Goal: Task Accomplishment & Management: Complete application form

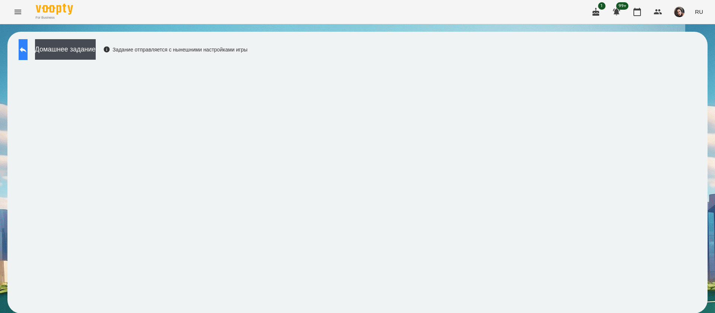
click at [27, 51] on icon at bounding box center [23, 49] width 9 height 9
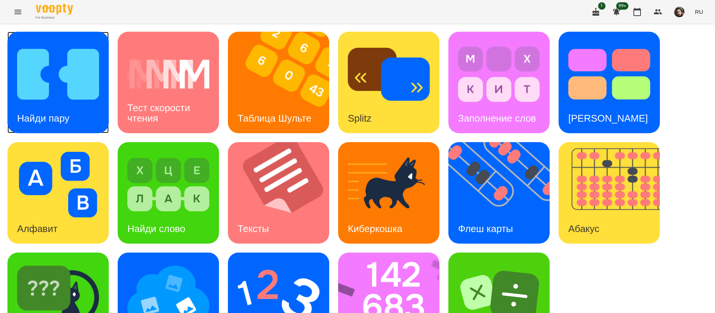
click at [66, 80] on img at bounding box center [58, 74] width 82 height 66
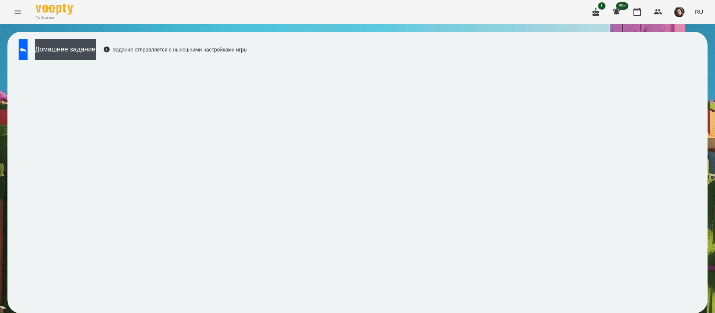
click at [705, 12] on button "RU" at bounding box center [699, 12] width 14 height 14
click at [693, 42] on div "Українська" at bounding box center [686, 41] width 38 height 13
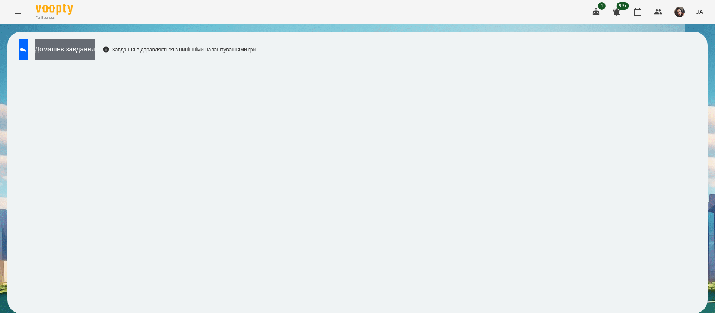
click at [81, 50] on button "Домашнє завдання" at bounding box center [65, 49] width 60 height 20
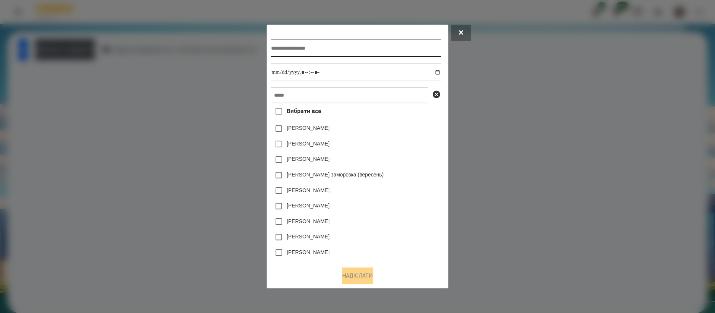
click at [360, 47] on input "text" at bounding box center [356, 48] width 170 height 17
type input "**********"
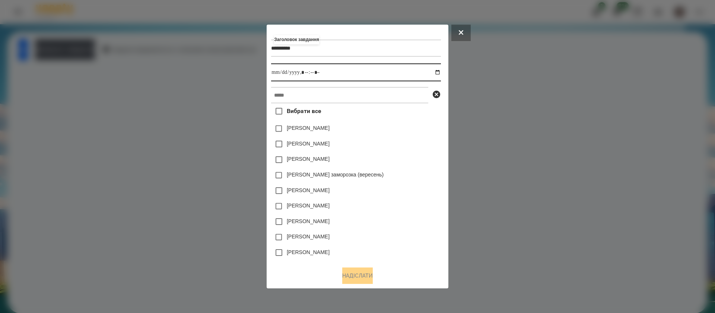
click at [441, 73] on input "datetime-local" at bounding box center [356, 72] width 170 height 18
click at [305, 73] on input "datetime-local" at bounding box center [356, 72] width 170 height 18
click at [314, 74] on input "datetime-local" at bounding box center [356, 72] width 170 height 18
type input "**********"
click at [315, 99] on input "text" at bounding box center [349, 95] width 157 height 16
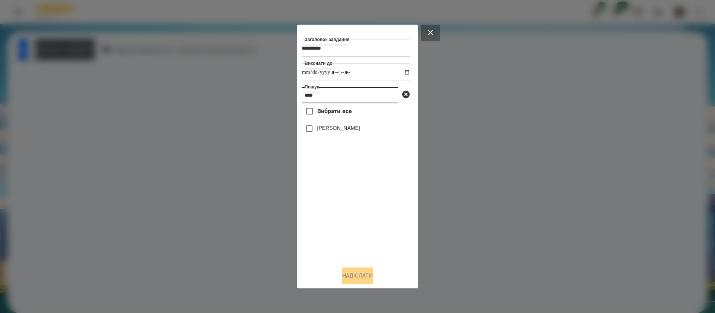
type input "****"
click at [319, 130] on label "[PERSON_NAME]" at bounding box center [338, 127] width 43 height 7
click at [352, 272] on button "Надіслати" at bounding box center [357, 275] width 31 height 16
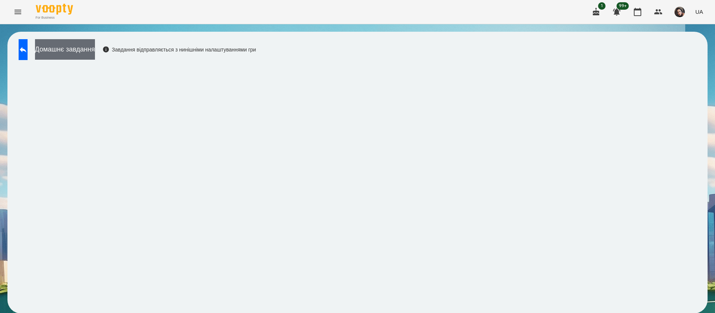
click at [95, 43] on button "Домашнє завдання" at bounding box center [65, 49] width 60 height 20
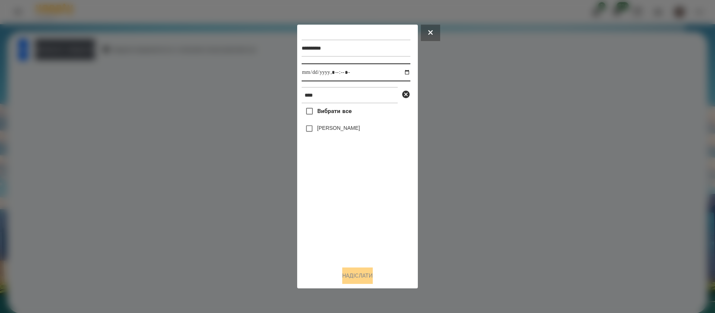
click at [312, 73] on input "datetime-local" at bounding box center [356, 72] width 109 height 18
type input "**********"
click at [327, 109] on span "Вибрати все" at bounding box center [334, 111] width 35 height 9
click at [368, 275] on button "Надіслати" at bounding box center [357, 275] width 31 height 16
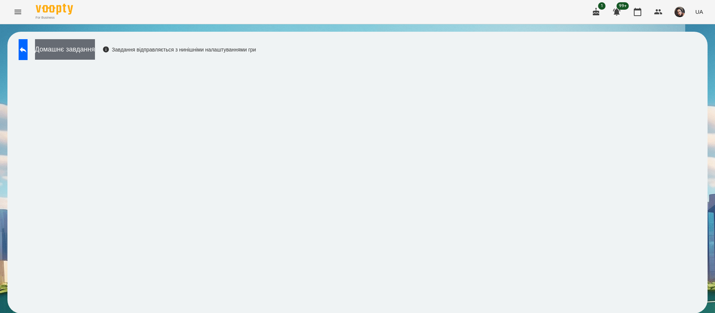
click at [95, 48] on button "Домашнє завдання" at bounding box center [65, 49] width 60 height 20
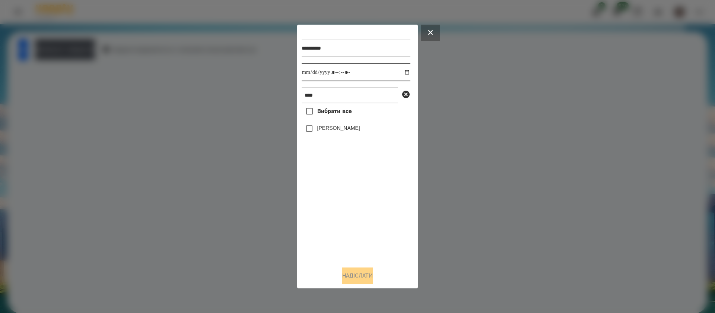
click at [313, 74] on input "datetime-local" at bounding box center [356, 72] width 109 height 18
type input "**********"
click at [317, 131] on label "[PERSON_NAME]" at bounding box center [338, 127] width 43 height 7
click at [367, 281] on button "Надіслати" at bounding box center [357, 275] width 31 height 16
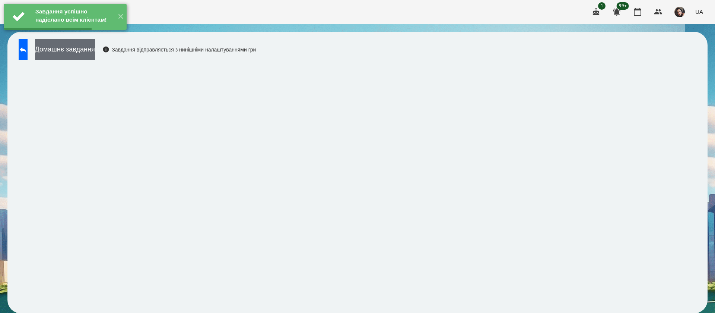
click at [95, 47] on button "Домашнє завдання" at bounding box center [65, 49] width 60 height 20
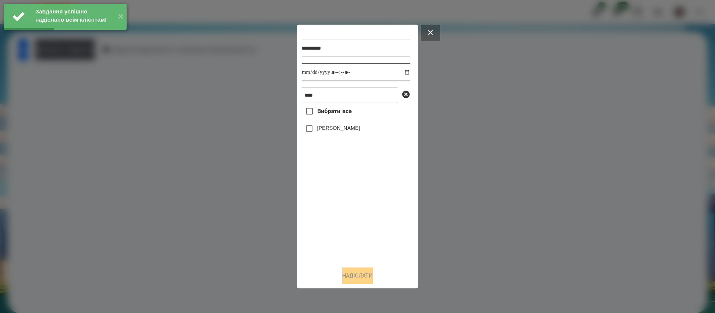
click at [311, 70] on input "datetime-local" at bounding box center [356, 72] width 109 height 18
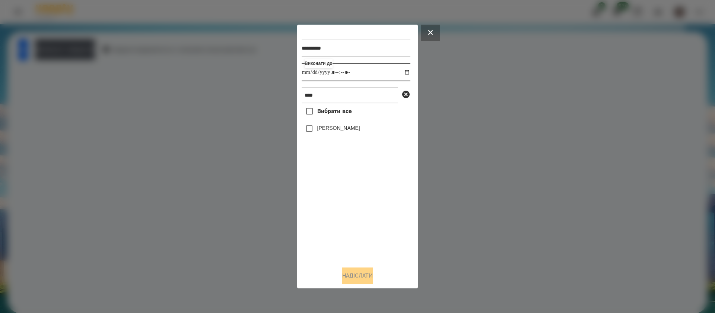
type input "**********"
click at [334, 131] on label "[PERSON_NAME]" at bounding box center [338, 127] width 43 height 7
click at [348, 278] on button "Надіслати" at bounding box center [357, 275] width 31 height 16
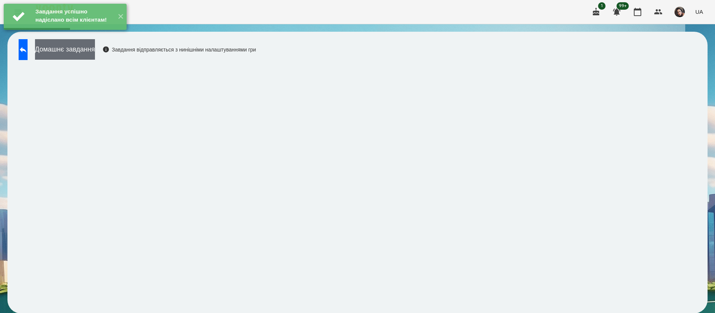
click at [95, 53] on button "Домашнє завдання" at bounding box center [65, 49] width 60 height 20
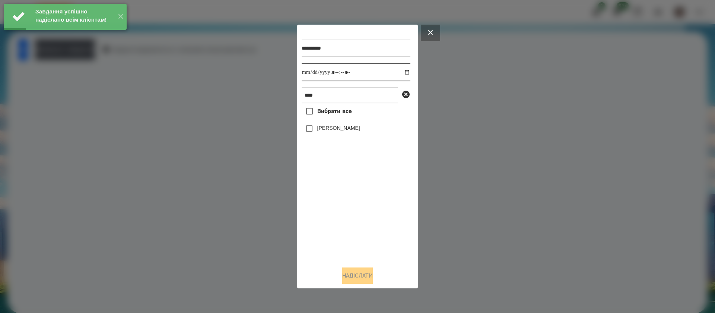
click at [313, 74] on input "datetime-local" at bounding box center [356, 72] width 109 height 18
type input "**********"
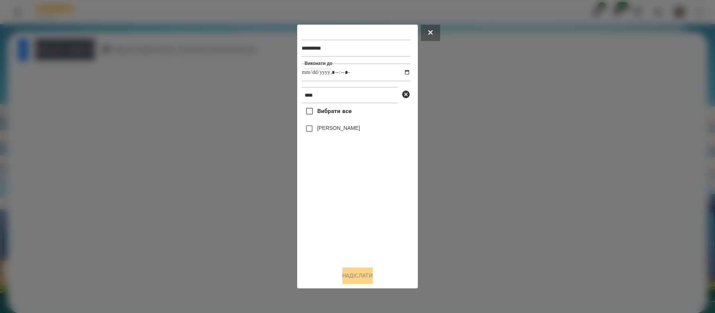
click at [318, 134] on div "[PERSON_NAME]" at bounding box center [356, 129] width 109 height 16
click at [318, 129] on label "[PERSON_NAME]" at bounding box center [338, 127] width 43 height 7
click at [353, 274] on button "Надіслати" at bounding box center [357, 275] width 31 height 16
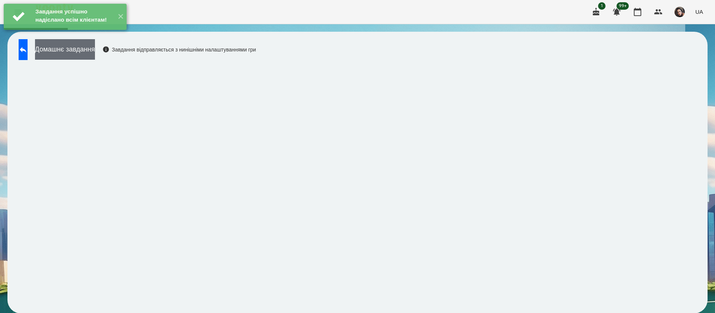
click at [95, 48] on button "Домашнє завдання" at bounding box center [65, 49] width 60 height 20
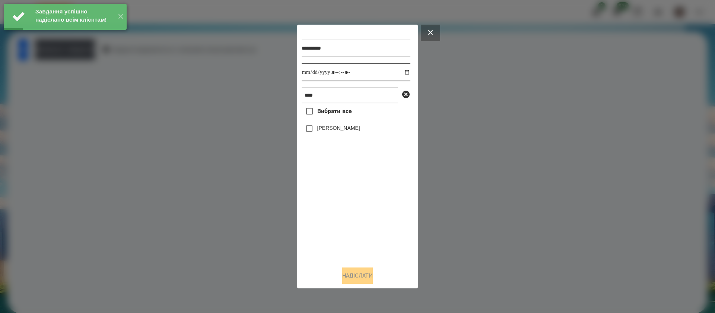
click at [311, 74] on input "datetime-local" at bounding box center [356, 72] width 109 height 18
type input "**********"
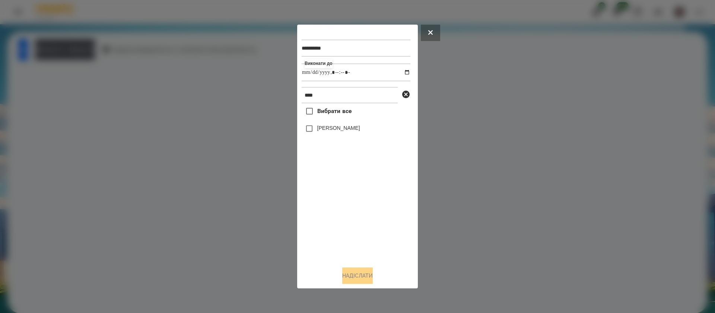
click at [324, 127] on label "[PERSON_NAME]" at bounding box center [338, 127] width 43 height 7
click at [353, 270] on button "Надіслати" at bounding box center [357, 275] width 31 height 16
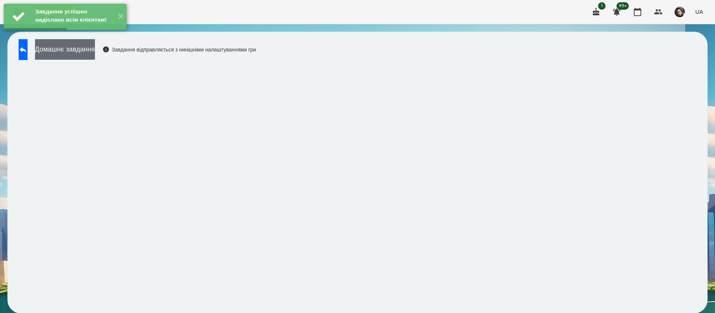
click at [95, 54] on button "Домашнє завдання" at bounding box center [65, 49] width 60 height 20
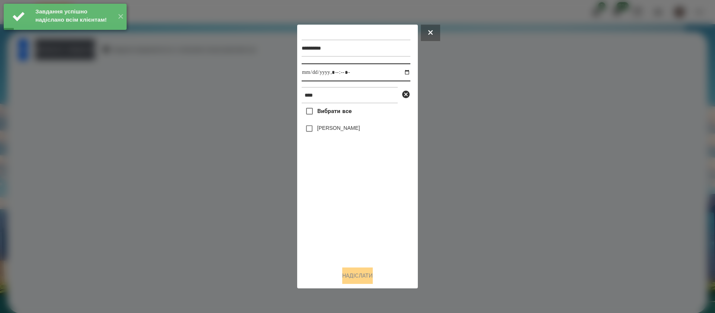
click at [310, 75] on input "datetime-local" at bounding box center [356, 72] width 109 height 18
type input "**********"
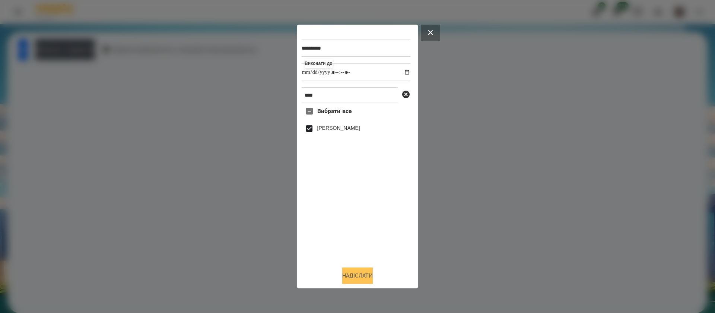
click at [353, 274] on button "Надіслати" at bounding box center [357, 275] width 31 height 16
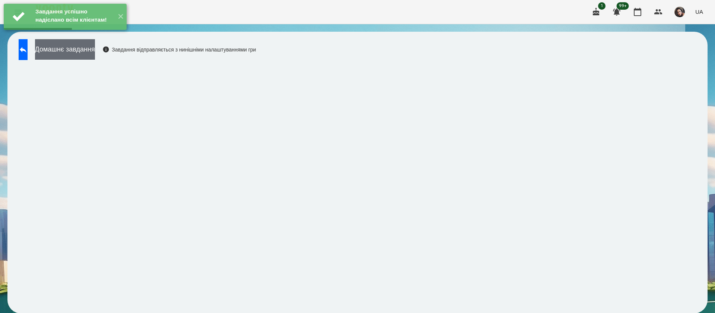
click at [95, 53] on button "Домашнє завдання" at bounding box center [65, 49] width 60 height 20
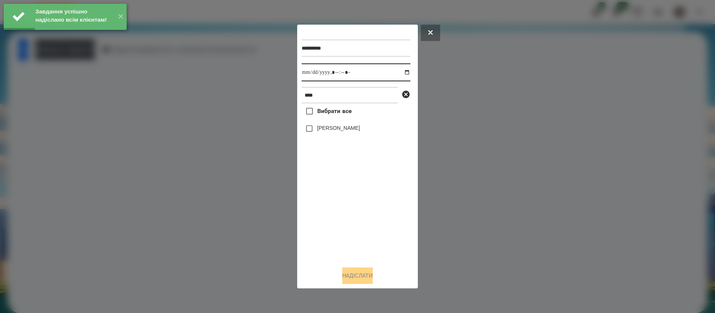
click at [313, 72] on input "datetime-local" at bounding box center [356, 72] width 109 height 18
type input "**********"
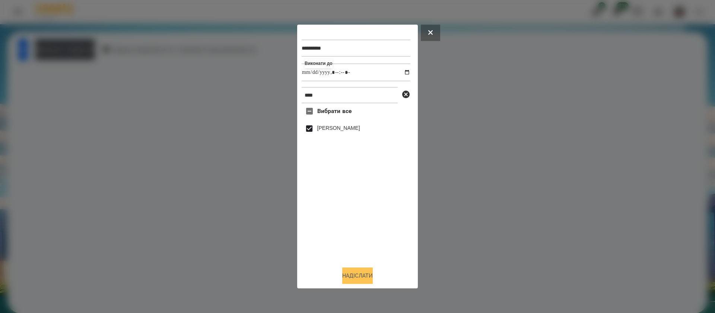
click at [355, 278] on button "Надіслати" at bounding box center [357, 275] width 31 height 16
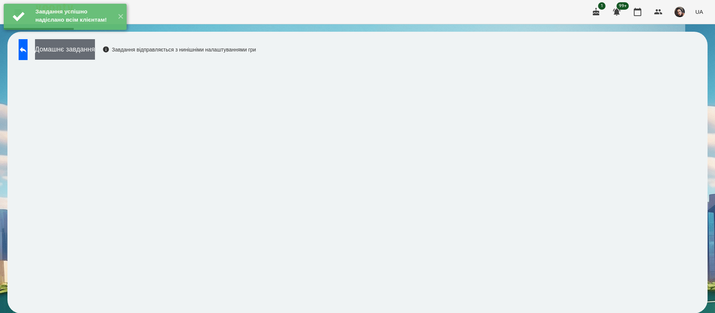
click at [95, 53] on button "Домашнє завдання" at bounding box center [65, 49] width 60 height 20
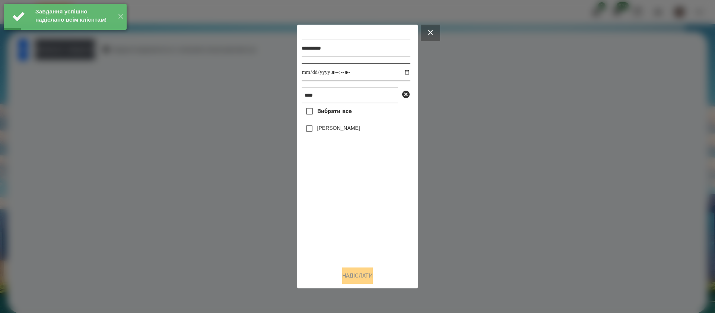
click at [313, 75] on input "datetime-local" at bounding box center [356, 72] width 109 height 18
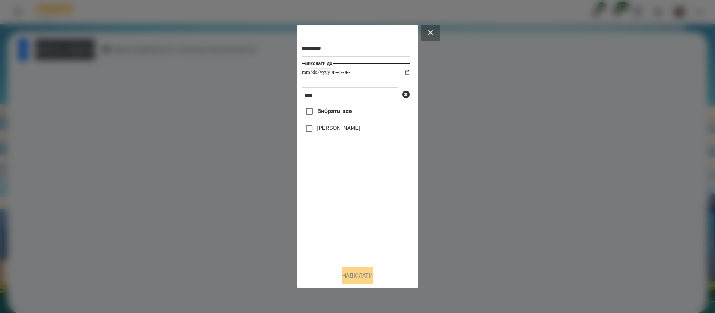
type input "**********"
click at [353, 281] on button "Надіслати" at bounding box center [357, 275] width 31 height 16
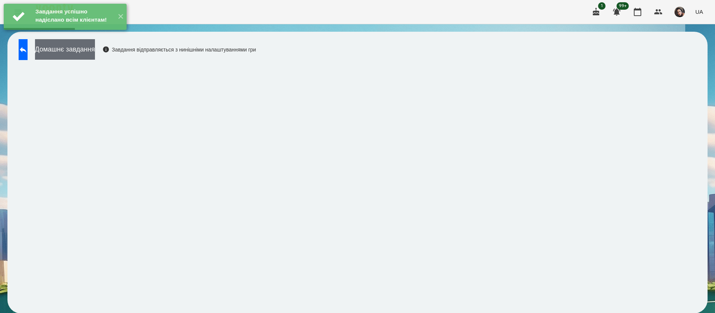
click at [95, 57] on button "Домашнє завдання" at bounding box center [65, 49] width 60 height 20
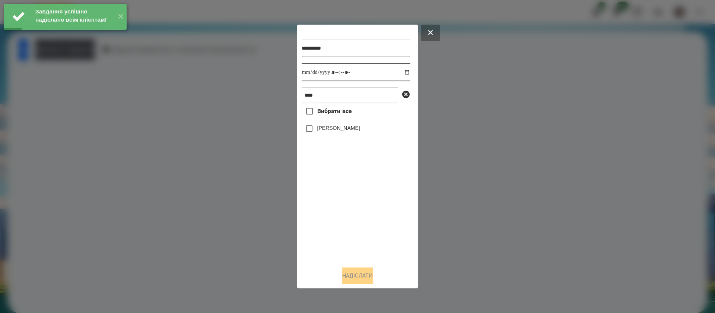
click at [309, 74] on input "datetime-local" at bounding box center [356, 72] width 109 height 18
type input "**********"
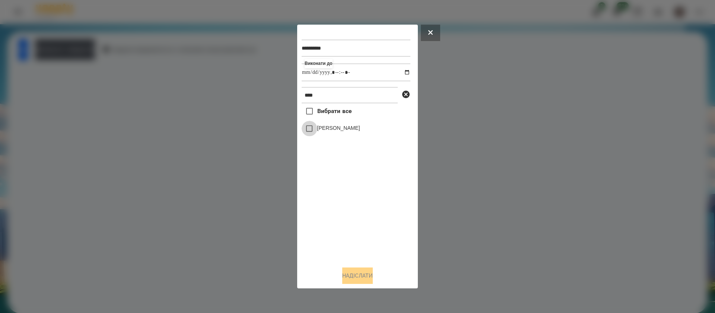
click at [313, 123] on span at bounding box center [310, 129] width 16 height 16
click at [321, 130] on label "[PERSON_NAME]" at bounding box center [338, 127] width 43 height 7
click at [350, 281] on button "Надіслати" at bounding box center [357, 275] width 31 height 16
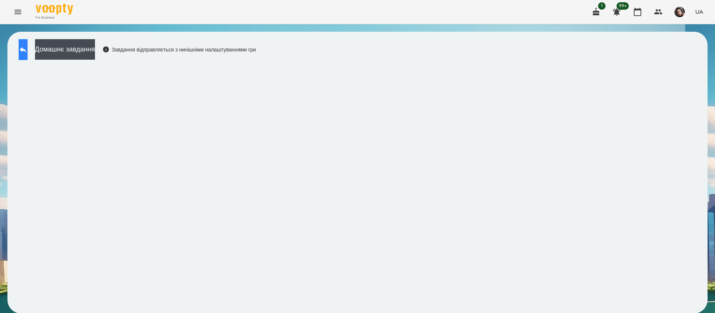
click at [28, 41] on button at bounding box center [23, 49] width 9 height 21
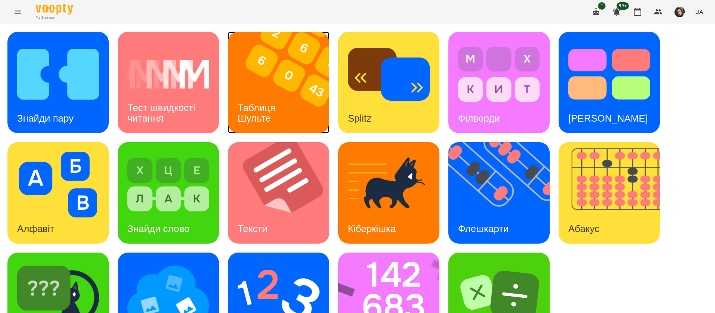
click at [266, 112] on h3 "Таблиця Шульте" at bounding box center [258, 112] width 41 height 21
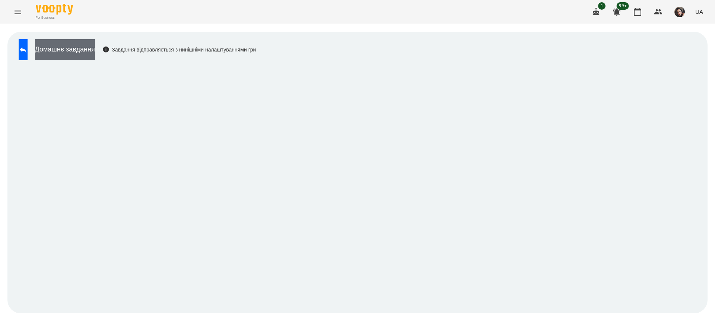
click at [95, 48] on button "Домашнє завдання" at bounding box center [65, 49] width 60 height 20
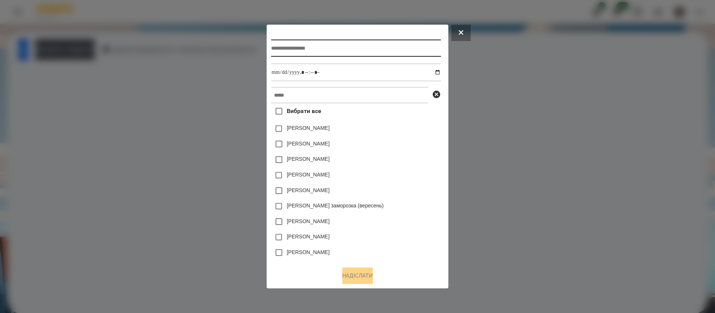
click at [285, 51] on input "text" at bounding box center [356, 48] width 170 height 17
type input "**********"
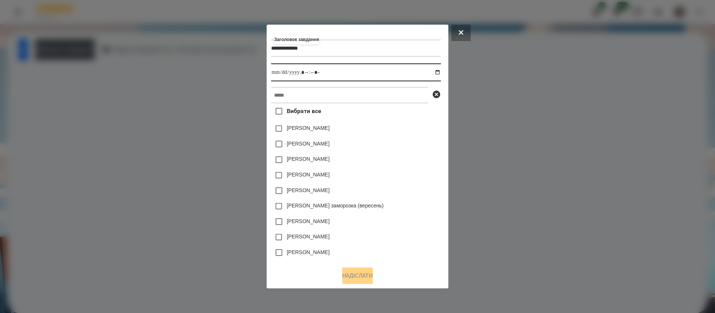
click at [441, 69] on input "datetime-local" at bounding box center [356, 72] width 170 height 18
click at [307, 72] on input "datetime-local" at bounding box center [356, 72] width 170 height 18
click at [317, 72] on input "datetime-local" at bounding box center [356, 72] width 170 height 18
type input "**********"
click at [317, 98] on input "text" at bounding box center [349, 95] width 157 height 16
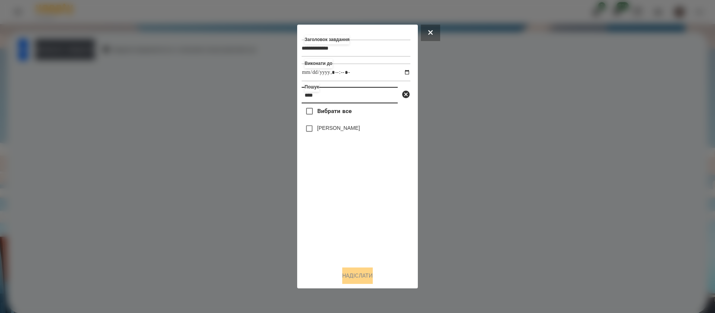
type input "****"
click at [352, 277] on button "Надіслати" at bounding box center [357, 275] width 31 height 16
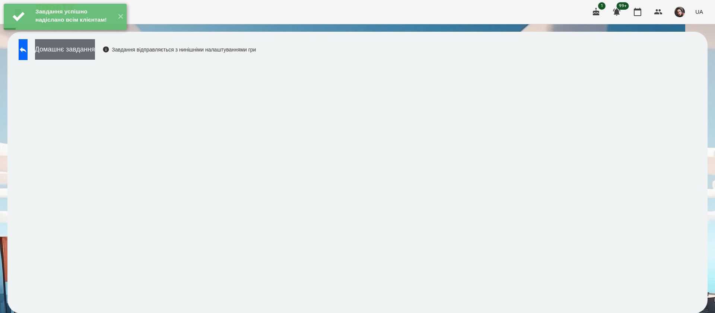
click at [95, 56] on button "Домашнє завдання" at bounding box center [65, 49] width 60 height 20
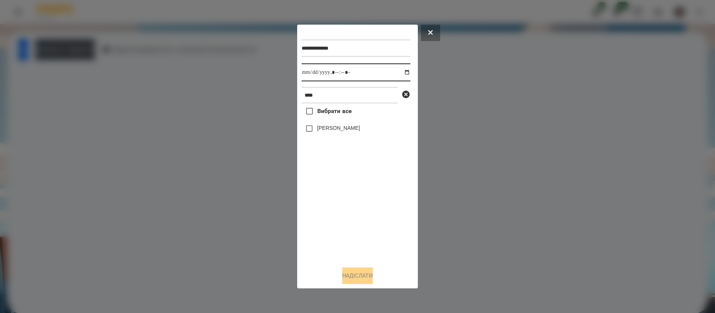
click at [313, 76] on input "datetime-local" at bounding box center [356, 72] width 109 height 18
type input "**********"
click at [355, 272] on button "Надіслати" at bounding box center [357, 275] width 31 height 16
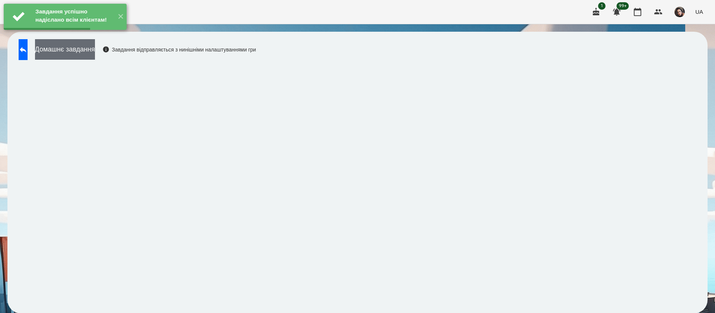
click at [81, 52] on button "Домашнє завдання" at bounding box center [65, 49] width 60 height 20
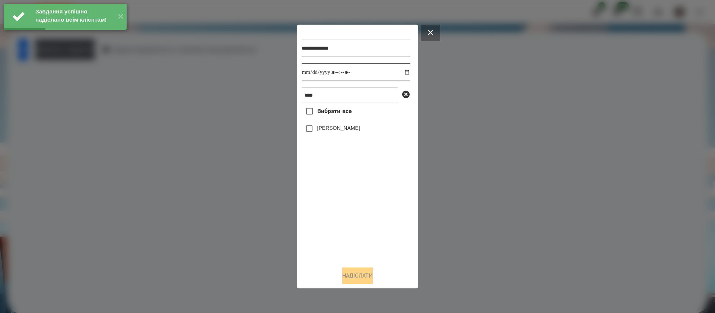
click at [313, 78] on input "datetime-local" at bounding box center [356, 72] width 109 height 18
type input "**********"
click at [319, 132] on label "[PERSON_NAME]" at bounding box center [338, 127] width 43 height 7
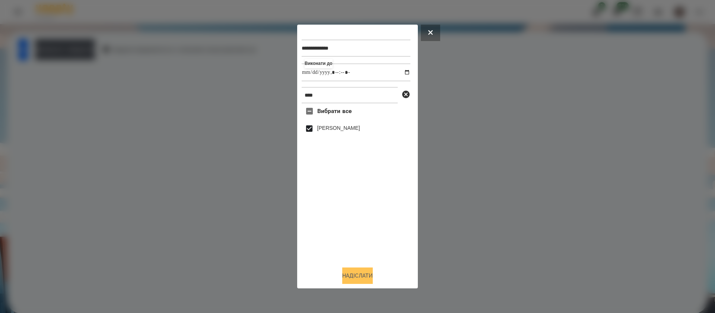
click at [351, 270] on button "Надіслати" at bounding box center [357, 275] width 31 height 16
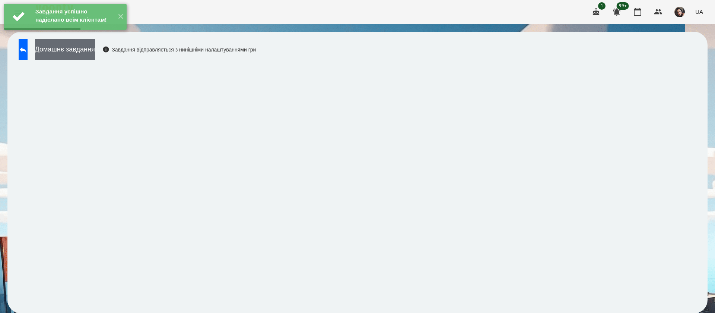
click at [95, 56] on button "Домашнє завдання" at bounding box center [65, 49] width 60 height 20
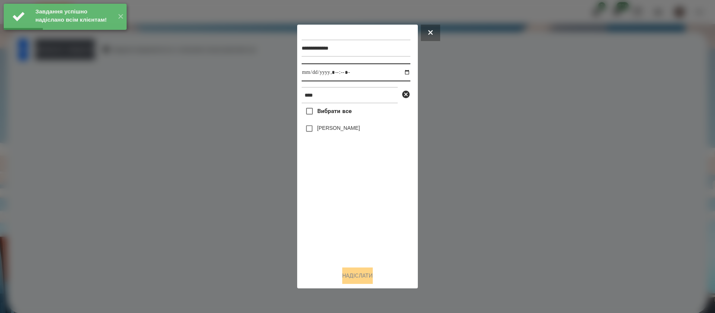
click at [311, 72] on input "datetime-local" at bounding box center [356, 72] width 109 height 18
type input "**********"
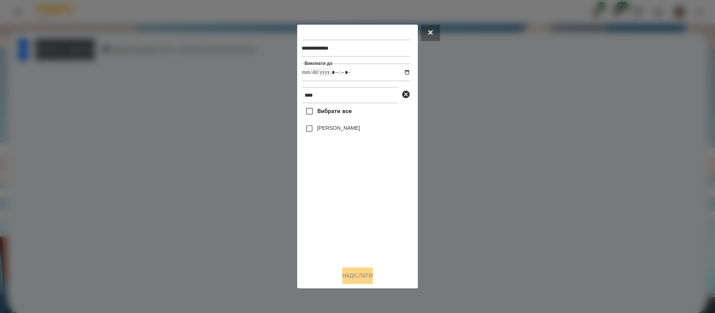
click at [331, 129] on label "[PERSON_NAME]" at bounding box center [338, 127] width 43 height 7
click at [356, 275] on button "Надіслати" at bounding box center [357, 275] width 31 height 16
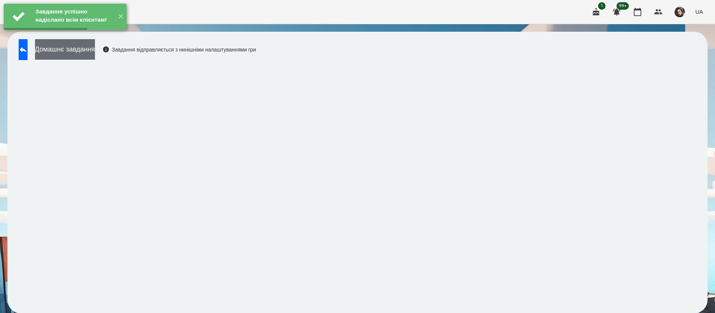
click at [95, 53] on button "Домашнє завдання" at bounding box center [65, 49] width 60 height 20
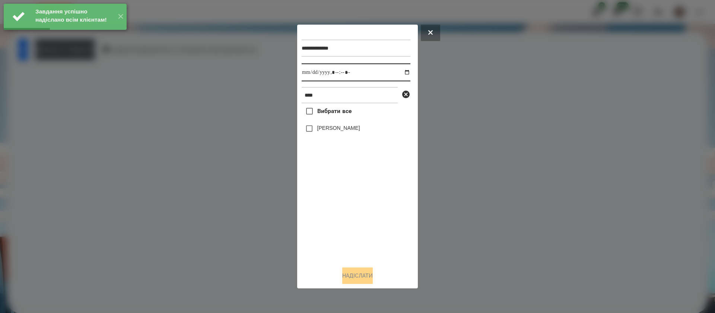
click at [310, 75] on input "datetime-local" at bounding box center [356, 72] width 109 height 18
type input "**********"
click at [323, 132] on label "[PERSON_NAME]" at bounding box center [338, 127] width 43 height 7
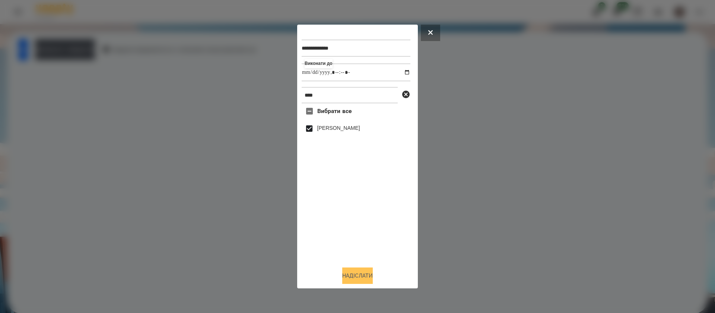
click at [363, 271] on button "Надіслати" at bounding box center [357, 275] width 31 height 16
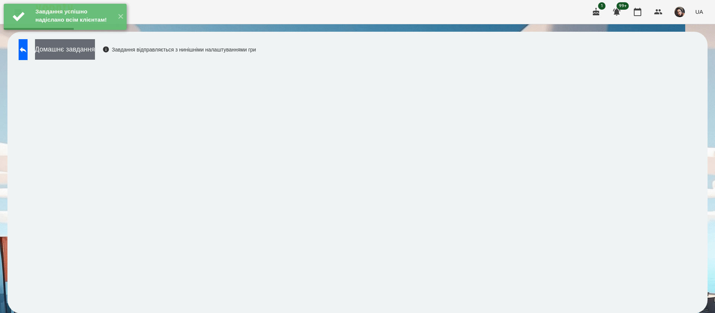
click at [95, 46] on button "Домашнє завдання" at bounding box center [65, 49] width 60 height 20
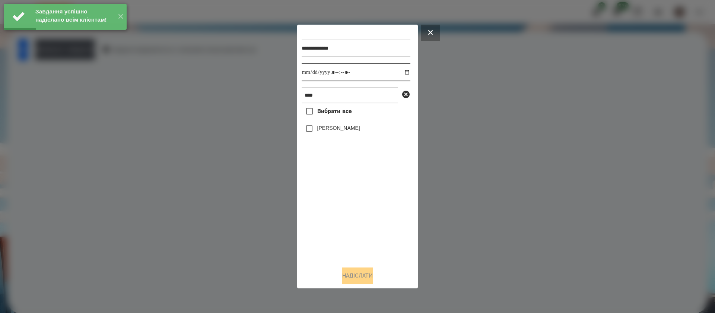
click at [311, 73] on input "datetime-local" at bounding box center [356, 72] width 109 height 18
type input "**********"
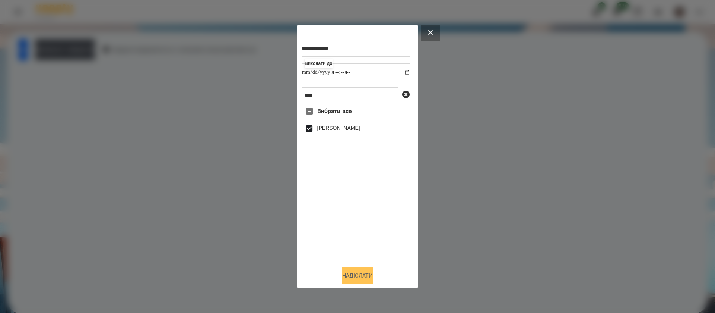
click at [342, 277] on button "Надіслати" at bounding box center [357, 275] width 31 height 16
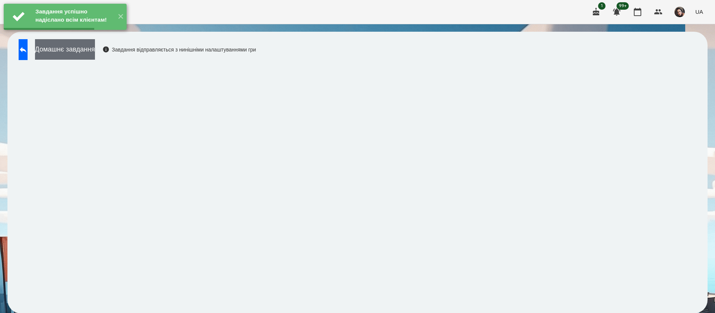
click at [95, 51] on button "Домашнє завдання" at bounding box center [65, 49] width 60 height 20
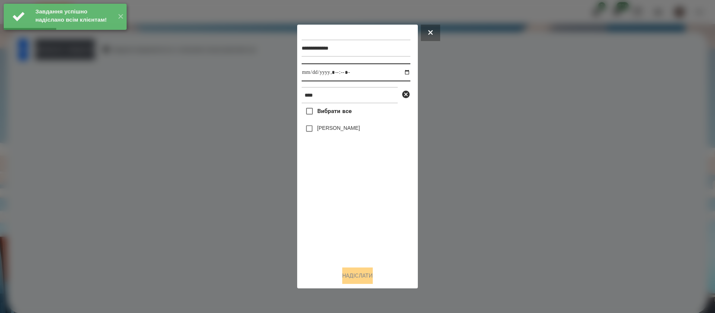
click at [311, 72] on input "datetime-local" at bounding box center [356, 72] width 109 height 18
type input "**********"
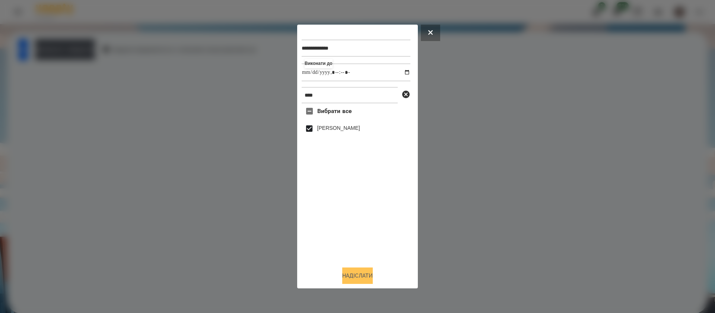
click at [342, 278] on button "Надіслати" at bounding box center [357, 275] width 31 height 16
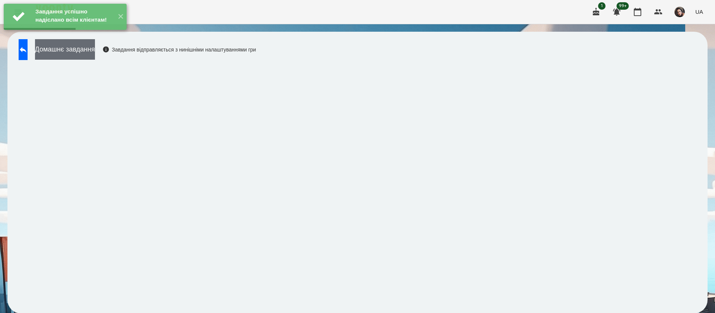
click at [95, 53] on button "Домашнє завдання" at bounding box center [65, 49] width 60 height 20
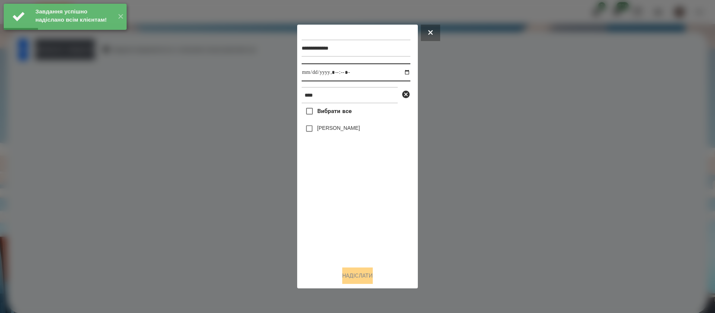
click at [312, 76] on input "datetime-local" at bounding box center [356, 72] width 109 height 18
type input "**********"
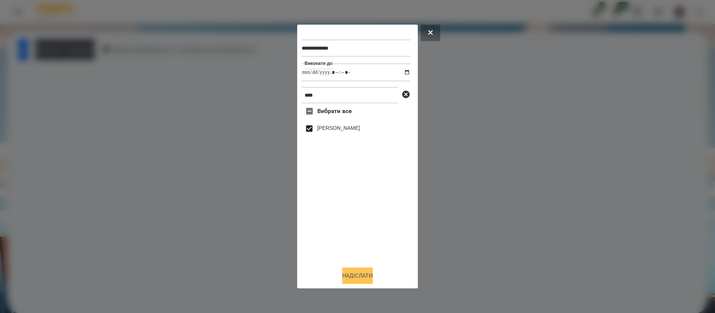
click at [357, 275] on button "Надіслати" at bounding box center [357, 275] width 31 height 16
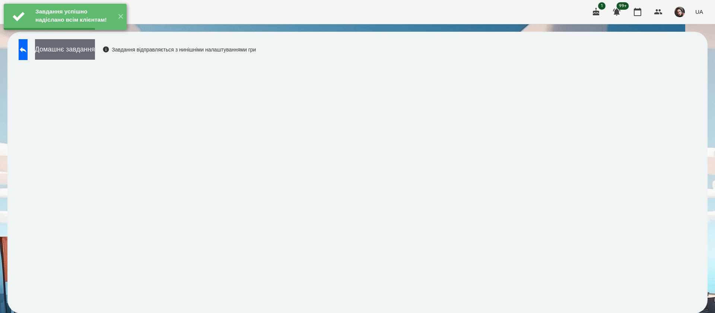
click at [95, 50] on button "Домашнє завдання" at bounding box center [65, 49] width 60 height 20
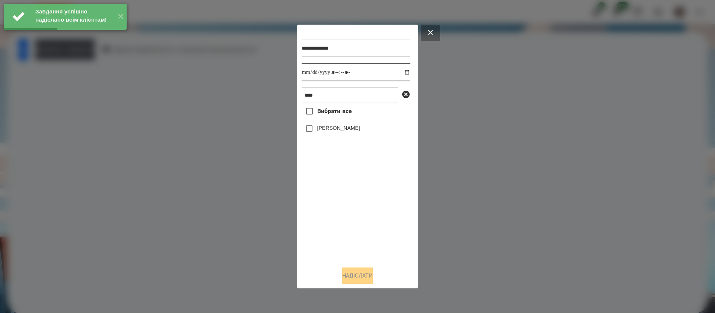
click at [312, 70] on input "datetime-local" at bounding box center [356, 72] width 109 height 18
type input "**********"
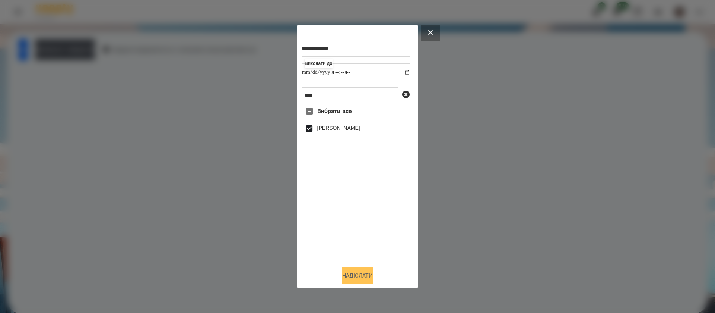
click at [360, 272] on button "Надіслати" at bounding box center [357, 275] width 31 height 16
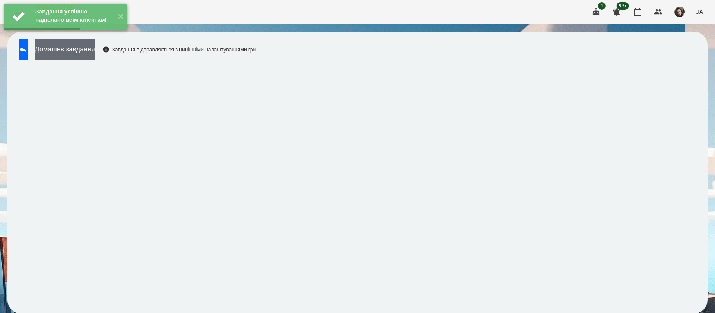
click at [95, 51] on button "Домашнє завдання" at bounding box center [65, 49] width 60 height 20
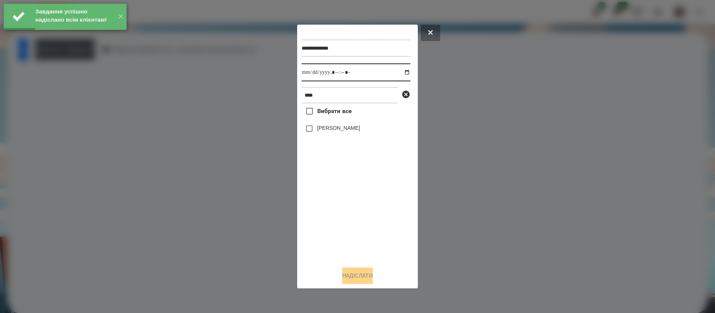
click at [316, 71] on input "datetime-local" at bounding box center [356, 72] width 109 height 18
type input "**********"
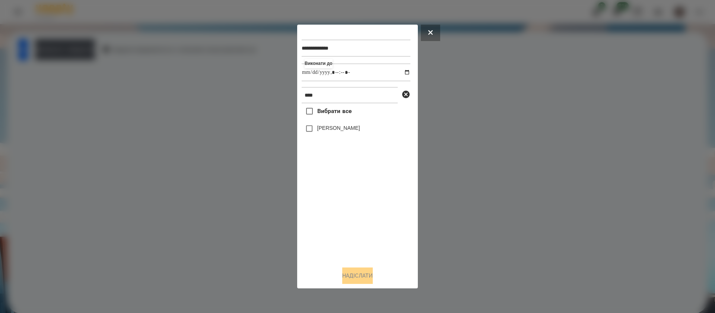
click at [322, 130] on label "[PERSON_NAME]" at bounding box center [338, 127] width 43 height 7
click at [355, 272] on button "Надіслати" at bounding box center [357, 275] width 31 height 16
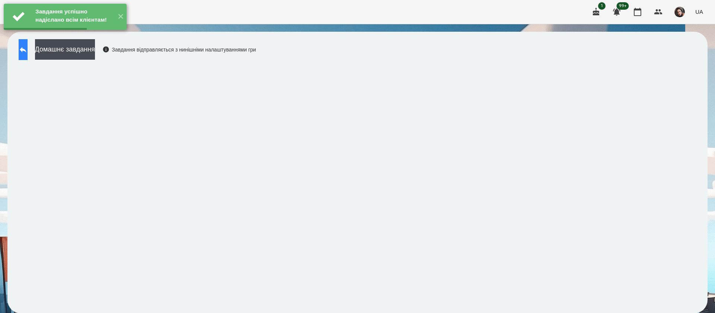
click at [28, 52] on button at bounding box center [23, 49] width 9 height 21
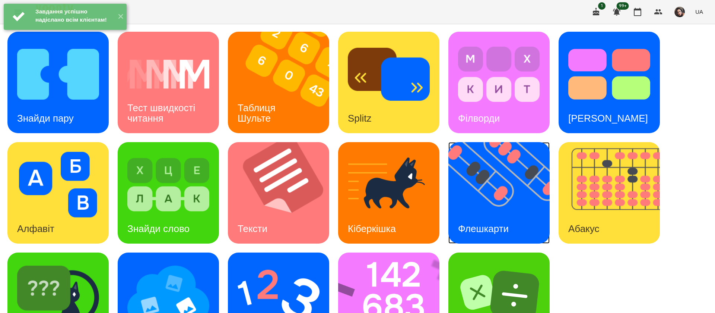
click at [474, 214] on div "Флешкарти" at bounding box center [484, 228] width 70 height 29
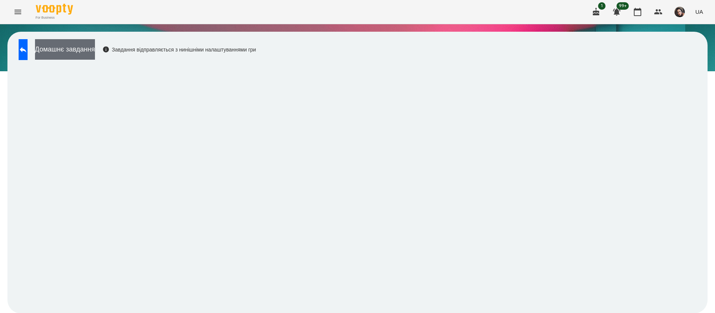
click at [95, 50] on button "Домашнє завдання" at bounding box center [65, 49] width 60 height 20
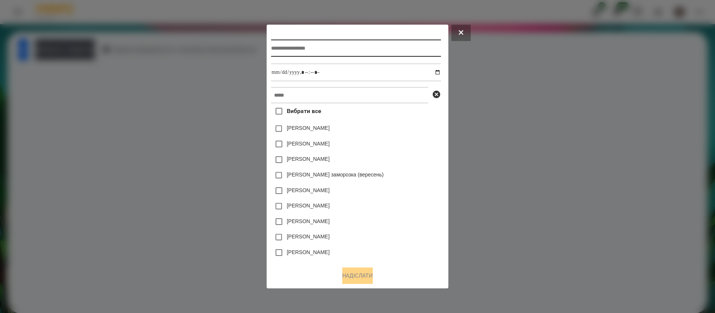
click at [293, 48] on input "text" at bounding box center [356, 48] width 170 height 17
type input "**********"
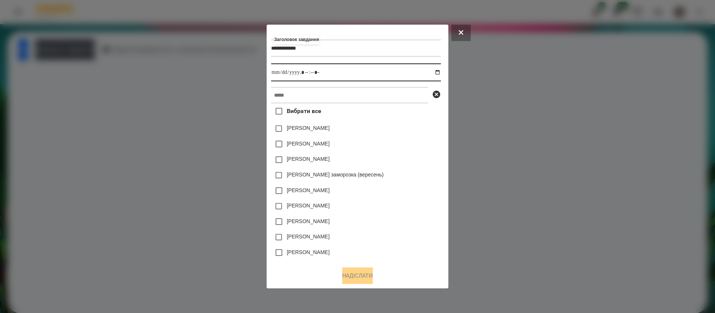
click at [441, 75] on input "datetime-local" at bounding box center [356, 72] width 170 height 18
click at [306, 72] on input "datetime-local" at bounding box center [356, 72] width 170 height 18
click at [318, 72] on input "datetime-local" at bounding box center [356, 72] width 170 height 18
click at [312, 75] on input "datetime-local" at bounding box center [356, 72] width 170 height 18
type input "**********"
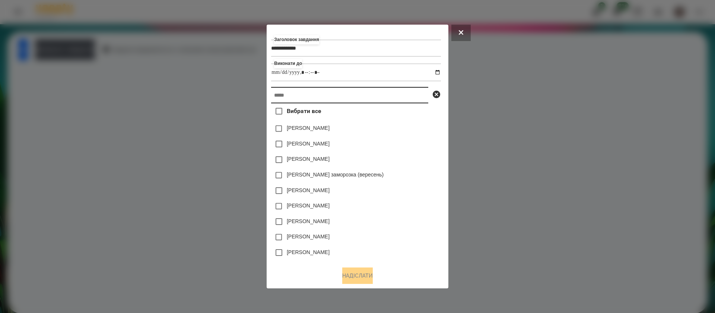
click at [314, 94] on input "text" at bounding box center [349, 95] width 157 height 16
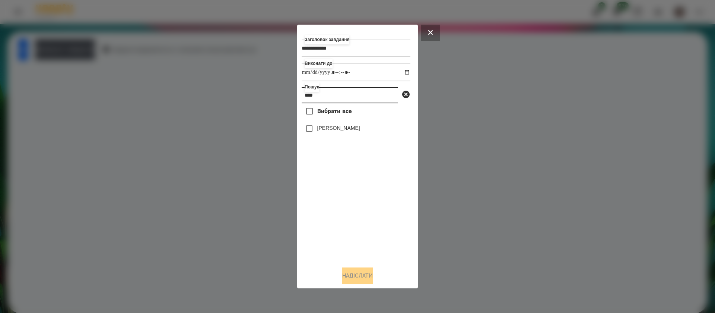
type input "****"
click at [326, 125] on div "[PERSON_NAME]" at bounding box center [356, 129] width 109 height 16
click at [326, 130] on label "[PERSON_NAME]" at bounding box center [338, 127] width 43 height 7
click at [351, 279] on button "Надіслати" at bounding box center [357, 275] width 31 height 16
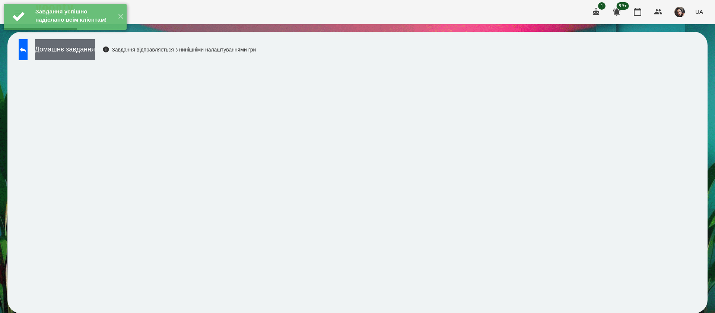
click at [95, 54] on button "Домашнє завдання" at bounding box center [65, 49] width 60 height 20
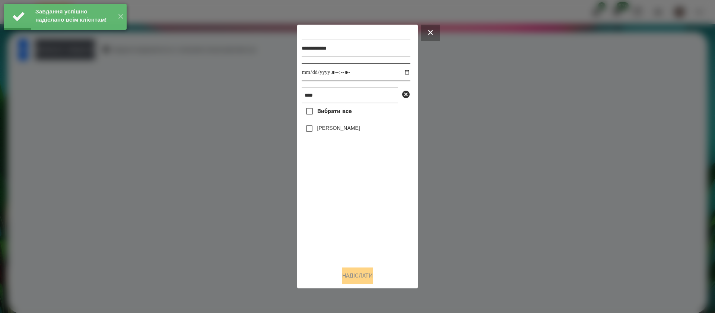
click at [312, 71] on input "datetime-local" at bounding box center [356, 72] width 109 height 18
type input "**********"
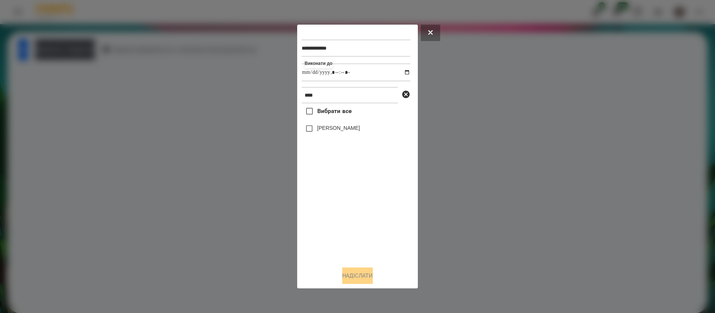
click at [323, 125] on div "[PERSON_NAME]" at bounding box center [356, 129] width 109 height 16
drag, startPoint x: 325, startPoint y: 128, endPoint x: 327, endPoint y: 149, distance: 20.6
click at [325, 129] on label "[PERSON_NAME]" at bounding box center [338, 127] width 43 height 7
click at [342, 275] on button "Надіслати" at bounding box center [357, 275] width 31 height 16
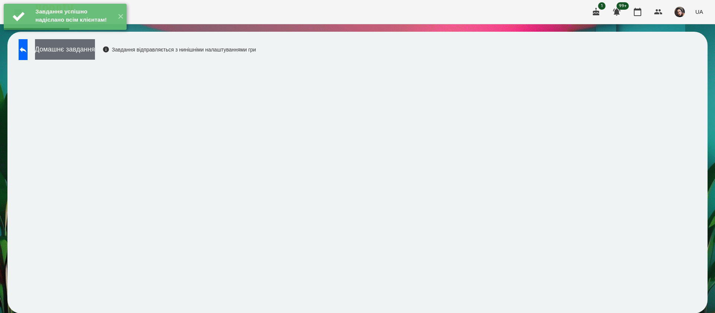
click at [95, 56] on button "Домашнє завдання" at bounding box center [65, 49] width 60 height 20
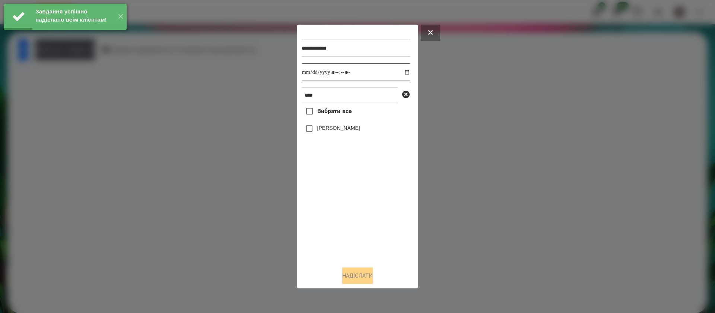
click at [308, 70] on input "datetime-local" at bounding box center [356, 72] width 109 height 18
type input "**********"
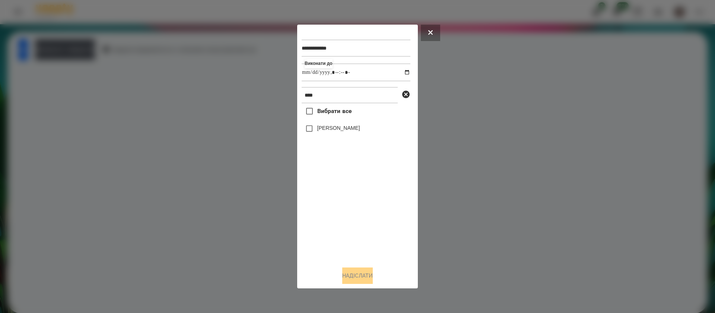
click at [326, 134] on div "[PERSON_NAME]" at bounding box center [356, 129] width 109 height 16
click at [319, 129] on label "[PERSON_NAME]" at bounding box center [338, 127] width 43 height 7
click at [358, 274] on button "Надіслати" at bounding box center [357, 275] width 31 height 16
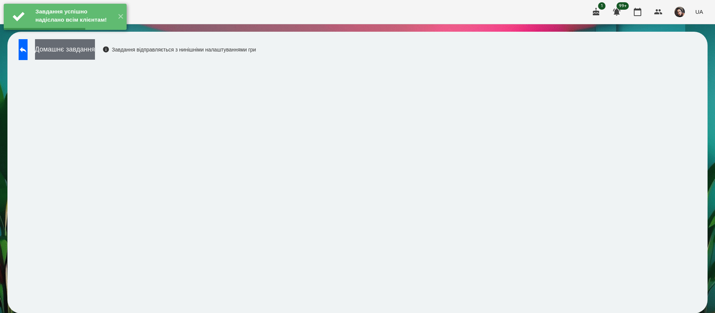
click at [95, 47] on button "Домашнє завдання" at bounding box center [65, 49] width 60 height 20
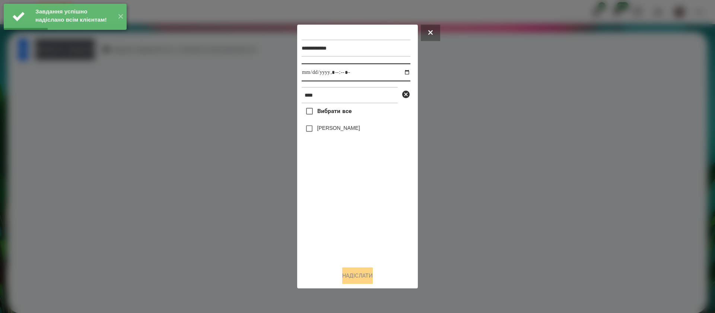
click at [308, 69] on input "datetime-local" at bounding box center [356, 72] width 109 height 18
type input "**********"
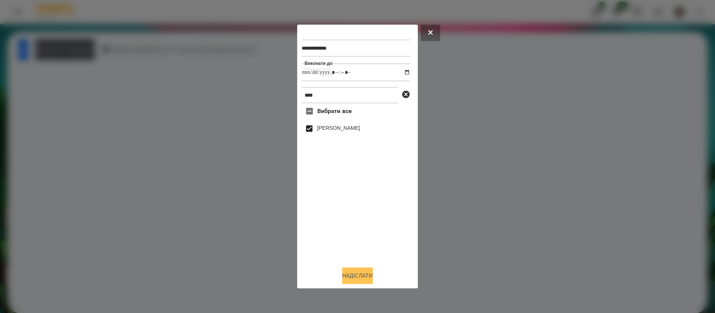
click at [357, 276] on button "Надіслати" at bounding box center [357, 275] width 31 height 16
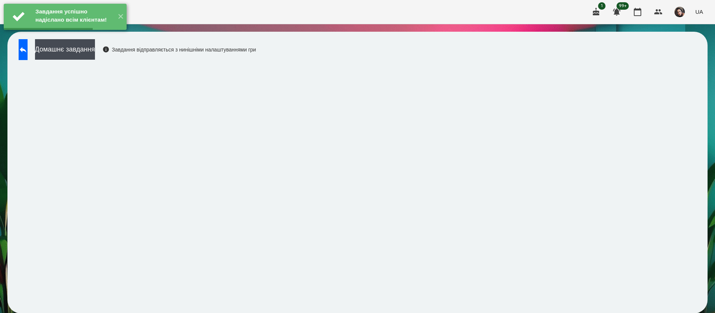
click at [89, 53] on button "Домашнє завдання" at bounding box center [65, 49] width 60 height 20
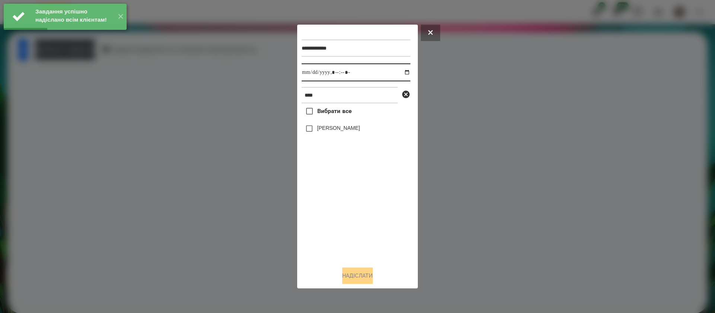
click at [310, 73] on input "datetime-local" at bounding box center [356, 72] width 109 height 18
type input "**********"
click at [318, 132] on label "[PERSON_NAME]" at bounding box center [338, 127] width 43 height 7
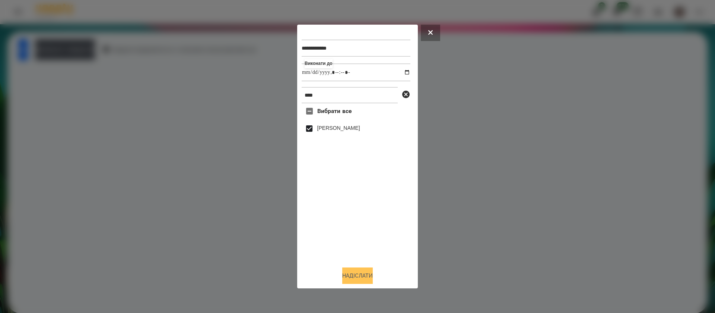
click at [347, 277] on button "Надіслати" at bounding box center [357, 275] width 31 height 16
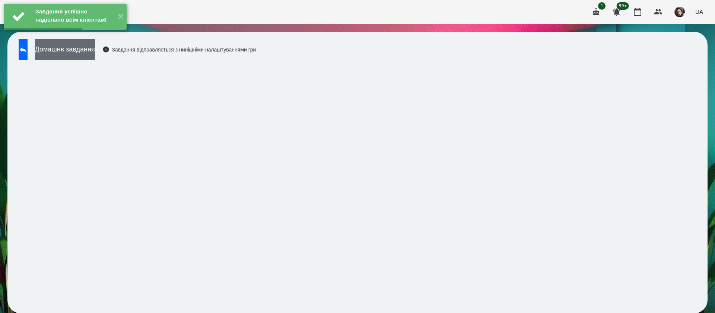
click at [95, 52] on button "Домашнє завдання" at bounding box center [65, 49] width 60 height 20
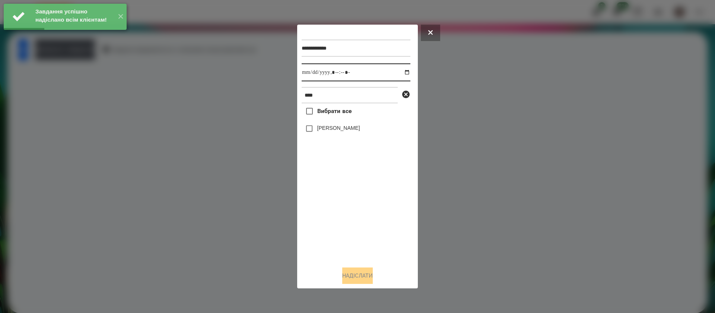
click at [311, 73] on input "datetime-local" at bounding box center [356, 72] width 109 height 18
type input "**********"
click at [323, 130] on label "[PERSON_NAME]" at bounding box center [338, 127] width 43 height 7
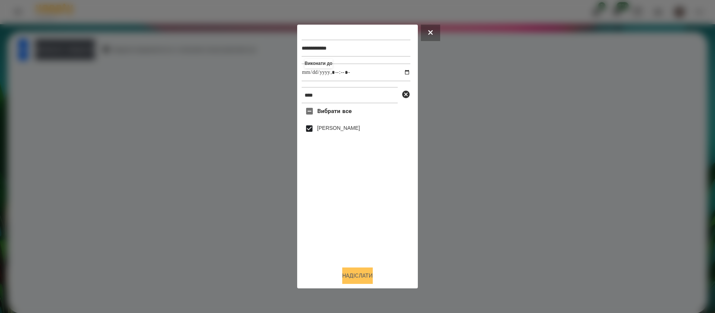
click at [358, 279] on button "Надіслати" at bounding box center [357, 275] width 31 height 16
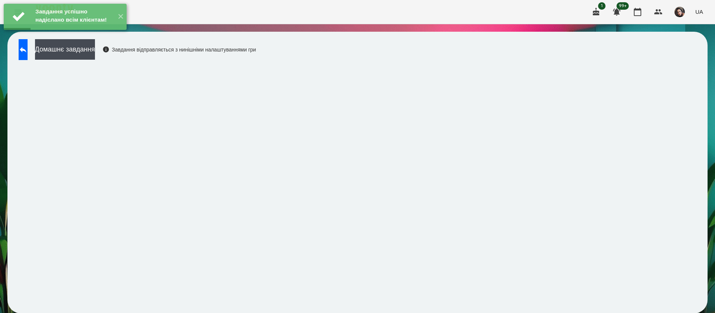
click at [127, 48] on div "Домашнє завдання Завдання відправляється з нинішніми налаштуваннями гри" at bounding box center [135, 51] width 241 height 25
click at [95, 48] on button "Домашнє завдання" at bounding box center [65, 49] width 60 height 20
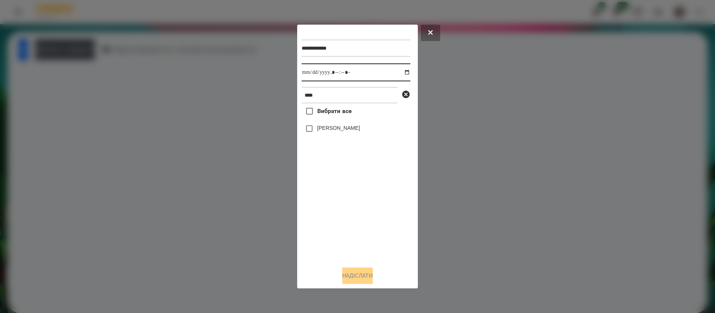
click at [312, 73] on input "datetime-local" at bounding box center [356, 72] width 109 height 18
type input "**********"
click at [326, 130] on label "[PERSON_NAME]" at bounding box center [338, 127] width 43 height 7
click at [353, 276] on button "Надіслати" at bounding box center [357, 275] width 31 height 16
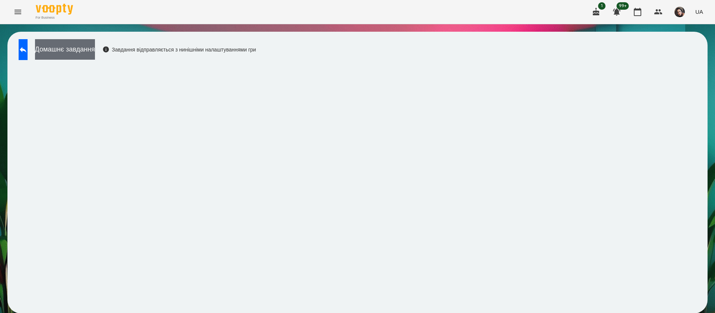
click at [75, 55] on button "Домашнє завдання" at bounding box center [65, 49] width 60 height 20
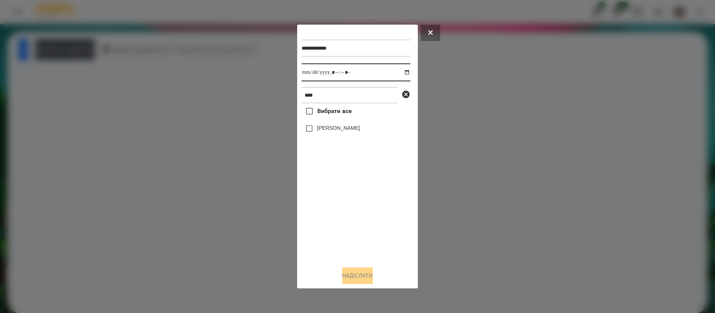
click at [309, 76] on input "datetime-local" at bounding box center [356, 72] width 109 height 18
type input "**********"
click at [323, 129] on label "[PERSON_NAME]" at bounding box center [338, 127] width 43 height 7
click at [360, 271] on button "Надіслати" at bounding box center [357, 275] width 31 height 16
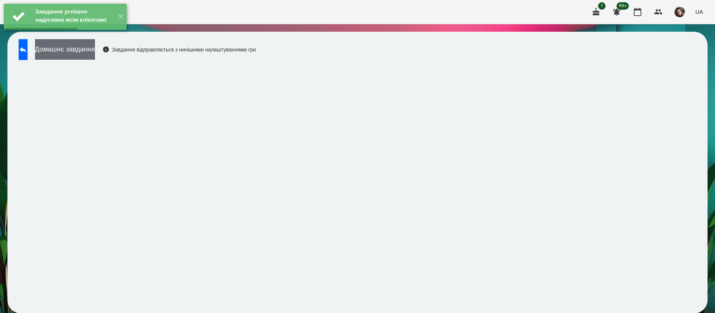
click at [95, 53] on button "Домашнє завдання" at bounding box center [65, 49] width 60 height 20
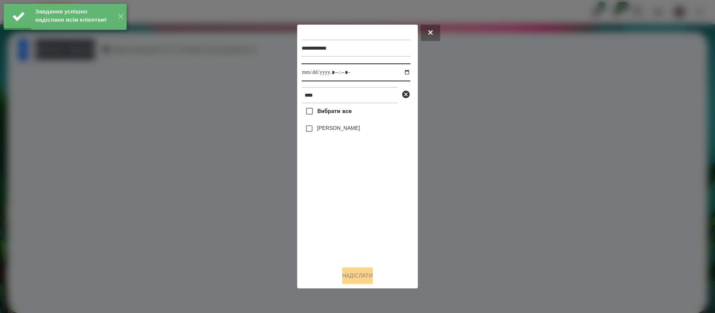
click at [309, 73] on input "datetime-local" at bounding box center [356, 72] width 109 height 18
type input "**********"
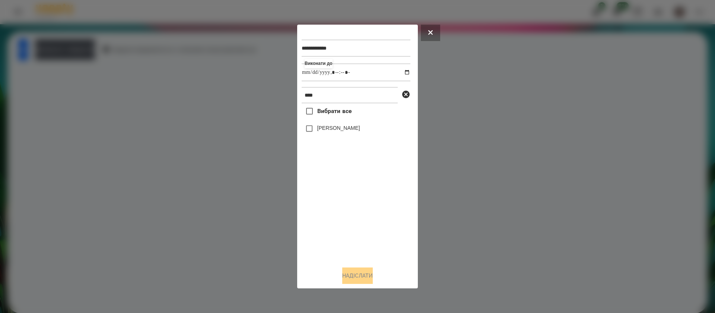
click at [322, 130] on label "[PERSON_NAME]" at bounding box center [338, 127] width 43 height 7
click at [348, 272] on button "Надіслати" at bounding box center [357, 275] width 31 height 16
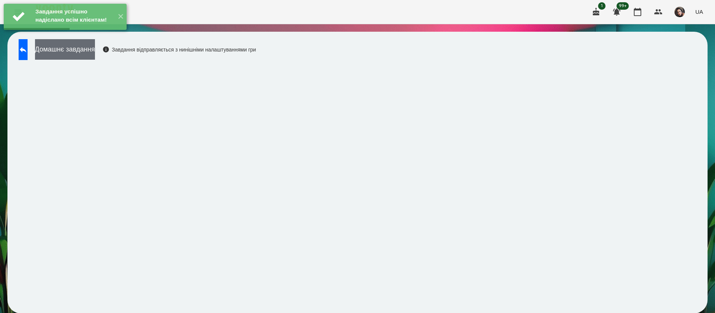
click at [95, 55] on button "Домашнє завдання" at bounding box center [65, 49] width 60 height 20
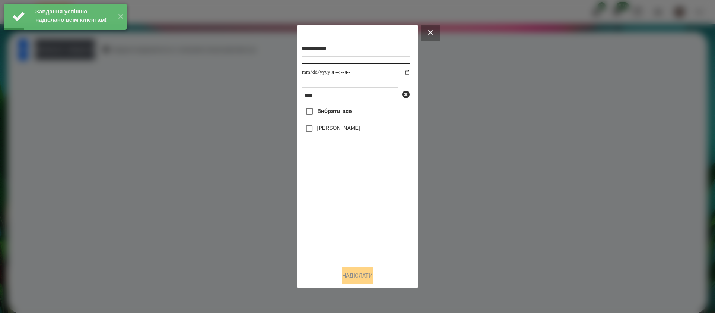
click at [312, 78] on input "datetime-local" at bounding box center [356, 72] width 109 height 18
type input "**********"
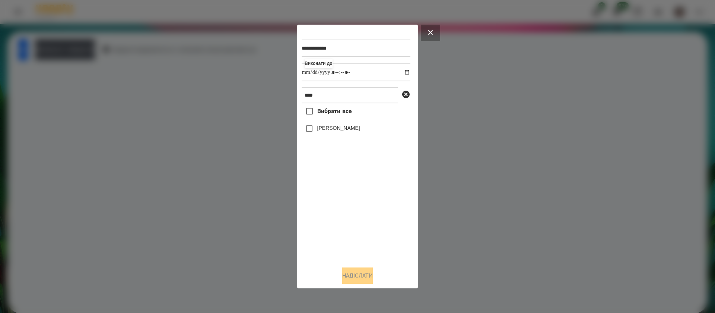
click at [331, 133] on div "[PERSON_NAME]" at bounding box center [356, 129] width 109 height 16
click at [331, 131] on label "[PERSON_NAME]" at bounding box center [338, 127] width 43 height 7
click at [346, 276] on button "Надіслати" at bounding box center [357, 275] width 31 height 16
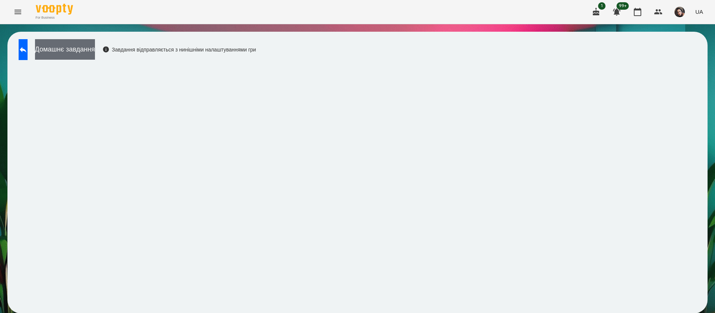
click at [95, 56] on button "Домашнє завдання" at bounding box center [65, 49] width 60 height 20
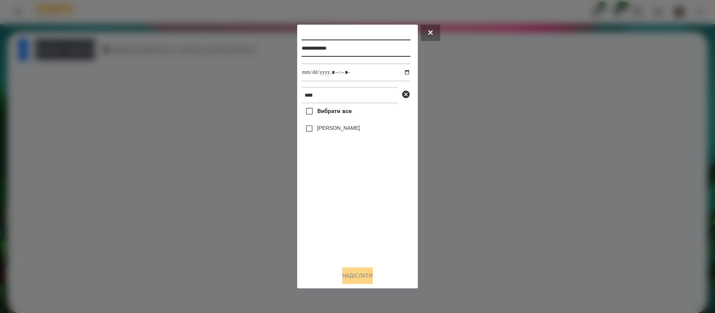
click at [362, 53] on input "**********" at bounding box center [356, 48] width 109 height 17
type input "**********"
click at [344, 128] on label "[PERSON_NAME]" at bounding box center [338, 127] width 43 height 7
click at [354, 278] on button "Надіслати" at bounding box center [357, 275] width 31 height 16
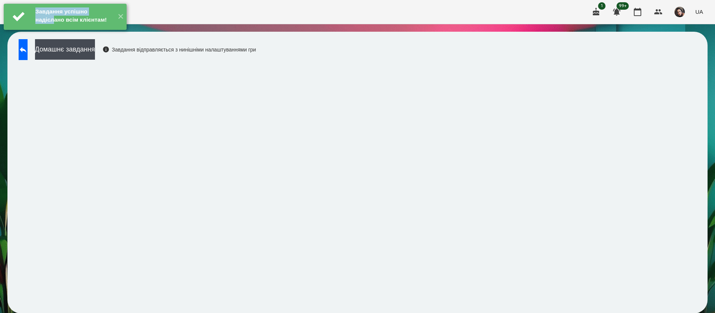
drag, startPoint x: 26, startPoint y: 7, endPoint x: 2, endPoint y: 61, distance: 58.9
click at [0, 0] on html "Завдання успішно надіслано всім клієнтам! ✕ For Business 1 99+ UA Домашнє завда…" at bounding box center [357, 160] width 715 height 320
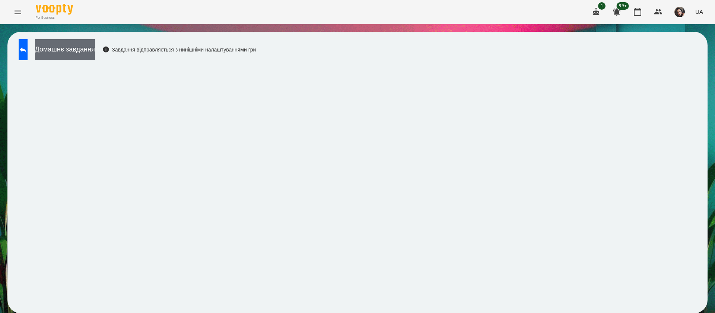
click at [68, 50] on button "Домашнє завдання" at bounding box center [65, 49] width 60 height 20
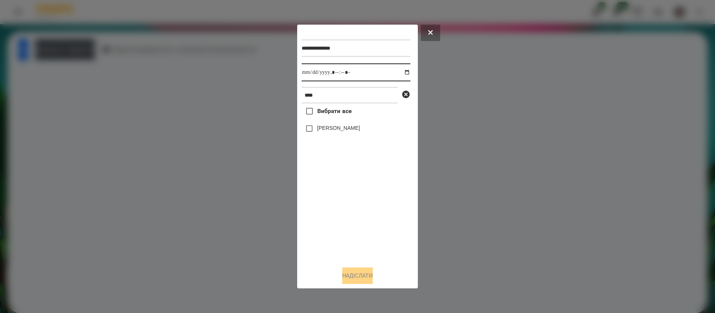
click at [309, 74] on input "datetime-local" at bounding box center [356, 72] width 109 height 18
type input "**********"
click at [322, 129] on label "[PERSON_NAME]" at bounding box center [338, 127] width 43 height 7
click at [348, 274] on button "Надіслати" at bounding box center [357, 275] width 31 height 16
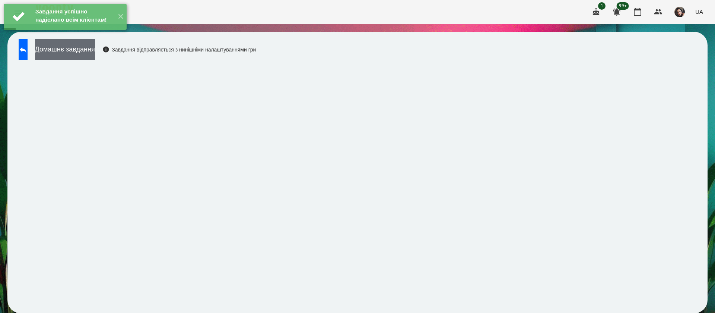
click at [95, 48] on button "Домашнє завдання" at bounding box center [65, 49] width 60 height 20
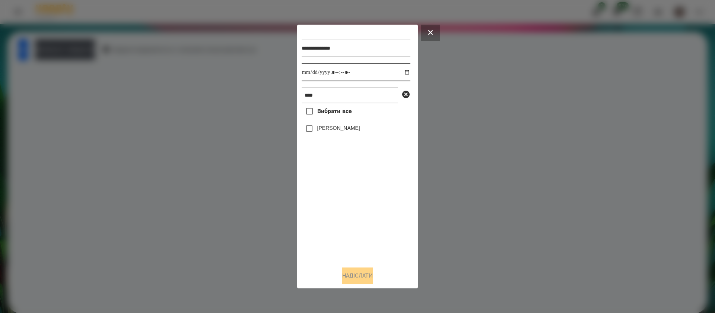
click at [307, 73] on input "datetime-local" at bounding box center [356, 72] width 109 height 18
type input "**********"
click at [326, 131] on label "[PERSON_NAME]" at bounding box center [338, 127] width 43 height 7
click at [355, 279] on button "Надіслати" at bounding box center [357, 275] width 31 height 16
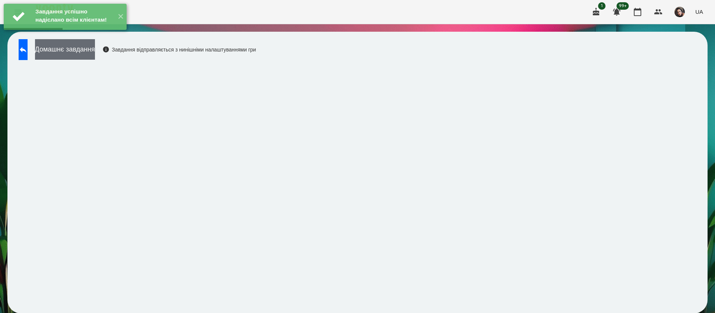
click at [72, 47] on button "Домашнє завдання" at bounding box center [65, 49] width 60 height 20
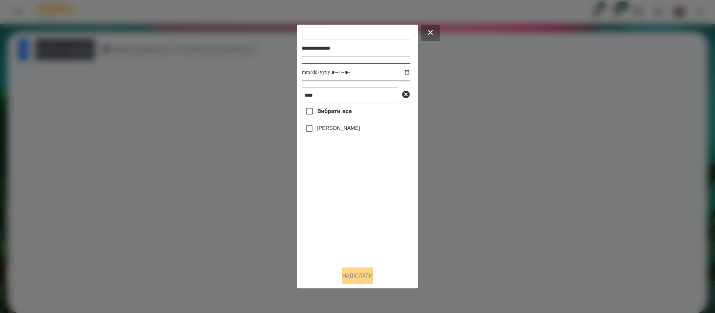
click at [310, 76] on input "datetime-local" at bounding box center [356, 72] width 109 height 18
type input "**********"
click at [345, 277] on button "Надіслати" at bounding box center [357, 275] width 31 height 16
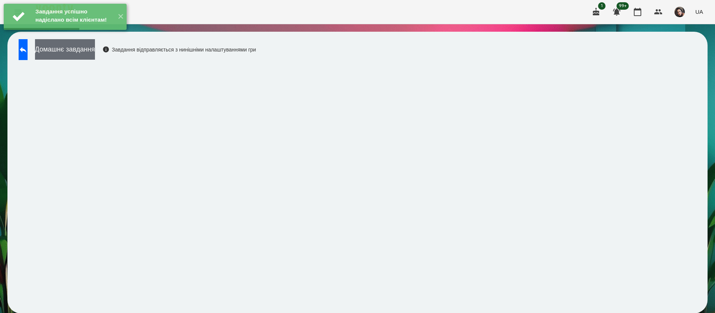
click at [95, 51] on button "Домашнє завдання" at bounding box center [65, 49] width 60 height 20
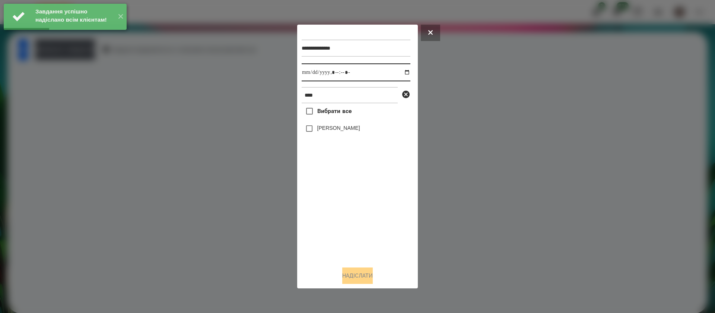
click at [311, 75] on input "datetime-local" at bounding box center [356, 72] width 109 height 18
type input "**********"
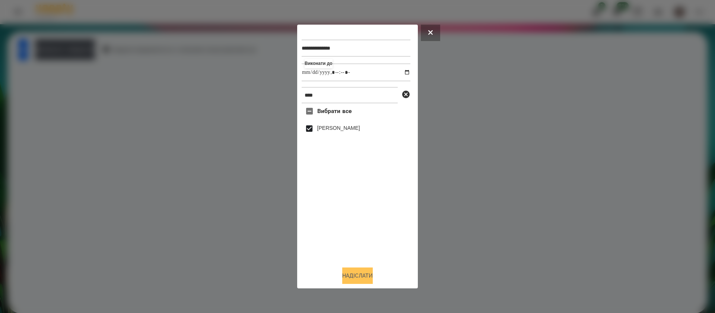
click at [353, 274] on button "Надіслати" at bounding box center [357, 275] width 31 height 16
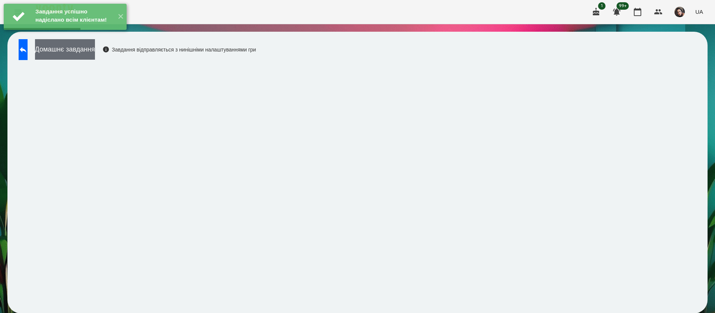
click at [89, 52] on button "Домашнє завдання" at bounding box center [65, 49] width 60 height 20
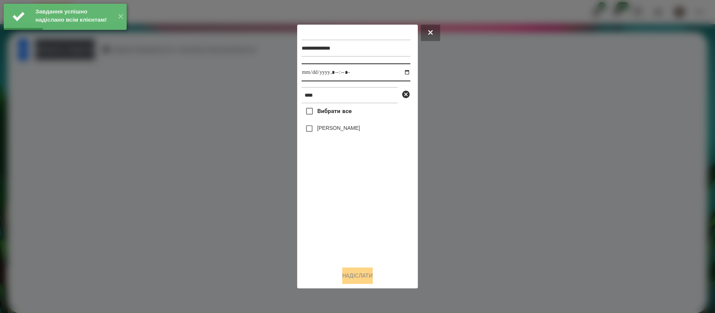
click at [307, 70] on input "datetime-local" at bounding box center [356, 72] width 109 height 18
type input "**********"
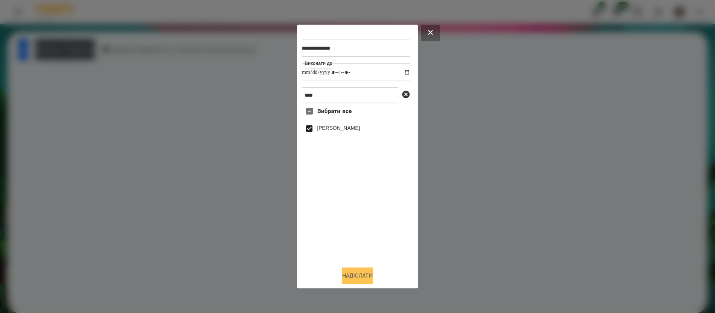
click at [349, 278] on button "Надіслати" at bounding box center [357, 275] width 31 height 16
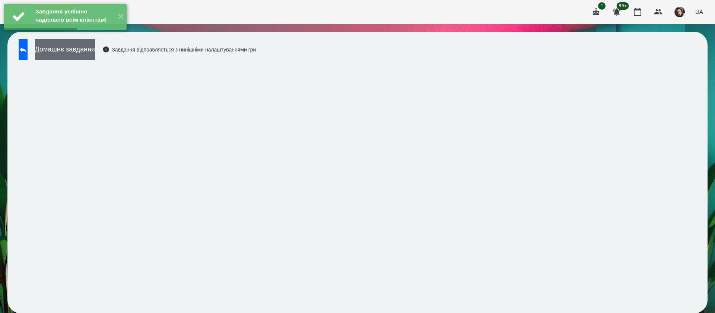
click at [91, 56] on button "Домашнє завдання" at bounding box center [65, 49] width 60 height 20
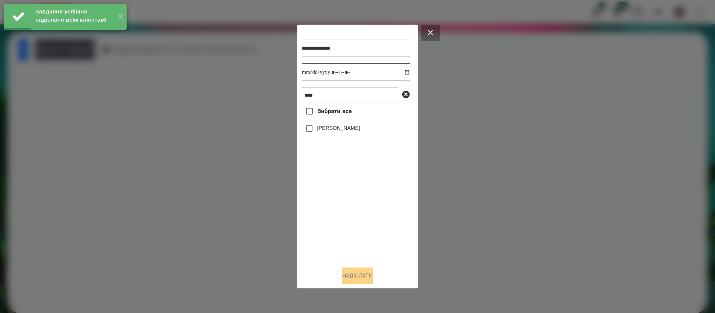
click at [313, 76] on input "datetime-local" at bounding box center [356, 72] width 109 height 18
type input "**********"
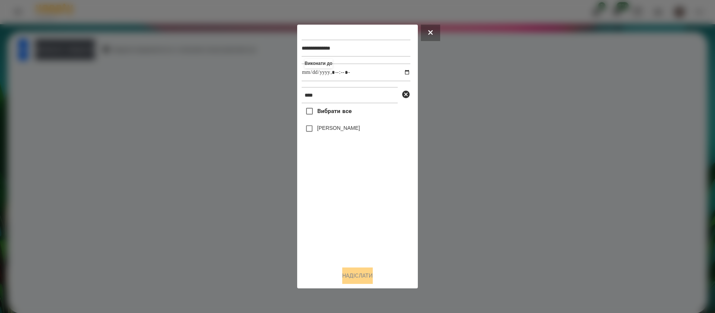
click at [322, 132] on label "[PERSON_NAME]" at bounding box center [338, 127] width 43 height 7
click at [344, 277] on button "Надіслати" at bounding box center [357, 275] width 31 height 16
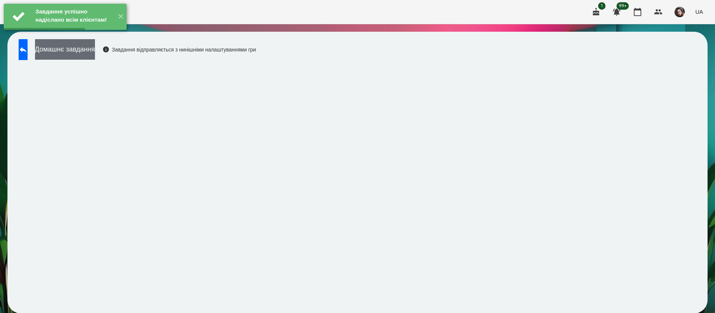
click at [95, 52] on button "Домашнє завдання" at bounding box center [65, 49] width 60 height 20
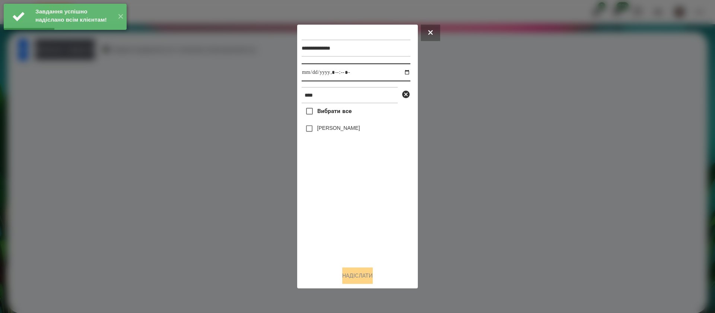
click at [309, 76] on input "datetime-local" at bounding box center [356, 72] width 109 height 18
type input "**********"
click at [328, 129] on label "[PERSON_NAME]" at bounding box center [338, 127] width 43 height 7
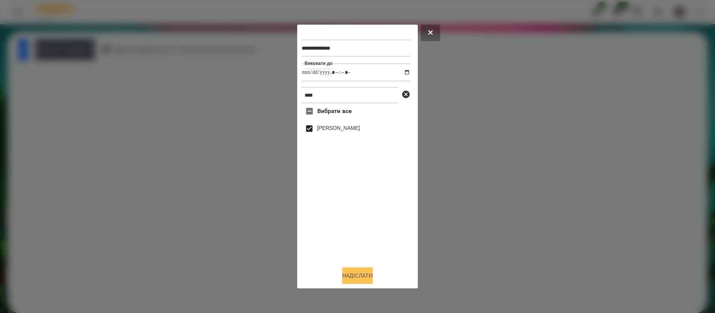
click at [353, 277] on button "Надіслати" at bounding box center [357, 275] width 31 height 16
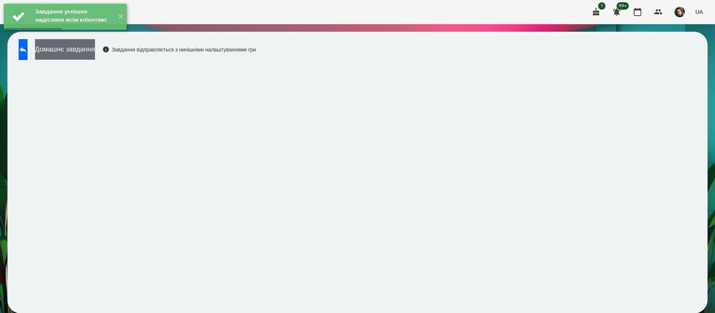
click at [95, 57] on button "Домашнє завдання" at bounding box center [65, 49] width 60 height 20
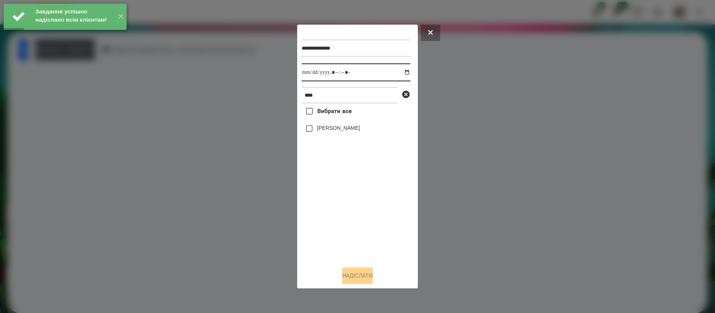
click at [310, 74] on input "datetime-local" at bounding box center [356, 72] width 109 height 18
type input "**********"
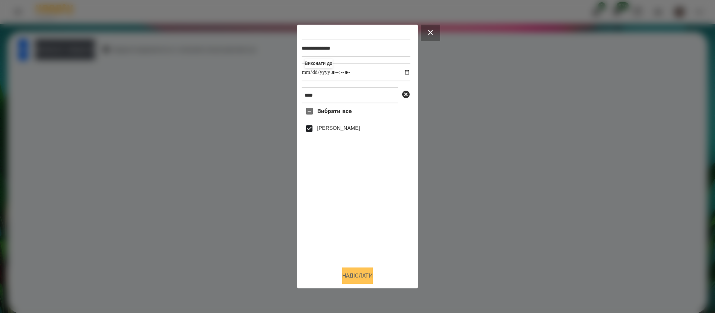
click at [364, 273] on button "Надіслати" at bounding box center [357, 275] width 31 height 16
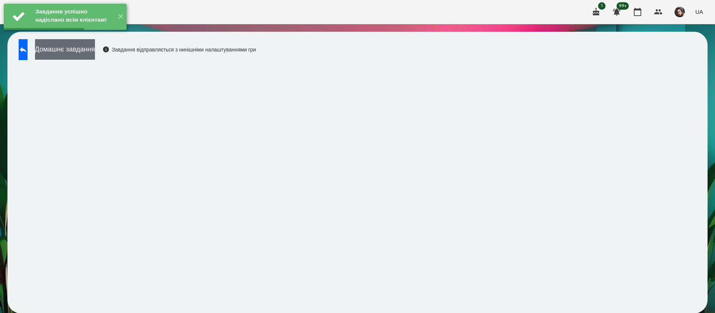
click at [95, 55] on button "Домашнє завдання" at bounding box center [65, 49] width 60 height 20
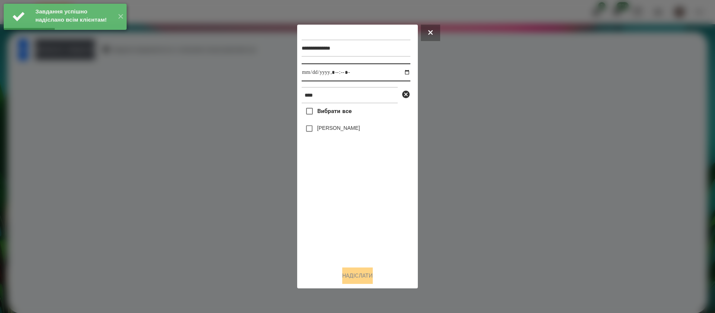
click at [312, 75] on input "datetime-local" at bounding box center [356, 72] width 109 height 18
type input "**********"
click at [327, 132] on label "[PERSON_NAME]" at bounding box center [338, 127] width 43 height 7
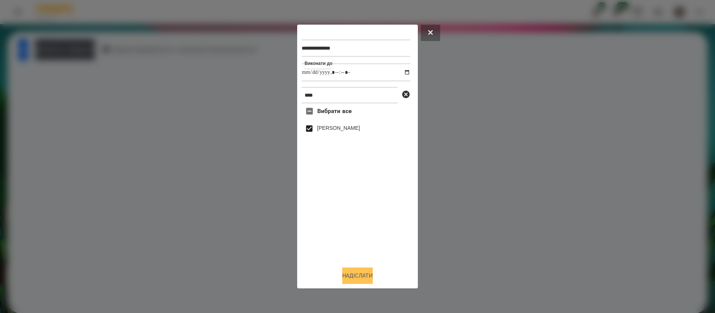
click at [358, 276] on button "Надіслати" at bounding box center [357, 275] width 31 height 16
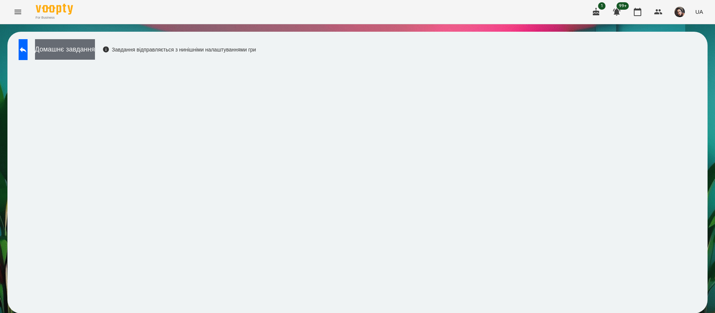
click at [94, 53] on button "Домашнє завдання" at bounding box center [65, 49] width 60 height 20
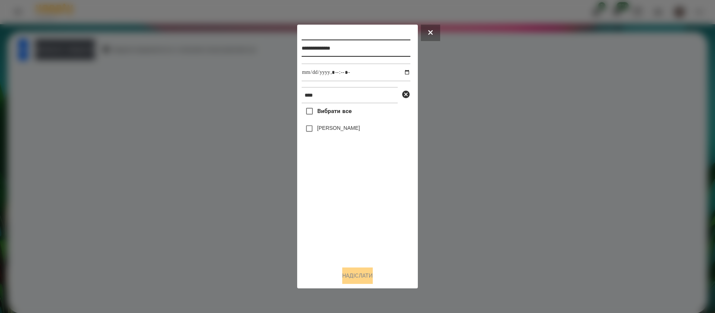
click at [369, 51] on input "**********" at bounding box center [356, 48] width 109 height 17
type input "**********"
click at [353, 128] on label "[PERSON_NAME]" at bounding box center [338, 127] width 43 height 7
click at [359, 281] on button "Надіслати" at bounding box center [357, 275] width 31 height 16
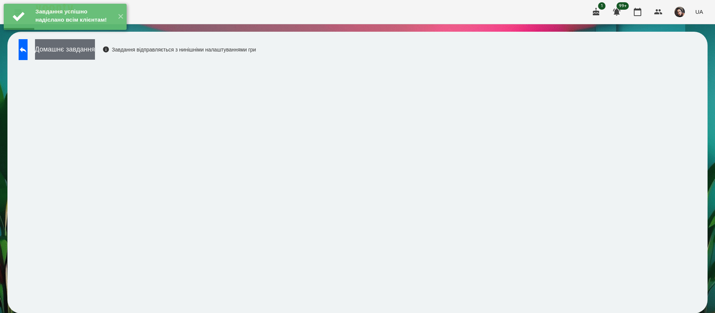
click at [90, 48] on button "Домашнє завдання" at bounding box center [65, 49] width 60 height 20
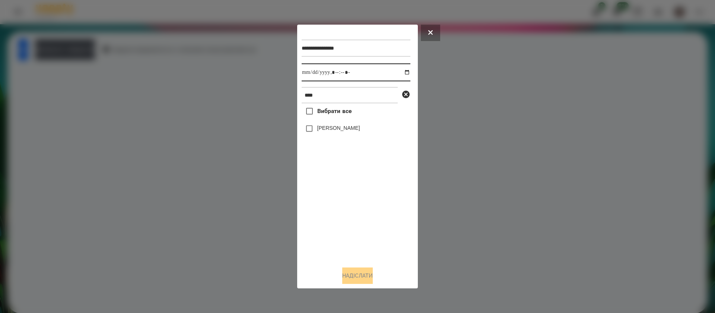
click at [309, 75] on input "datetime-local" at bounding box center [356, 72] width 109 height 18
type input "**********"
click at [357, 277] on button "Надіслати" at bounding box center [357, 275] width 31 height 16
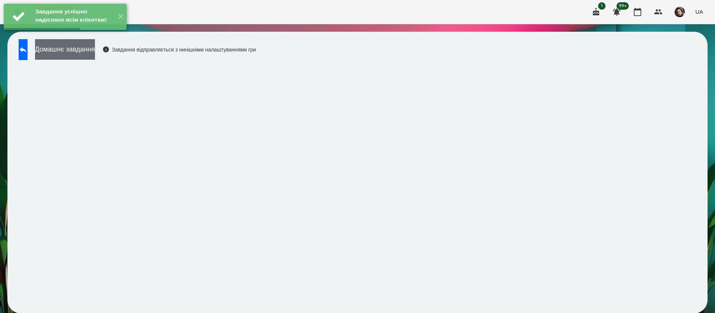
click at [95, 54] on button "Домашнє завдання" at bounding box center [65, 49] width 60 height 20
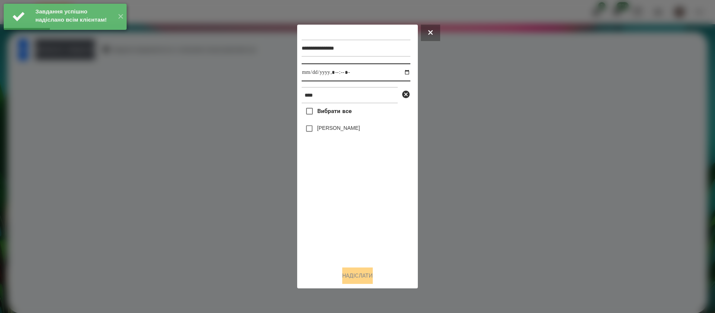
click at [313, 70] on input "datetime-local" at bounding box center [356, 72] width 109 height 18
type input "**********"
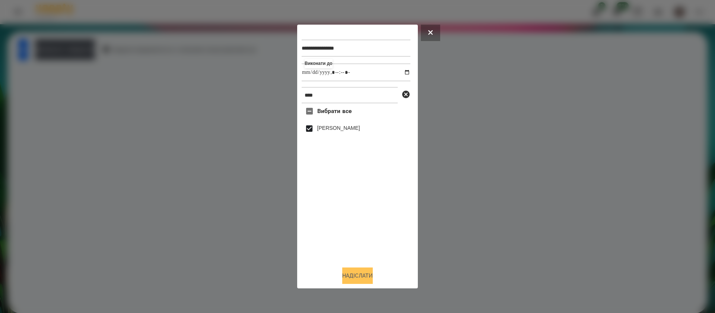
click at [355, 279] on button "Надіслати" at bounding box center [357, 275] width 31 height 16
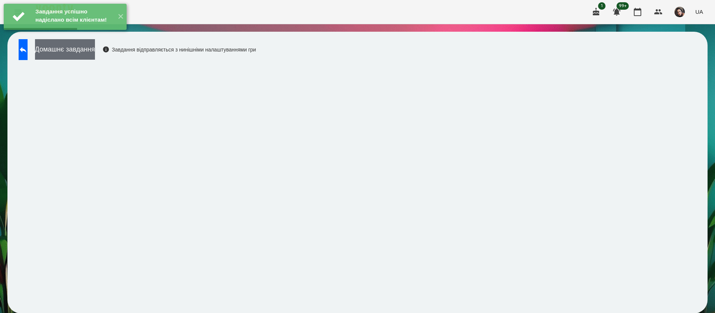
click at [86, 51] on button "Домашнє завдання" at bounding box center [65, 49] width 60 height 20
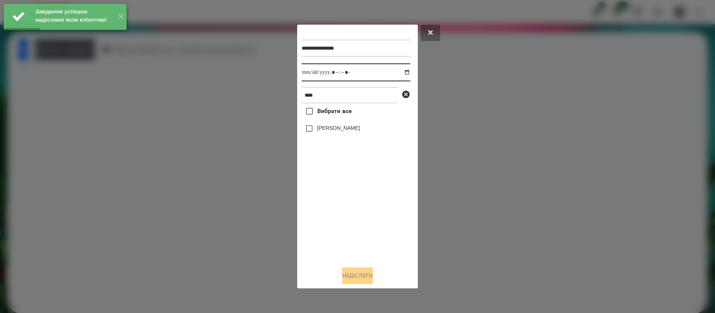
click at [309, 77] on input "datetime-local" at bounding box center [356, 72] width 109 height 18
type input "**********"
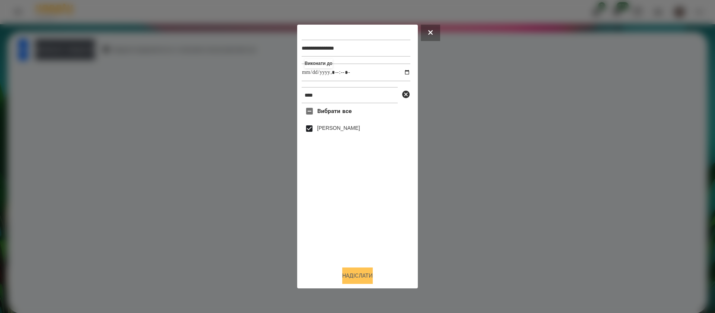
click at [359, 271] on button "Надіслати" at bounding box center [357, 275] width 31 height 16
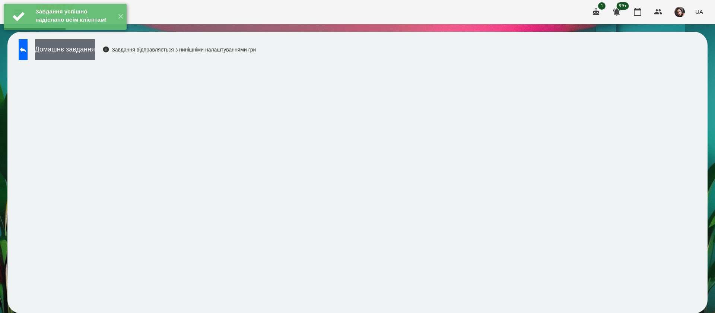
click at [95, 45] on button "Домашнє завдання" at bounding box center [65, 49] width 60 height 20
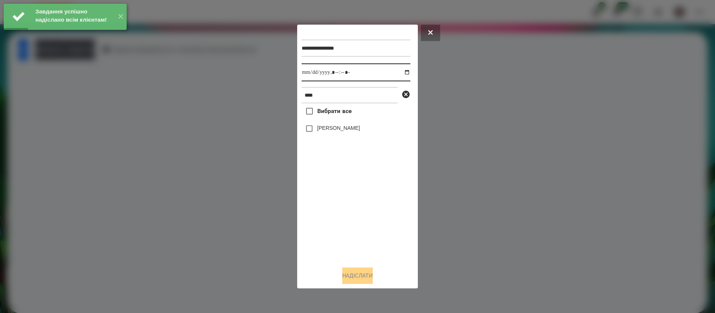
click at [309, 73] on input "datetime-local" at bounding box center [356, 72] width 109 height 18
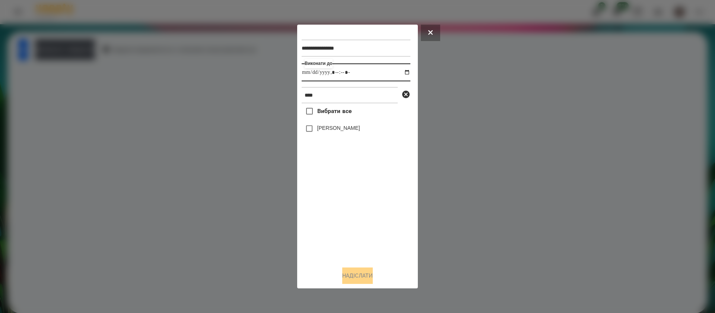
type input "**********"
click at [322, 130] on label "[PERSON_NAME]" at bounding box center [338, 127] width 43 height 7
drag, startPoint x: 366, startPoint y: 279, endPoint x: 366, endPoint y: 275, distance: 4.5
click at [366, 278] on button "Надіслати" at bounding box center [357, 275] width 31 height 16
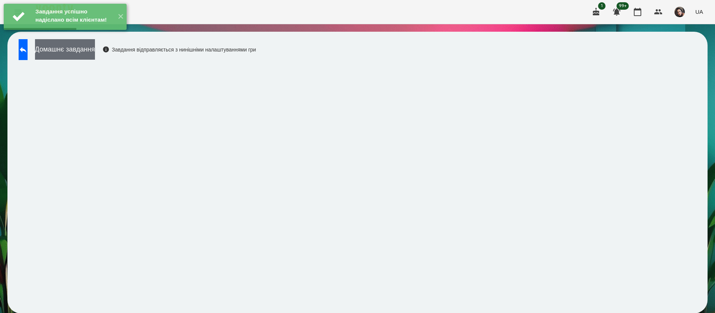
click at [95, 54] on button "Домашнє завдання" at bounding box center [65, 49] width 60 height 20
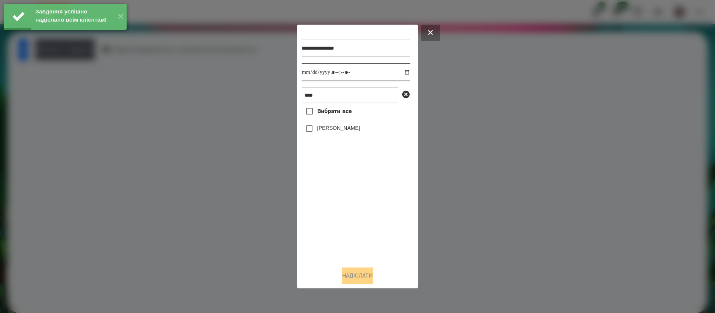
click at [312, 79] on input "datetime-local" at bounding box center [356, 72] width 109 height 18
type input "**********"
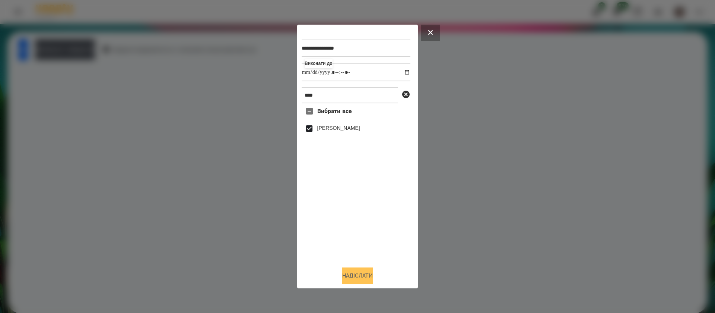
click at [347, 270] on button "Надіслати" at bounding box center [357, 275] width 31 height 16
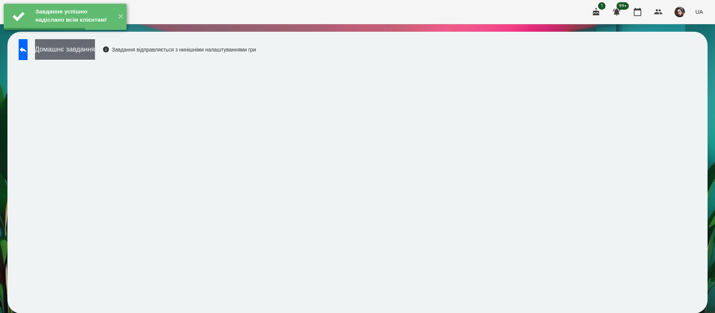
click at [95, 56] on button "Домашнє завдання" at bounding box center [65, 49] width 60 height 20
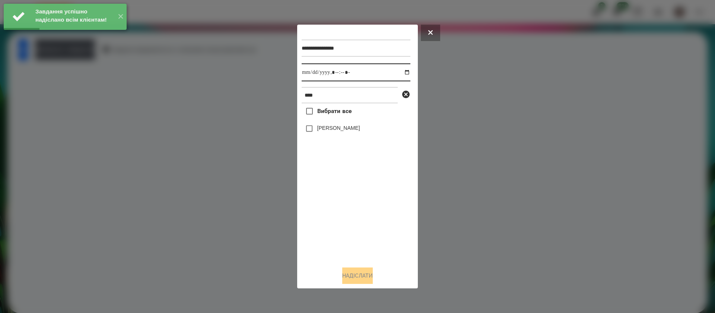
click at [310, 77] on input "datetime-local" at bounding box center [356, 72] width 109 height 18
type input "**********"
click at [320, 129] on label "[PERSON_NAME]" at bounding box center [338, 127] width 43 height 7
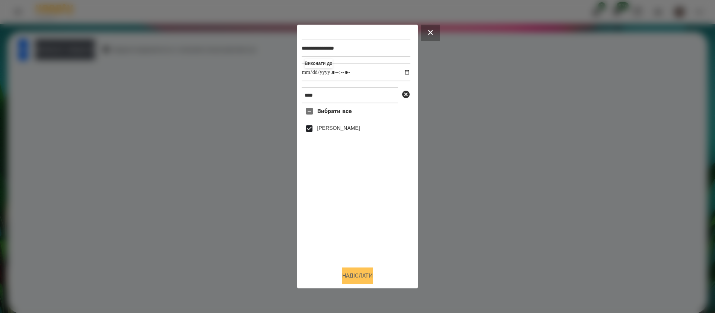
click at [350, 269] on button "Надіслати" at bounding box center [357, 275] width 31 height 16
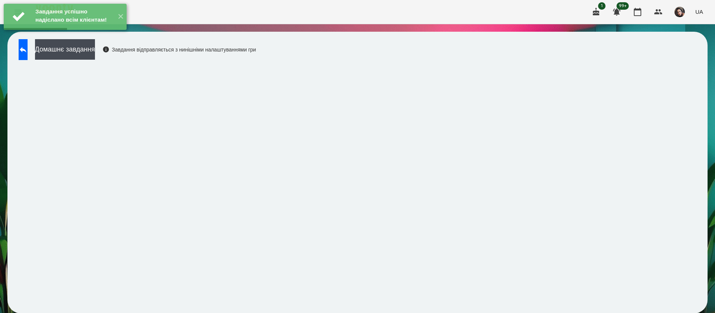
click at [114, 60] on div "Домашнє завдання Завдання відправляється з нинішніми налаштуваннями гри" at bounding box center [135, 51] width 241 height 25
click at [95, 55] on button "Домашнє завдання" at bounding box center [65, 49] width 60 height 20
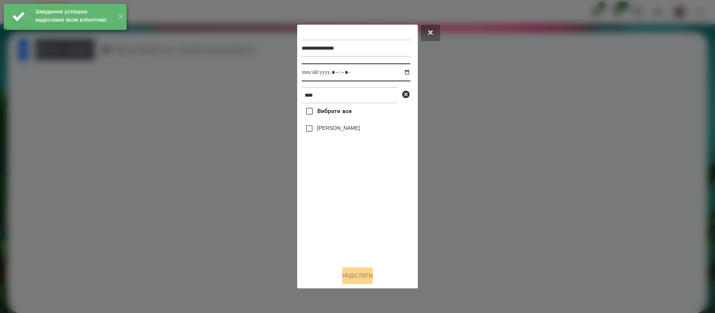
click at [308, 76] on input "datetime-local" at bounding box center [356, 72] width 109 height 18
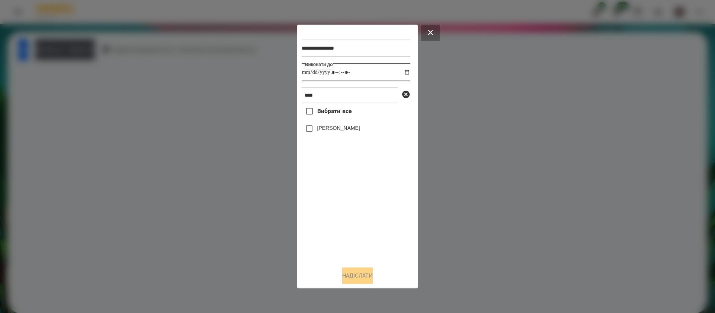
type input "**********"
click at [319, 132] on label "[PERSON_NAME]" at bounding box center [338, 127] width 43 height 7
click at [357, 275] on button "Надіслати" at bounding box center [357, 275] width 31 height 16
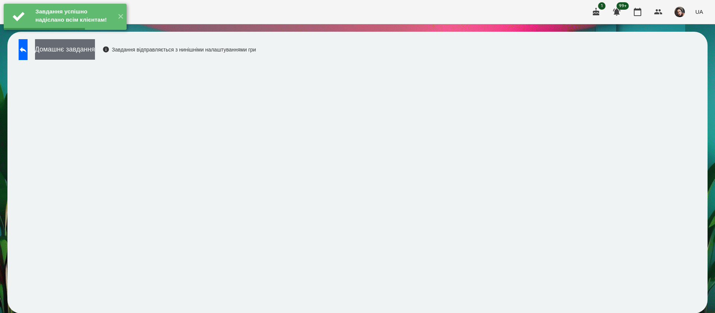
click at [95, 50] on button "Домашнє завдання" at bounding box center [65, 49] width 60 height 20
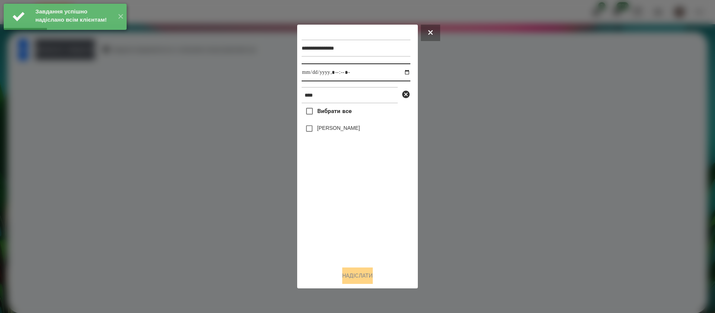
click at [309, 71] on input "datetime-local" at bounding box center [356, 72] width 109 height 18
type input "**********"
click at [328, 136] on div "[PERSON_NAME]" at bounding box center [356, 129] width 109 height 16
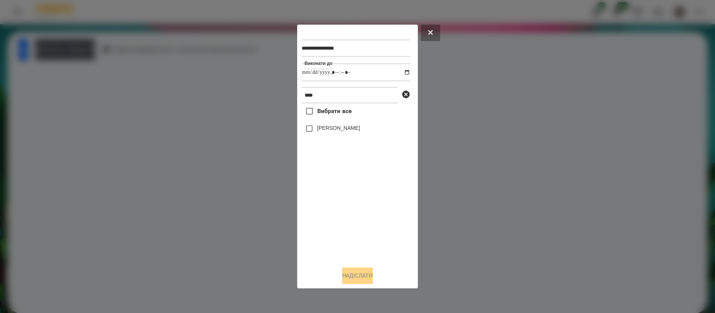
drag, startPoint x: 325, startPoint y: 127, endPoint x: 328, endPoint y: 135, distance: 7.4
click at [325, 128] on label "[PERSON_NAME]" at bounding box center [338, 127] width 43 height 7
click at [366, 276] on button "Надіслати" at bounding box center [357, 275] width 31 height 16
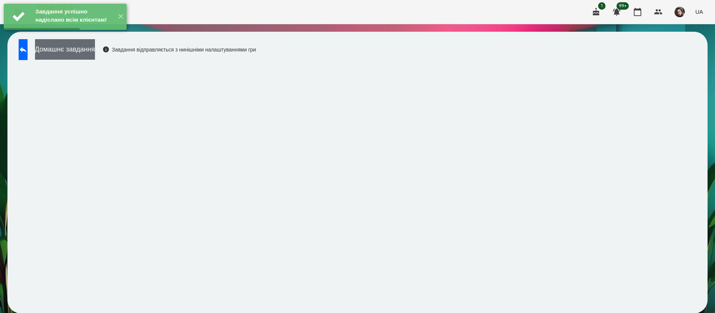
click at [95, 47] on button "Домашнє завдання" at bounding box center [65, 49] width 60 height 20
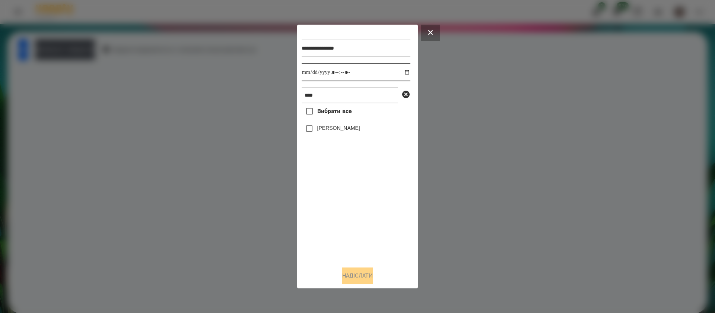
click at [307, 71] on input "datetime-local" at bounding box center [356, 72] width 109 height 18
type input "**********"
click at [347, 274] on button "Надіслати" at bounding box center [357, 275] width 31 height 16
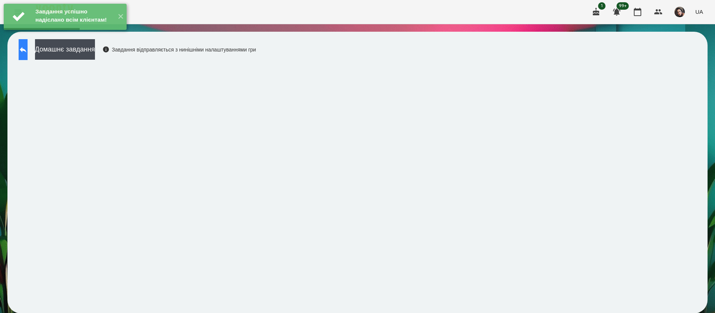
click at [26, 48] on icon at bounding box center [23, 50] width 7 height 6
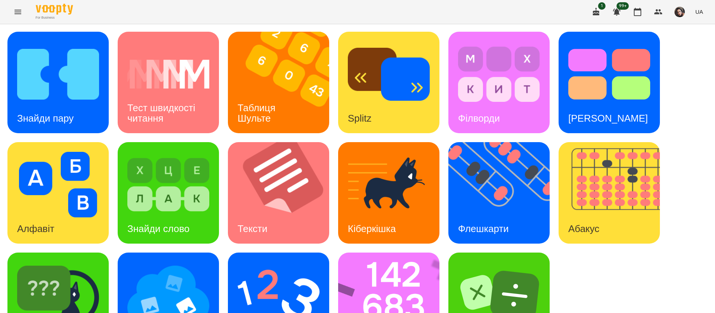
scroll to position [48, 0]
click at [76, 262] on img at bounding box center [58, 295] width 82 height 66
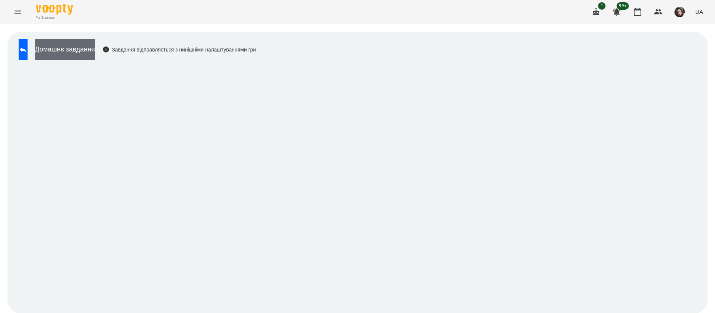
click at [95, 42] on button "Домашнє завдання" at bounding box center [65, 49] width 60 height 20
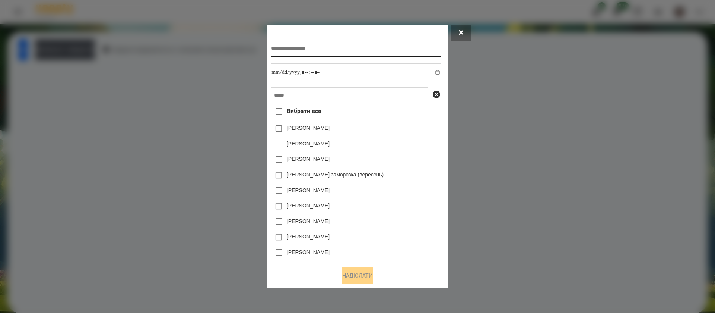
click at [285, 52] on input "text" at bounding box center [356, 48] width 170 height 17
type input "**********"
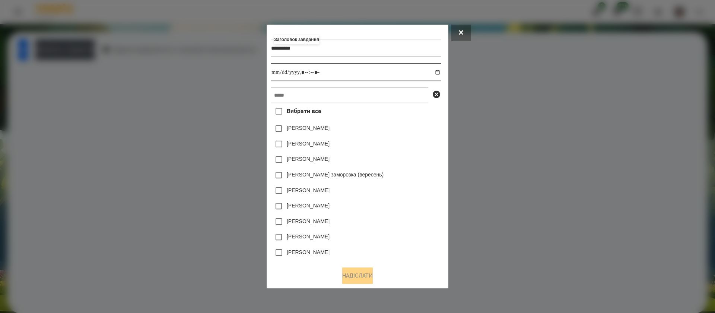
click at [439, 69] on input "datetime-local" at bounding box center [356, 72] width 170 height 18
click at [307, 73] on input "datetime-local" at bounding box center [356, 72] width 170 height 18
click at [317, 75] on input "datetime-local" at bounding box center [356, 72] width 170 height 18
click at [313, 74] on input "datetime-local" at bounding box center [356, 72] width 170 height 18
type input "**********"
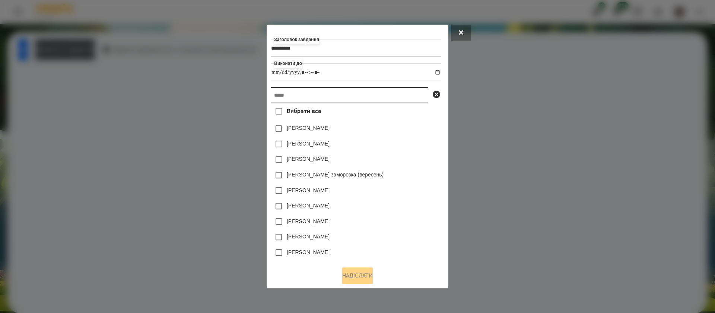
click at [309, 92] on input "text" at bounding box center [349, 95] width 157 height 16
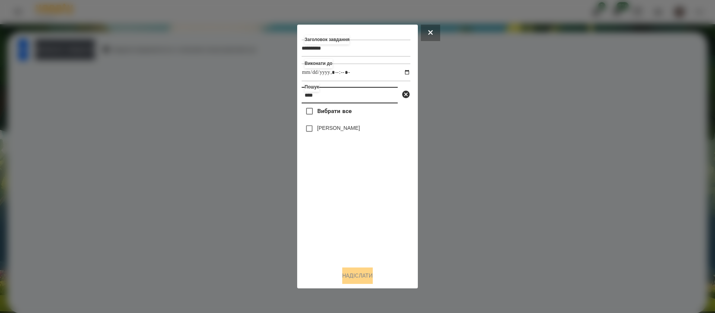
type input "****"
click at [346, 276] on button "Надіслати" at bounding box center [357, 275] width 31 height 16
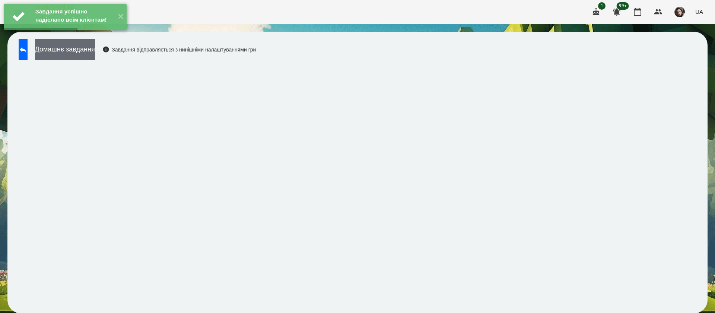
click at [95, 52] on button "Домашнє завдання" at bounding box center [65, 49] width 60 height 20
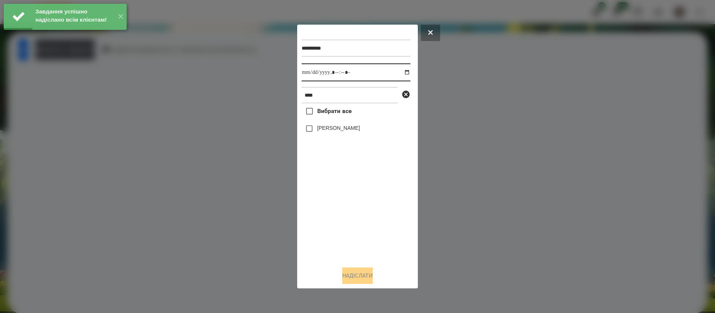
click at [309, 73] on input "datetime-local" at bounding box center [356, 72] width 109 height 18
type input "**********"
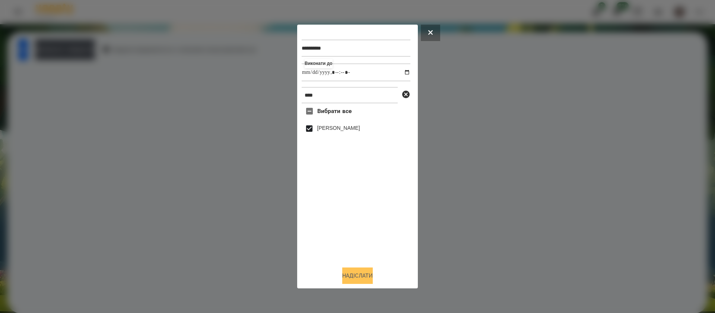
click at [347, 275] on button "Надіслати" at bounding box center [357, 275] width 31 height 16
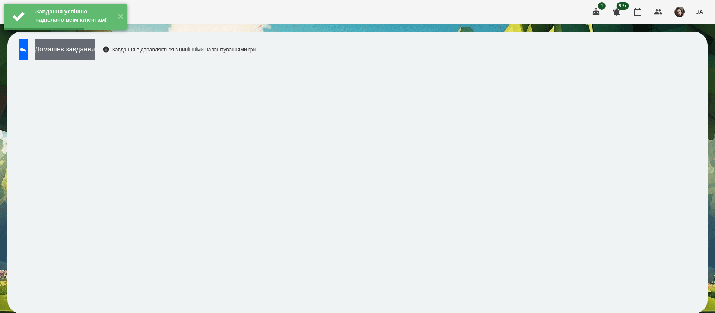
click at [95, 51] on button "Домашнє завдання" at bounding box center [65, 49] width 60 height 20
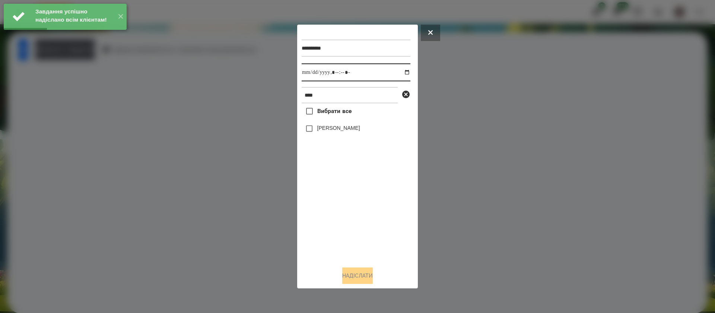
click at [311, 73] on input "datetime-local" at bounding box center [356, 72] width 109 height 18
type input "**********"
click at [322, 131] on label "[PERSON_NAME]" at bounding box center [338, 127] width 43 height 7
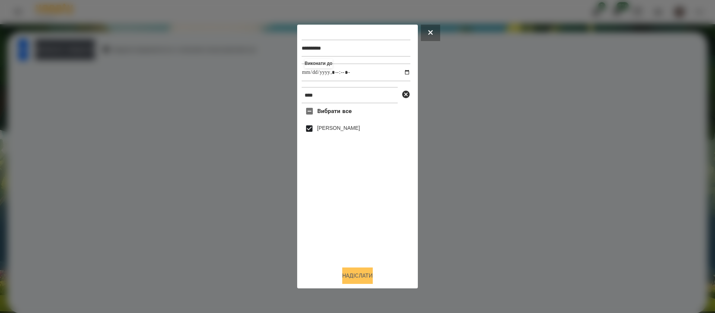
click at [348, 275] on button "Надіслати" at bounding box center [357, 275] width 31 height 16
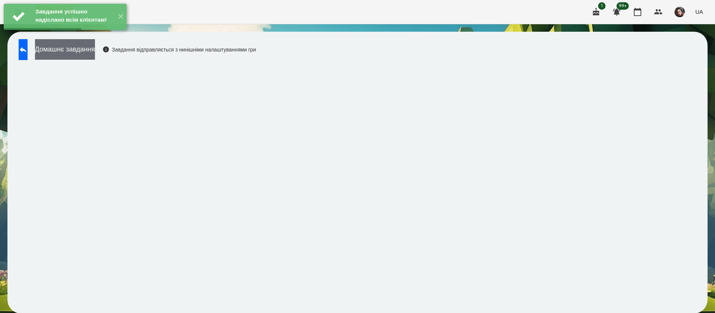
click at [95, 54] on button "Домашнє завдання" at bounding box center [65, 49] width 60 height 20
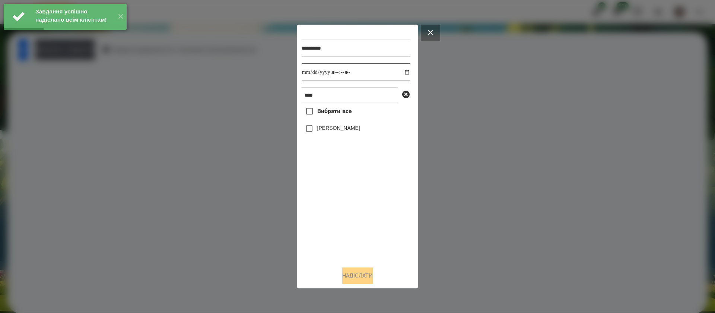
click at [310, 75] on input "datetime-local" at bounding box center [356, 72] width 109 height 18
type input "**********"
click at [322, 127] on label "[PERSON_NAME]" at bounding box center [338, 127] width 43 height 7
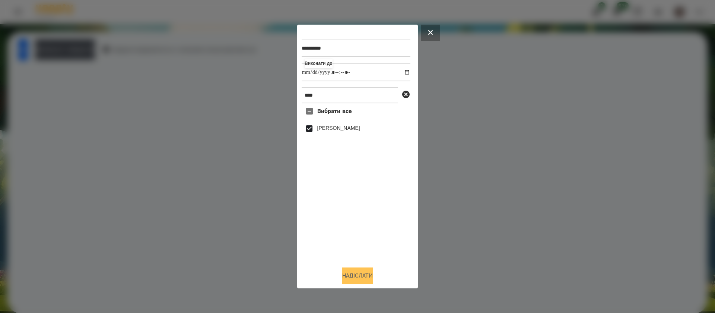
click at [353, 272] on button "Надіслати" at bounding box center [357, 275] width 31 height 16
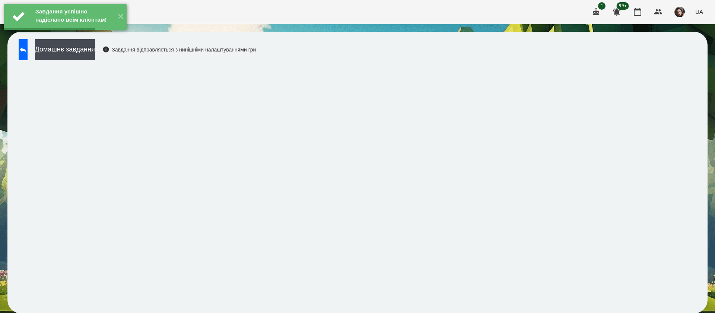
click at [95, 48] on button "Домашнє завдання" at bounding box center [65, 49] width 60 height 20
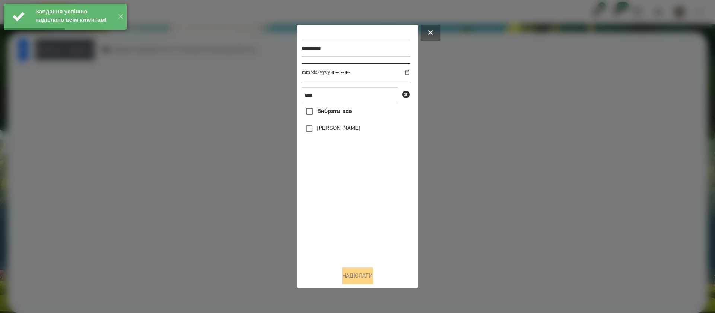
click at [309, 72] on input "datetime-local" at bounding box center [356, 72] width 109 height 18
type input "**********"
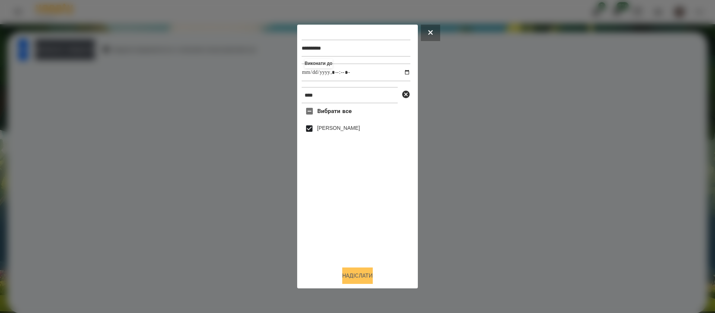
click at [347, 275] on button "Надіслати" at bounding box center [357, 275] width 31 height 16
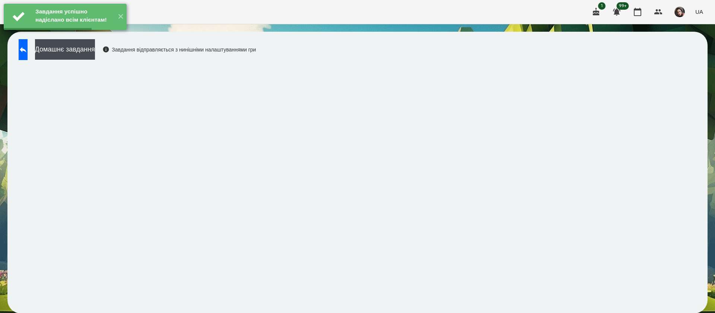
click at [95, 51] on button "Домашнє завдання" at bounding box center [65, 49] width 60 height 20
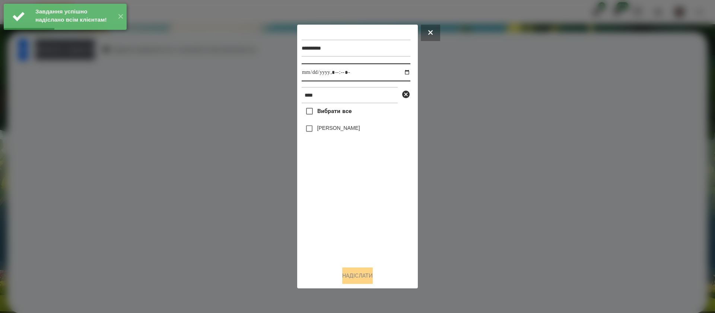
click at [310, 76] on input "datetime-local" at bounding box center [356, 72] width 109 height 18
type input "**********"
click at [320, 130] on label "[PERSON_NAME]" at bounding box center [338, 127] width 43 height 7
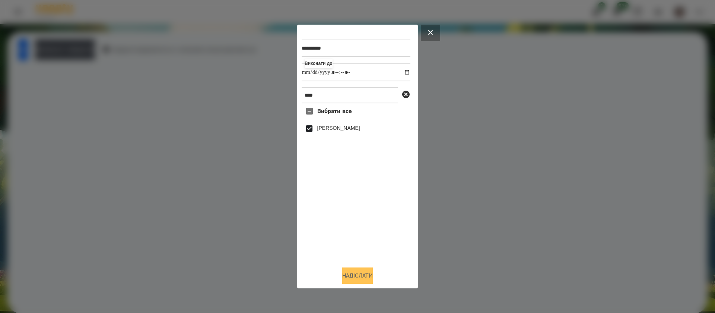
click at [358, 277] on button "Надіслати" at bounding box center [357, 275] width 31 height 16
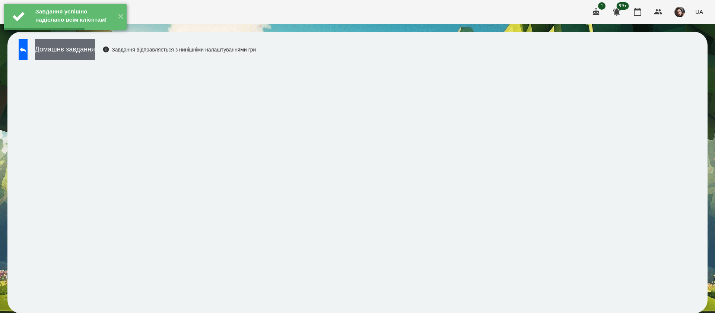
click at [95, 54] on button "Домашнє завдання" at bounding box center [65, 49] width 60 height 20
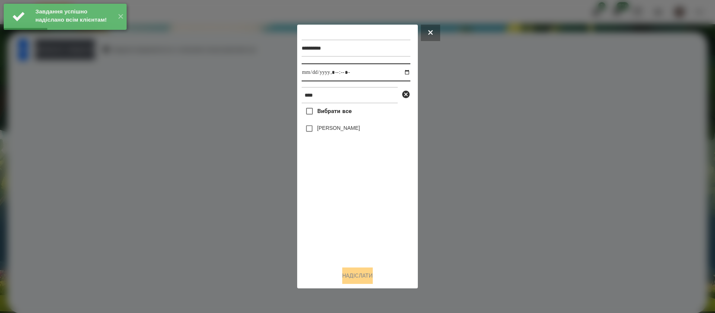
click at [309, 74] on input "datetime-local" at bounding box center [356, 72] width 109 height 18
type input "**********"
click at [323, 127] on label "[PERSON_NAME]" at bounding box center [338, 127] width 43 height 7
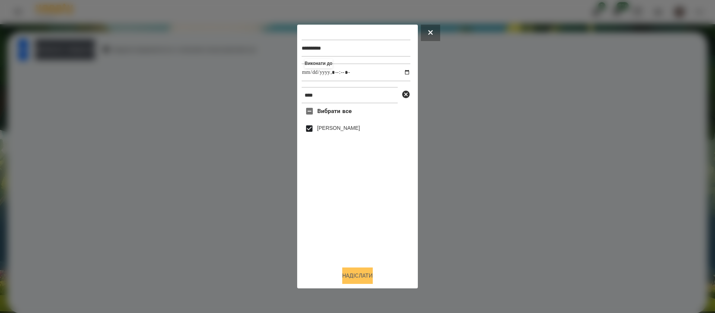
click at [363, 274] on button "Надіслати" at bounding box center [357, 275] width 31 height 16
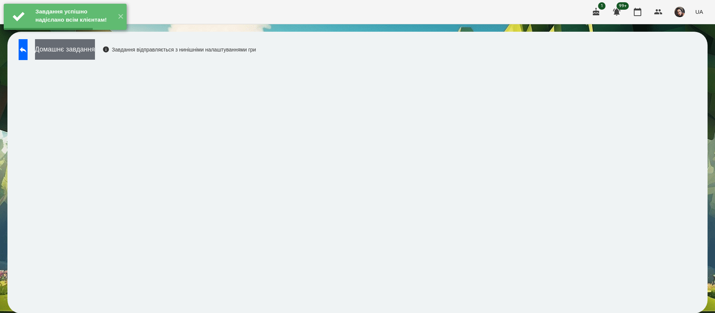
click at [95, 52] on button "Домашнє завдання" at bounding box center [65, 49] width 60 height 20
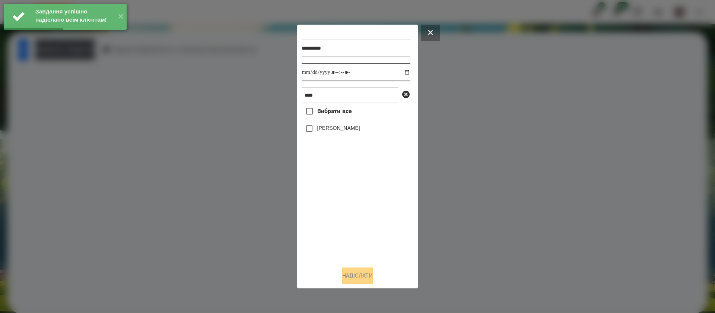
click at [305, 69] on input "datetime-local" at bounding box center [356, 72] width 109 height 18
type input "**********"
click at [325, 136] on div "[PERSON_NAME]" at bounding box center [356, 129] width 109 height 16
click at [322, 130] on label "[PERSON_NAME]" at bounding box center [338, 127] width 43 height 7
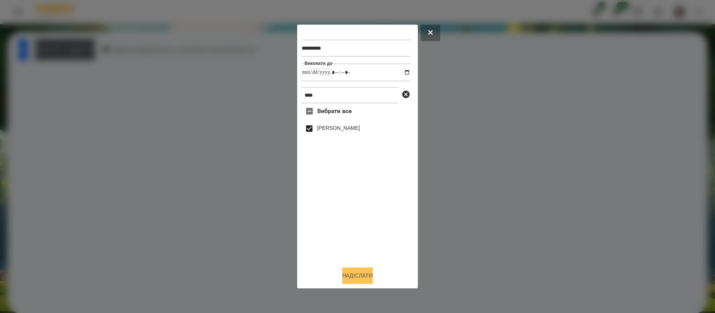
click at [353, 278] on button "Надіслати" at bounding box center [357, 275] width 31 height 16
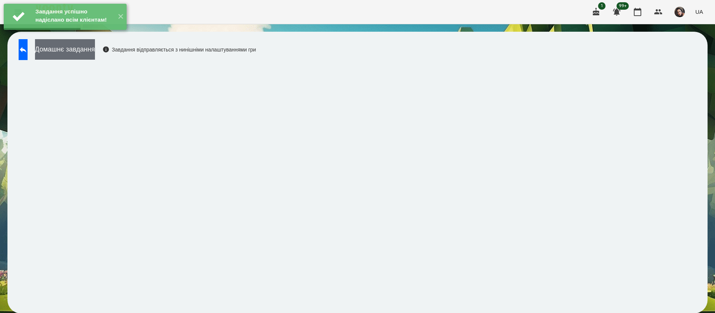
click at [95, 57] on button "Домашнє завдання" at bounding box center [65, 49] width 60 height 20
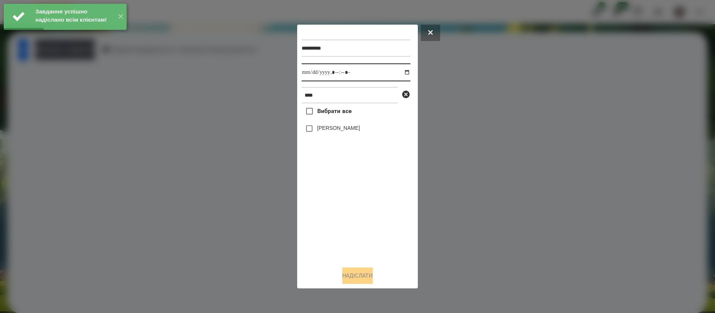
click at [315, 76] on input "datetime-local" at bounding box center [356, 72] width 109 height 18
type input "**********"
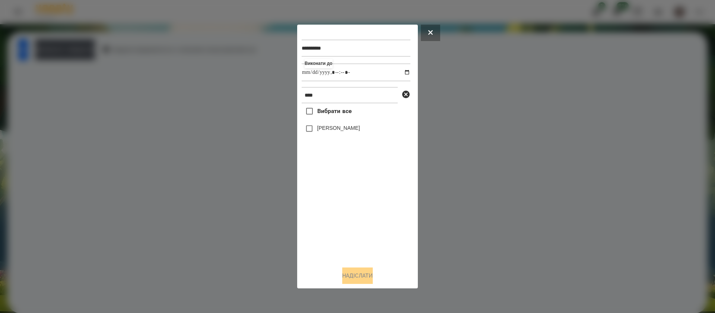
click at [324, 130] on label "[PERSON_NAME]" at bounding box center [338, 127] width 43 height 7
click at [358, 277] on button "Надіслати" at bounding box center [357, 275] width 31 height 16
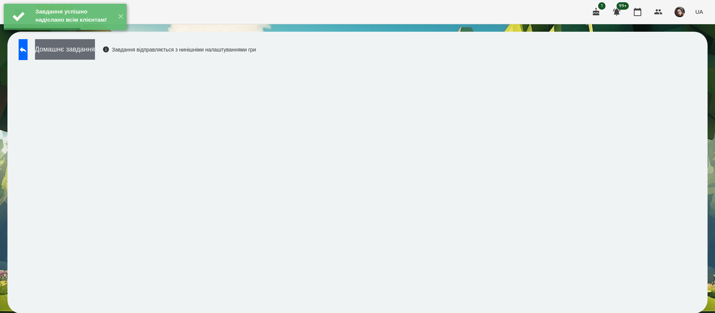
click at [95, 54] on button "Домашнє завдання" at bounding box center [65, 49] width 60 height 20
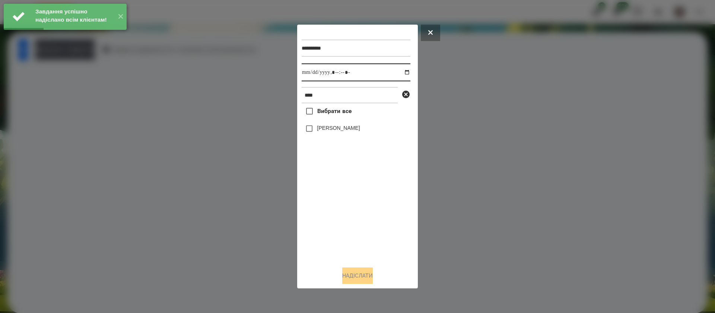
click at [309, 76] on input "datetime-local" at bounding box center [356, 72] width 109 height 18
type input "**********"
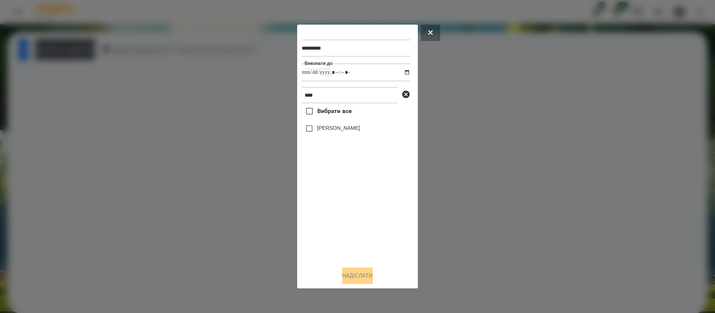
click at [320, 132] on label "[PERSON_NAME]" at bounding box center [338, 127] width 43 height 7
click at [360, 276] on button "Надіслати" at bounding box center [357, 275] width 31 height 16
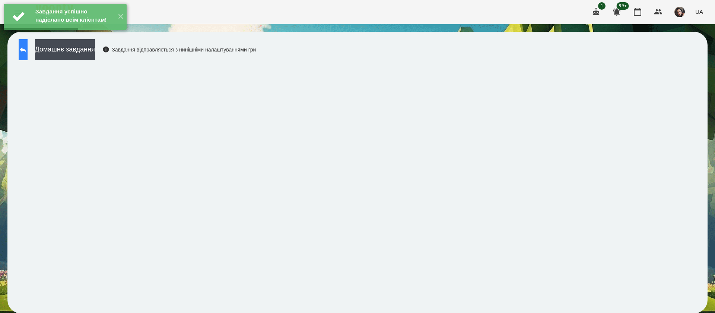
click at [27, 47] on icon at bounding box center [23, 49] width 9 height 9
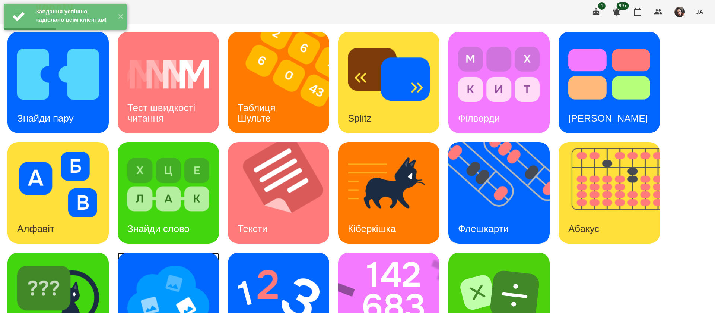
click at [168, 297] on img at bounding box center [168, 295] width 82 height 66
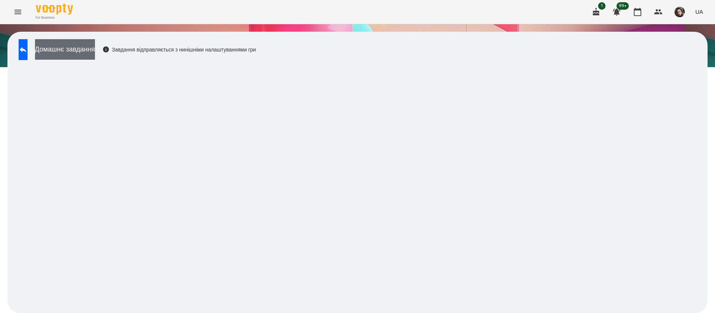
click at [95, 50] on button "Домашнє завдання" at bounding box center [65, 49] width 60 height 20
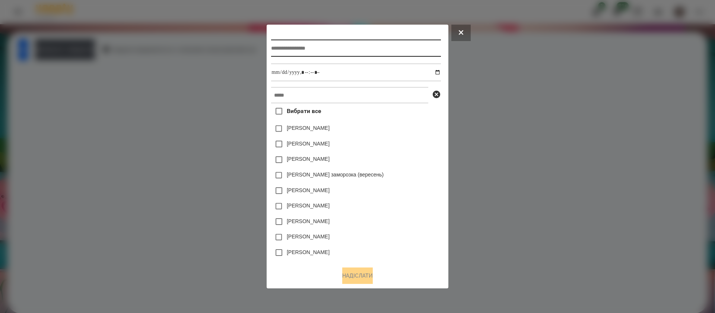
click at [289, 45] on input "text" at bounding box center [356, 48] width 170 height 17
type input "**********"
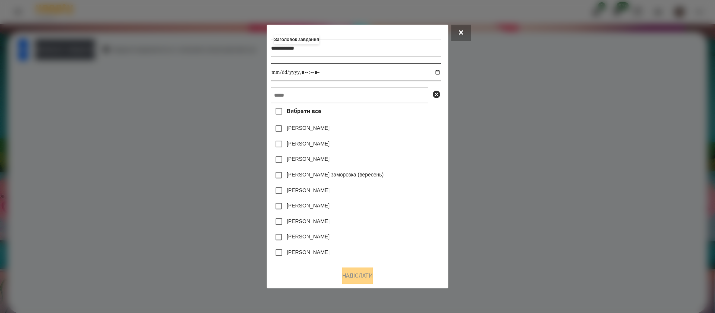
click at [441, 72] on input "datetime-local" at bounding box center [356, 72] width 170 height 18
click at [307, 74] on input "datetime-local" at bounding box center [356, 72] width 170 height 18
click at [316, 73] on input "datetime-local" at bounding box center [356, 72] width 170 height 18
type input "**********"
click at [315, 90] on input "text" at bounding box center [349, 95] width 157 height 16
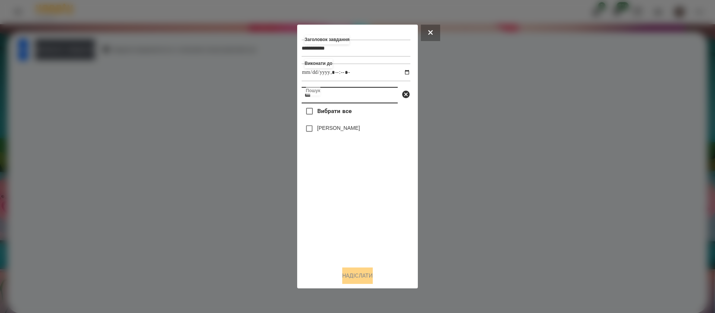
type input "***"
click at [342, 276] on button "Надіслати" at bounding box center [357, 275] width 31 height 16
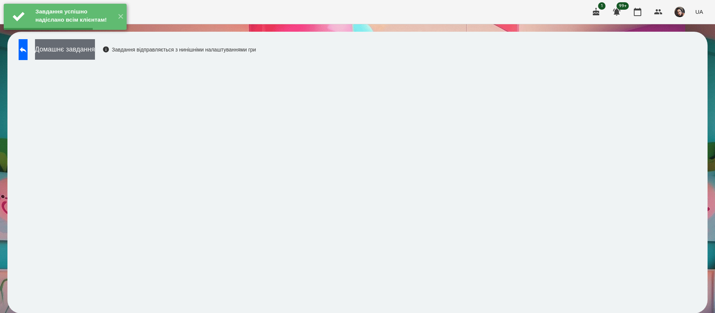
click at [85, 52] on button "Домашнє завдання" at bounding box center [65, 49] width 60 height 20
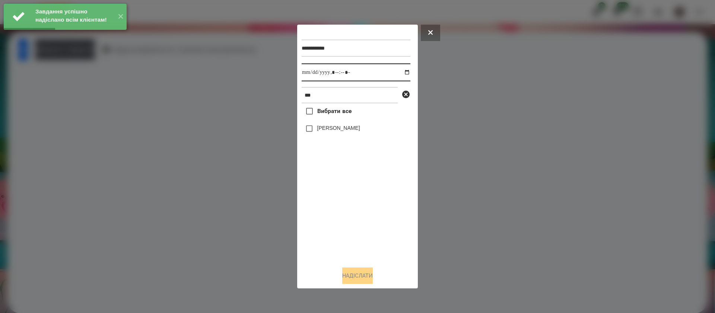
click at [308, 76] on input "datetime-local" at bounding box center [356, 72] width 109 height 18
type input "**********"
click at [318, 130] on label "[PERSON_NAME]" at bounding box center [338, 127] width 43 height 7
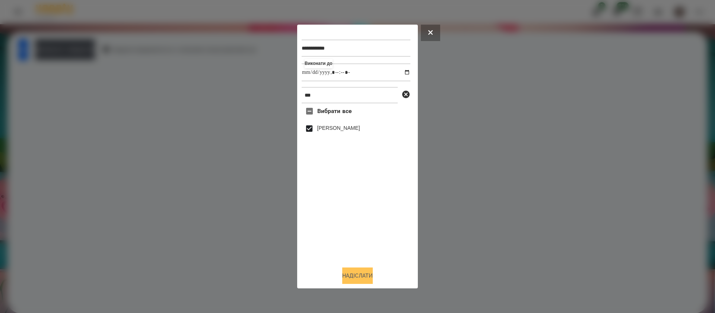
click at [349, 273] on button "Надіслати" at bounding box center [357, 275] width 31 height 16
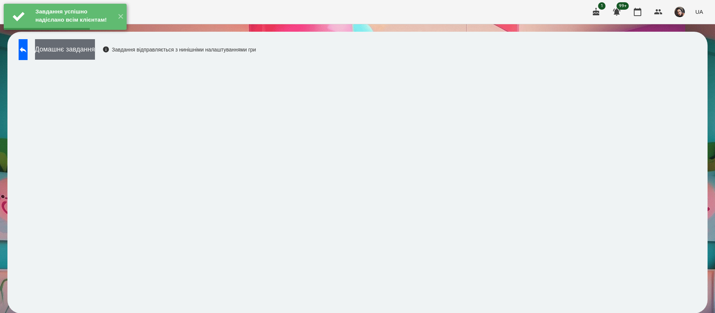
click at [95, 51] on button "Домашнє завдання" at bounding box center [65, 49] width 60 height 20
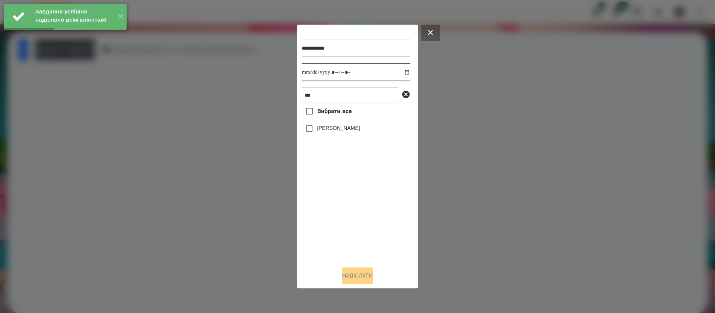
click at [311, 76] on input "datetime-local" at bounding box center [356, 72] width 109 height 18
type input "**********"
click at [320, 135] on div "[PERSON_NAME]" at bounding box center [356, 129] width 109 height 16
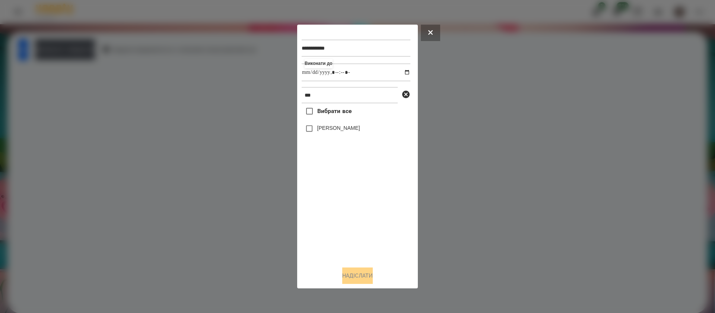
click at [320, 130] on label "[PERSON_NAME]" at bounding box center [338, 127] width 43 height 7
click at [343, 280] on button "Надіслати" at bounding box center [357, 275] width 31 height 16
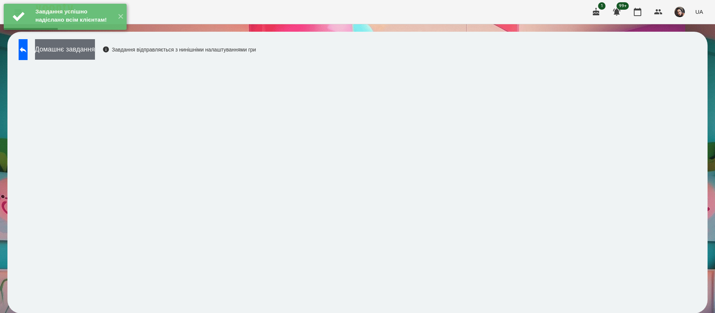
click at [86, 48] on button "Домашнє завдання" at bounding box center [65, 49] width 60 height 20
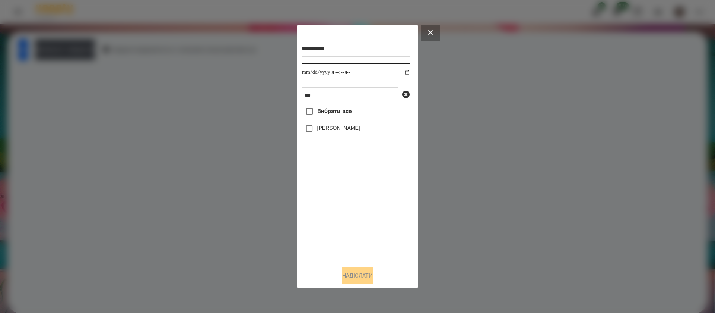
click at [310, 71] on input "datetime-local" at bounding box center [356, 72] width 109 height 18
type input "**********"
click at [345, 276] on button "Надіслати" at bounding box center [357, 275] width 31 height 16
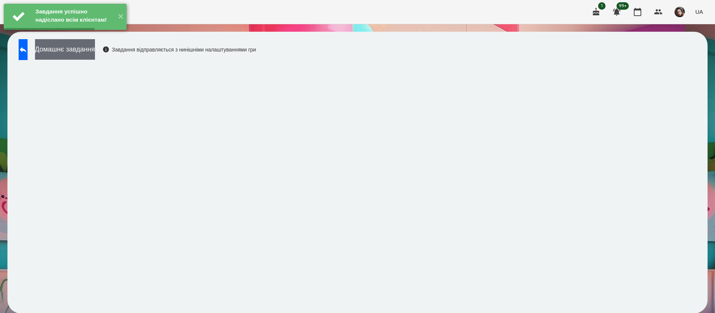
click at [88, 49] on button "Домашнє завдання" at bounding box center [65, 49] width 60 height 20
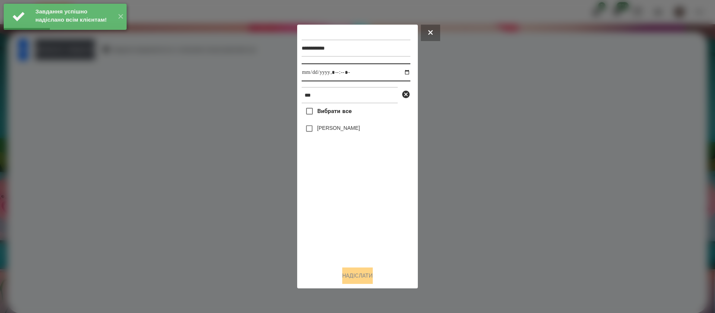
click at [312, 72] on input "datetime-local" at bounding box center [356, 72] width 109 height 18
type input "**********"
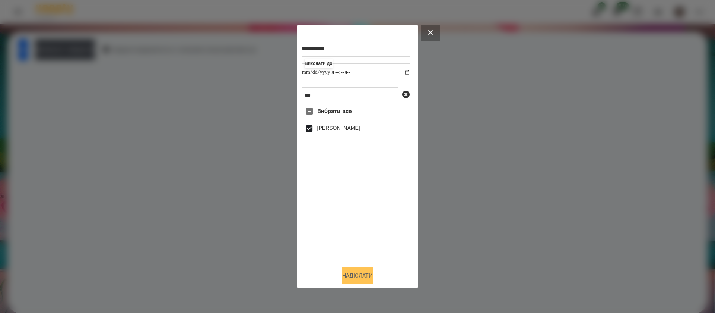
click at [345, 274] on button "Надіслати" at bounding box center [357, 275] width 31 height 16
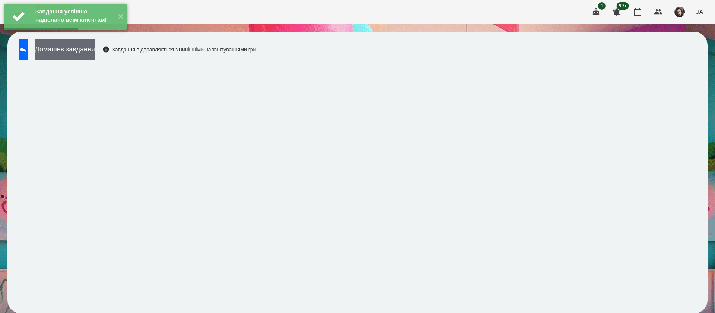
click at [95, 50] on button "Домашнє завдання" at bounding box center [65, 49] width 60 height 20
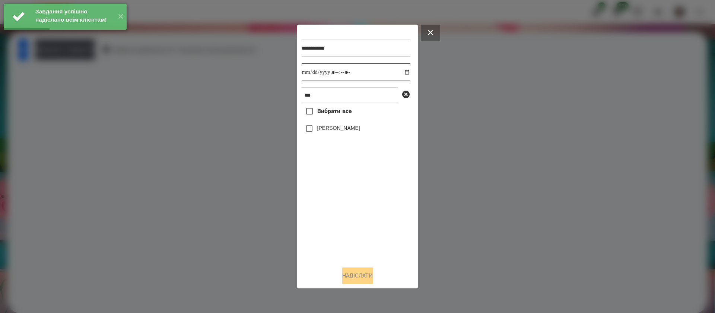
click at [312, 72] on input "datetime-local" at bounding box center [356, 72] width 109 height 18
type input "**********"
drag, startPoint x: 322, startPoint y: 126, endPoint x: 323, endPoint y: 136, distance: 10.5
click at [322, 127] on label "[PERSON_NAME]" at bounding box center [338, 127] width 43 height 7
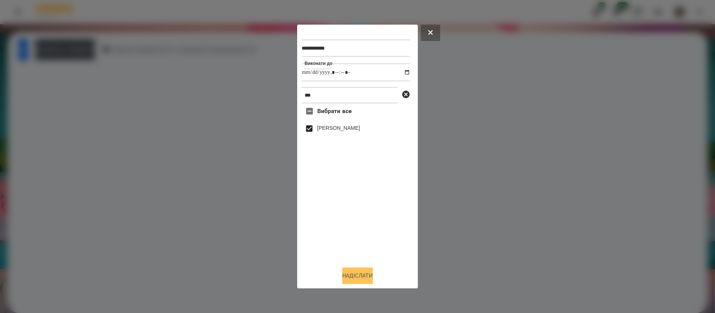
click at [352, 271] on button "Надіслати" at bounding box center [357, 275] width 31 height 16
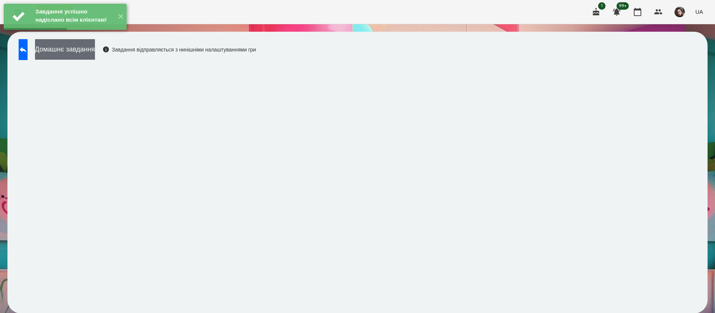
click at [63, 56] on button "Домашнє завдання" at bounding box center [65, 49] width 60 height 20
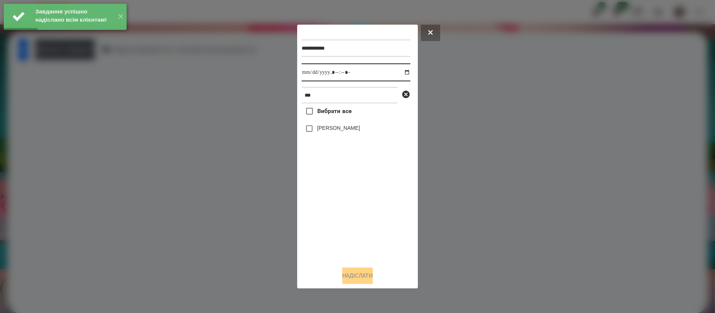
click at [309, 74] on input "datetime-local" at bounding box center [356, 72] width 109 height 18
type input "**********"
click at [323, 127] on label "[PERSON_NAME]" at bounding box center [338, 127] width 43 height 7
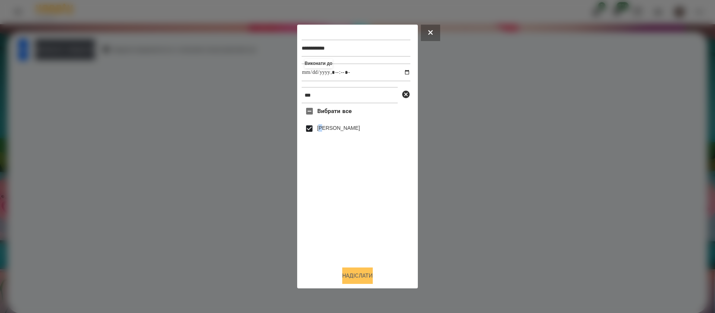
click at [347, 273] on button "Надіслати" at bounding box center [357, 275] width 31 height 16
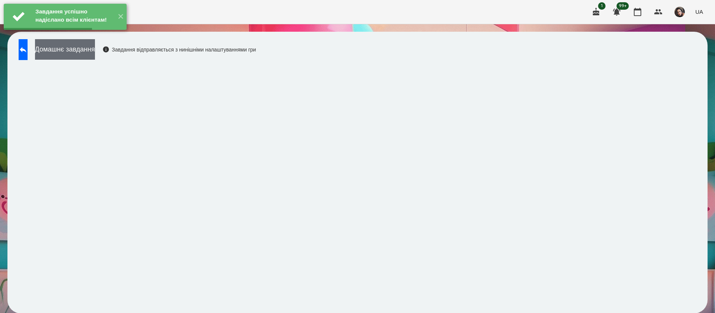
click at [95, 51] on button "Домашнє завдання" at bounding box center [65, 49] width 60 height 20
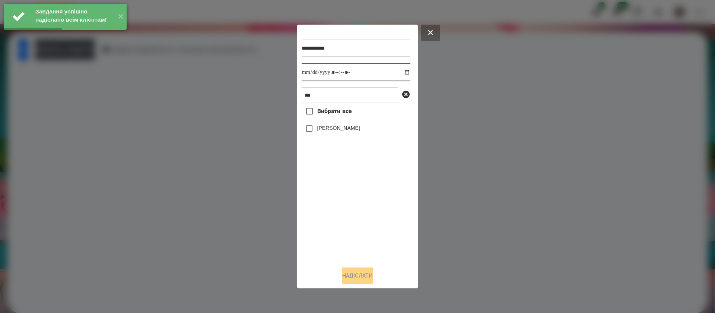
click at [308, 73] on input "datetime-local" at bounding box center [356, 72] width 109 height 18
type input "**********"
click at [325, 129] on label "[PERSON_NAME]" at bounding box center [338, 127] width 43 height 7
click at [357, 273] on button "Надіслати" at bounding box center [357, 275] width 31 height 16
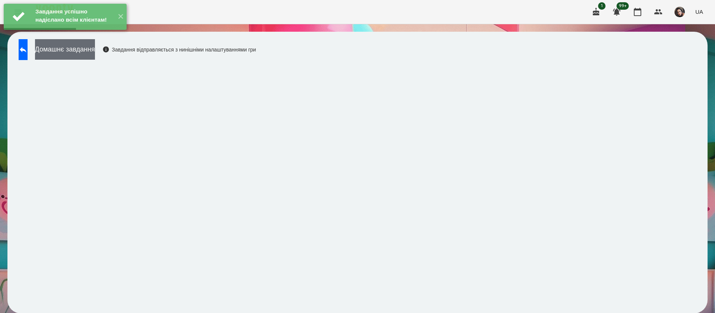
click at [95, 51] on button "Домашнє завдання" at bounding box center [65, 49] width 60 height 20
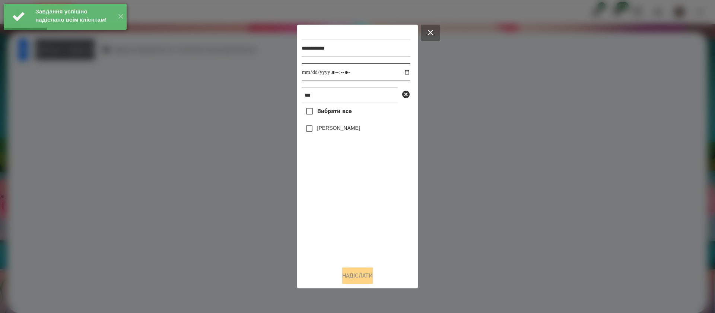
click at [313, 76] on input "datetime-local" at bounding box center [356, 72] width 109 height 18
type input "**********"
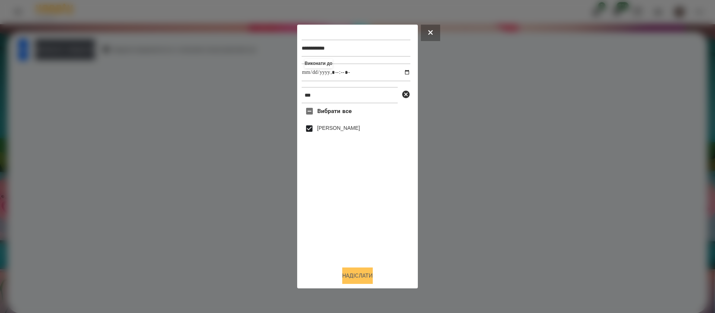
click at [345, 271] on button "Надіслати" at bounding box center [357, 275] width 31 height 16
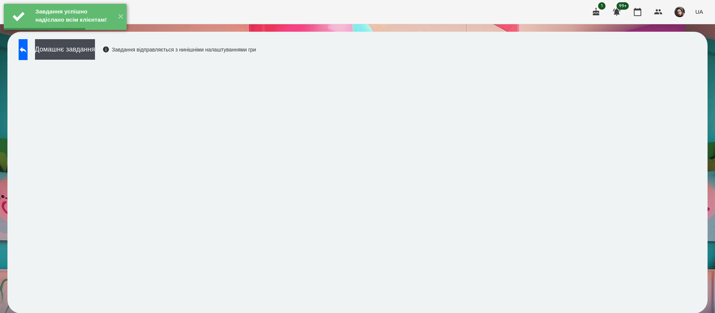
click at [95, 50] on button "Домашнє завдання" at bounding box center [65, 49] width 60 height 20
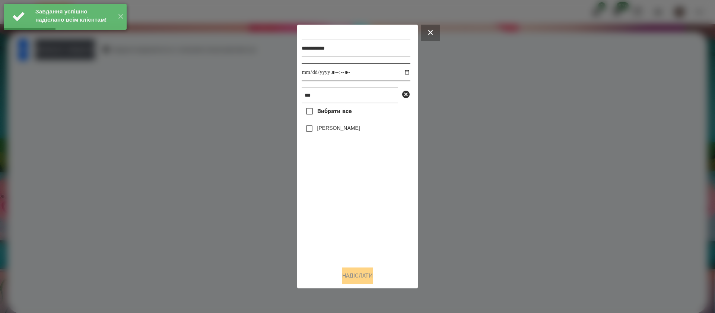
click at [306, 75] on input "datetime-local" at bounding box center [356, 72] width 109 height 18
type input "**********"
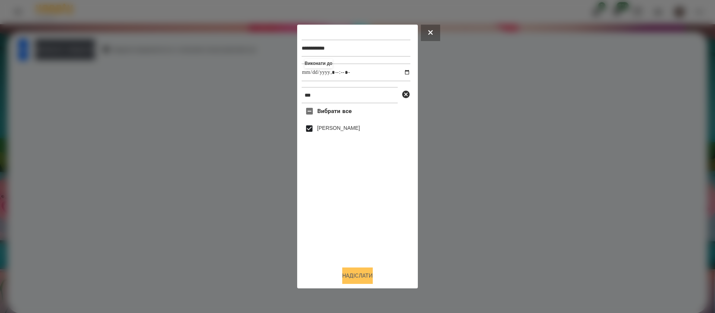
click at [354, 277] on button "Надіслати" at bounding box center [357, 275] width 31 height 16
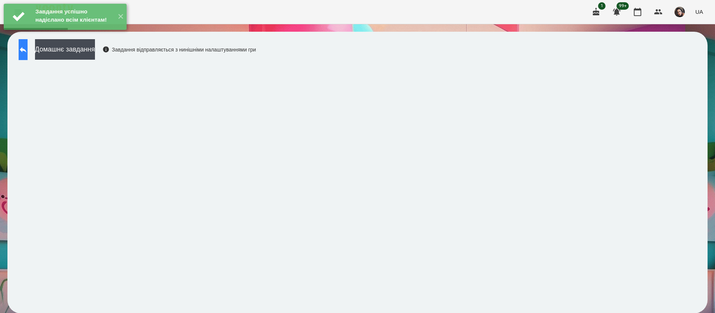
click at [28, 53] on icon at bounding box center [23, 49] width 9 height 9
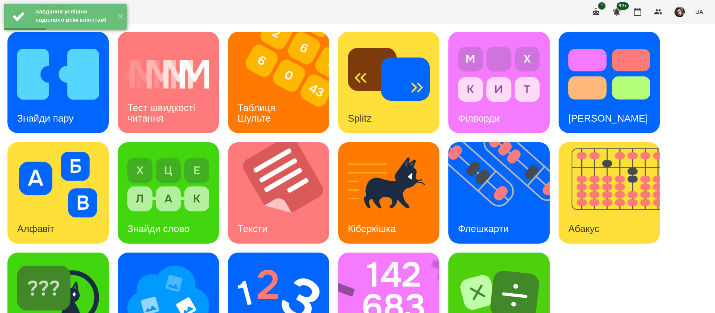
scroll to position [48, 0]
click at [259, 262] on img at bounding box center [279, 295] width 82 height 66
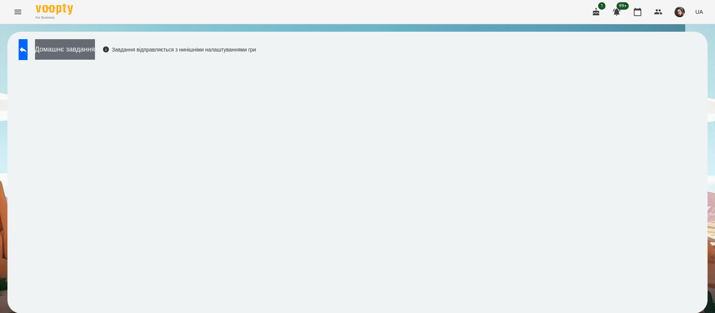
click at [95, 51] on button "Домашнє завдання" at bounding box center [65, 49] width 60 height 20
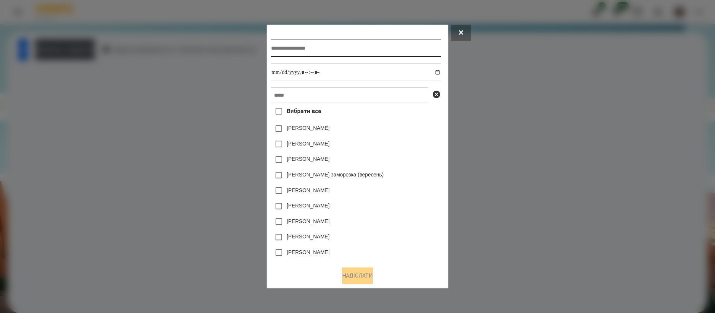
click at [282, 48] on input "text" at bounding box center [356, 48] width 170 height 17
type input "**********"
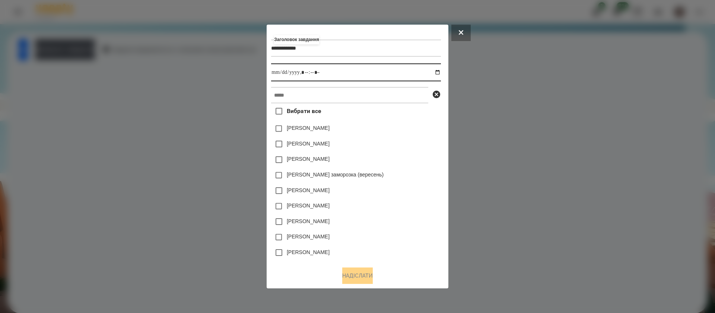
click at [440, 70] on input "datetime-local" at bounding box center [356, 72] width 170 height 18
click at [306, 73] on input "datetime-local" at bounding box center [356, 72] width 170 height 18
click at [318, 70] on input "datetime-local" at bounding box center [356, 72] width 170 height 18
click at [314, 76] on input "datetime-local" at bounding box center [356, 72] width 170 height 18
click at [316, 71] on input "datetime-local" at bounding box center [356, 72] width 170 height 18
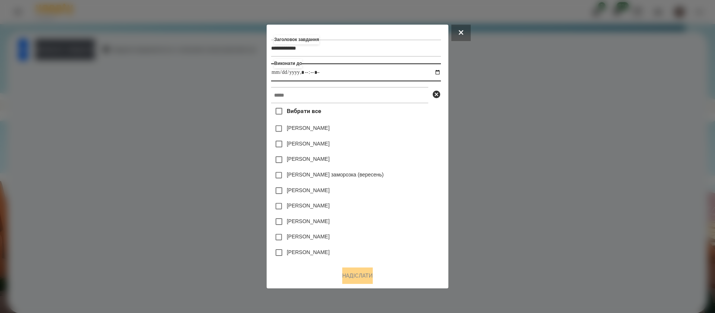
type input "**********"
click at [309, 98] on input "text" at bounding box center [349, 95] width 157 height 16
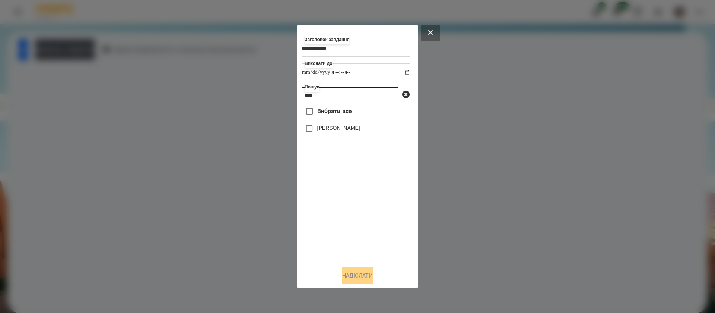
type input "****"
click at [357, 273] on button "Надіслати" at bounding box center [357, 275] width 31 height 16
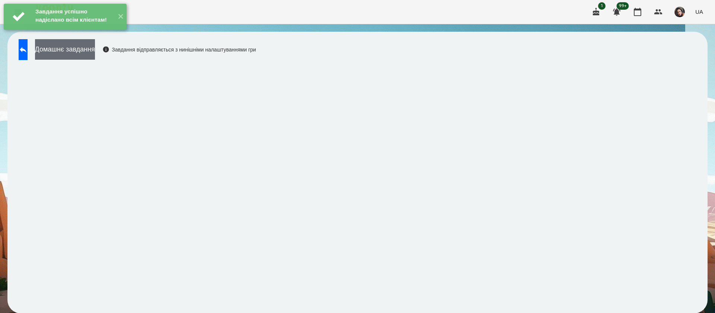
click at [95, 47] on button "Домашнє завдання" at bounding box center [65, 49] width 60 height 20
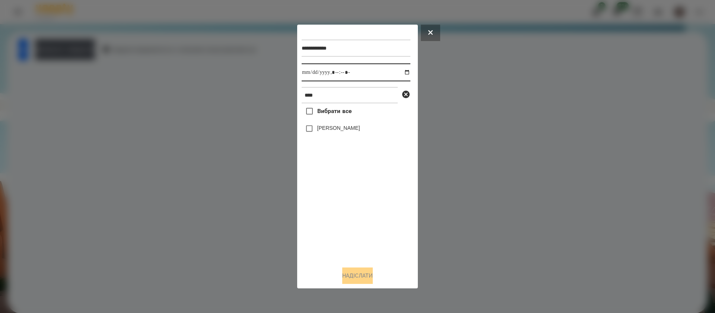
click at [313, 69] on input "datetime-local" at bounding box center [356, 72] width 109 height 18
type input "**********"
click at [349, 273] on button "Надіслати" at bounding box center [357, 275] width 31 height 16
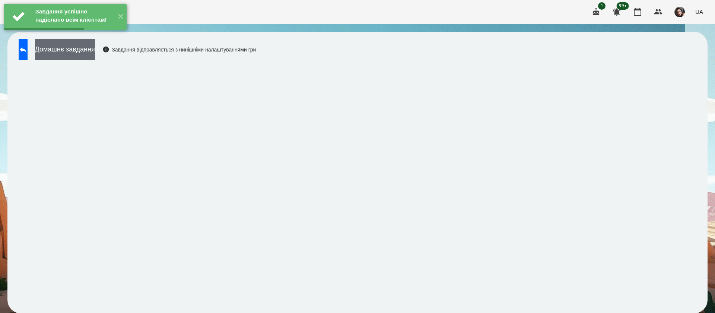
click at [95, 56] on button "Домашнє завдання" at bounding box center [65, 49] width 60 height 20
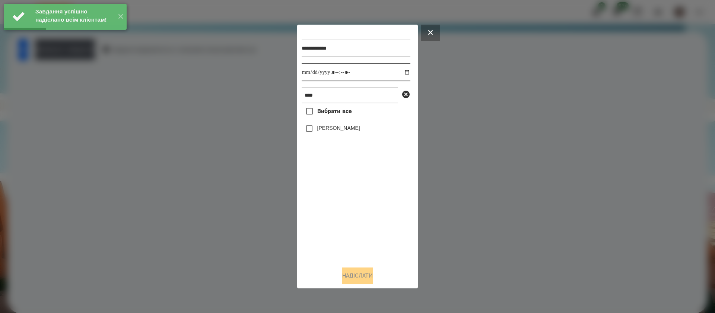
click at [310, 74] on input "datetime-local" at bounding box center [356, 72] width 109 height 18
type input "**********"
click at [328, 128] on label "[PERSON_NAME]" at bounding box center [338, 127] width 43 height 7
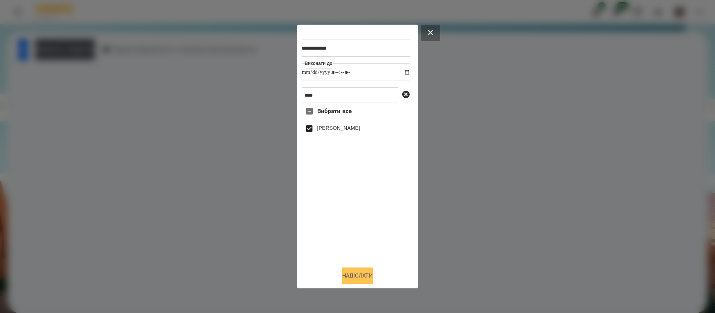
click at [343, 277] on button "Надіслати" at bounding box center [357, 275] width 31 height 16
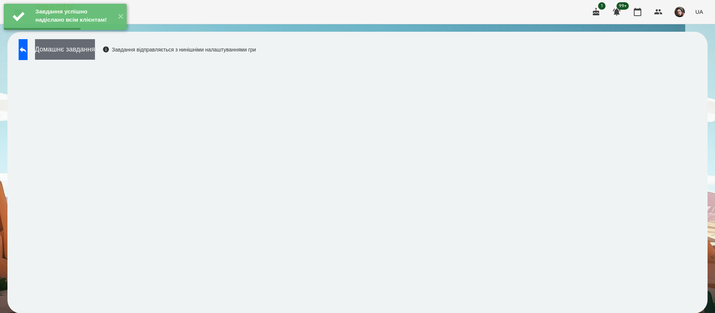
click at [95, 53] on button "Домашнє завдання" at bounding box center [65, 49] width 60 height 20
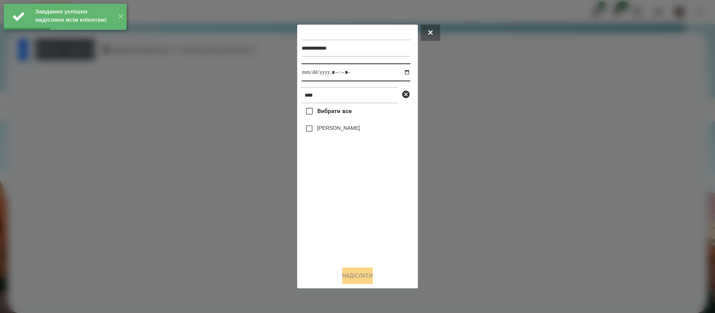
click at [309, 72] on input "datetime-local" at bounding box center [356, 72] width 109 height 18
type input "**********"
click at [326, 126] on label "[PERSON_NAME]" at bounding box center [338, 127] width 43 height 7
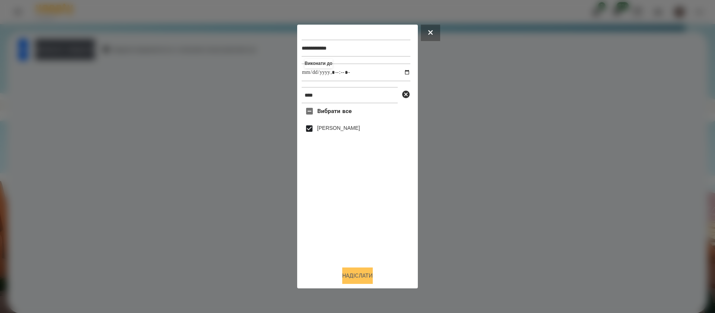
click at [351, 275] on button "Надіслати" at bounding box center [357, 275] width 31 height 16
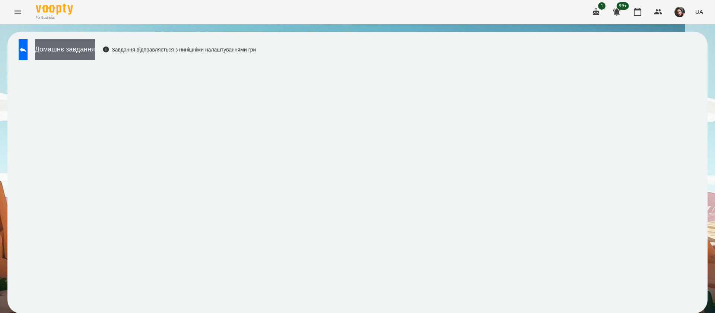
click at [95, 57] on button "Домашнє завдання" at bounding box center [65, 49] width 60 height 20
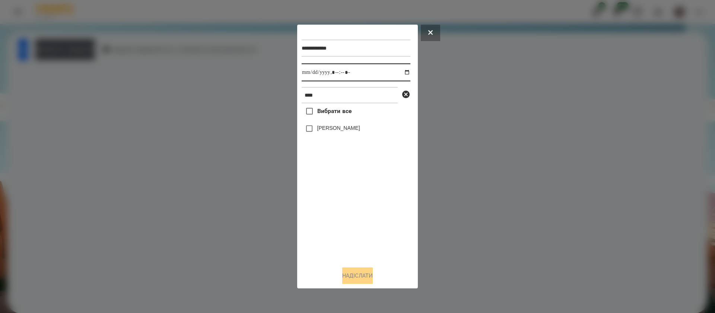
click at [307, 70] on input "datetime-local" at bounding box center [356, 72] width 109 height 18
type input "**********"
click at [352, 276] on button "Надіслати" at bounding box center [357, 275] width 31 height 16
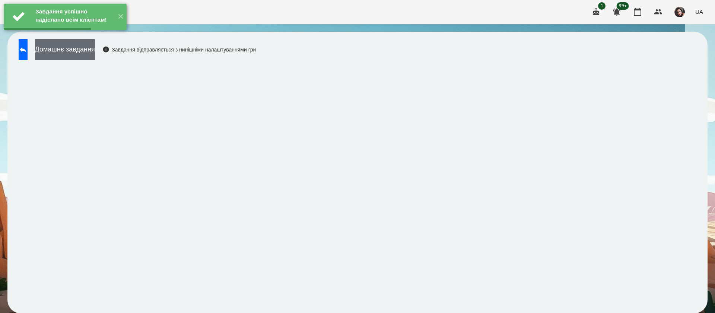
click at [95, 53] on button "Домашнє завдання" at bounding box center [65, 49] width 60 height 20
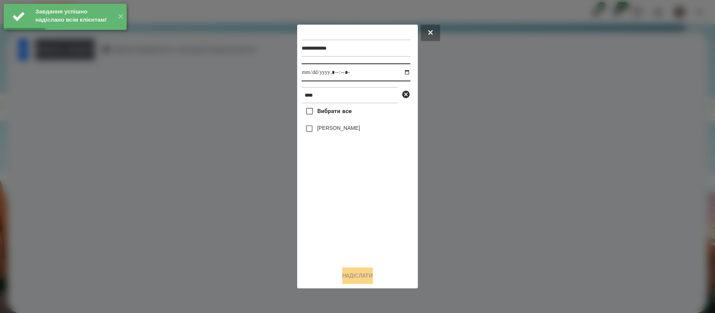
click at [309, 71] on input "datetime-local" at bounding box center [356, 72] width 109 height 18
type input "**********"
click at [327, 127] on label "[PERSON_NAME]" at bounding box center [338, 127] width 43 height 7
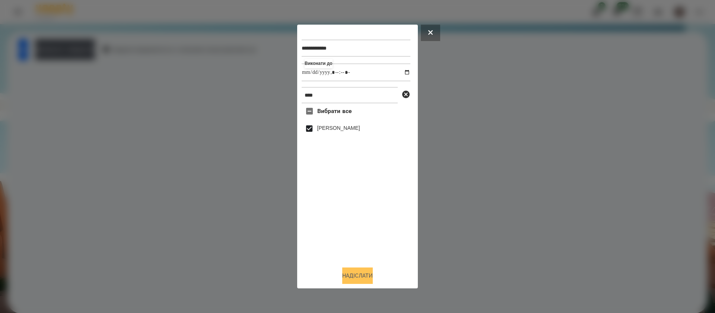
click at [353, 273] on button "Надіслати" at bounding box center [357, 275] width 31 height 16
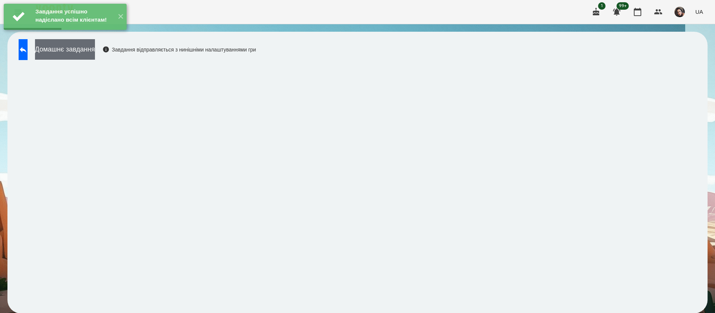
click at [95, 53] on button "Домашнє завдання" at bounding box center [65, 49] width 60 height 20
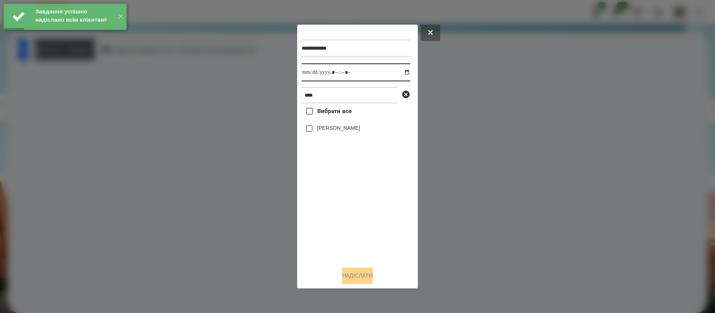
click at [304, 78] on input "datetime-local" at bounding box center [356, 72] width 109 height 18
type input "**********"
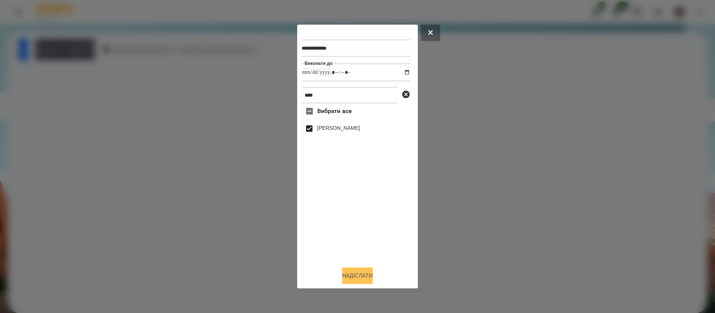
click at [347, 269] on button "Надіслати" at bounding box center [357, 275] width 31 height 16
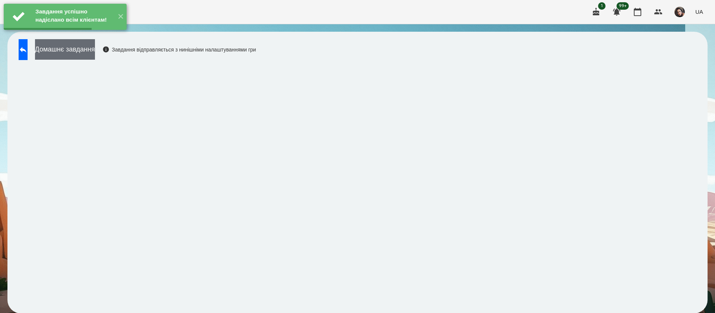
click at [95, 45] on button "Домашнє завдання" at bounding box center [65, 49] width 60 height 20
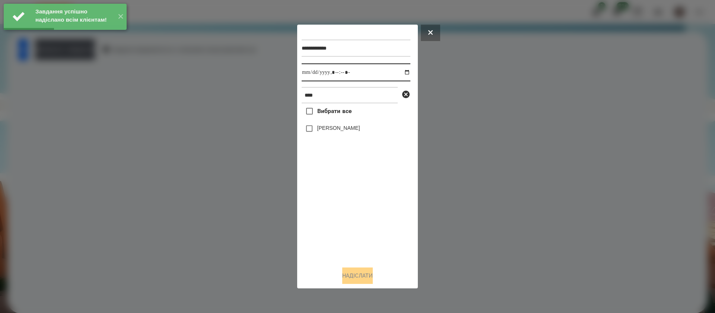
click at [303, 77] on input "datetime-local" at bounding box center [356, 72] width 109 height 18
type input "**********"
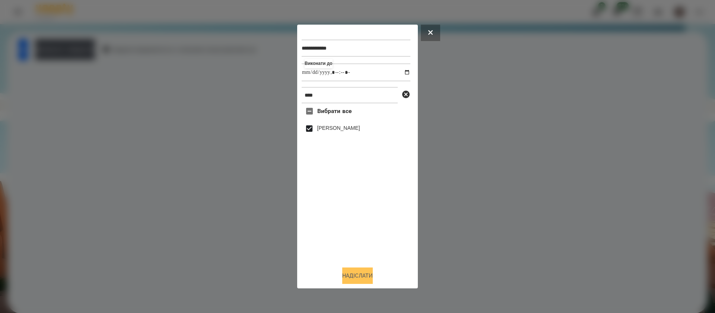
click at [361, 275] on button "Надіслати" at bounding box center [357, 275] width 31 height 16
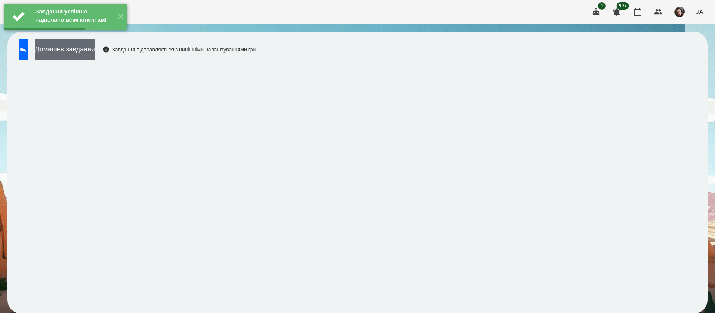
click at [95, 49] on button "Домашнє завдання" at bounding box center [65, 49] width 60 height 20
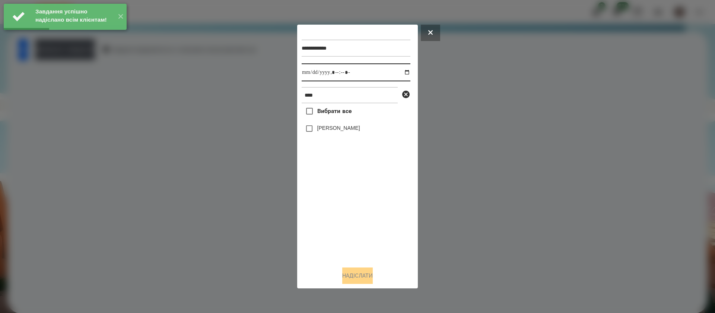
click at [312, 73] on input "datetime-local" at bounding box center [356, 72] width 109 height 18
type input "**********"
click at [322, 132] on label "[PERSON_NAME]" at bounding box center [338, 127] width 43 height 7
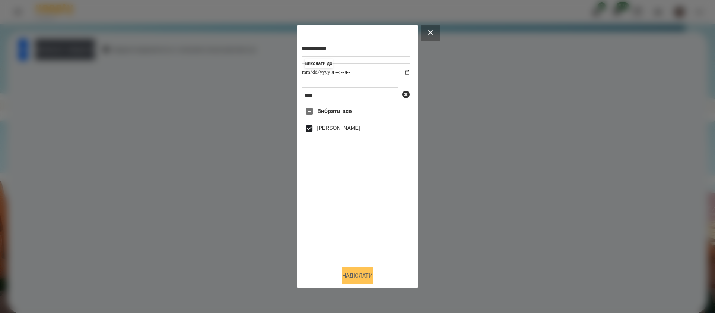
click at [350, 281] on button "Надіслати" at bounding box center [357, 275] width 31 height 16
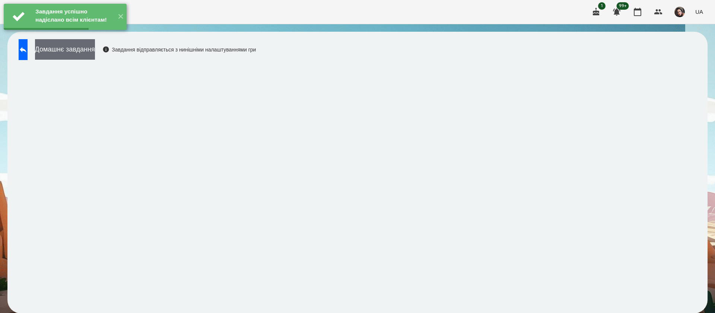
click at [95, 54] on button "Домашнє завдання" at bounding box center [65, 49] width 60 height 20
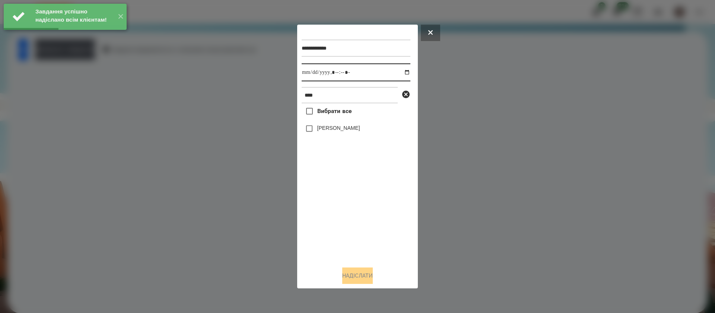
click at [305, 75] on input "datetime-local" at bounding box center [356, 72] width 109 height 18
type input "**********"
click at [319, 131] on label "[PERSON_NAME]" at bounding box center [338, 127] width 43 height 7
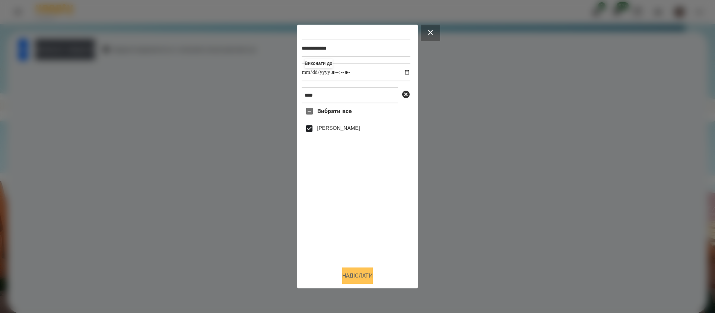
click at [358, 279] on button "Надіслати" at bounding box center [357, 275] width 31 height 16
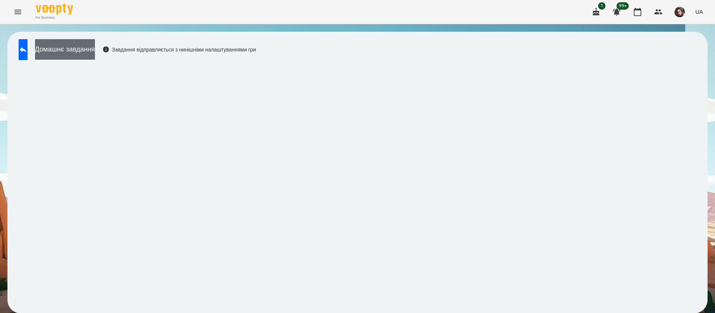
click at [95, 54] on button "Домашнє завдання" at bounding box center [65, 49] width 60 height 20
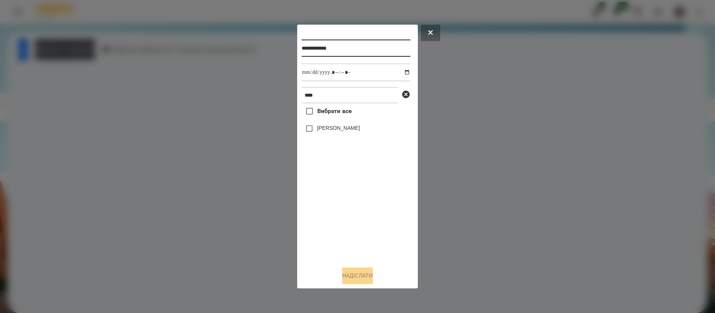
click at [357, 47] on input "**********" at bounding box center [356, 48] width 109 height 17
type input "**********"
click at [328, 126] on label "[PERSON_NAME]" at bounding box center [338, 127] width 43 height 7
click at [350, 274] on button "Надіслати" at bounding box center [357, 275] width 31 height 16
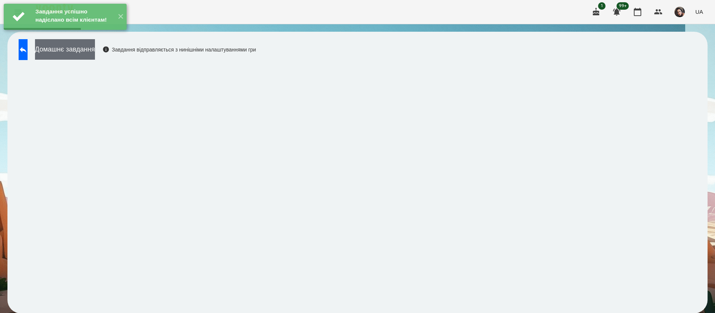
click at [94, 50] on button "Домашнє завдання" at bounding box center [65, 49] width 60 height 20
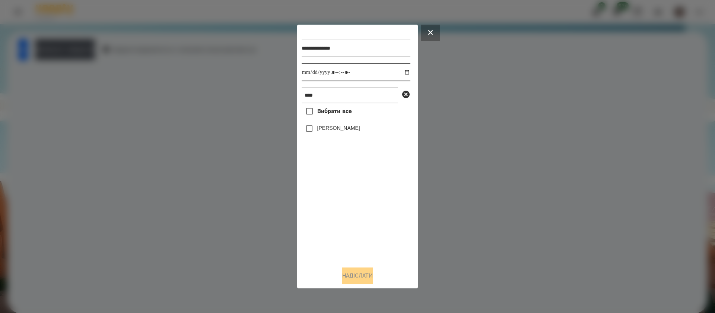
click at [310, 75] on input "datetime-local" at bounding box center [356, 72] width 109 height 18
type input "**********"
click at [353, 275] on button "Надіслати" at bounding box center [357, 275] width 31 height 16
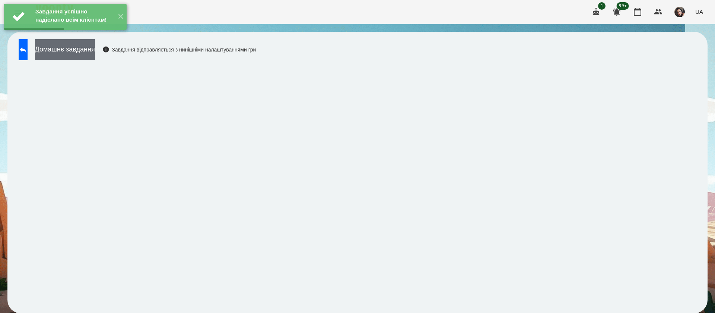
click at [80, 50] on button "Домашнє завдання" at bounding box center [65, 49] width 60 height 20
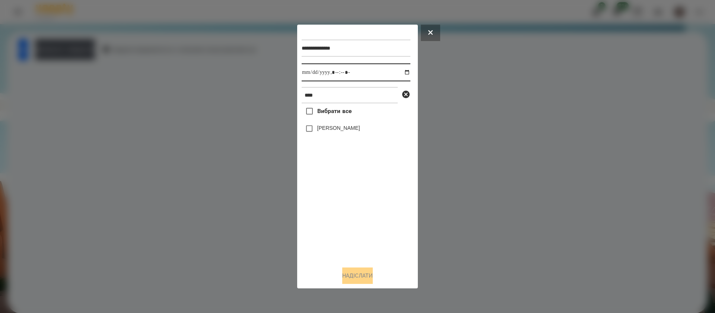
click at [311, 72] on input "datetime-local" at bounding box center [356, 72] width 109 height 18
type input "**********"
click at [348, 273] on button "Надіслати" at bounding box center [357, 275] width 31 height 16
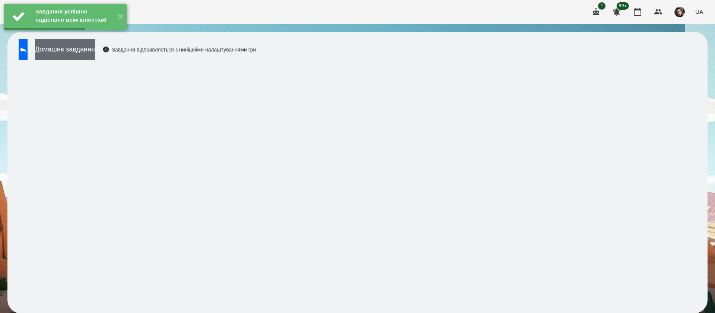
click at [95, 57] on button "Домашнє завдання" at bounding box center [65, 49] width 60 height 20
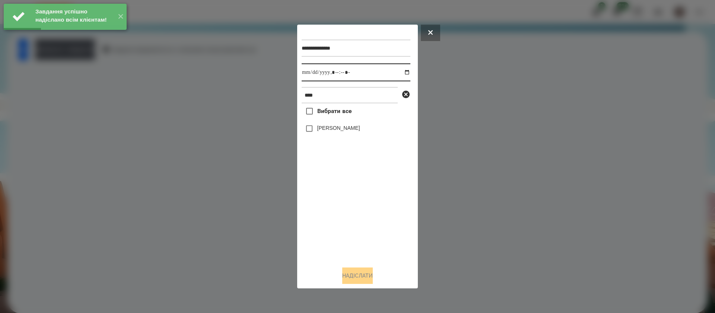
click at [312, 74] on input "datetime-local" at bounding box center [356, 72] width 109 height 18
type input "**********"
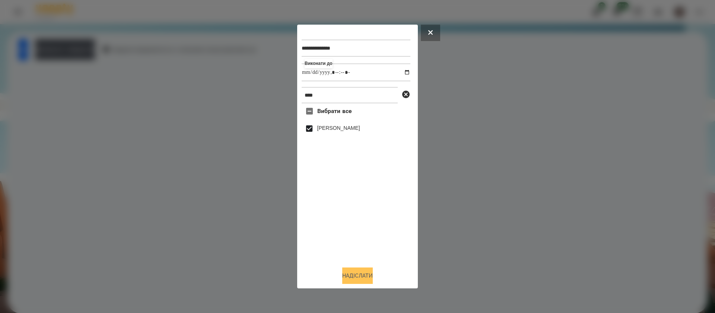
click at [361, 277] on button "Надіслати" at bounding box center [357, 275] width 31 height 16
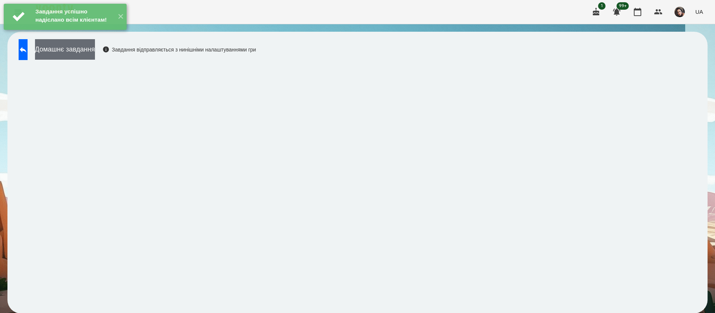
click at [74, 46] on button "Домашнє завдання" at bounding box center [65, 49] width 60 height 20
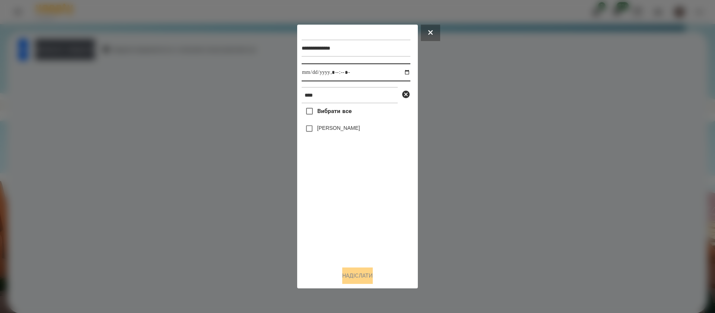
click at [309, 77] on input "datetime-local" at bounding box center [356, 72] width 109 height 18
type input "**********"
drag, startPoint x: 325, startPoint y: 124, endPoint x: 328, endPoint y: 148, distance: 23.7
click at [325, 124] on div "[PERSON_NAME]" at bounding box center [356, 129] width 109 height 16
click at [335, 129] on label "[PERSON_NAME]" at bounding box center [338, 127] width 43 height 7
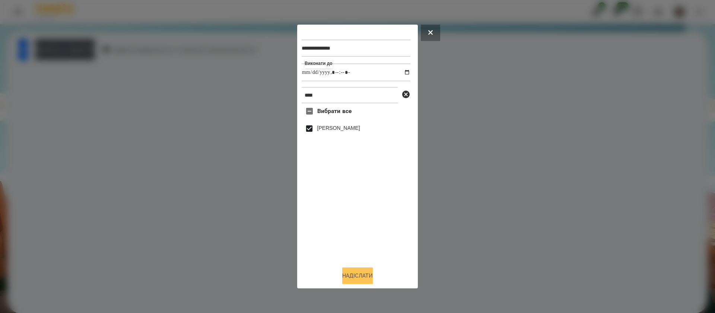
click at [350, 275] on button "Надіслати" at bounding box center [357, 275] width 31 height 16
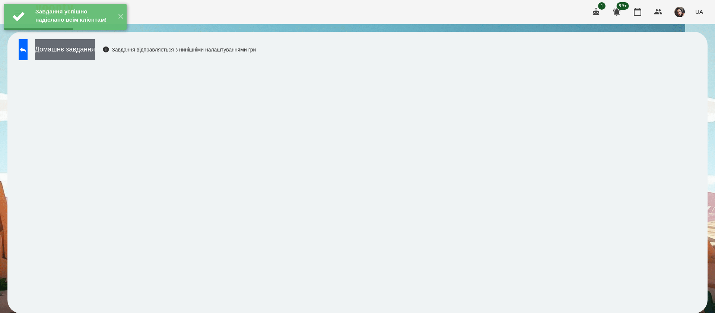
click at [95, 54] on button "Домашнє завдання" at bounding box center [65, 49] width 60 height 20
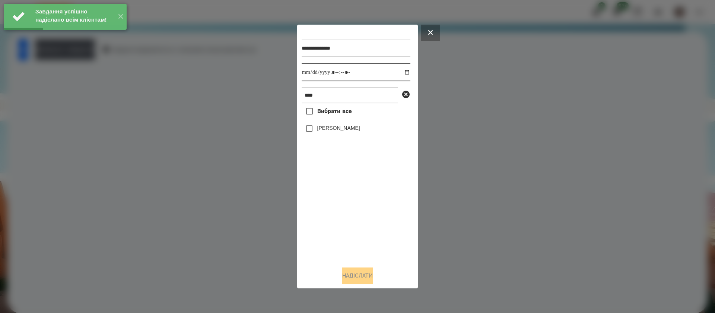
click at [306, 74] on input "datetime-local" at bounding box center [356, 72] width 109 height 18
type input "**********"
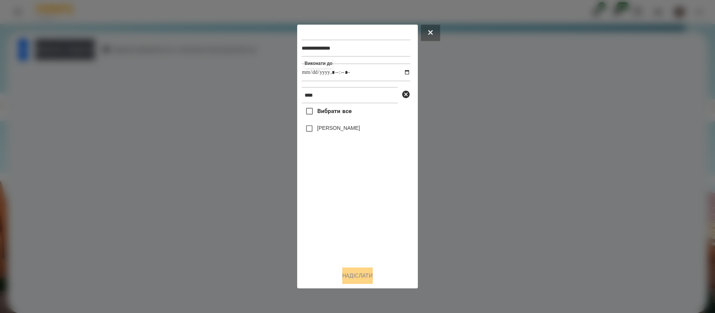
click at [318, 132] on label "[PERSON_NAME]" at bounding box center [338, 127] width 43 height 7
click at [351, 272] on button "Надіслати" at bounding box center [357, 275] width 31 height 16
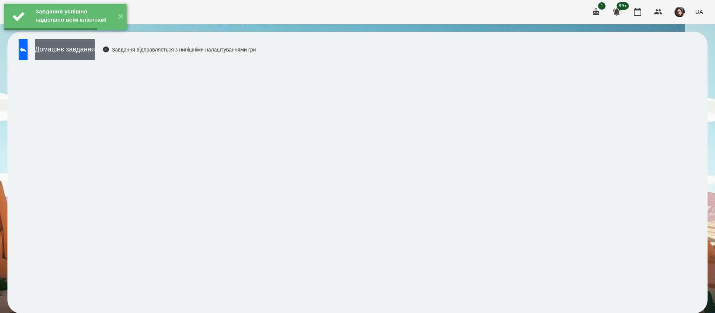
click at [95, 55] on button "Домашнє завдання" at bounding box center [65, 49] width 60 height 20
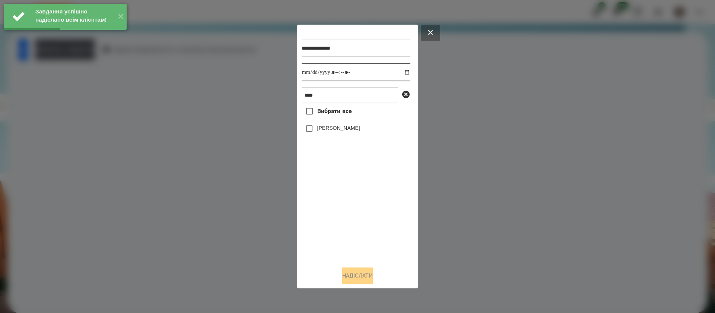
click at [311, 72] on input "datetime-local" at bounding box center [356, 72] width 109 height 18
type input "**********"
click at [331, 130] on label "[PERSON_NAME]" at bounding box center [338, 127] width 43 height 7
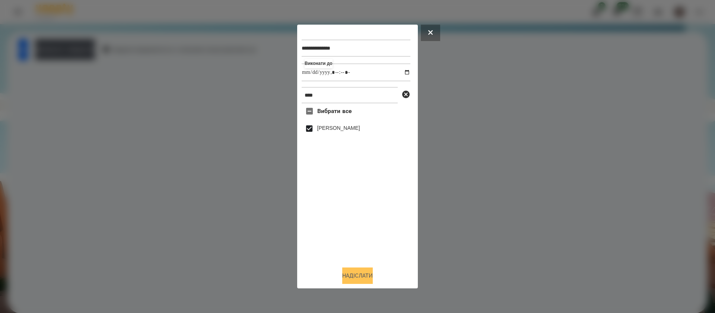
click at [356, 274] on button "Надіслати" at bounding box center [357, 275] width 31 height 16
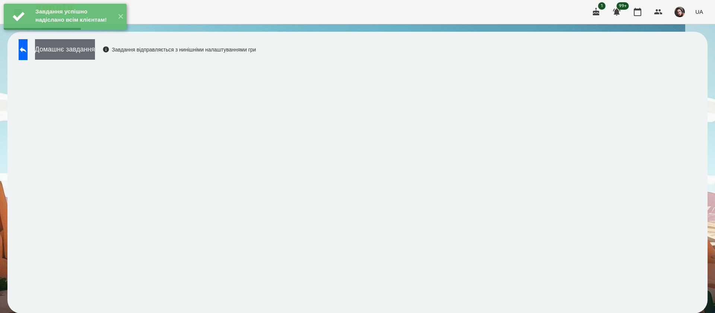
click at [95, 54] on button "Домашнє завдання" at bounding box center [65, 49] width 60 height 20
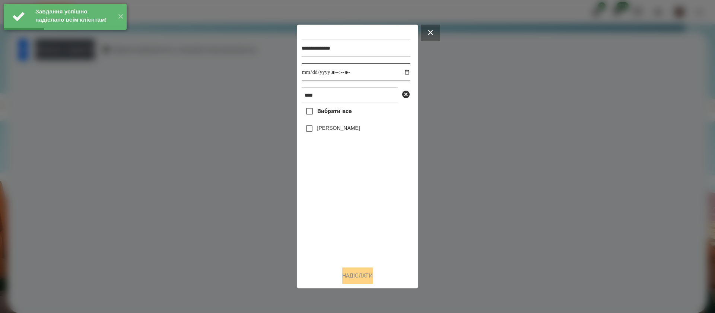
click at [310, 71] on input "datetime-local" at bounding box center [356, 72] width 109 height 18
type input "**********"
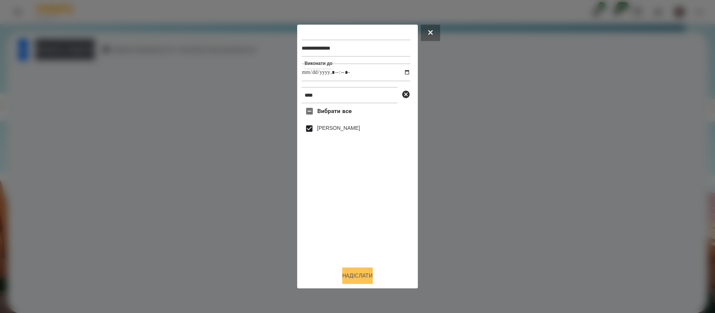
click at [351, 272] on button "Надіслати" at bounding box center [357, 275] width 31 height 16
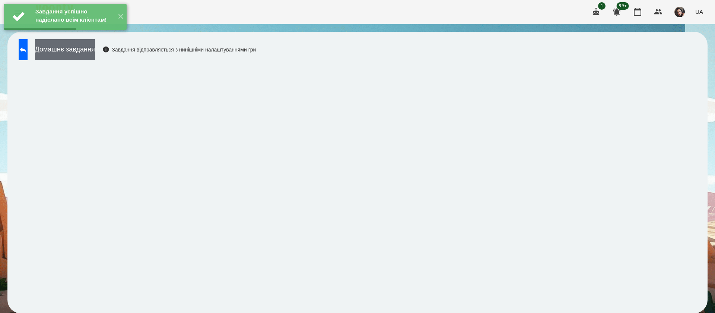
click at [95, 56] on button "Домашнє завдання" at bounding box center [65, 49] width 60 height 20
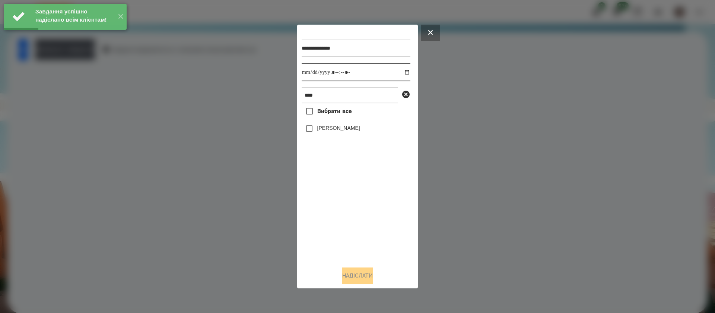
click at [313, 73] on input "datetime-local" at bounding box center [356, 72] width 109 height 18
type input "**********"
click at [322, 130] on label "[PERSON_NAME]" at bounding box center [338, 127] width 43 height 7
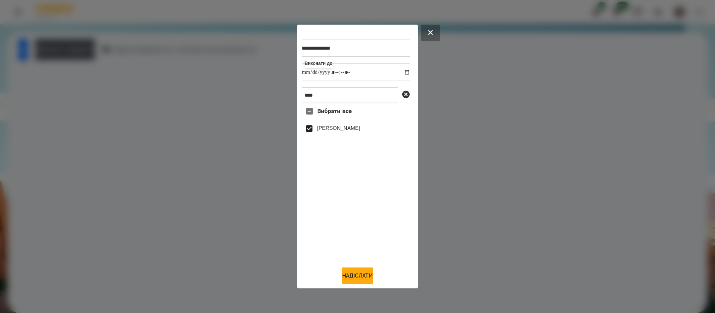
drag, startPoint x: 357, startPoint y: 277, endPoint x: 337, endPoint y: 264, distance: 24.1
click at [358, 277] on button "Надіслати" at bounding box center [357, 275] width 31 height 16
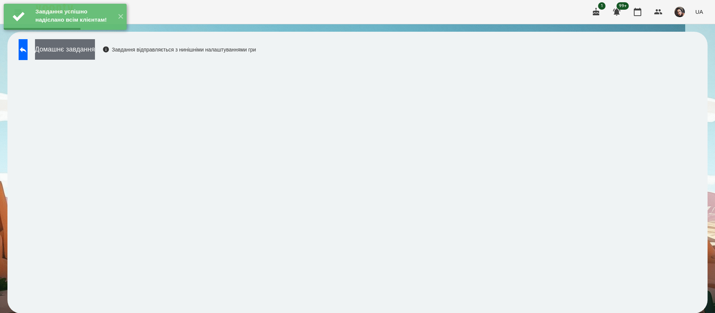
click at [95, 59] on button "Домашнє завдання" at bounding box center [65, 49] width 60 height 20
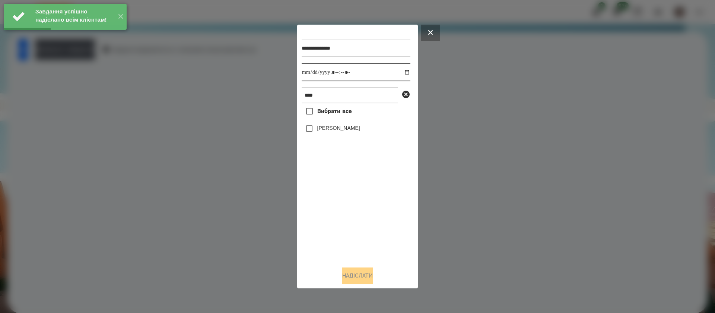
click at [309, 75] on input "datetime-local" at bounding box center [356, 72] width 109 height 18
type input "**********"
click at [328, 130] on label "[PERSON_NAME]" at bounding box center [338, 127] width 43 height 7
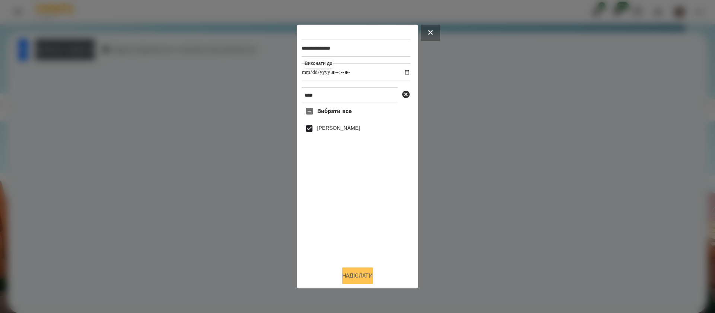
click at [356, 274] on button "Надіслати" at bounding box center [357, 275] width 31 height 16
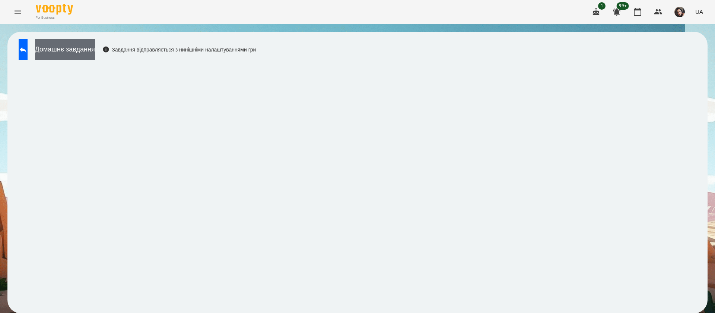
click at [95, 53] on button "Домашнє завдання" at bounding box center [65, 49] width 60 height 20
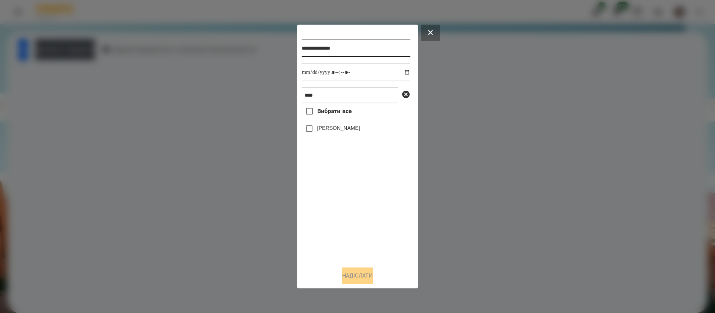
click at [373, 44] on input "**********" at bounding box center [356, 48] width 109 height 17
type input "**********"
click at [323, 130] on label "[PERSON_NAME]" at bounding box center [338, 127] width 43 height 7
click at [353, 277] on button "Надіслати" at bounding box center [357, 275] width 31 height 16
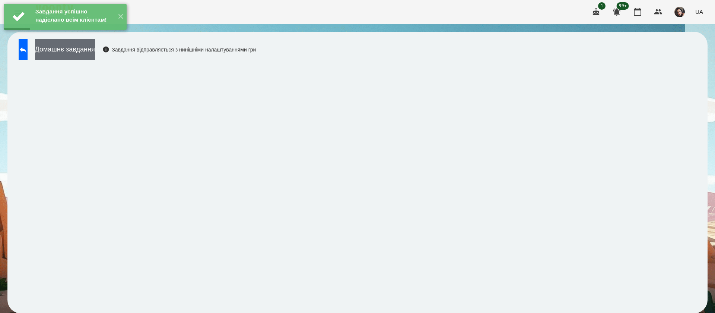
click at [88, 47] on button "Домашнє завдання" at bounding box center [65, 49] width 60 height 20
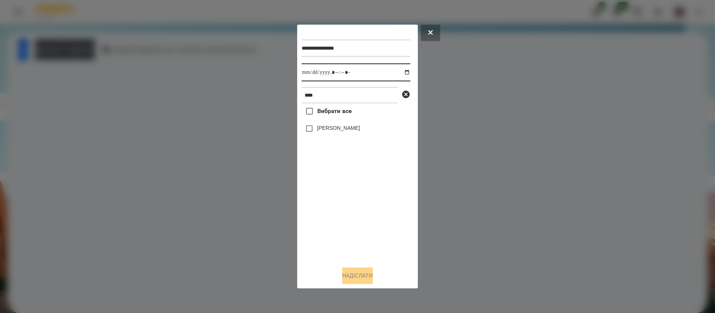
click at [314, 74] on input "datetime-local" at bounding box center [356, 72] width 109 height 18
type input "**********"
click at [357, 277] on button "Надіслати" at bounding box center [357, 275] width 31 height 16
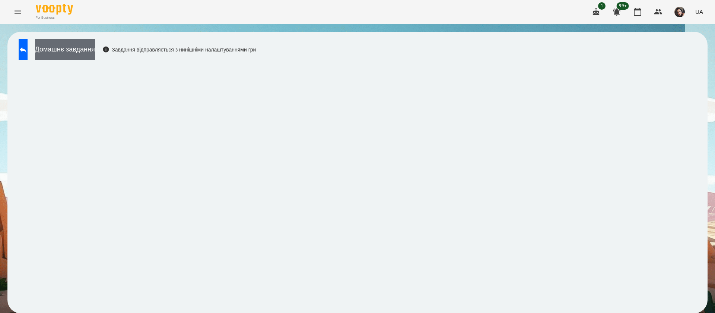
click at [95, 49] on button "Домашнє завдання" at bounding box center [65, 49] width 60 height 20
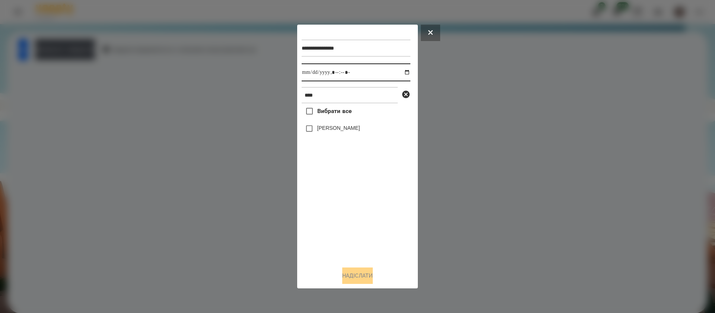
click at [310, 75] on input "datetime-local" at bounding box center [356, 72] width 109 height 18
type input "**********"
click at [319, 135] on div "[PERSON_NAME]" at bounding box center [356, 129] width 109 height 16
click at [318, 131] on label "[PERSON_NAME]" at bounding box center [338, 127] width 43 height 7
click at [354, 273] on button "Надіслати" at bounding box center [357, 275] width 31 height 16
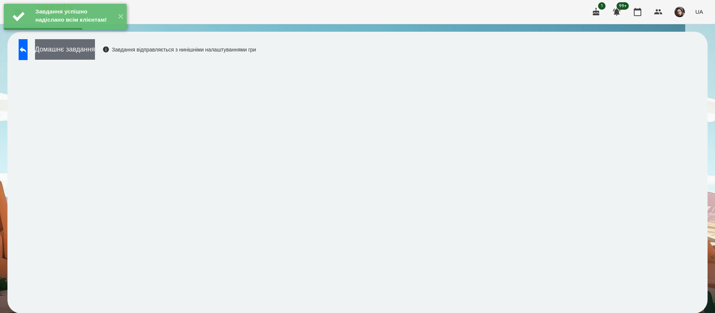
click at [95, 53] on button "Домашнє завдання" at bounding box center [65, 49] width 60 height 20
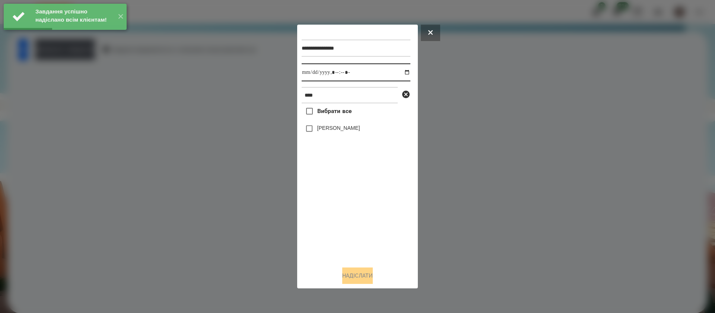
click at [305, 74] on input "datetime-local" at bounding box center [356, 72] width 109 height 18
type input "**********"
click at [322, 126] on label "[PERSON_NAME]" at bounding box center [338, 127] width 43 height 7
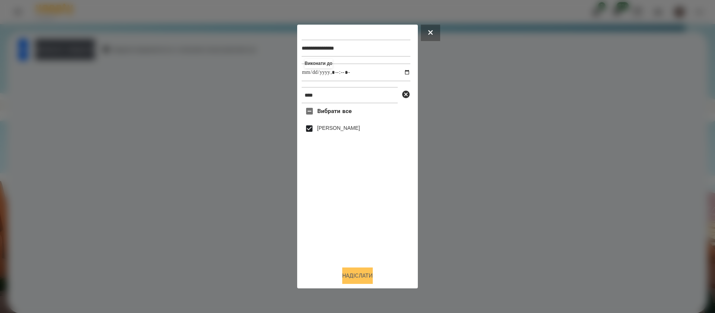
click at [356, 275] on button "Надіслати" at bounding box center [357, 275] width 31 height 16
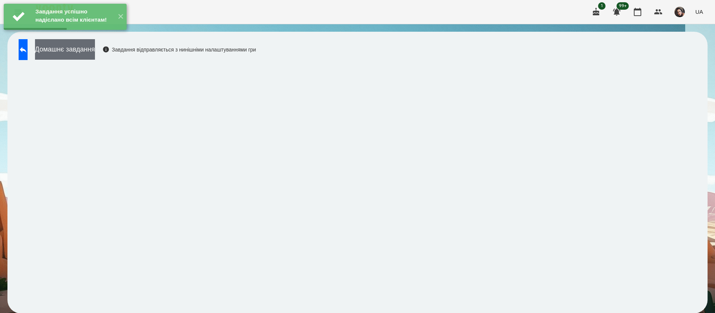
click at [84, 55] on button "Домашнє завдання" at bounding box center [65, 49] width 60 height 20
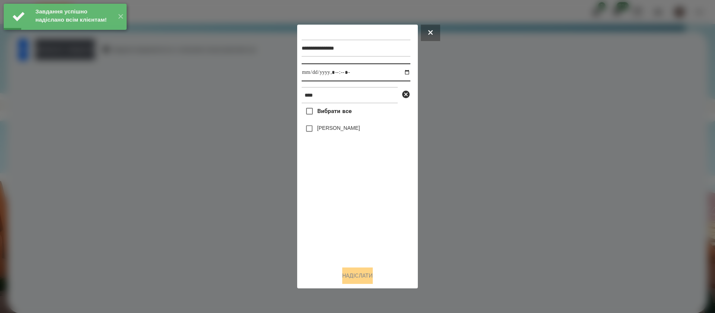
click at [313, 75] on input "datetime-local" at bounding box center [356, 72] width 109 height 18
type input "**********"
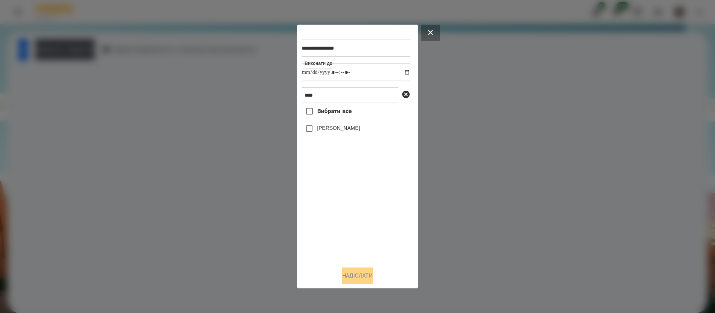
click at [317, 127] on label "[PERSON_NAME]" at bounding box center [338, 127] width 43 height 7
click at [353, 273] on button "Надіслати" at bounding box center [357, 275] width 31 height 16
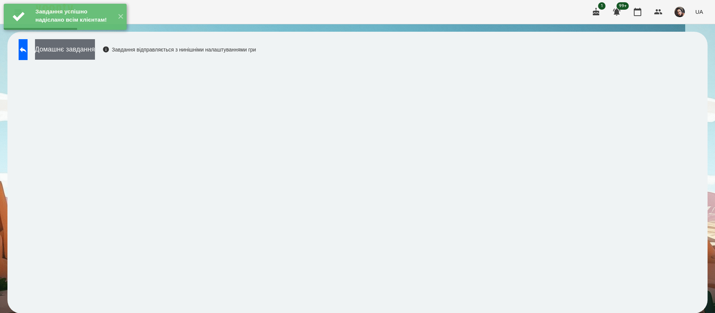
click at [95, 51] on button "Домашнє завдання" at bounding box center [65, 49] width 60 height 20
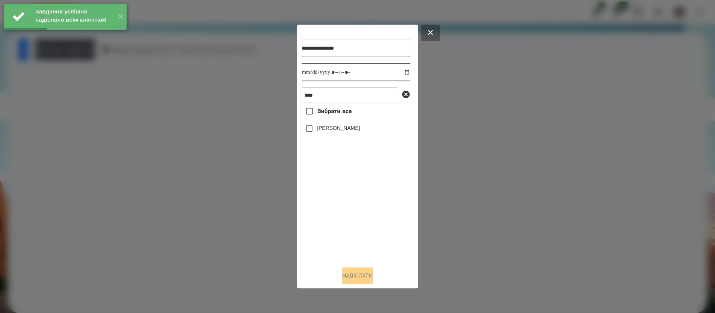
click at [311, 75] on input "datetime-local" at bounding box center [356, 72] width 109 height 18
type input "**********"
click at [322, 130] on label "[PERSON_NAME]" at bounding box center [338, 127] width 43 height 7
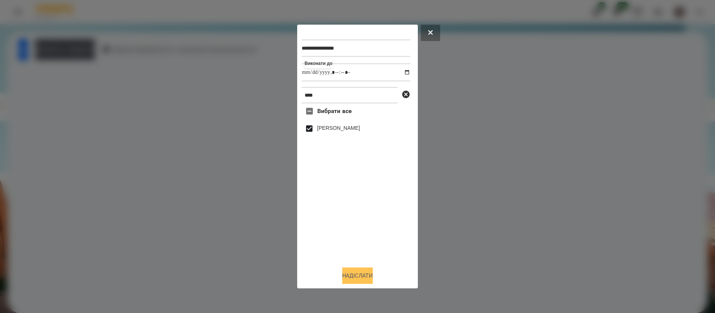
click at [356, 275] on button "Надіслати" at bounding box center [357, 275] width 31 height 16
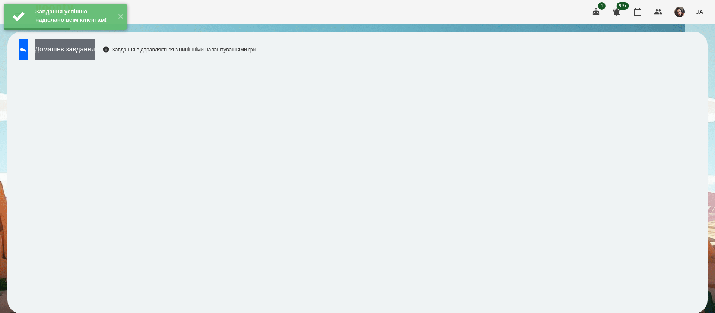
click at [95, 56] on button "Домашнє завдання" at bounding box center [65, 49] width 60 height 20
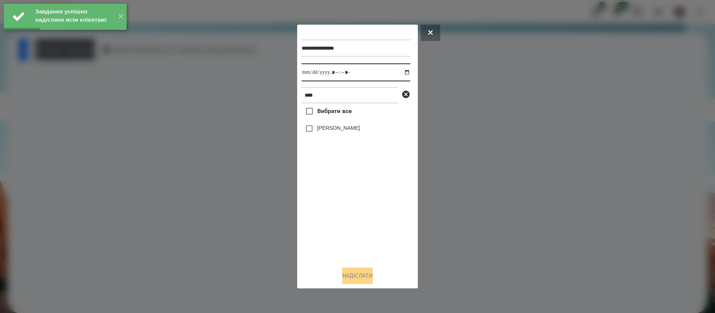
click at [306, 75] on input "datetime-local" at bounding box center [356, 72] width 109 height 18
type input "**********"
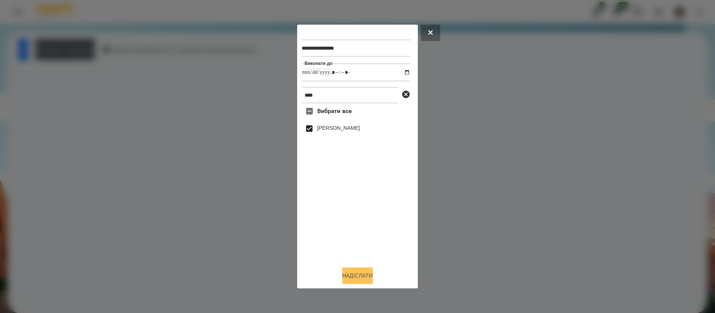
click at [368, 276] on button "Надіслати" at bounding box center [357, 275] width 31 height 16
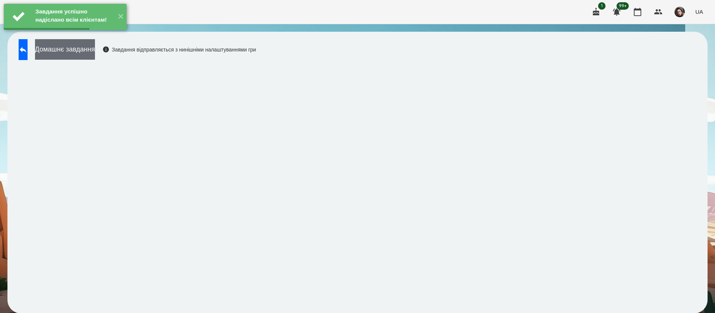
click at [95, 51] on button "Домашнє завдання" at bounding box center [65, 49] width 60 height 20
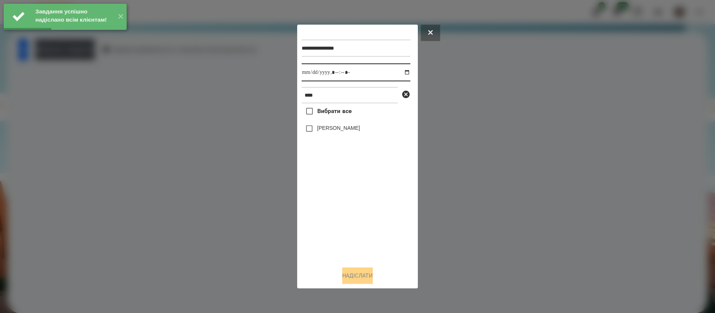
click at [307, 74] on input "datetime-local" at bounding box center [356, 72] width 109 height 18
type input "**********"
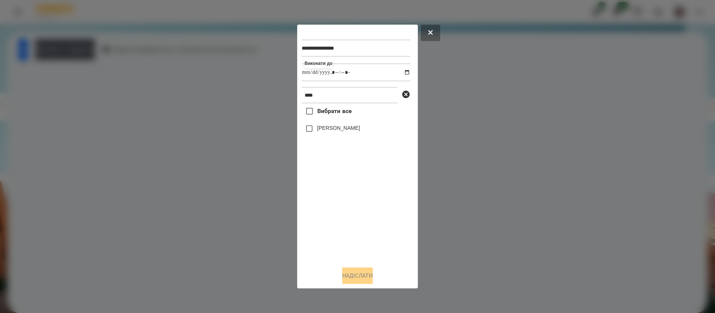
drag, startPoint x: 328, startPoint y: 127, endPoint x: 328, endPoint y: 133, distance: 5.6
click at [328, 128] on label "[PERSON_NAME]" at bounding box center [338, 127] width 43 height 7
click at [345, 275] on button "Надіслати" at bounding box center [357, 275] width 31 height 16
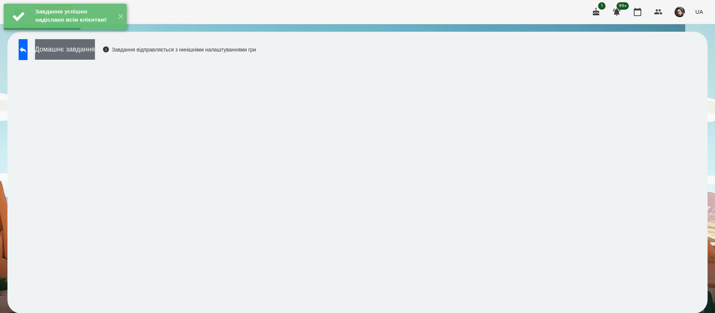
click at [95, 54] on button "Домашнє завдання" at bounding box center [65, 49] width 60 height 20
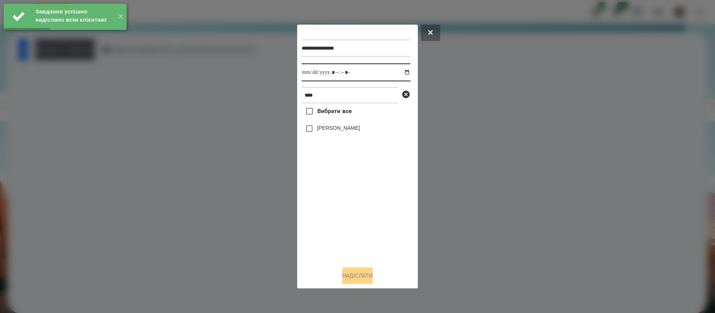
click at [314, 77] on input "datetime-local" at bounding box center [356, 72] width 109 height 18
type input "**********"
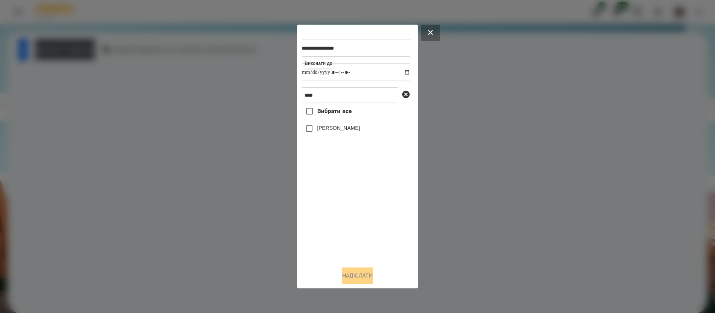
click at [317, 129] on label "[PERSON_NAME]" at bounding box center [338, 127] width 43 height 7
click at [353, 272] on button "Надіслати" at bounding box center [357, 275] width 31 height 16
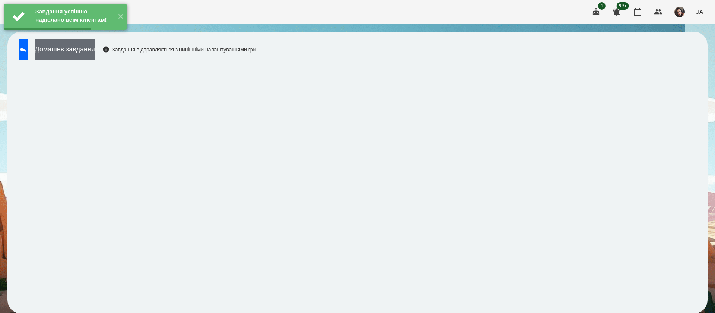
click at [95, 54] on button "Домашнє завдання" at bounding box center [65, 49] width 60 height 20
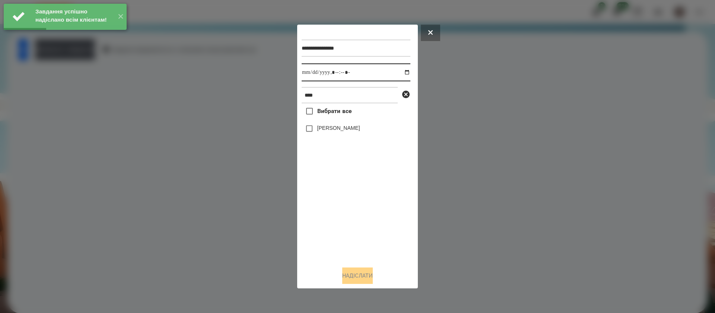
click at [311, 78] on input "datetime-local" at bounding box center [356, 72] width 109 height 18
type input "**********"
click at [327, 127] on label "[PERSON_NAME]" at bounding box center [338, 127] width 43 height 7
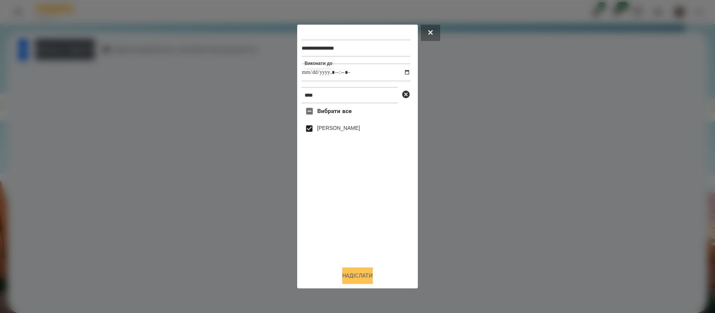
click at [355, 275] on button "Надіслати" at bounding box center [357, 275] width 31 height 16
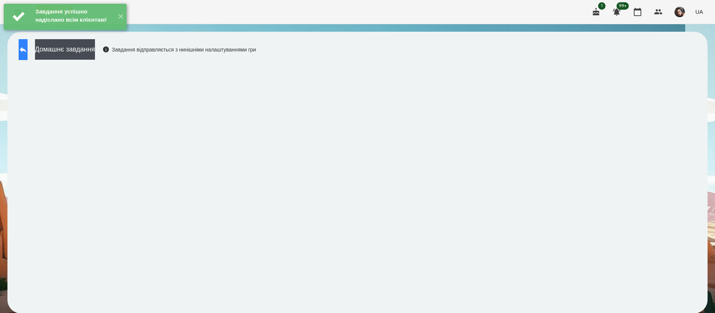
click at [28, 47] on button at bounding box center [23, 49] width 9 height 21
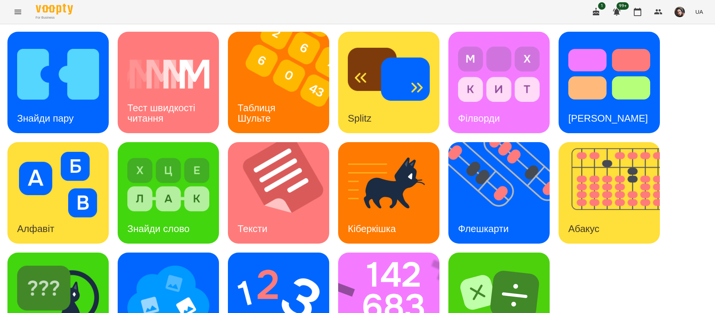
scroll to position [48, 0]
click at [351, 263] on img at bounding box center [393, 302] width 111 height 101
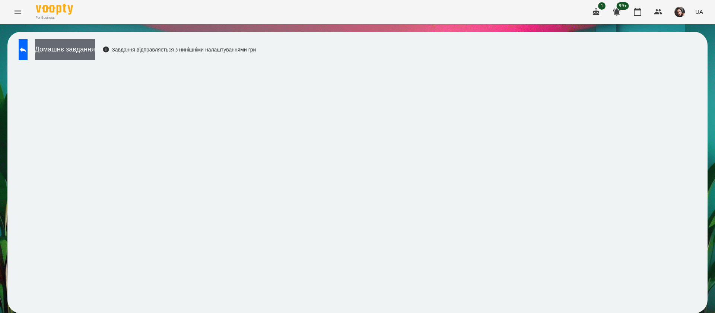
click at [95, 50] on button "Домашнє завдання" at bounding box center [65, 49] width 60 height 20
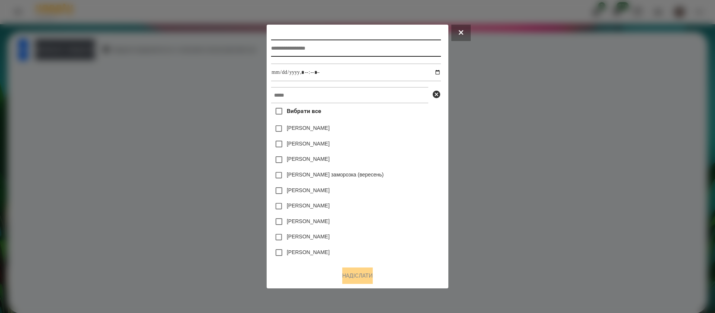
click at [282, 47] on input "text" at bounding box center [356, 48] width 170 height 17
type input "**********"
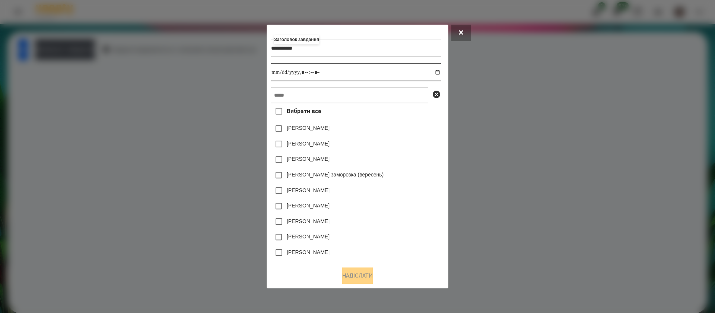
click at [441, 73] on input "datetime-local" at bounding box center [356, 72] width 170 height 18
click at [440, 70] on input "datetime-local" at bounding box center [356, 72] width 170 height 18
click at [307, 71] on input "datetime-local" at bounding box center [356, 72] width 170 height 18
click at [316, 73] on input "datetime-local" at bounding box center [356, 72] width 170 height 18
type input "**********"
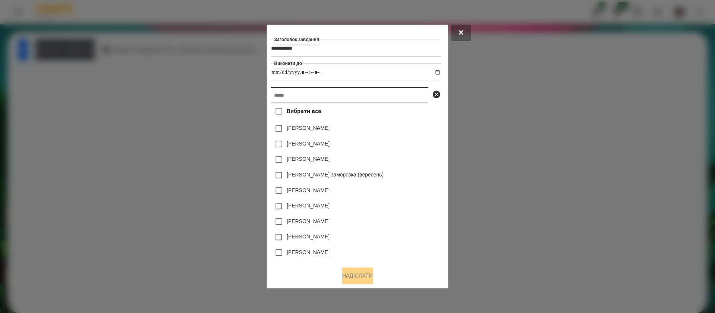
click at [313, 94] on input "text" at bounding box center [349, 95] width 157 height 16
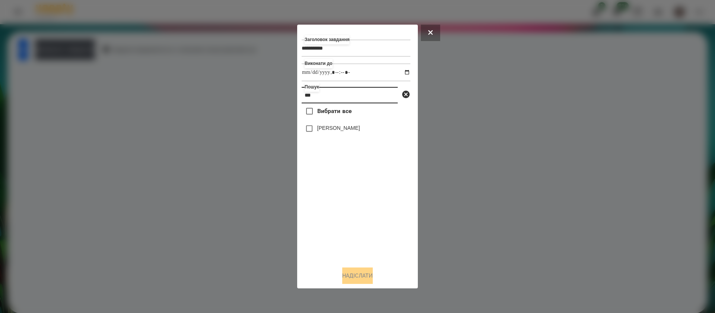
type input "***"
click at [353, 276] on button "Надіслати" at bounding box center [357, 275] width 31 height 16
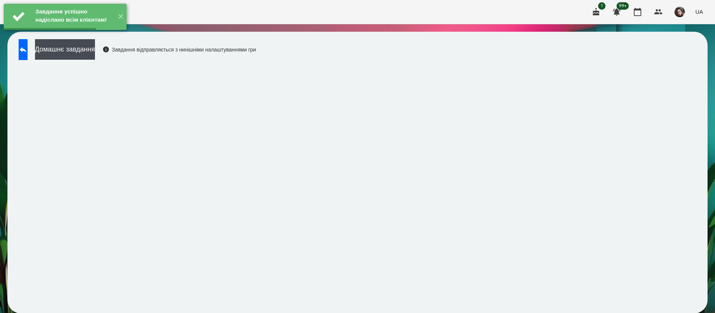
click at [95, 49] on button "Домашнє завдання" at bounding box center [65, 49] width 60 height 20
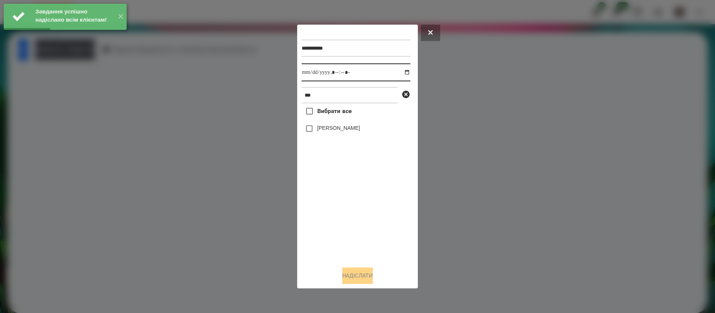
click at [310, 77] on input "datetime-local" at bounding box center [356, 72] width 109 height 18
type input "**********"
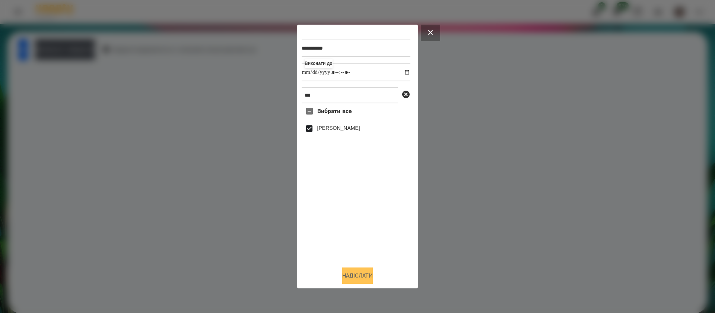
click at [355, 279] on button "Надіслати" at bounding box center [357, 275] width 31 height 16
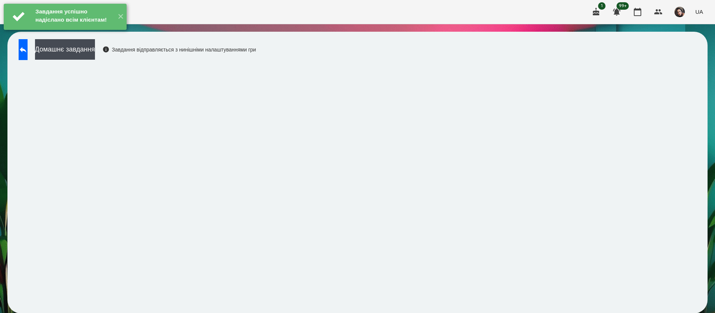
click at [107, 29] on div "Завдання успішно надіслано всім клієнтам!" at bounding box center [74, 17] width 80 height 26
click at [95, 47] on button "Домашнє завдання" at bounding box center [65, 49] width 60 height 20
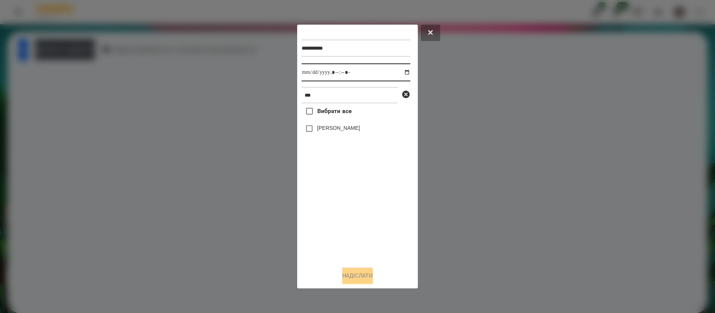
click at [305, 75] on input "datetime-local" at bounding box center [356, 72] width 109 height 18
type input "**********"
click at [363, 282] on button "Надіслати" at bounding box center [357, 275] width 31 height 16
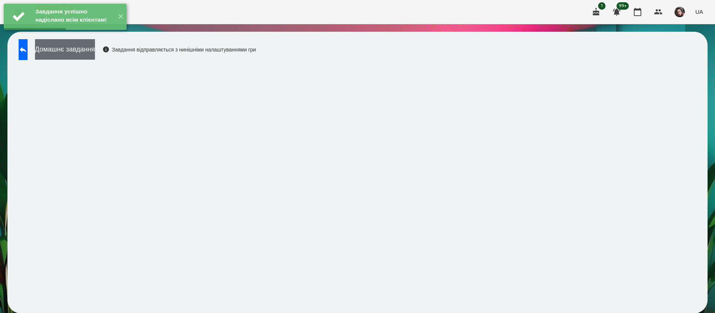
click at [95, 53] on button "Домашнє завдання" at bounding box center [65, 49] width 60 height 20
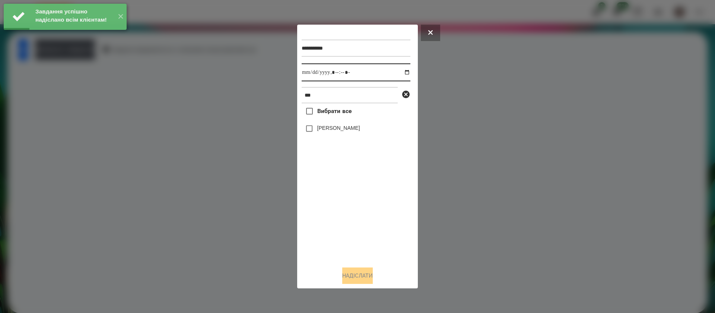
click at [310, 74] on input "datetime-local" at bounding box center [356, 72] width 109 height 18
type input "**********"
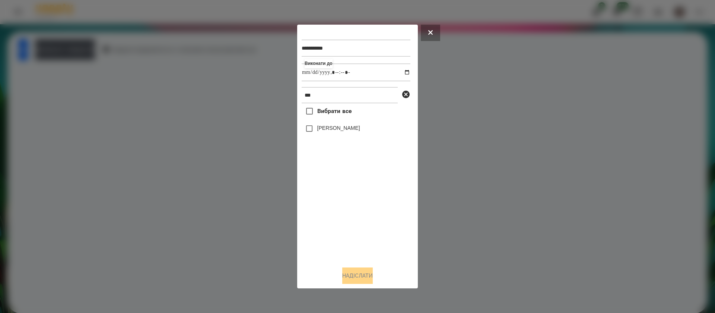
click at [322, 129] on label "[PERSON_NAME]" at bounding box center [338, 127] width 43 height 7
click at [363, 276] on button "Надіслати" at bounding box center [357, 275] width 31 height 16
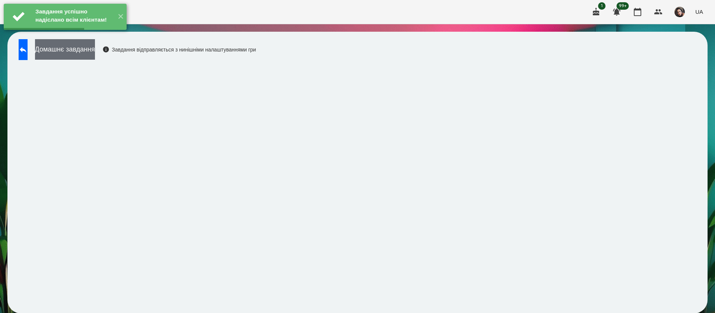
click at [95, 53] on button "Домашнє завдання" at bounding box center [65, 49] width 60 height 20
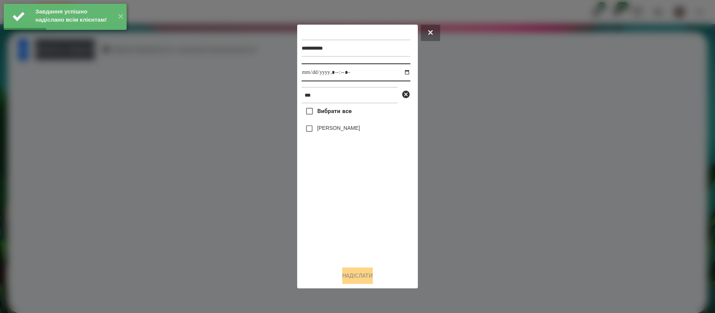
click at [305, 74] on input "datetime-local" at bounding box center [356, 72] width 109 height 18
type input "**********"
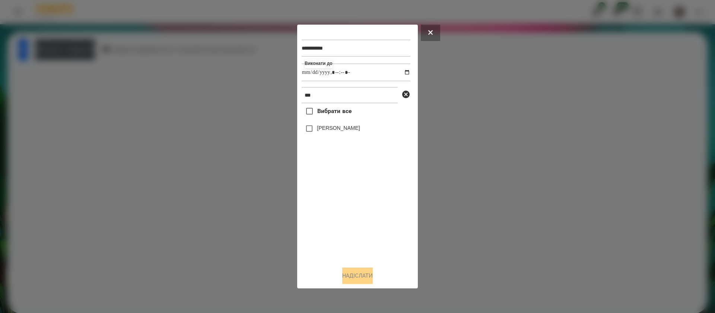
click at [325, 129] on label "[PERSON_NAME]" at bounding box center [338, 127] width 43 height 7
click at [354, 273] on button "Надіслати" at bounding box center [357, 275] width 31 height 16
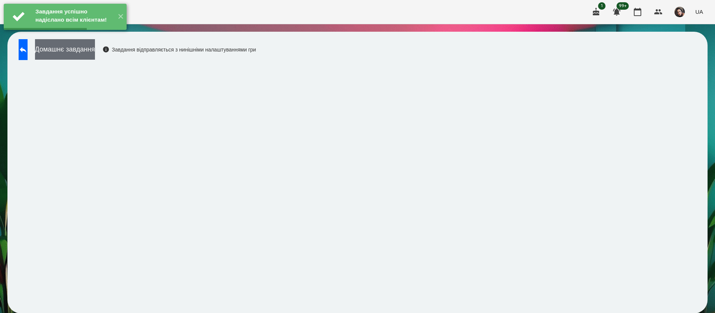
click at [95, 59] on button "Домашнє завдання" at bounding box center [65, 49] width 60 height 20
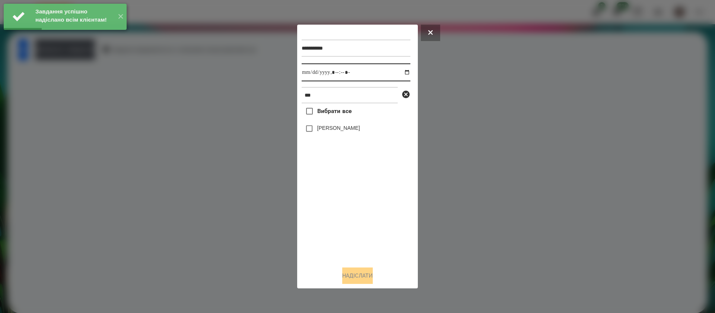
click at [308, 76] on input "datetime-local" at bounding box center [356, 72] width 109 height 18
type input "**********"
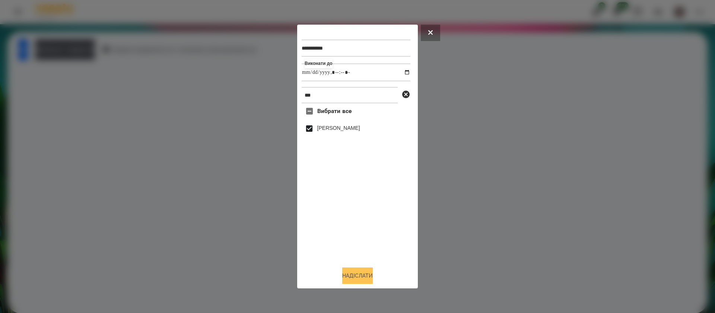
click at [358, 274] on button "Надіслати" at bounding box center [357, 275] width 31 height 16
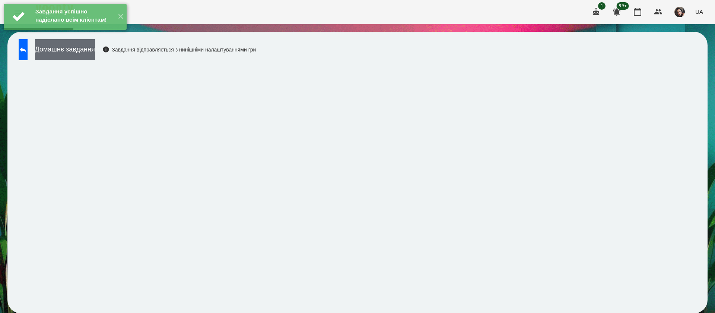
click at [95, 54] on button "Домашнє завдання" at bounding box center [65, 49] width 60 height 20
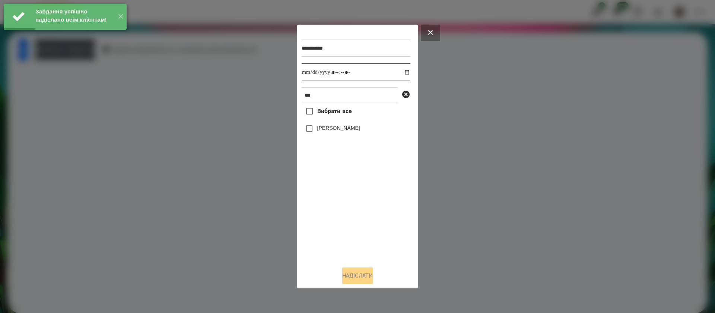
click at [303, 76] on input "datetime-local" at bounding box center [356, 72] width 109 height 18
type input "**********"
click at [318, 128] on label "[PERSON_NAME]" at bounding box center [338, 127] width 43 height 7
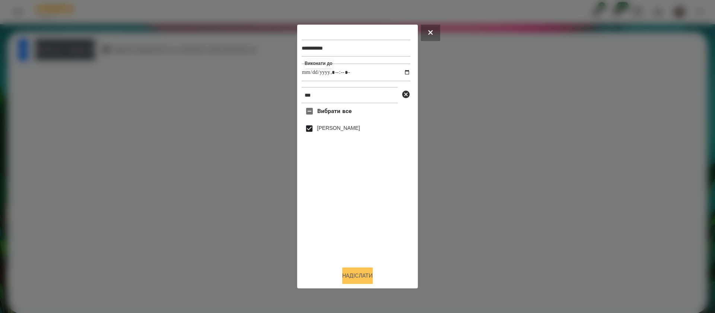
click at [358, 278] on button "Надіслати" at bounding box center [357, 275] width 31 height 16
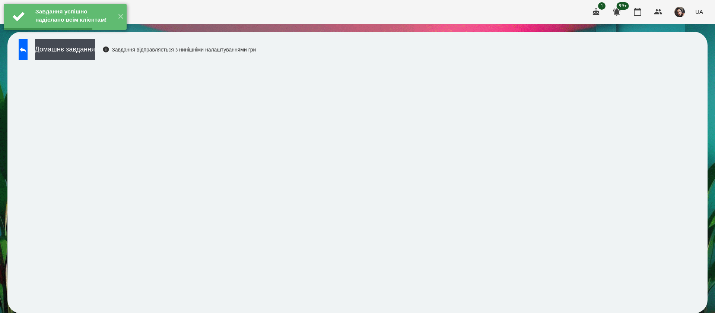
click at [95, 54] on button "Домашнє завдання" at bounding box center [65, 49] width 60 height 20
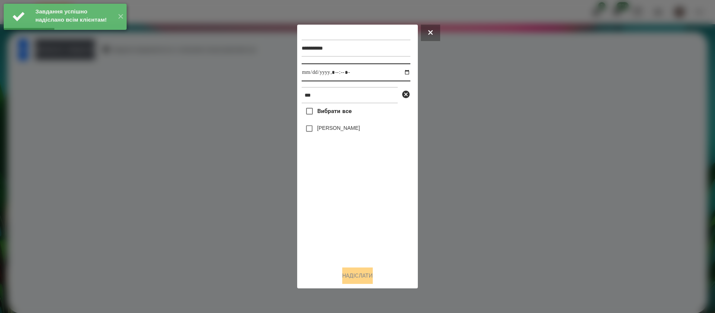
click at [314, 74] on input "datetime-local" at bounding box center [356, 72] width 109 height 18
type input "**********"
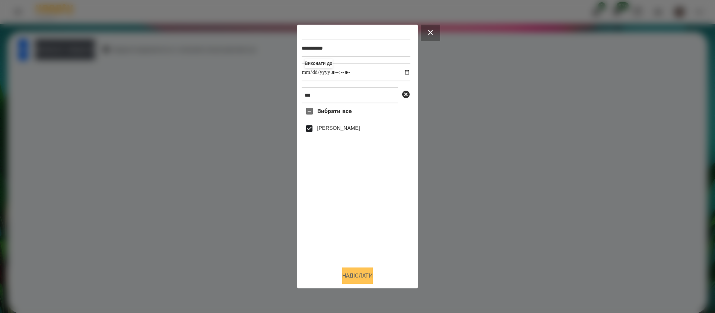
click at [347, 277] on button "Надіслати" at bounding box center [357, 275] width 31 height 16
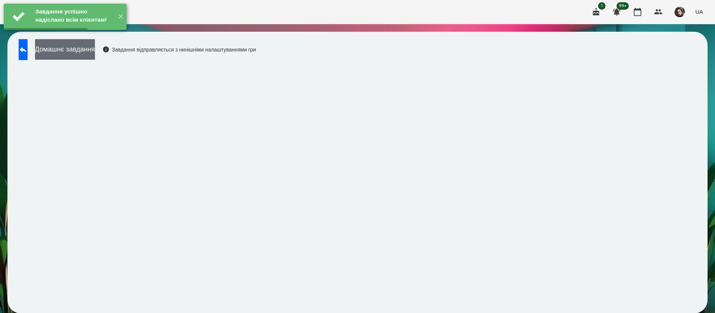
click at [95, 50] on button "Домашнє завдання" at bounding box center [65, 49] width 60 height 20
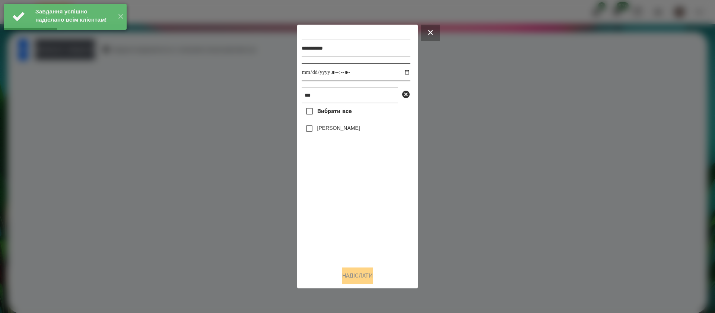
click at [309, 76] on input "datetime-local" at bounding box center [356, 72] width 109 height 18
type input "**********"
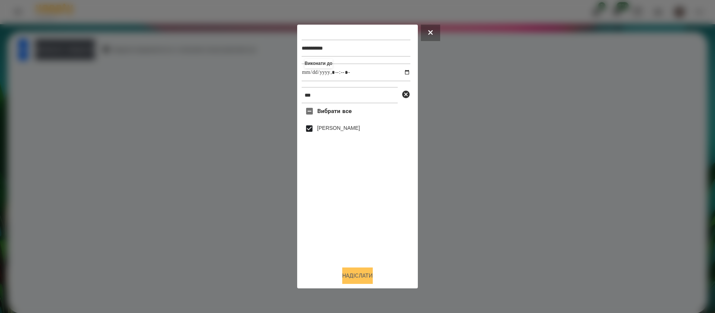
click at [349, 277] on button "Надіслати" at bounding box center [357, 275] width 31 height 16
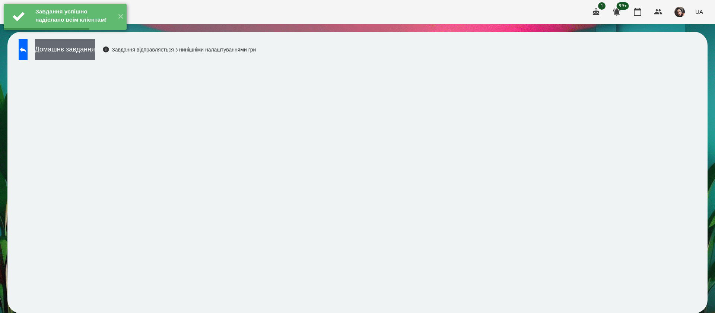
click at [95, 50] on button "Домашнє завдання" at bounding box center [65, 49] width 60 height 20
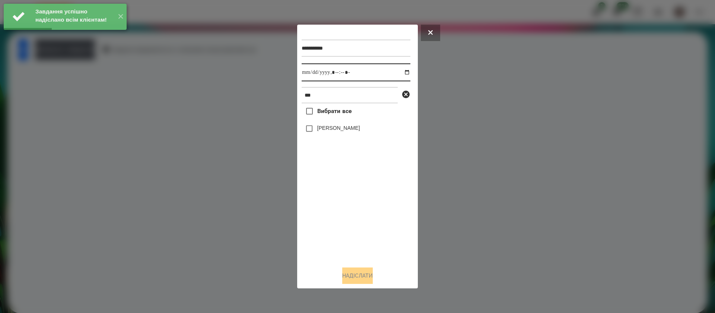
click at [310, 75] on input "datetime-local" at bounding box center [356, 72] width 109 height 18
click at [307, 73] on input "datetime-local" at bounding box center [356, 72] width 109 height 18
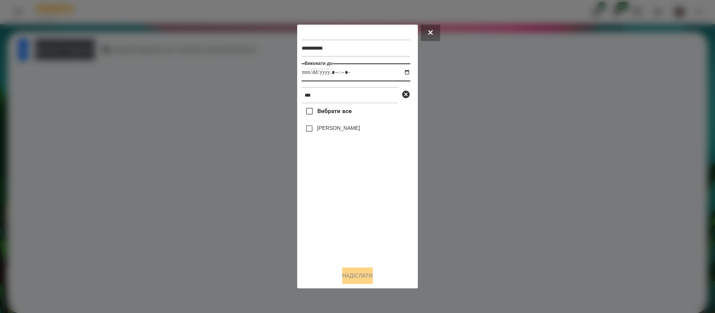
type input "**********"
click at [354, 273] on button "Надіслати" at bounding box center [357, 275] width 31 height 16
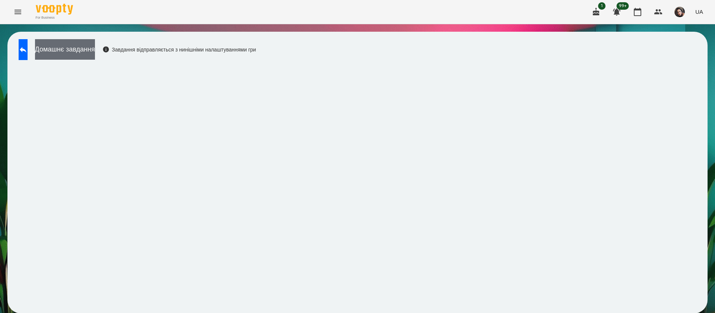
click at [66, 46] on button "Домашнє завдання" at bounding box center [65, 49] width 60 height 20
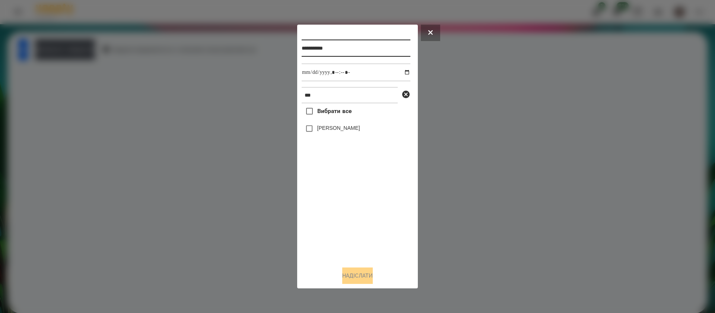
click at [345, 47] on input "**********" at bounding box center [356, 48] width 109 height 17
type input "**********"
click at [328, 126] on label "[PERSON_NAME]" at bounding box center [338, 127] width 43 height 7
click at [349, 271] on button "Надіслати" at bounding box center [357, 275] width 31 height 16
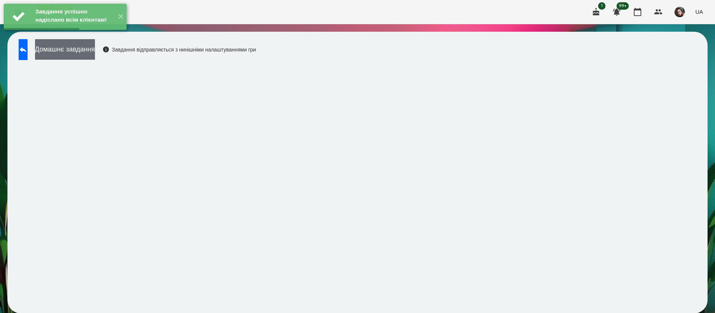
click at [82, 50] on button "Домашнє завдання" at bounding box center [65, 49] width 60 height 20
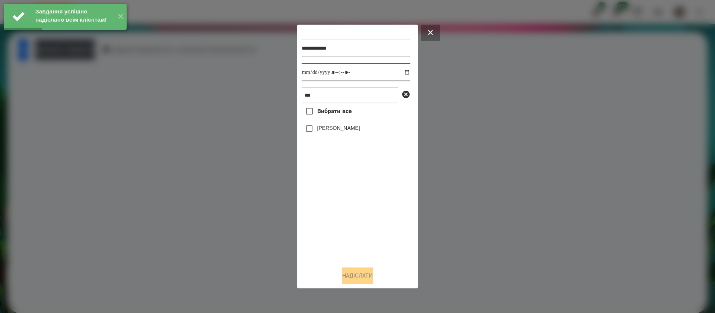
click at [309, 78] on input "datetime-local" at bounding box center [356, 72] width 109 height 18
type input "**********"
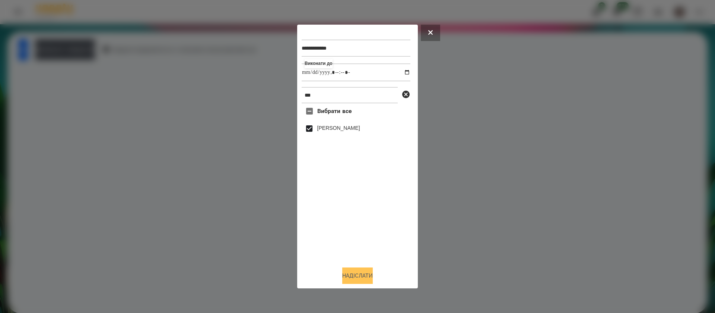
click at [348, 279] on button "Надіслати" at bounding box center [357, 275] width 31 height 16
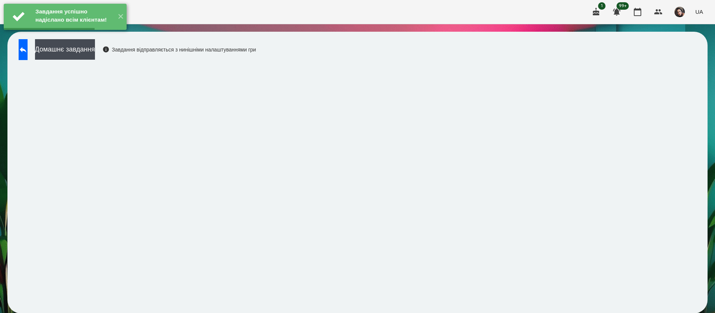
click at [95, 51] on button "Домашнє завдання" at bounding box center [65, 49] width 60 height 20
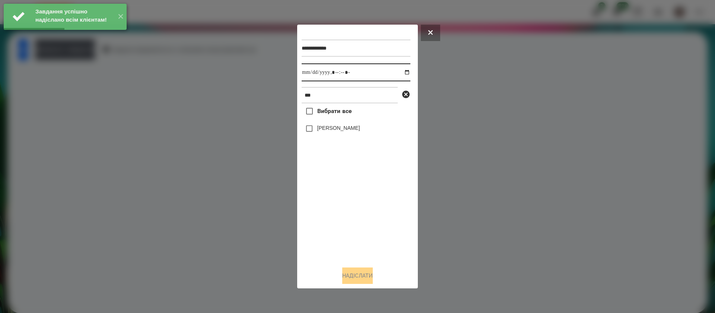
click at [311, 76] on input "datetime-local" at bounding box center [356, 72] width 109 height 18
type input "**********"
click at [317, 127] on label "[PERSON_NAME]" at bounding box center [338, 127] width 43 height 7
click at [345, 275] on button "Надіслати" at bounding box center [357, 275] width 31 height 16
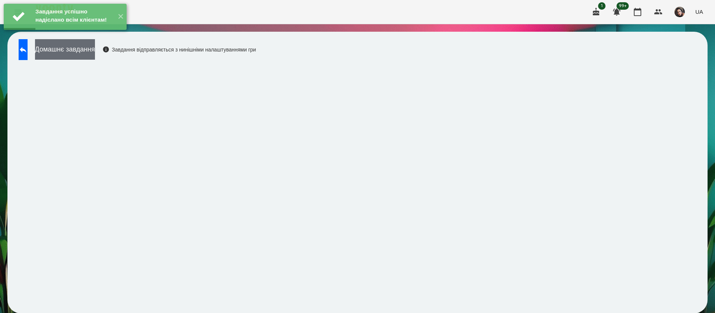
click at [80, 50] on button "Домашнє завдання" at bounding box center [65, 49] width 60 height 20
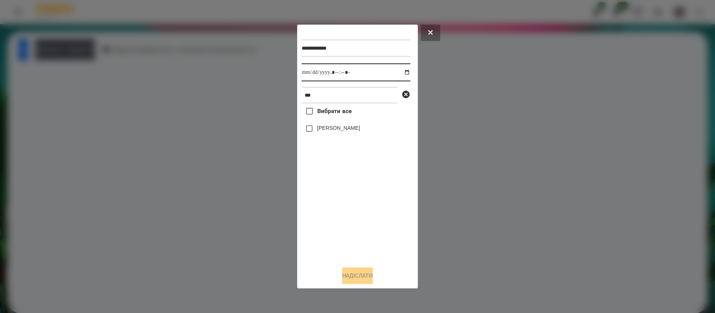
click at [306, 73] on input "datetime-local" at bounding box center [356, 72] width 109 height 18
type input "**********"
click at [321, 135] on div "[PERSON_NAME]" at bounding box center [356, 129] width 109 height 16
click at [318, 132] on label "[PERSON_NAME]" at bounding box center [338, 127] width 43 height 7
click at [356, 275] on button "Надіслати" at bounding box center [357, 275] width 31 height 16
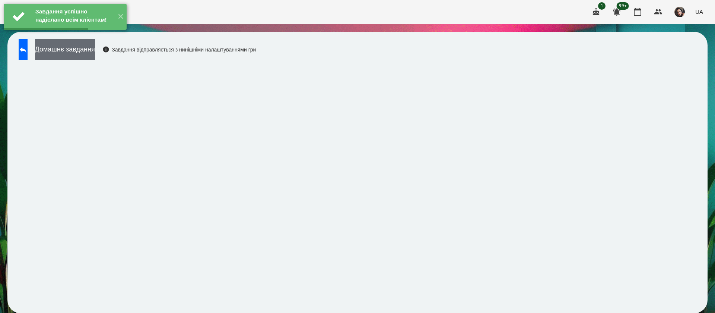
click at [95, 55] on button "Домашнє завдання" at bounding box center [65, 49] width 60 height 20
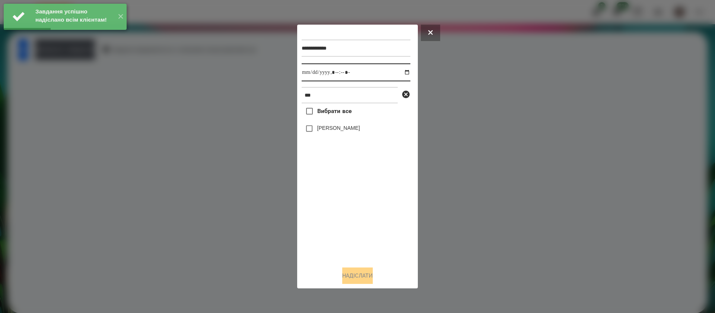
click at [312, 71] on input "datetime-local" at bounding box center [356, 72] width 109 height 18
type input "**********"
click at [317, 132] on label "[PERSON_NAME]" at bounding box center [338, 127] width 43 height 7
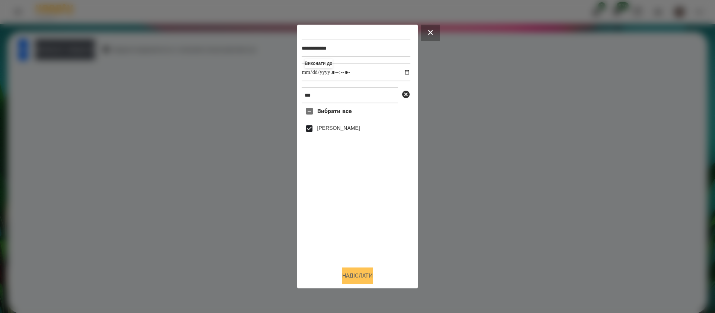
click at [362, 280] on button "Надіслати" at bounding box center [357, 275] width 31 height 16
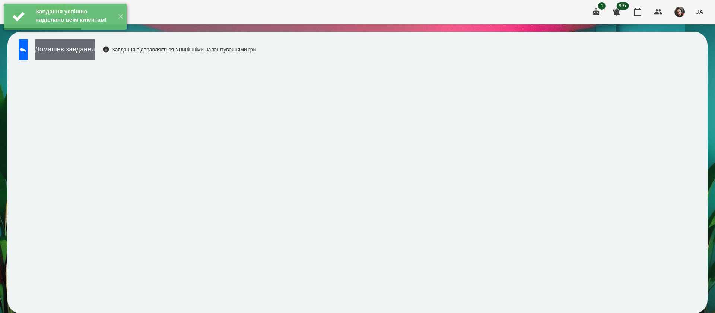
click at [95, 55] on button "Домашнє завдання" at bounding box center [65, 49] width 60 height 20
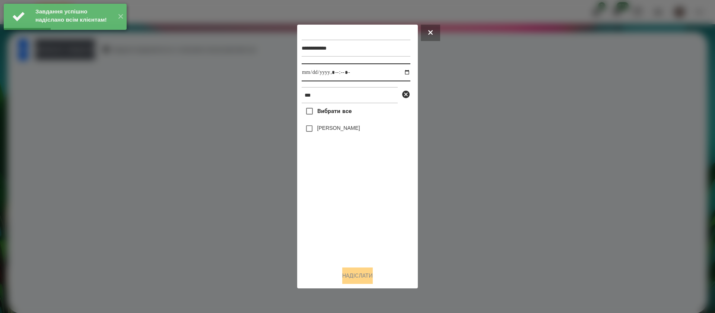
click at [309, 75] on input "datetime-local" at bounding box center [356, 72] width 109 height 18
type input "**********"
click at [319, 129] on label "[PERSON_NAME]" at bounding box center [338, 127] width 43 height 7
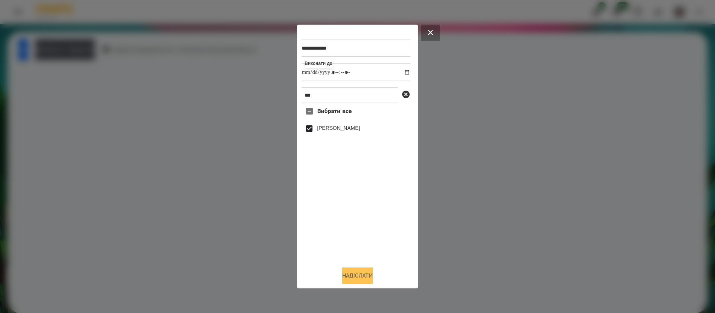
click at [355, 275] on button "Надіслати" at bounding box center [357, 275] width 31 height 16
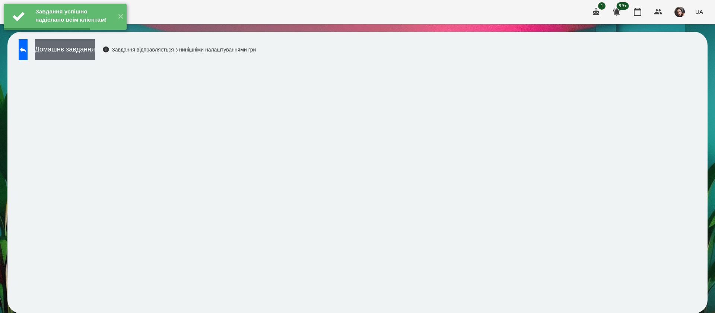
click at [95, 49] on button "Домашнє завдання" at bounding box center [65, 49] width 60 height 20
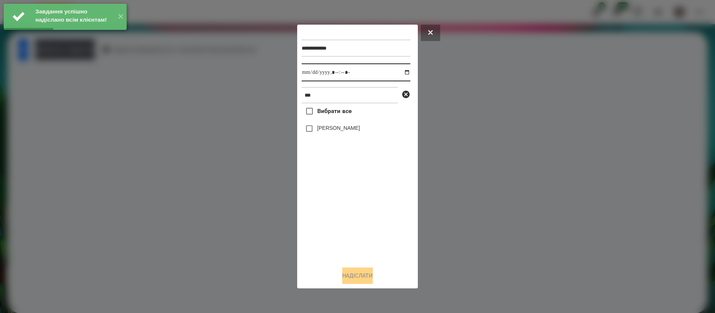
click at [315, 73] on input "datetime-local" at bounding box center [356, 72] width 109 height 18
type input "**********"
click at [319, 132] on label "[PERSON_NAME]" at bounding box center [338, 127] width 43 height 7
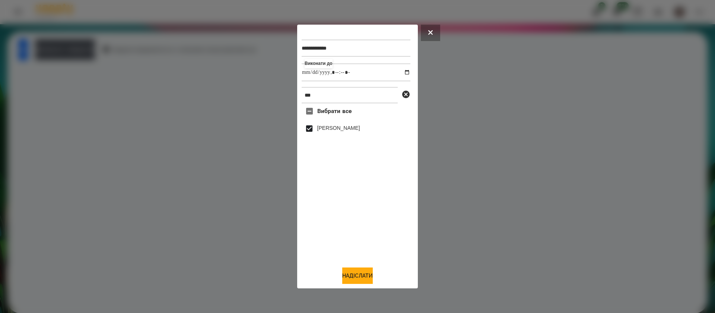
drag, startPoint x: 363, startPoint y: 275, endPoint x: 329, endPoint y: 263, distance: 36.5
click at [363, 275] on button "Надіслати" at bounding box center [357, 275] width 31 height 16
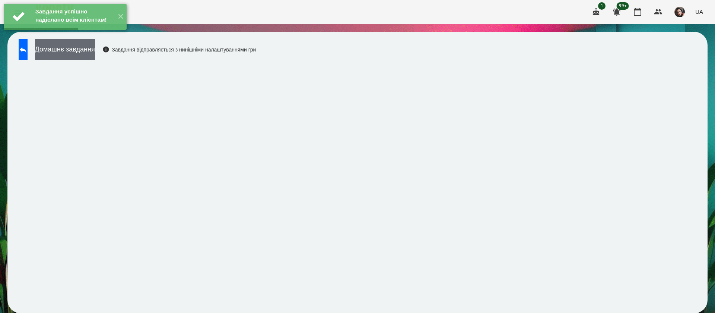
click at [86, 53] on button "Домашнє завдання" at bounding box center [65, 49] width 60 height 20
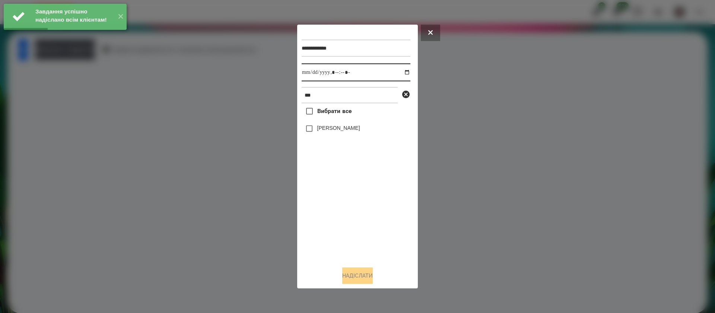
click at [307, 72] on input "datetime-local" at bounding box center [356, 72] width 109 height 18
type input "**********"
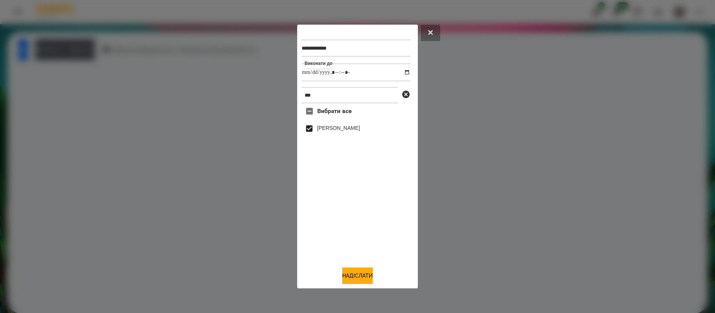
drag, startPoint x: 360, startPoint y: 277, endPoint x: 338, endPoint y: 260, distance: 27.4
click at [360, 276] on button "Надіслати" at bounding box center [357, 275] width 31 height 16
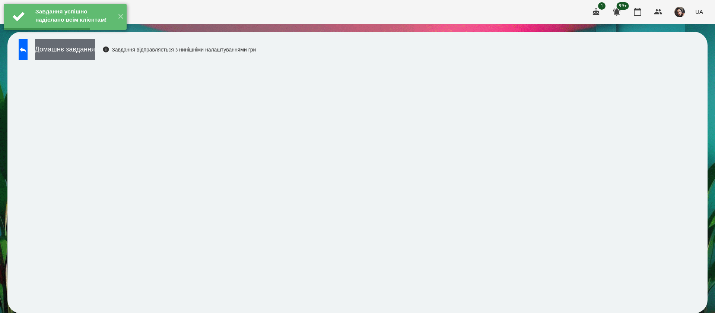
click at [79, 52] on button "Домашнє завдання" at bounding box center [65, 49] width 60 height 20
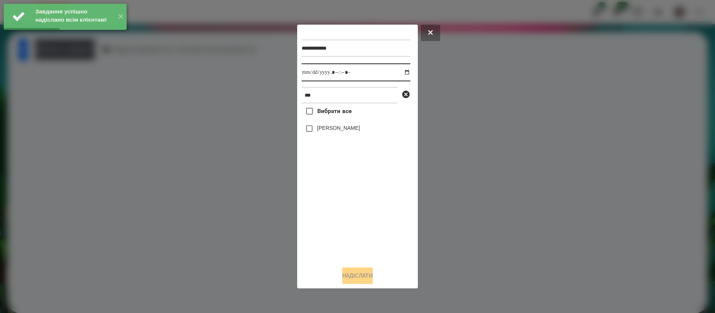
click at [310, 76] on input "datetime-local" at bounding box center [356, 72] width 109 height 18
type input "**********"
click at [318, 132] on label "[PERSON_NAME]" at bounding box center [338, 127] width 43 height 7
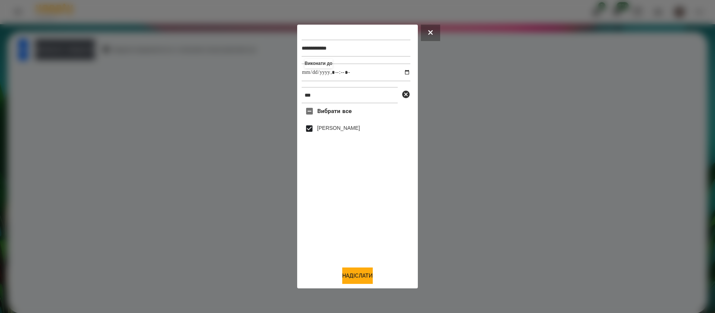
drag, startPoint x: 352, startPoint y: 273, endPoint x: 274, endPoint y: 217, distance: 96.9
click at [352, 273] on button "Надіслати" at bounding box center [357, 275] width 31 height 16
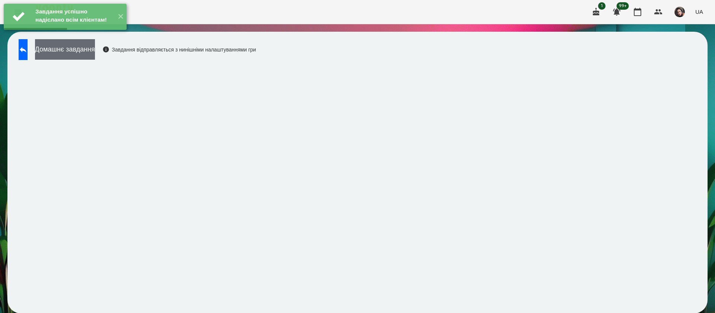
click at [95, 55] on button "Домашнє завдання" at bounding box center [65, 49] width 60 height 20
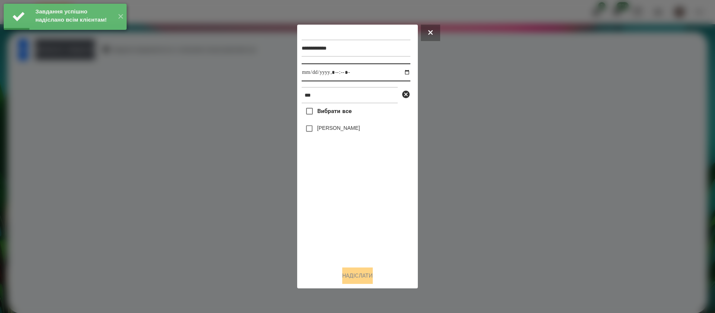
click at [308, 74] on input "datetime-local" at bounding box center [356, 72] width 109 height 18
type input "**********"
click at [326, 132] on label "[PERSON_NAME]" at bounding box center [338, 127] width 43 height 7
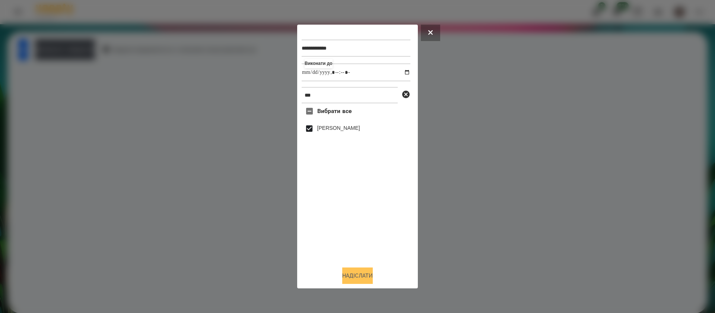
click at [357, 283] on button "Надіслати" at bounding box center [357, 275] width 31 height 16
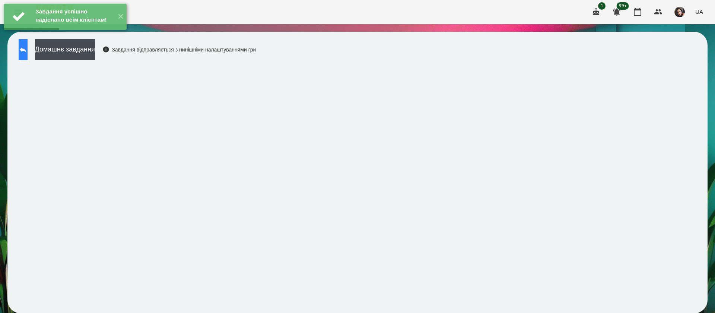
click at [28, 52] on button at bounding box center [23, 49] width 9 height 21
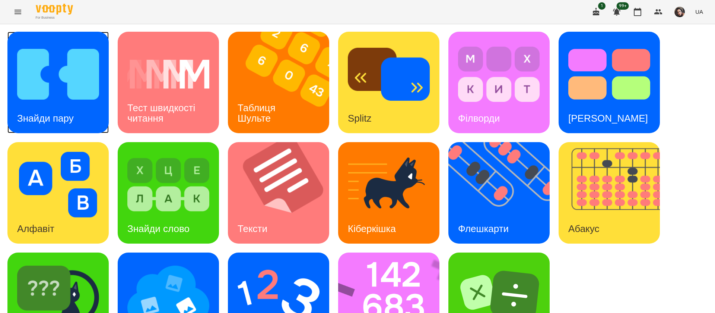
click at [44, 110] on div "Знайди пару" at bounding box center [45, 118] width 76 height 29
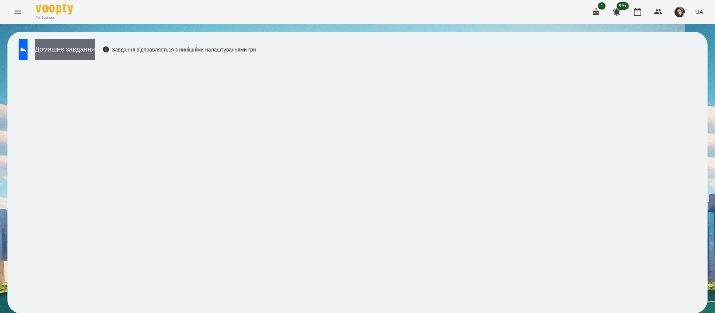
click at [95, 47] on button "Домашнє завдання" at bounding box center [65, 49] width 60 height 20
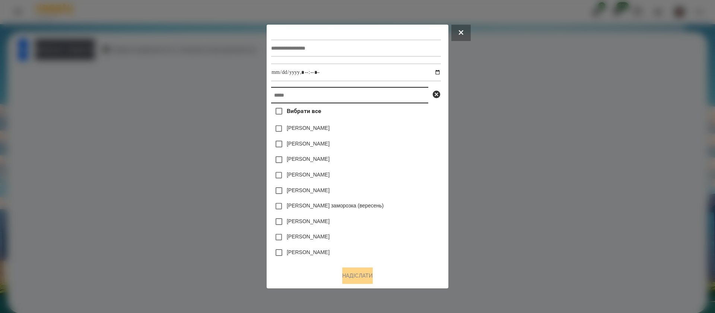
click at [275, 98] on input "text" at bounding box center [349, 95] width 157 height 16
paste input "**********"
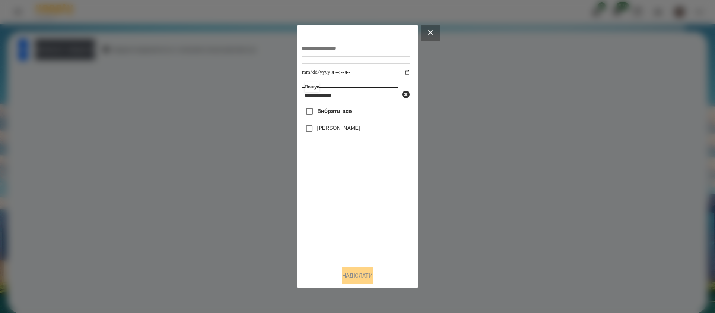
type input "**********"
click at [324, 48] on input "text" at bounding box center [356, 48] width 109 height 17
type input "**********"
click at [403, 72] on input "datetime-local" at bounding box center [356, 72] width 109 height 18
click at [349, 74] on input "datetime-local" at bounding box center [356, 72] width 109 height 18
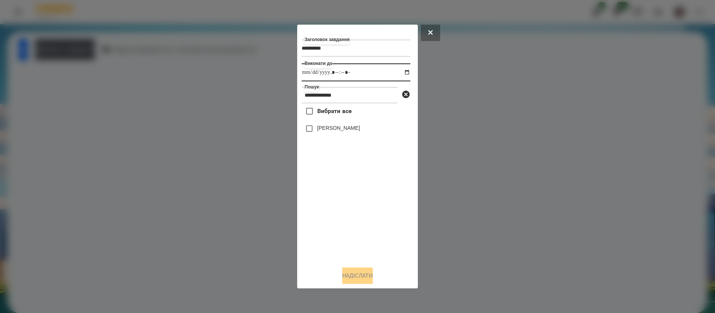
click at [349, 74] on input "datetime-local" at bounding box center [356, 72] width 109 height 18
click at [345, 73] on input "datetime-local" at bounding box center [356, 72] width 109 height 18
click at [346, 74] on input "datetime-local" at bounding box center [356, 72] width 109 height 18
type input "**********"
click at [342, 126] on label "[PERSON_NAME]" at bounding box center [338, 127] width 43 height 7
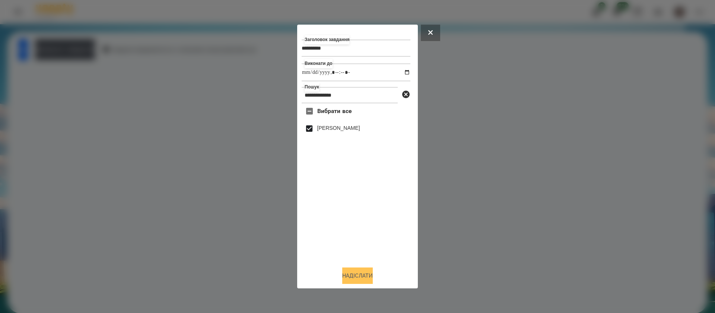
click at [348, 273] on button "Надіслати" at bounding box center [357, 275] width 31 height 16
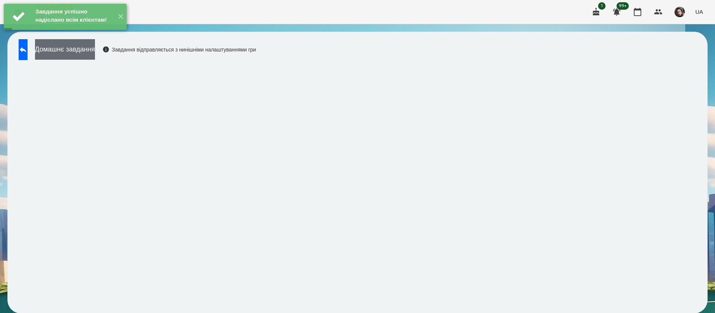
click at [95, 56] on button "Домашнє завдання" at bounding box center [65, 49] width 60 height 20
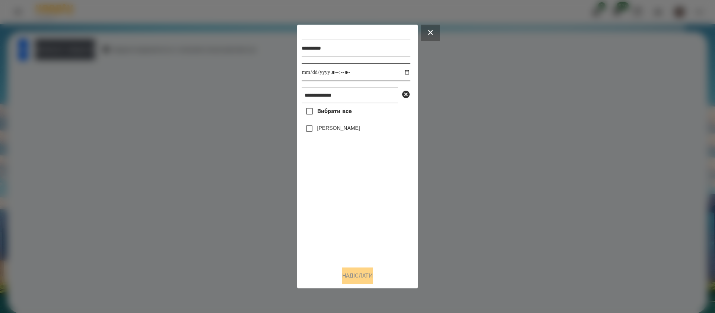
click at [311, 76] on input "datetime-local" at bounding box center [356, 72] width 109 height 18
type input "**********"
click at [357, 274] on button "Надіслати" at bounding box center [357, 275] width 31 height 16
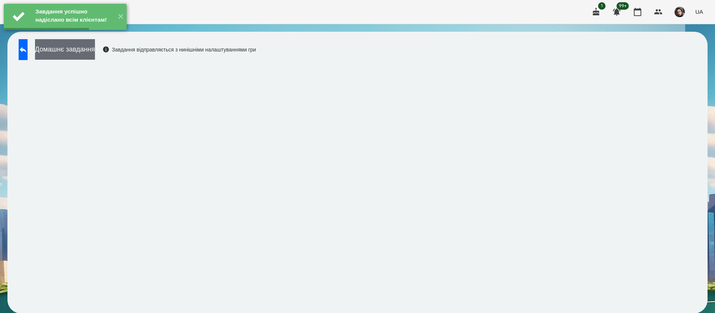
click at [95, 53] on button "Домашнє завдання" at bounding box center [65, 49] width 60 height 20
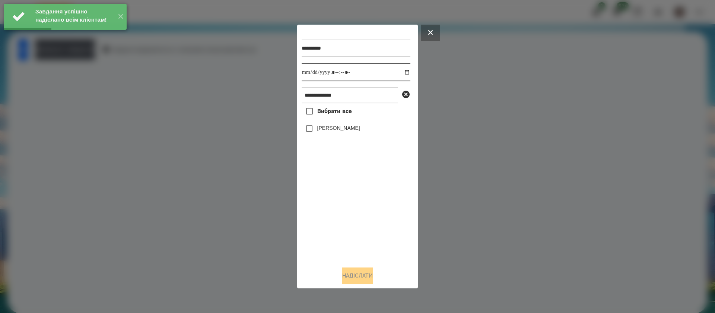
click at [309, 71] on input "datetime-local" at bounding box center [356, 72] width 109 height 18
type input "**********"
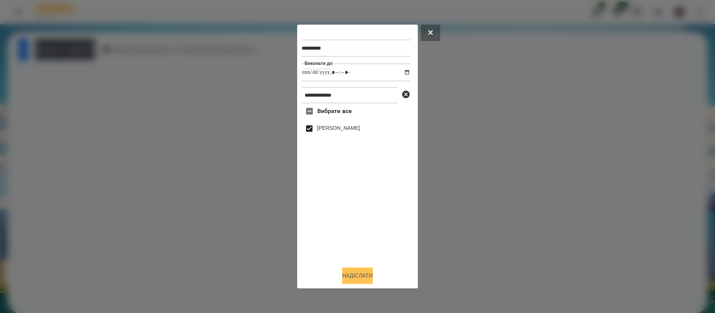
click at [358, 274] on button "Надіслати" at bounding box center [357, 275] width 31 height 16
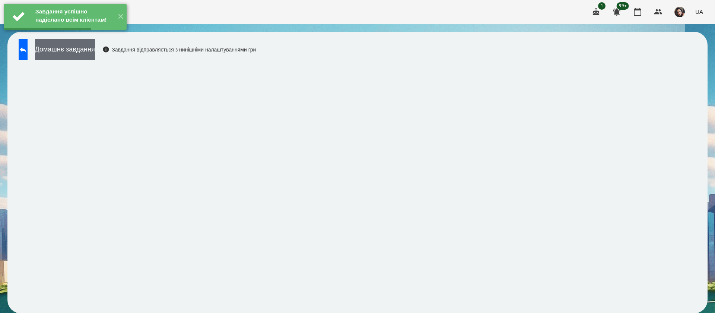
click at [95, 52] on button "Домашнє завдання" at bounding box center [65, 49] width 60 height 20
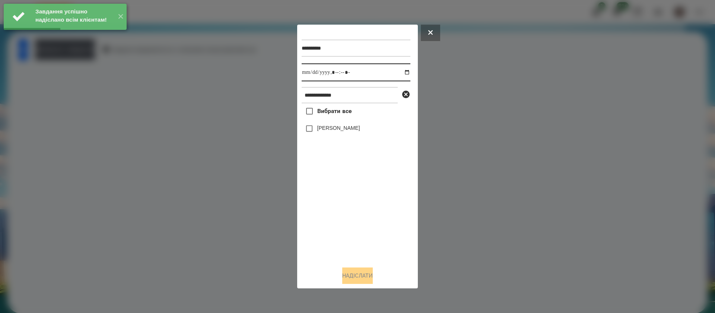
click at [317, 76] on input "datetime-local" at bounding box center [356, 72] width 109 height 18
click at [308, 77] on input "datetime-local" at bounding box center [356, 72] width 109 height 18
click at [309, 68] on input "datetime-local" at bounding box center [356, 72] width 109 height 18
type input "**********"
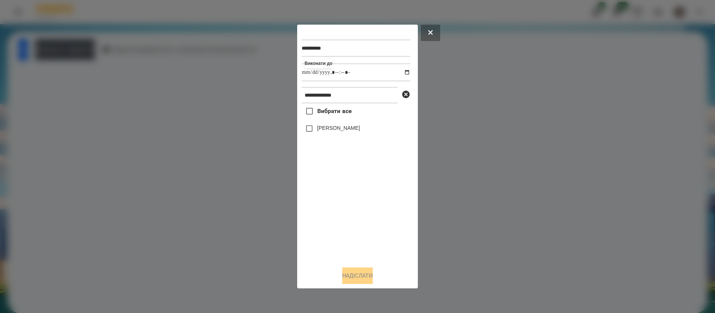
click at [320, 130] on label "[PERSON_NAME]" at bounding box center [338, 127] width 43 height 7
click at [361, 272] on button "Надіслати" at bounding box center [357, 275] width 31 height 16
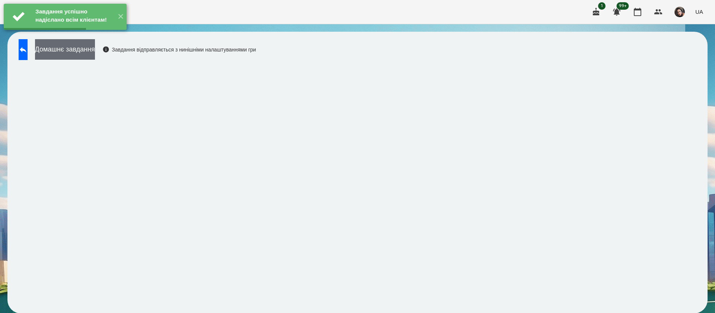
click at [95, 56] on button "Домашнє завдання" at bounding box center [65, 49] width 60 height 20
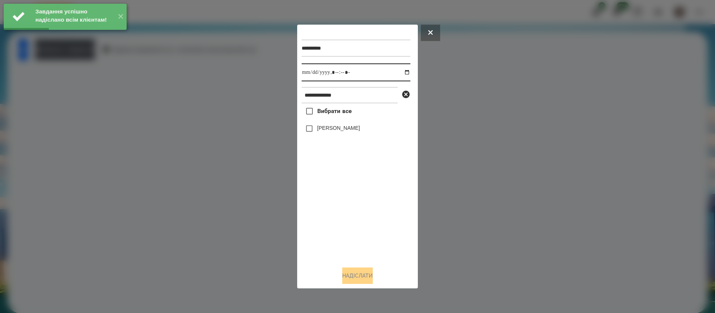
click at [312, 73] on input "datetime-local" at bounding box center [356, 72] width 109 height 18
type input "**********"
click at [322, 130] on label "[PERSON_NAME]" at bounding box center [338, 127] width 43 height 7
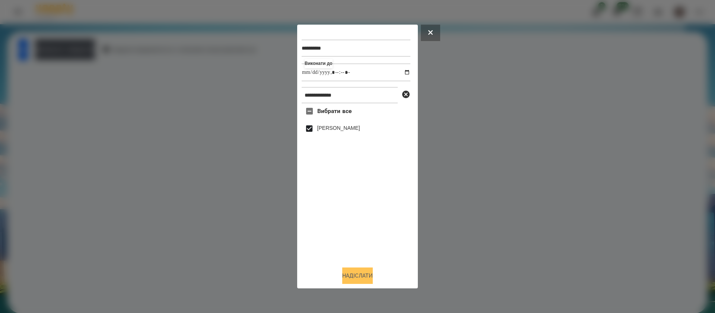
click at [364, 275] on button "Надіслати" at bounding box center [357, 275] width 31 height 16
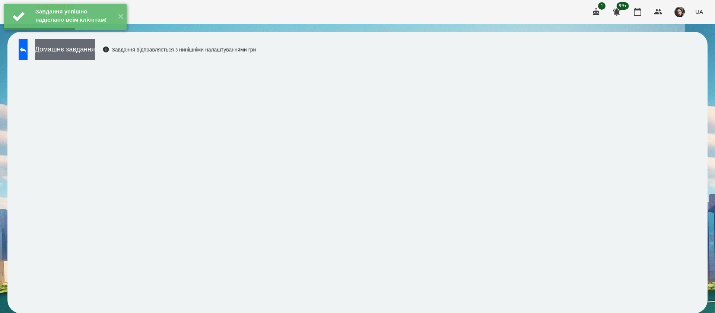
click at [95, 55] on button "Домашнє завдання" at bounding box center [65, 49] width 60 height 20
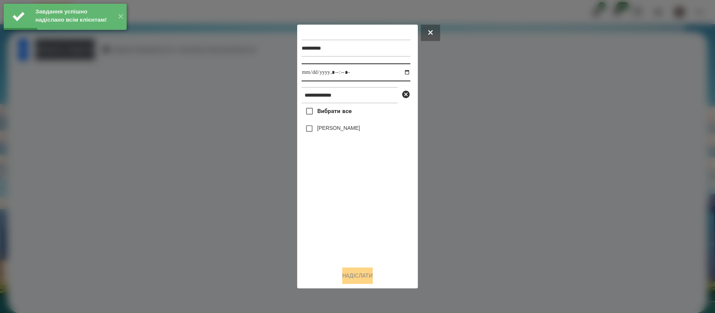
click at [311, 75] on input "datetime-local" at bounding box center [356, 72] width 109 height 18
type input "**********"
click at [323, 130] on label "[PERSON_NAME]" at bounding box center [338, 127] width 43 height 7
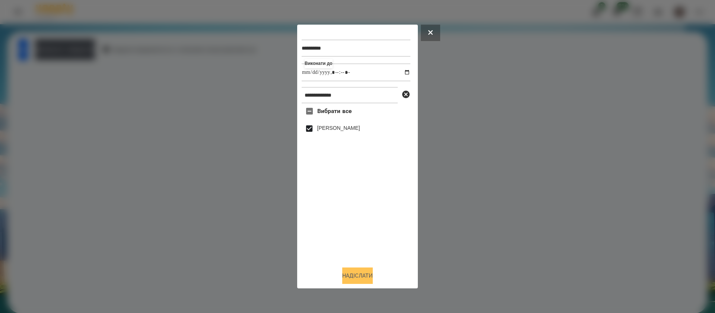
click at [361, 274] on button "Надіслати" at bounding box center [357, 275] width 31 height 16
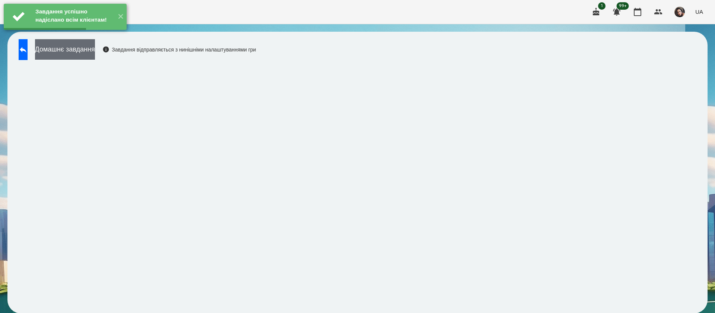
click at [95, 54] on button "Домашнє завдання" at bounding box center [65, 49] width 60 height 20
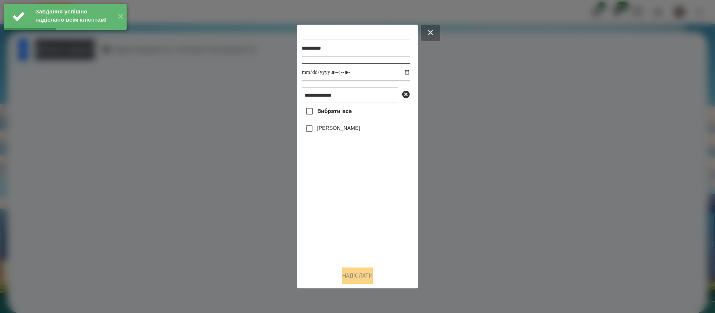
click at [311, 75] on input "datetime-local" at bounding box center [356, 72] width 109 height 18
type input "**********"
click at [321, 129] on label "[PERSON_NAME]" at bounding box center [338, 127] width 43 height 7
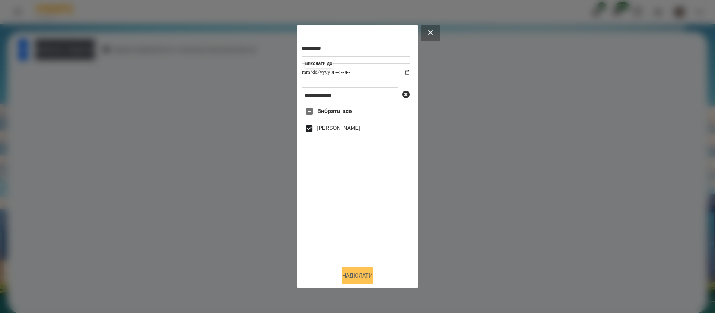
click at [363, 272] on button "Надіслати" at bounding box center [357, 275] width 31 height 16
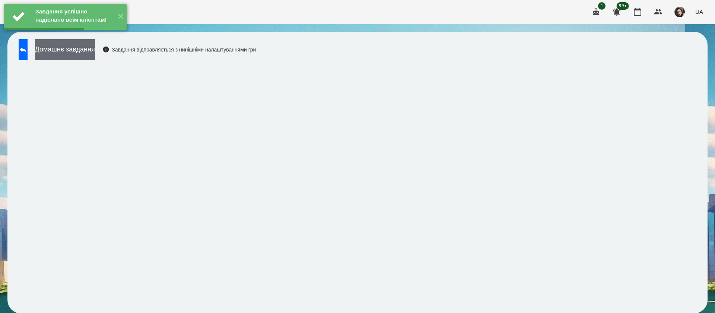
click at [95, 53] on button "Домашнє завдання" at bounding box center [65, 49] width 60 height 20
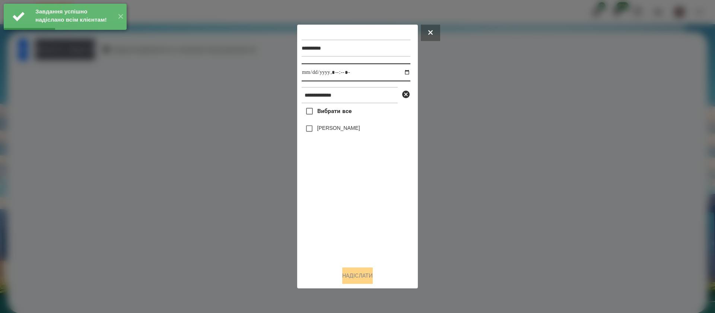
click at [312, 77] on input "datetime-local" at bounding box center [356, 72] width 109 height 18
type input "**********"
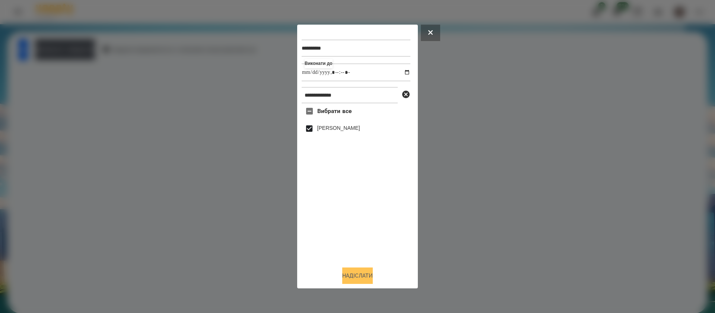
click at [354, 274] on button "Надіслати" at bounding box center [357, 275] width 31 height 16
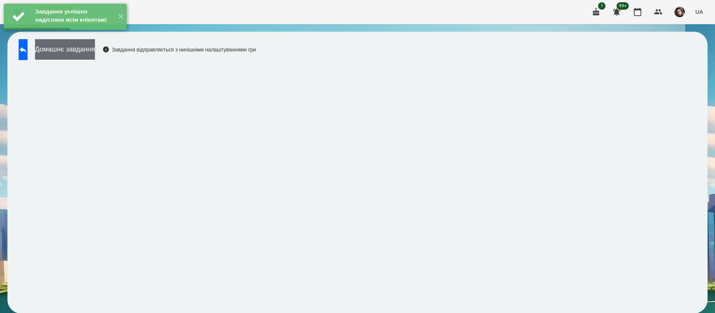
click at [89, 55] on button "Домашнє завдання" at bounding box center [65, 49] width 60 height 20
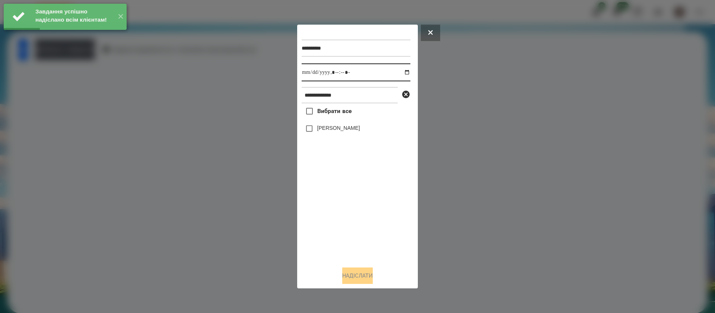
click at [311, 76] on input "datetime-local" at bounding box center [356, 72] width 109 height 18
type input "**********"
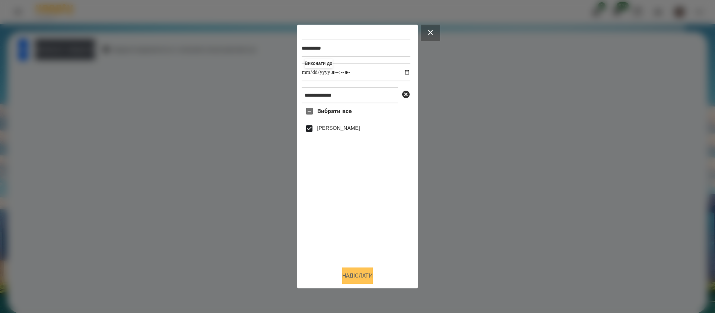
click at [345, 270] on button "Надіслати" at bounding box center [357, 275] width 31 height 16
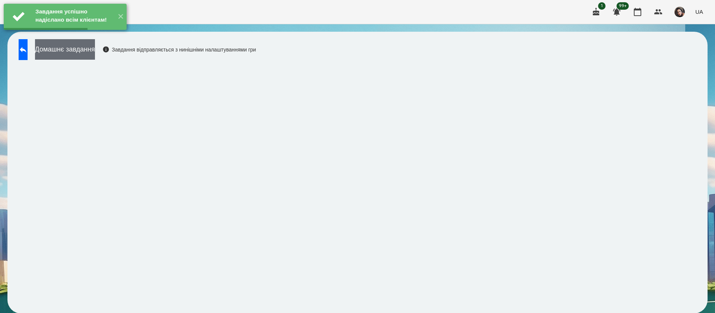
click at [86, 51] on button "Домашнє завдання" at bounding box center [65, 49] width 60 height 20
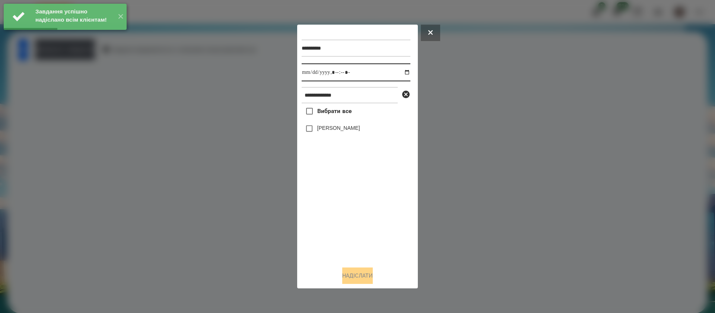
click at [307, 72] on input "datetime-local" at bounding box center [356, 72] width 109 height 18
type input "**********"
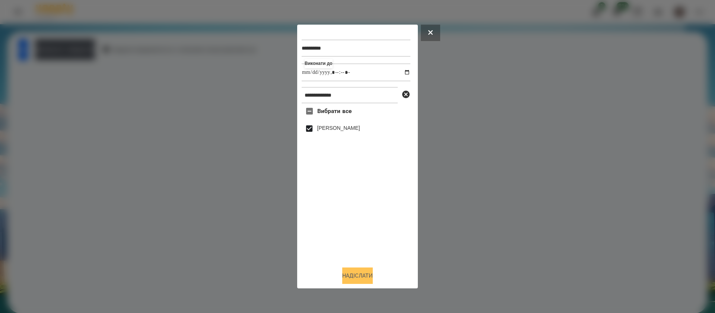
click at [350, 274] on button "Надіслати" at bounding box center [357, 275] width 31 height 16
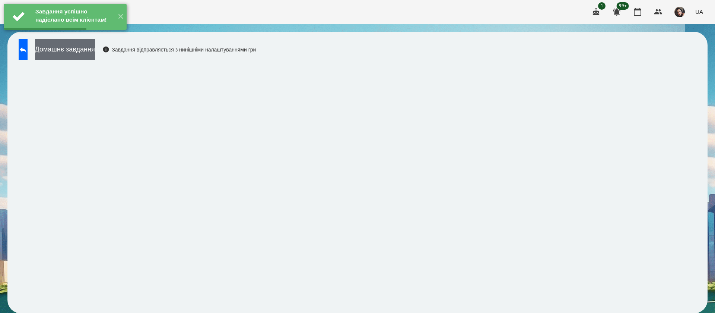
click at [78, 55] on button "Домашнє завдання" at bounding box center [65, 49] width 60 height 20
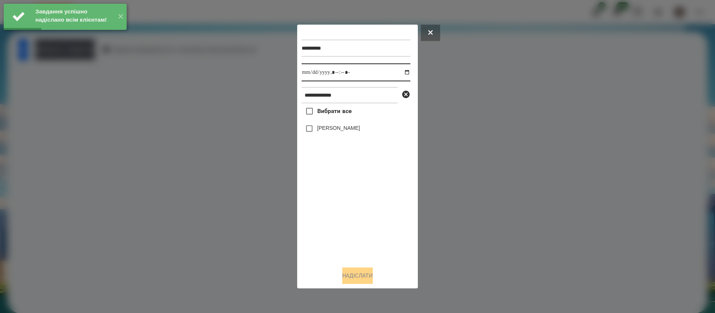
click at [311, 73] on input "datetime-local" at bounding box center [356, 72] width 109 height 18
type input "**********"
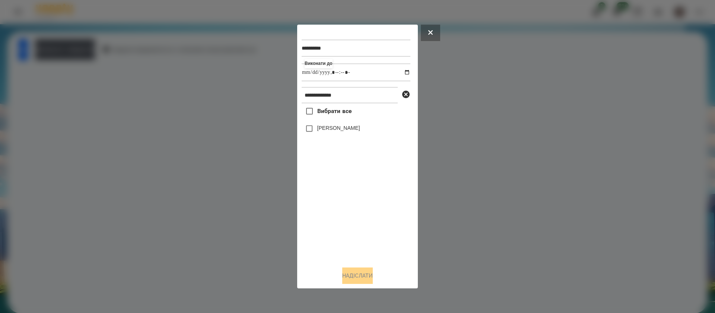
click at [325, 128] on label "[PERSON_NAME]" at bounding box center [338, 127] width 43 height 7
click at [349, 275] on button "Надіслати" at bounding box center [357, 275] width 31 height 16
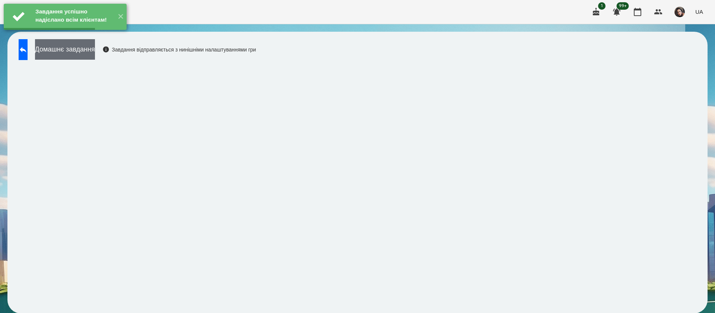
click at [95, 52] on button "Домашнє завдання" at bounding box center [65, 49] width 60 height 20
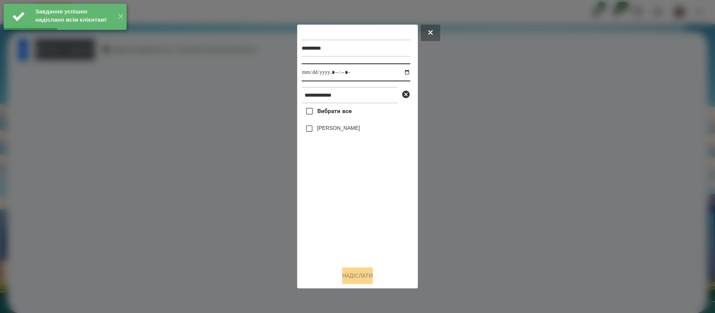
click at [305, 76] on input "datetime-local" at bounding box center [356, 72] width 109 height 18
type input "**********"
click at [324, 131] on label "[PERSON_NAME]" at bounding box center [338, 127] width 43 height 7
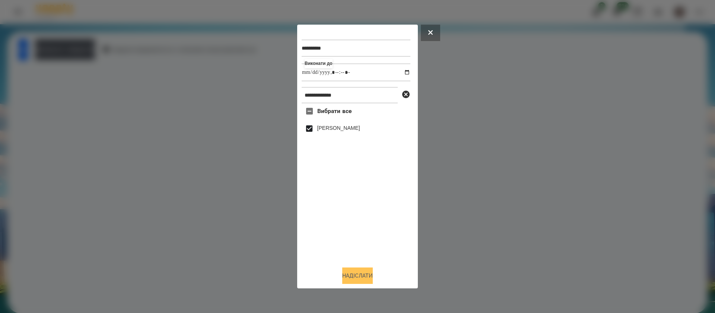
click at [354, 282] on button "Надіслати" at bounding box center [357, 275] width 31 height 16
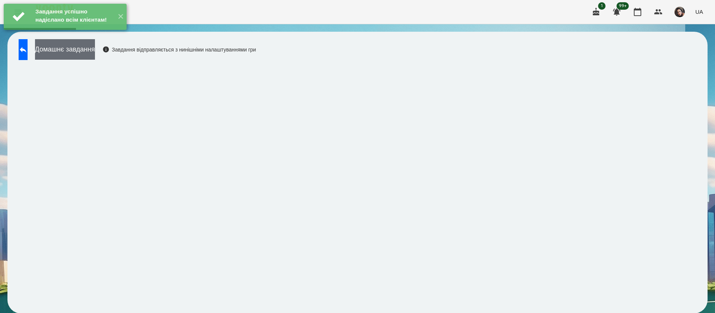
click at [95, 49] on button "Домашнє завдання" at bounding box center [65, 49] width 60 height 20
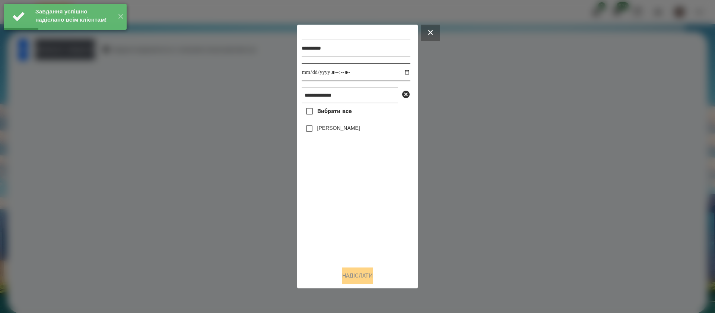
click at [307, 76] on input "datetime-local" at bounding box center [356, 72] width 109 height 18
type input "**********"
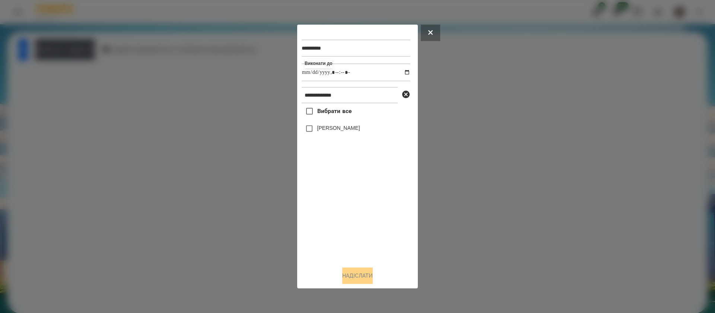
click at [328, 127] on label "[PERSON_NAME]" at bounding box center [338, 127] width 43 height 7
click at [360, 273] on button "Надіслати" at bounding box center [357, 275] width 31 height 16
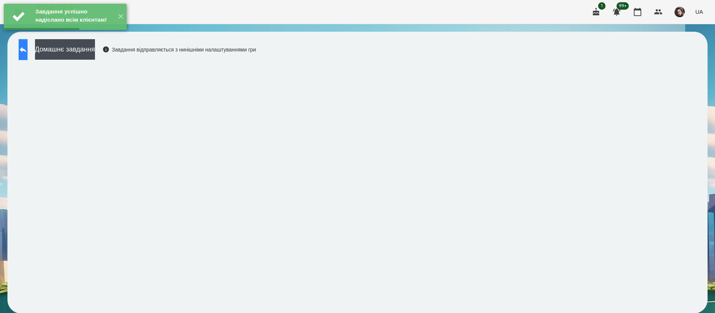
click at [28, 47] on icon at bounding box center [23, 49] width 9 height 9
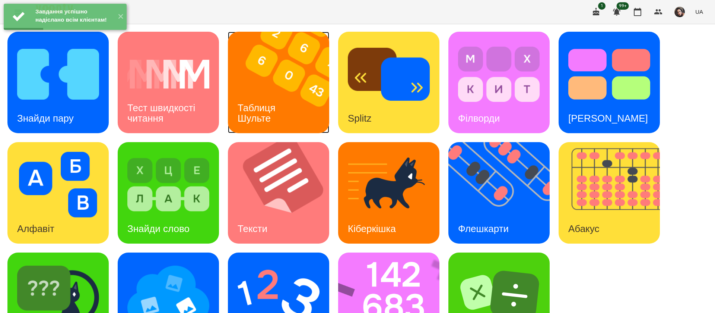
click at [270, 109] on h3 "Таблиця Шульте" at bounding box center [258, 112] width 41 height 21
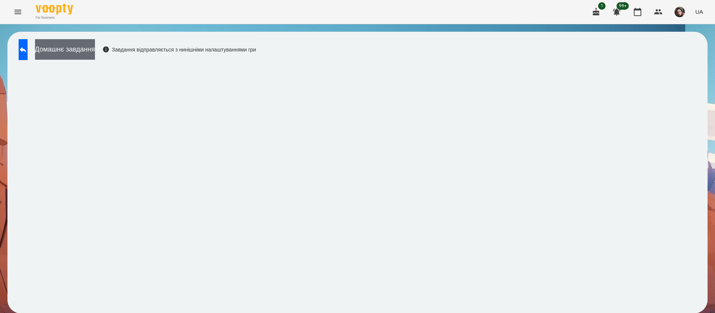
click at [91, 46] on button "Домашнє завдання" at bounding box center [65, 49] width 60 height 20
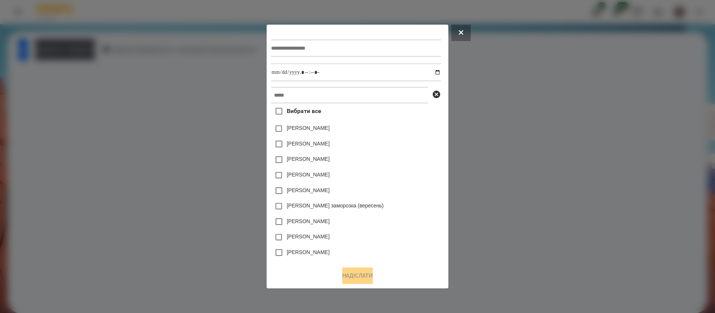
click at [279, 57] on div at bounding box center [356, 48] width 170 height 31
click at [282, 50] on input "text" at bounding box center [356, 48] width 170 height 17
click at [292, 50] on input "**********" at bounding box center [356, 48] width 170 height 17
click at [291, 51] on input "**********" at bounding box center [356, 48] width 170 height 17
type input "**********"
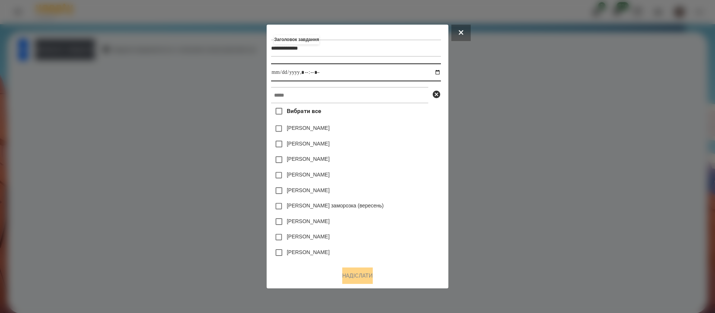
click at [441, 68] on input "datetime-local" at bounding box center [356, 72] width 170 height 18
click at [304, 73] on input "datetime-local" at bounding box center [356, 72] width 170 height 18
type input "**********"
click at [322, 103] on input "text" at bounding box center [349, 95] width 157 height 16
paste input "**********"
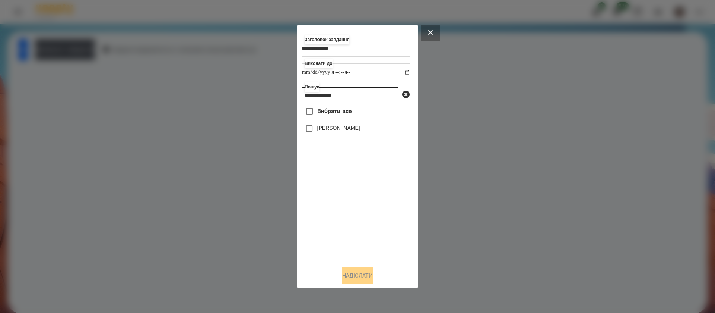
type input "**********"
click at [328, 128] on label "[PERSON_NAME]" at bounding box center [338, 127] width 43 height 7
click at [355, 272] on button "Надіслати" at bounding box center [357, 275] width 31 height 16
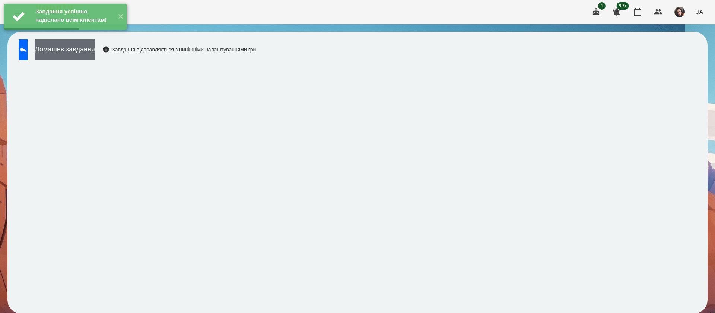
drag, startPoint x: 105, startPoint y: 56, endPoint x: 105, endPoint y: 51, distance: 4.9
click at [95, 51] on button "Домашнє завдання" at bounding box center [65, 49] width 60 height 20
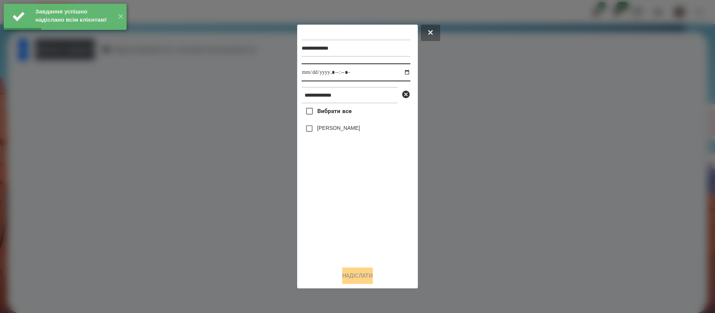
click at [311, 75] on input "datetime-local" at bounding box center [356, 72] width 109 height 18
type input "**********"
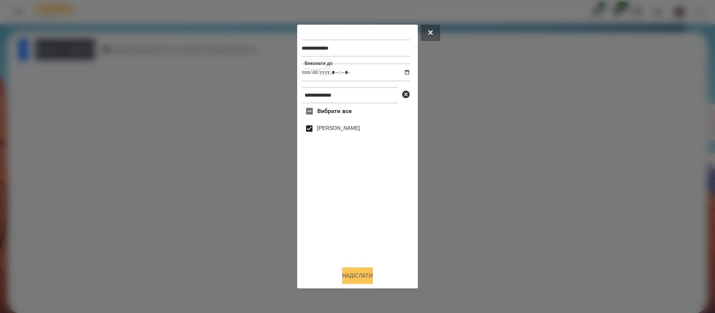
click at [351, 274] on button "Надіслати" at bounding box center [357, 275] width 31 height 16
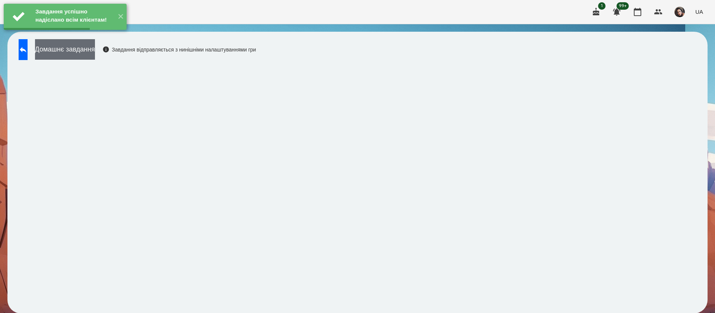
click at [95, 53] on button "Домашнє завдання" at bounding box center [65, 49] width 60 height 20
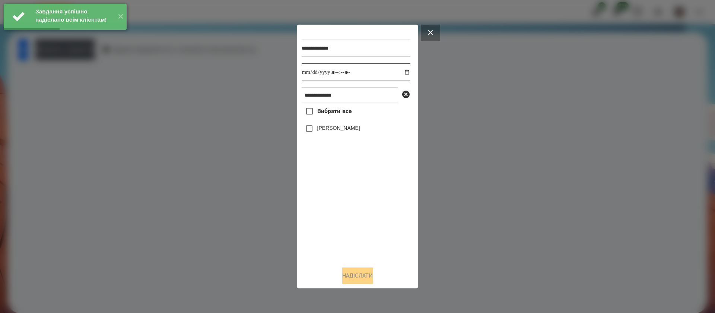
click at [314, 75] on input "datetime-local" at bounding box center [356, 72] width 109 height 18
type input "**********"
click at [322, 127] on label "[PERSON_NAME]" at bounding box center [338, 127] width 43 height 7
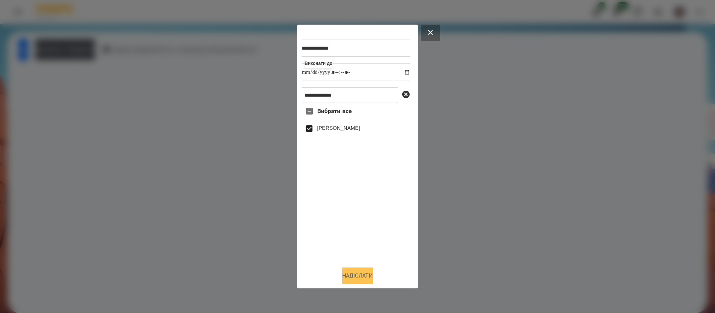
click at [354, 275] on button "Надіслати" at bounding box center [357, 275] width 31 height 16
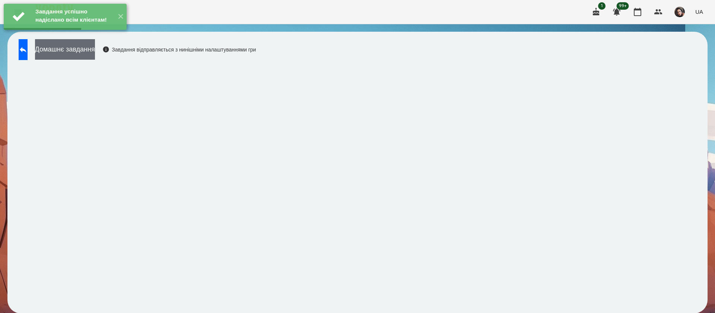
click at [95, 59] on button "Домашнє завдання" at bounding box center [65, 49] width 60 height 20
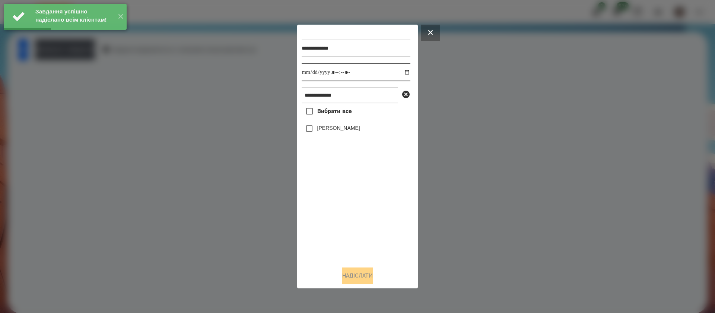
click at [307, 76] on input "datetime-local" at bounding box center [356, 72] width 109 height 18
type input "**********"
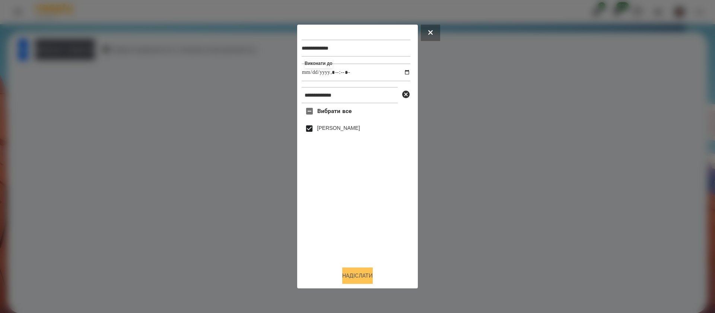
click at [359, 275] on button "Надіслати" at bounding box center [357, 275] width 31 height 16
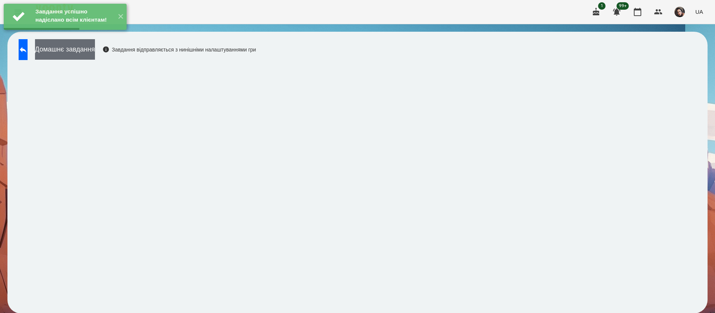
click at [95, 53] on button "Домашнє завдання" at bounding box center [65, 49] width 60 height 20
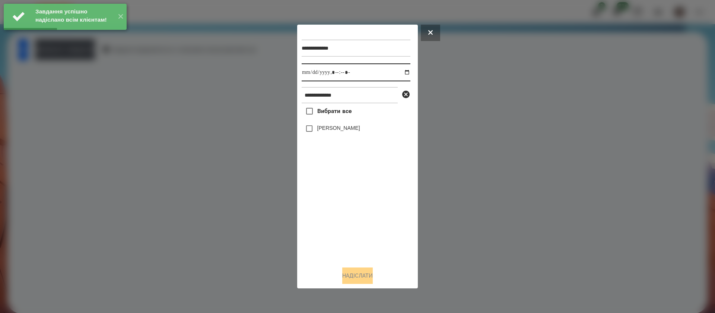
click at [309, 76] on input "datetime-local" at bounding box center [356, 72] width 109 height 18
type input "**********"
click at [325, 126] on label "[PERSON_NAME]" at bounding box center [338, 127] width 43 height 7
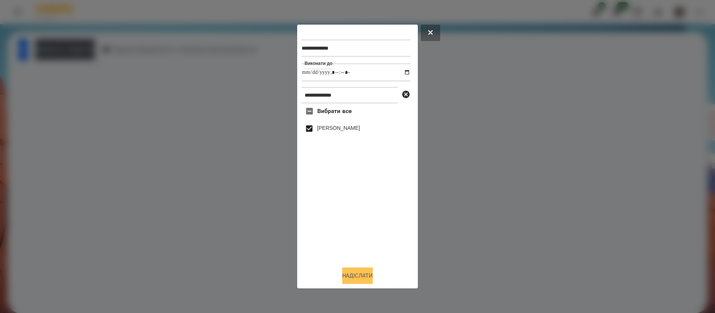
click at [356, 272] on button "Надіслати" at bounding box center [357, 275] width 31 height 16
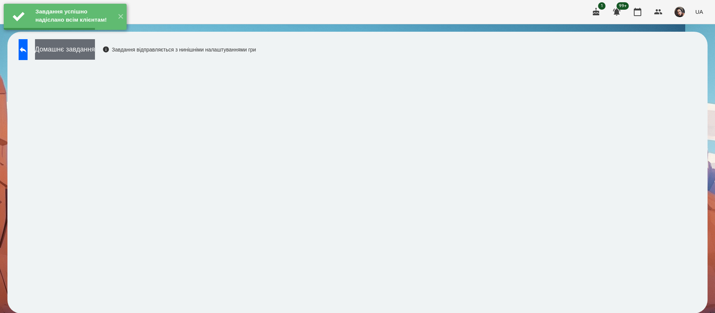
click at [95, 53] on button "Домашнє завдання" at bounding box center [65, 49] width 60 height 20
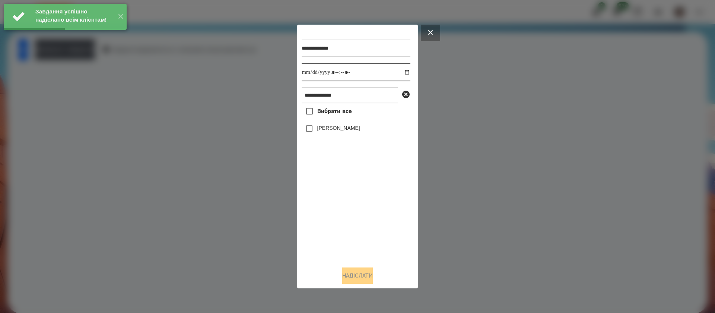
click at [308, 74] on input "datetime-local" at bounding box center [356, 72] width 109 height 18
type input "**********"
click at [330, 131] on label "[PERSON_NAME]" at bounding box center [338, 127] width 43 height 7
click at [349, 275] on button "Надіслати" at bounding box center [357, 275] width 31 height 16
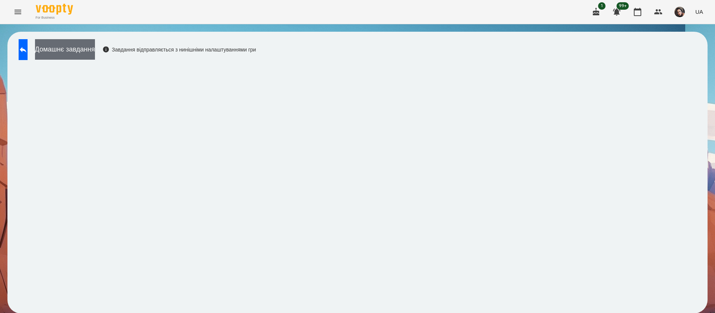
click at [95, 51] on button "Домашнє завдання" at bounding box center [65, 49] width 60 height 20
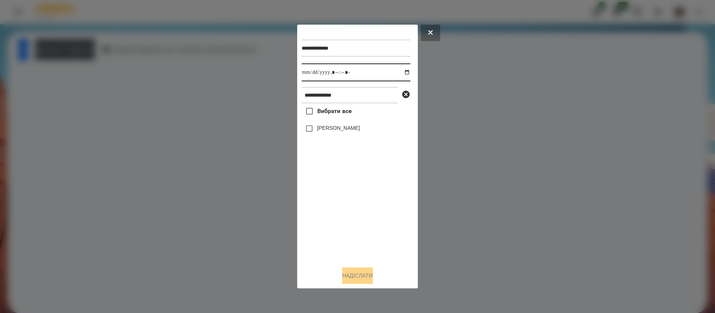
click at [304, 74] on input "datetime-local" at bounding box center [356, 72] width 109 height 18
type input "**********"
click at [324, 130] on label "[PERSON_NAME]" at bounding box center [338, 127] width 43 height 7
click at [350, 272] on button "Надіслати" at bounding box center [357, 275] width 31 height 16
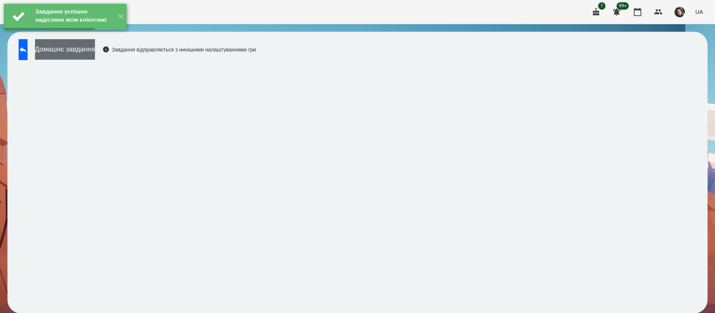
click at [95, 49] on button "Домашнє завдання" at bounding box center [65, 49] width 60 height 20
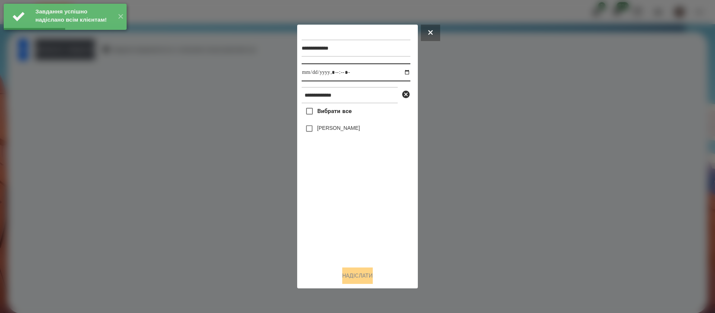
click at [304, 72] on input "datetime-local" at bounding box center [356, 72] width 109 height 18
type input "**********"
click at [343, 278] on button "Надіслати" at bounding box center [357, 275] width 31 height 16
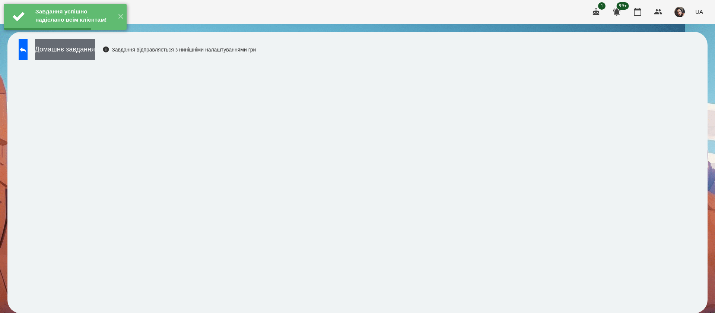
click at [95, 48] on button "Домашнє завдання" at bounding box center [65, 49] width 60 height 20
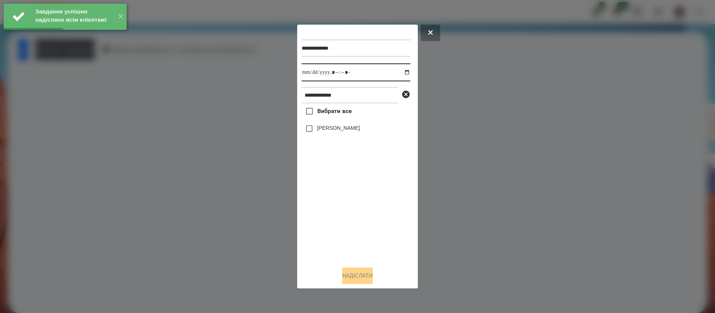
click at [304, 74] on input "datetime-local" at bounding box center [356, 72] width 109 height 18
type input "**********"
click at [326, 131] on label "[PERSON_NAME]" at bounding box center [338, 127] width 43 height 7
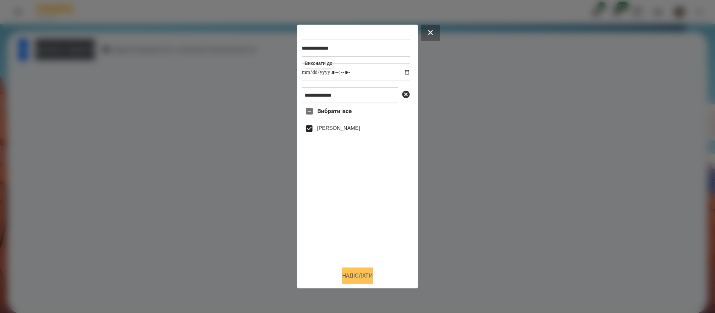
click at [350, 272] on button "Надіслати" at bounding box center [357, 275] width 31 height 16
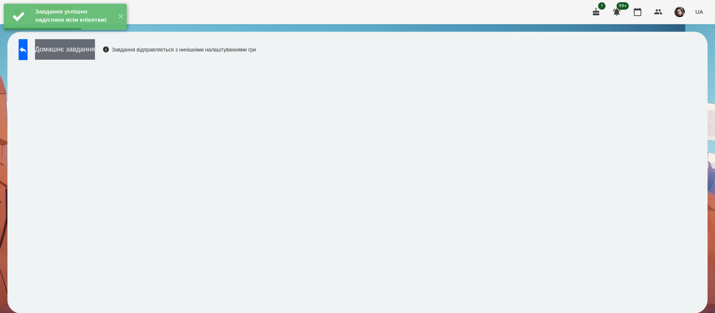
click at [86, 47] on button "Домашнє завдання" at bounding box center [65, 49] width 60 height 20
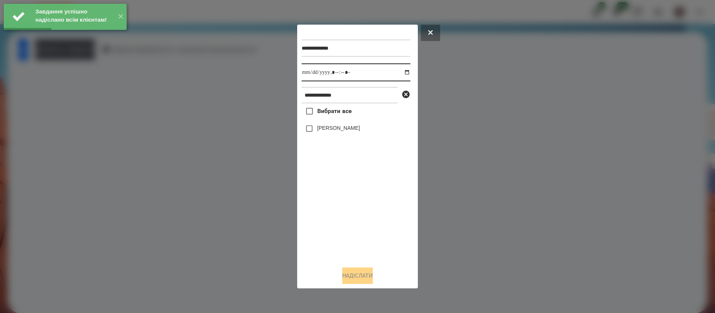
click at [306, 72] on input "datetime-local" at bounding box center [356, 72] width 109 height 18
type input "**********"
click at [332, 129] on label "[PERSON_NAME]" at bounding box center [338, 127] width 43 height 7
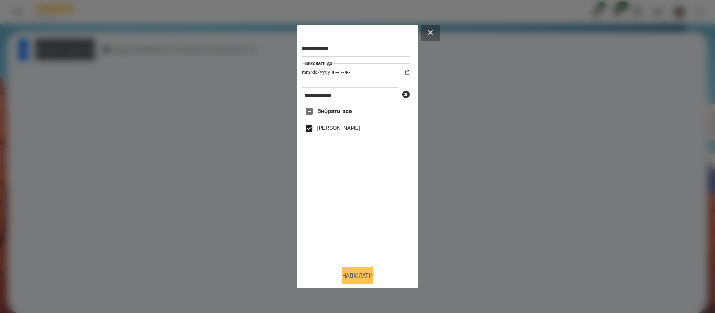
click at [361, 277] on button "Надіслати" at bounding box center [357, 275] width 31 height 16
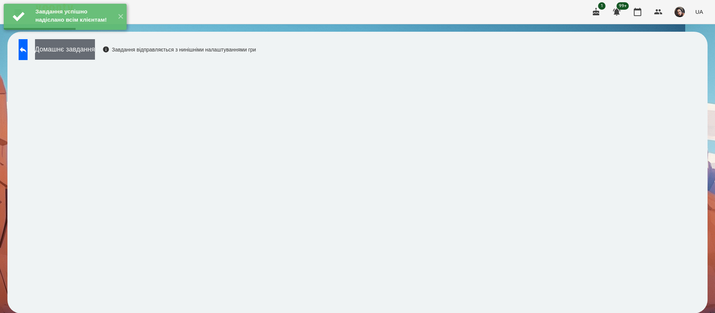
click at [95, 53] on button "Домашнє завдання" at bounding box center [65, 49] width 60 height 20
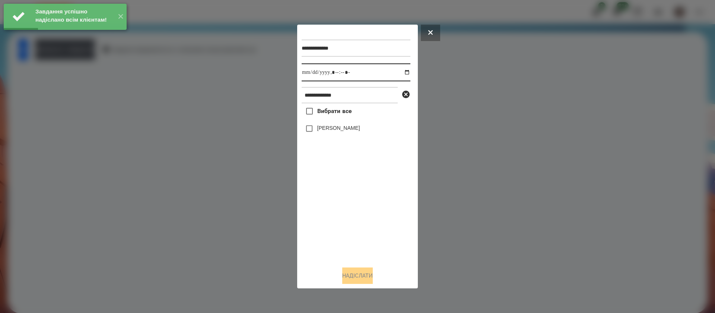
click at [308, 72] on input "datetime-local" at bounding box center [356, 72] width 109 height 18
type input "**********"
click at [335, 131] on label "[PERSON_NAME]" at bounding box center [338, 127] width 43 height 7
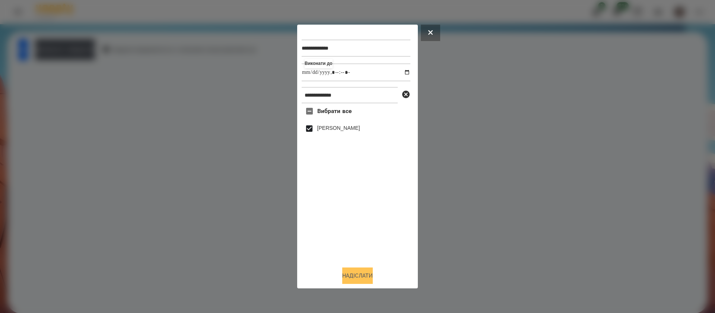
click at [350, 277] on button "Надіслати" at bounding box center [357, 275] width 31 height 16
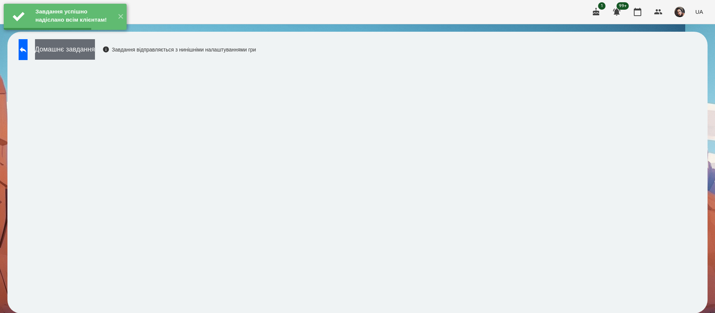
click at [95, 53] on button "Домашнє завдання" at bounding box center [65, 49] width 60 height 20
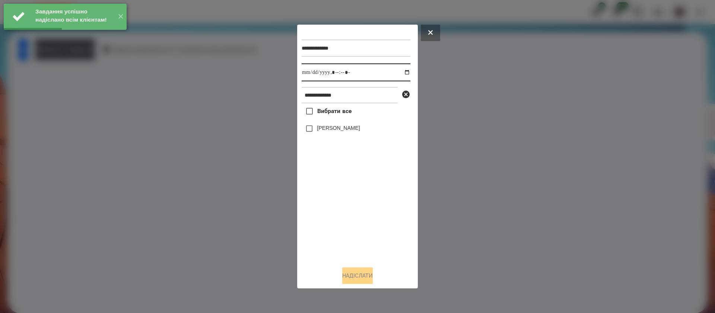
click at [311, 72] on input "datetime-local" at bounding box center [356, 72] width 109 height 18
type input "**********"
click at [318, 131] on label "[PERSON_NAME]" at bounding box center [338, 127] width 43 height 7
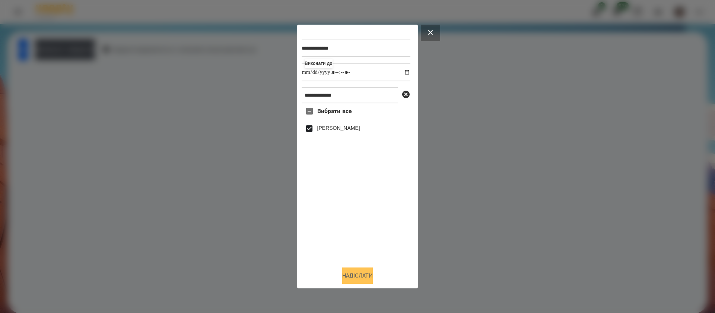
click at [346, 271] on button "Надіслати" at bounding box center [357, 275] width 31 height 16
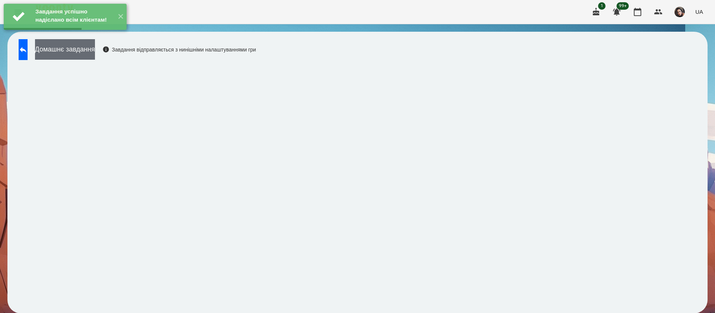
click at [72, 55] on button "Домашнє завдання" at bounding box center [65, 49] width 60 height 20
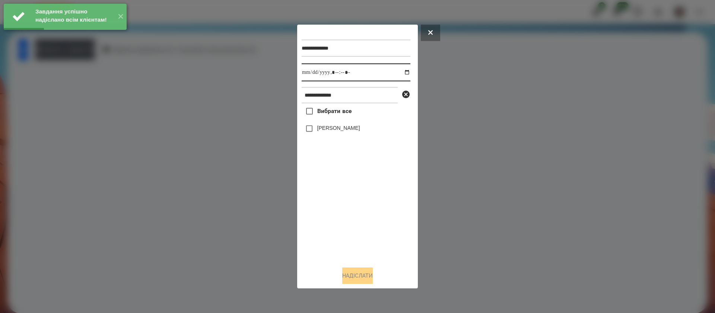
click at [310, 73] on input "datetime-local" at bounding box center [356, 72] width 109 height 18
type input "**********"
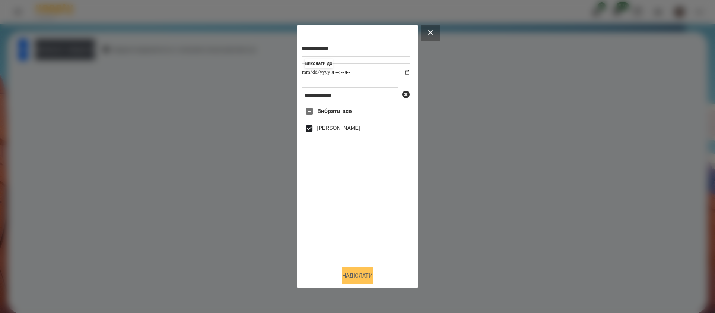
click at [356, 276] on button "Надіслати" at bounding box center [357, 275] width 31 height 16
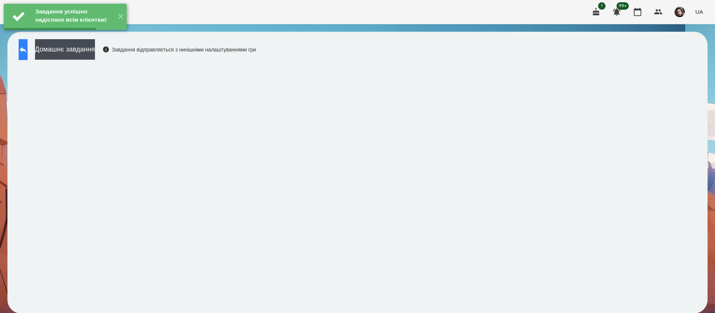
click at [28, 53] on button at bounding box center [23, 49] width 9 height 21
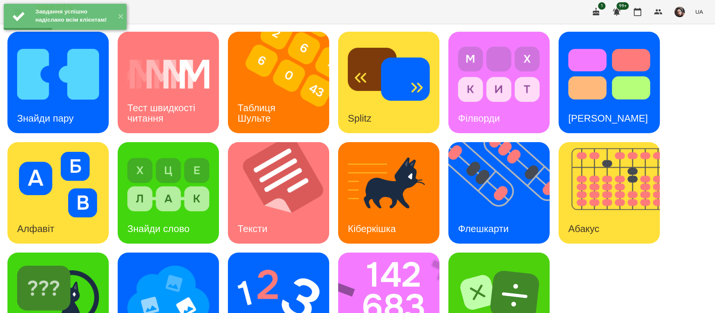
scroll to position [48, 0]
click at [495, 160] on img at bounding box center [504, 192] width 111 height 101
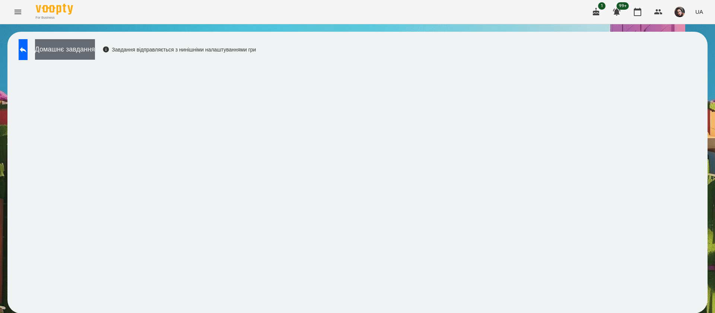
click at [66, 51] on button "Домашнє завдання" at bounding box center [65, 49] width 60 height 20
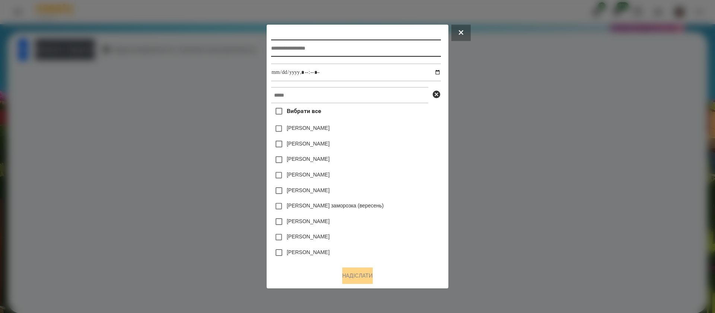
click at [306, 48] on input "text" at bounding box center [356, 48] width 170 height 17
type input "**********"
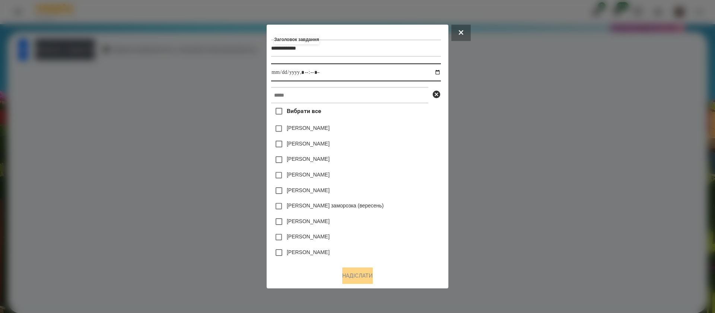
click at [441, 74] on input "datetime-local" at bounding box center [356, 72] width 170 height 18
click at [307, 72] on input "datetime-local" at bounding box center [356, 72] width 170 height 18
type input "**********"
click at [307, 98] on input "text" at bounding box center [349, 95] width 157 height 16
paste input "**********"
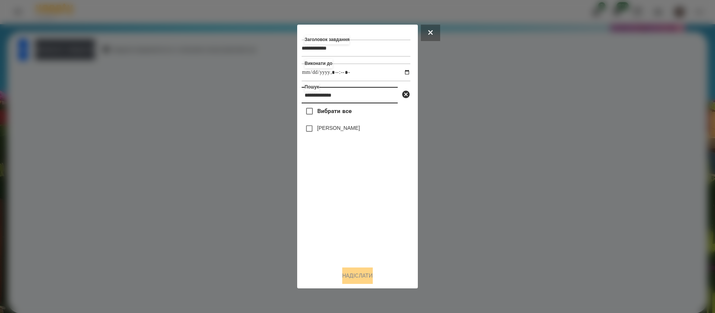
type input "**********"
click at [317, 131] on label "[PERSON_NAME]" at bounding box center [338, 127] width 43 height 7
click at [350, 277] on button "Надіслати" at bounding box center [357, 275] width 31 height 16
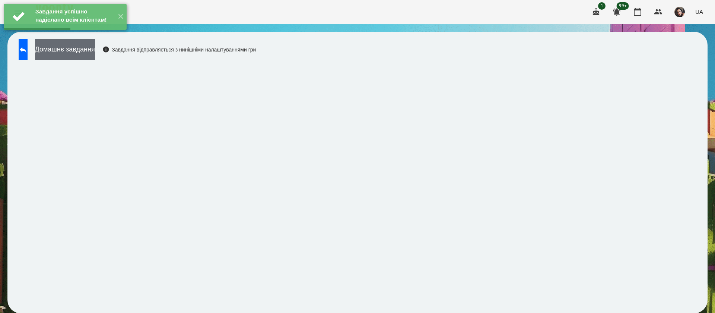
click at [95, 57] on button "Домашнє завдання" at bounding box center [65, 49] width 60 height 20
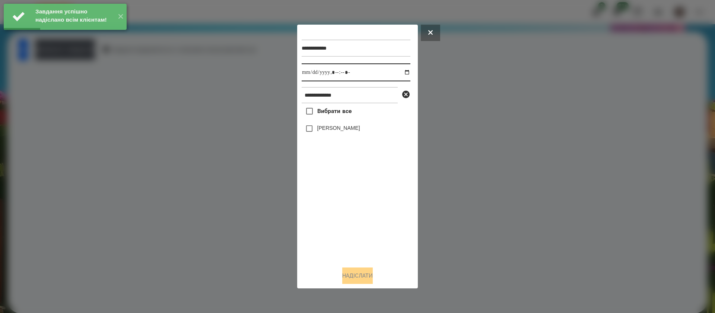
click at [311, 73] on input "datetime-local" at bounding box center [356, 72] width 109 height 18
type input "**********"
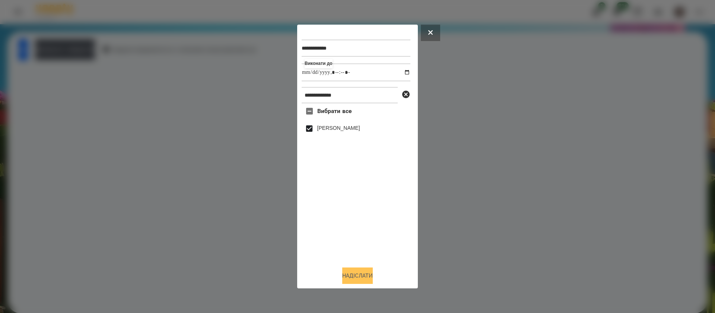
click at [351, 274] on button "Надіслати" at bounding box center [357, 275] width 31 height 16
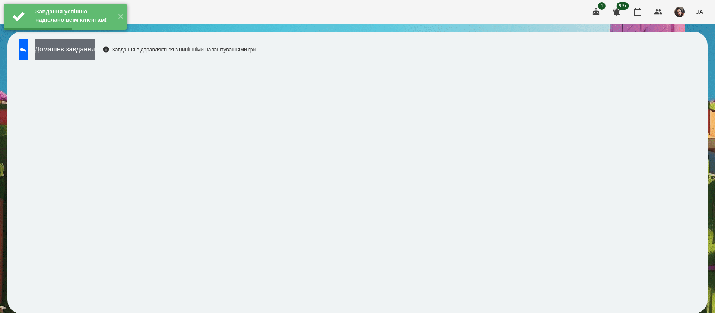
click at [86, 54] on button "Домашнє завдання" at bounding box center [65, 49] width 60 height 20
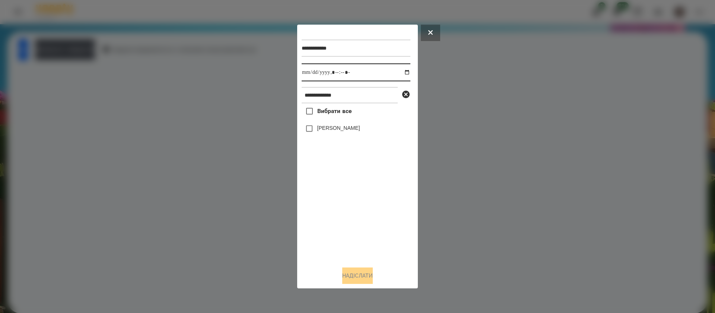
click at [308, 78] on input "datetime-local" at bounding box center [356, 72] width 109 height 18
type input "**********"
click at [353, 280] on button "Надіслати" at bounding box center [357, 275] width 31 height 16
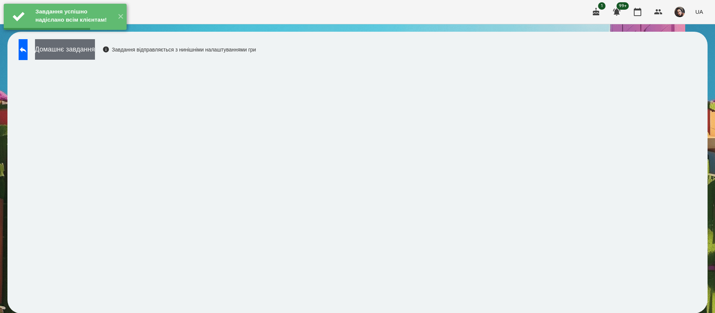
click at [92, 49] on button "Домашнє завдання" at bounding box center [65, 49] width 60 height 20
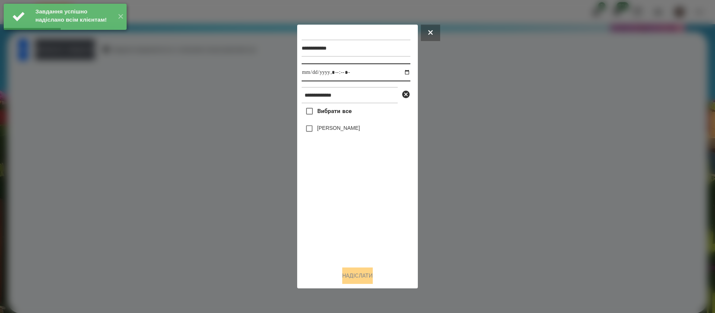
click at [312, 75] on input "datetime-local" at bounding box center [356, 72] width 109 height 18
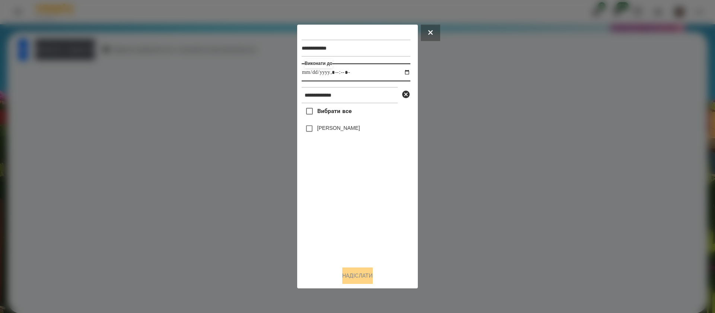
type input "**********"
click at [345, 277] on button "Надіслати" at bounding box center [357, 275] width 31 height 16
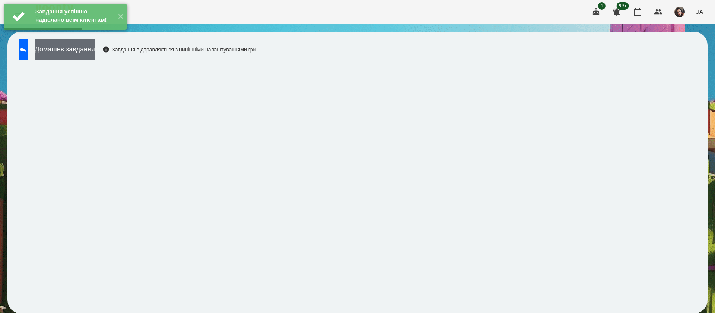
click at [95, 55] on button "Домашнє завдання" at bounding box center [65, 49] width 60 height 20
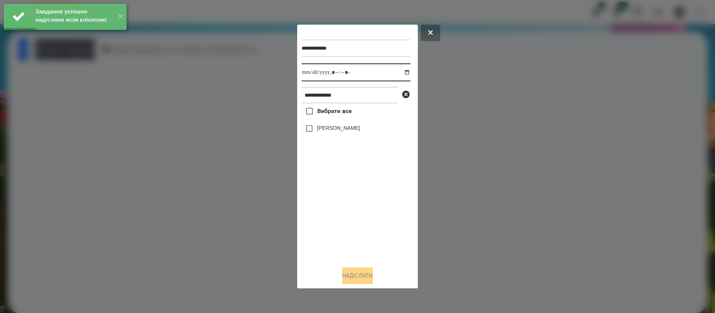
click at [314, 76] on input "datetime-local" at bounding box center [356, 72] width 109 height 18
type input "**********"
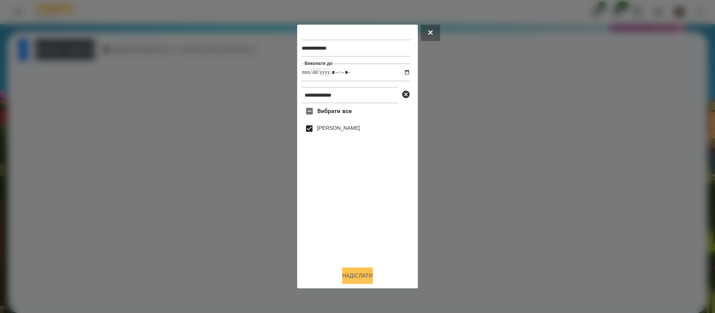
click at [367, 275] on button "Надіслати" at bounding box center [357, 275] width 31 height 16
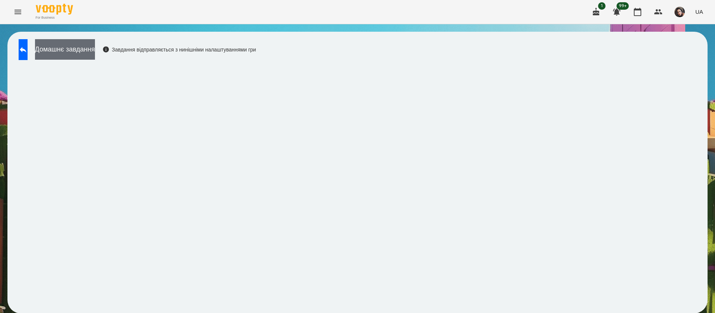
click at [95, 50] on button "Домашнє завдання" at bounding box center [65, 49] width 60 height 20
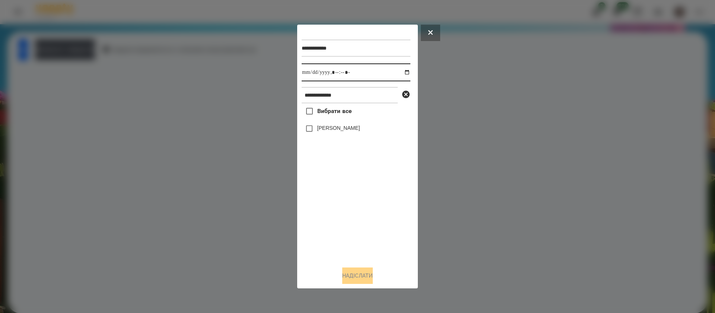
click at [312, 78] on input "datetime-local" at bounding box center [356, 72] width 109 height 18
type input "**********"
click at [346, 279] on button "Надіслати" at bounding box center [357, 275] width 31 height 16
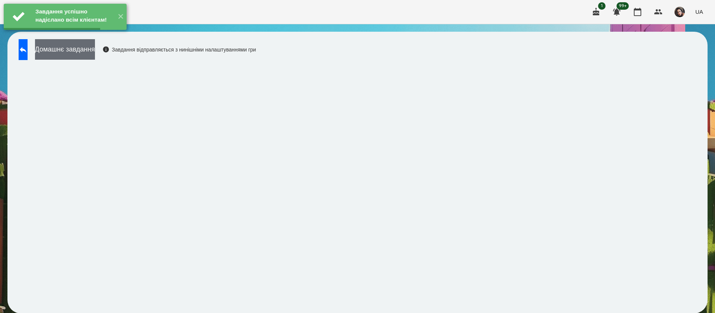
click at [95, 50] on button "Домашнє завдання" at bounding box center [65, 49] width 60 height 20
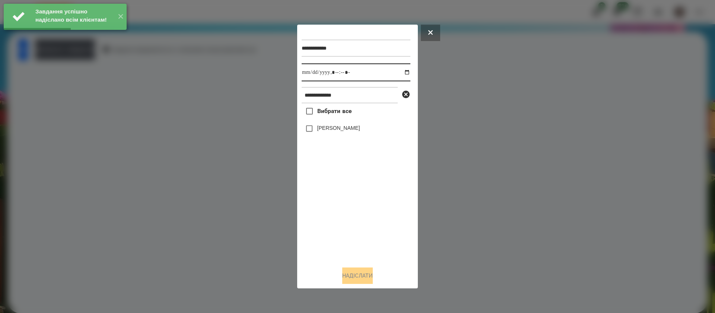
click at [310, 79] on input "datetime-local" at bounding box center [356, 72] width 109 height 18
type input "**********"
click at [364, 274] on button "Надіслати" at bounding box center [357, 275] width 31 height 16
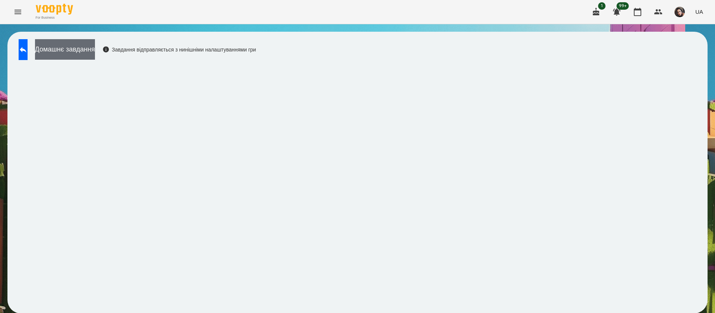
click at [95, 48] on button "Домашнє завдання" at bounding box center [65, 49] width 60 height 20
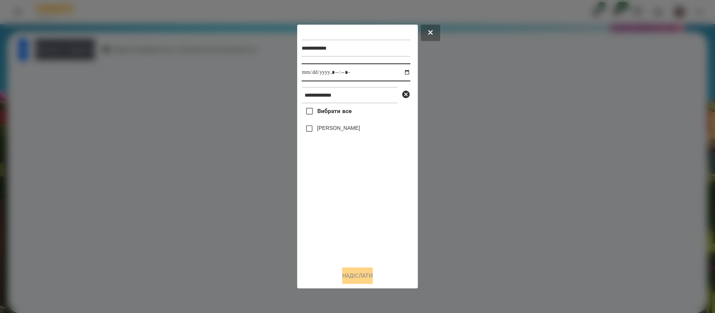
click at [312, 70] on input "datetime-local" at bounding box center [356, 72] width 109 height 18
type input "**********"
click at [356, 278] on button "Надіслати" at bounding box center [357, 275] width 31 height 16
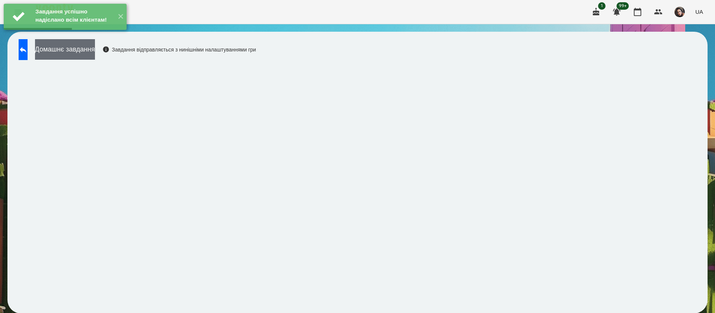
click at [95, 54] on button "Домашнє завдання" at bounding box center [65, 49] width 60 height 20
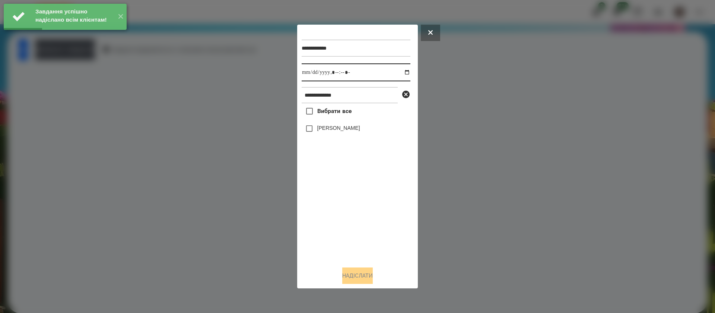
click at [312, 76] on input "datetime-local" at bounding box center [356, 72] width 109 height 18
type input "**********"
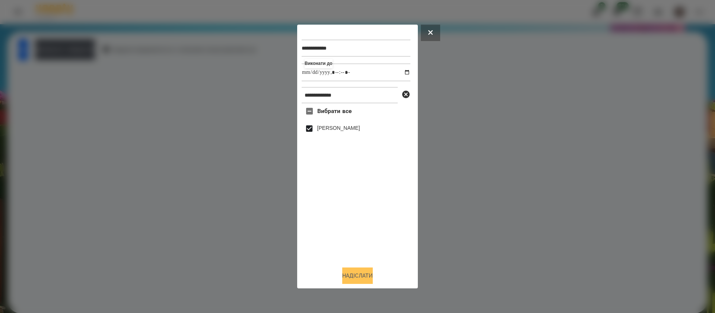
click at [362, 279] on button "Надіслати" at bounding box center [357, 275] width 31 height 16
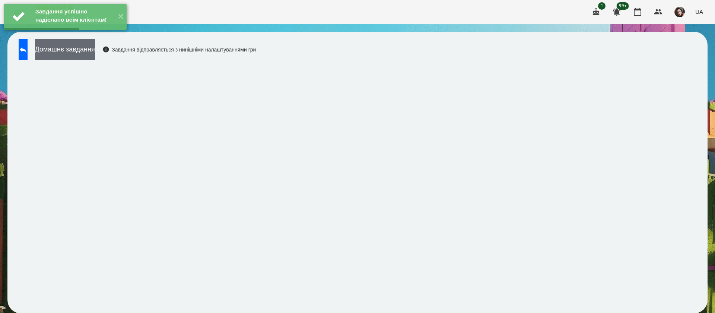
click at [95, 57] on button "Домашнє завдання" at bounding box center [65, 49] width 60 height 20
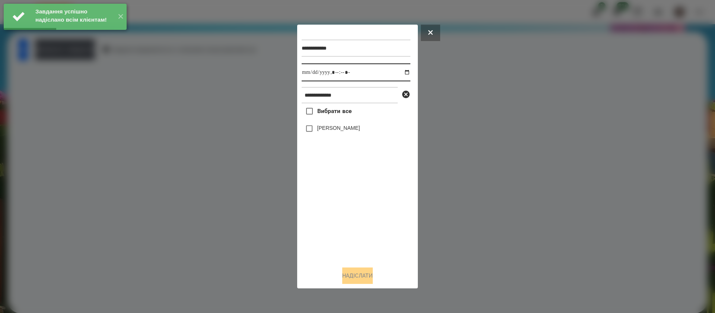
click at [309, 75] on input "datetime-local" at bounding box center [356, 72] width 109 height 18
type input "**********"
click at [319, 130] on label "[PERSON_NAME]" at bounding box center [338, 127] width 43 height 7
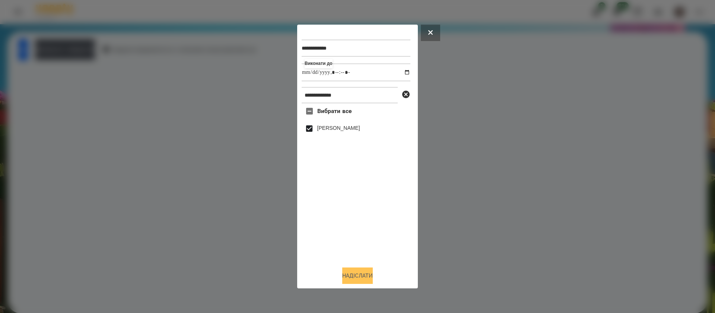
click at [357, 275] on button "Надіслати" at bounding box center [357, 275] width 31 height 16
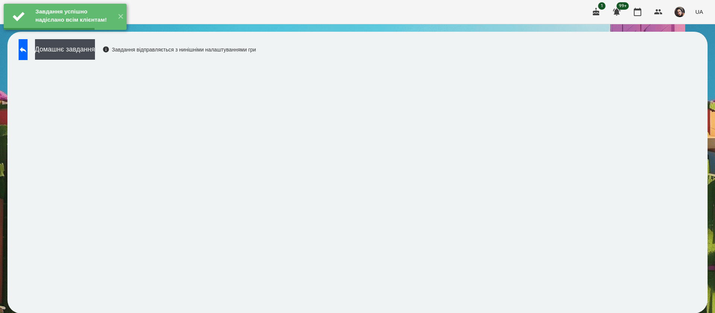
click at [95, 53] on button "Домашнє завдання" at bounding box center [65, 49] width 60 height 20
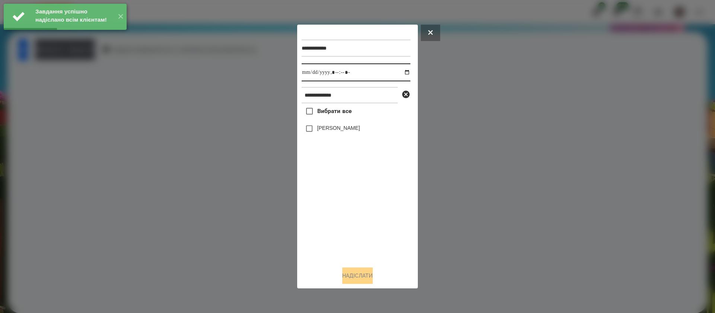
click at [309, 75] on input "datetime-local" at bounding box center [356, 72] width 109 height 18
type input "**********"
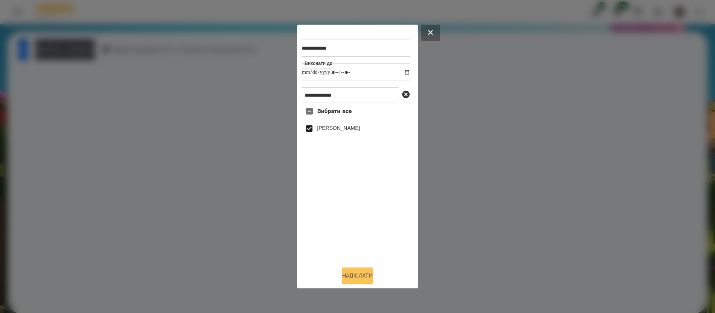
click at [349, 273] on button "Надіслати" at bounding box center [357, 275] width 31 height 16
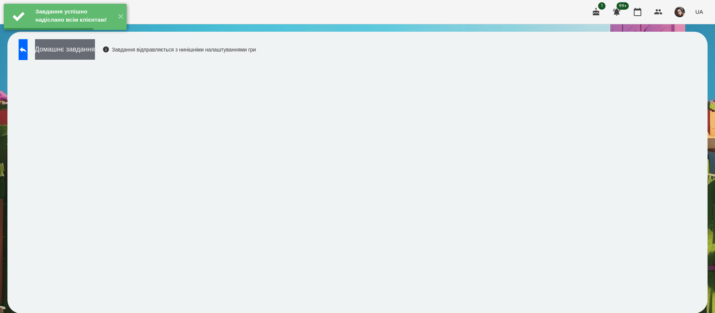
click at [82, 51] on button "Домашнє завдання" at bounding box center [65, 49] width 60 height 20
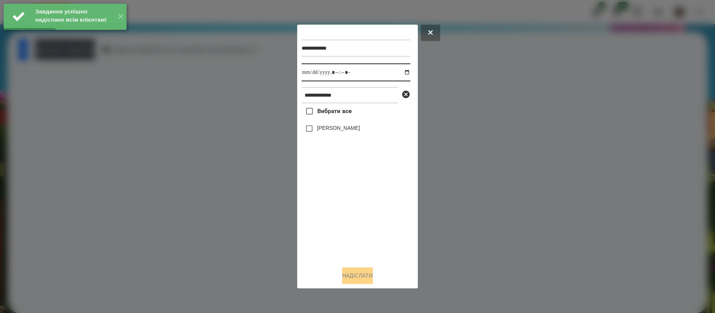
click at [311, 75] on input "datetime-local" at bounding box center [356, 72] width 109 height 18
type input "**********"
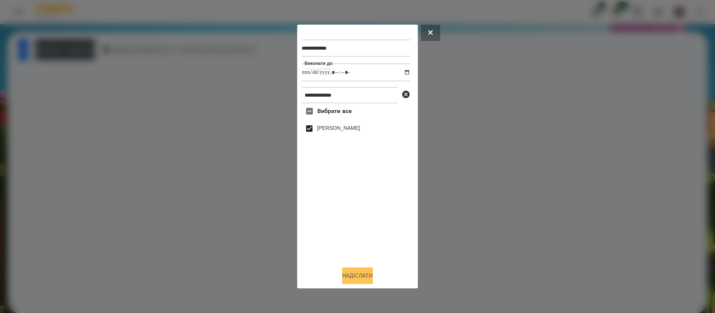
click at [347, 277] on button "Надіслати" at bounding box center [357, 275] width 31 height 16
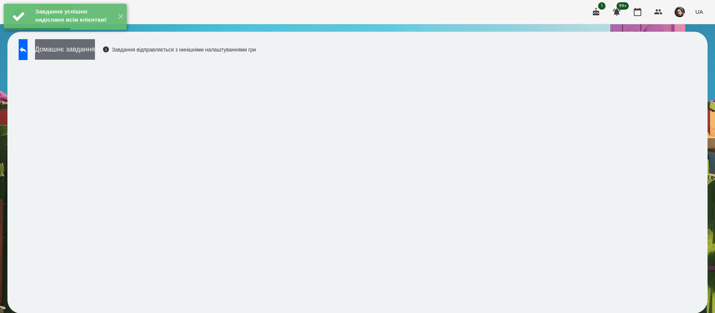
click at [95, 54] on button "Домашнє завдання" at bounding box center [65, 49] width 60 height 20
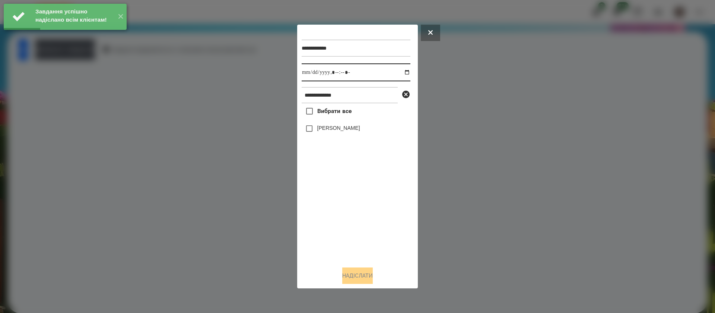
click at [311, 70] on input "datetime-local" at bounding box center [356, 72] width 109 height 18
type input "**********"
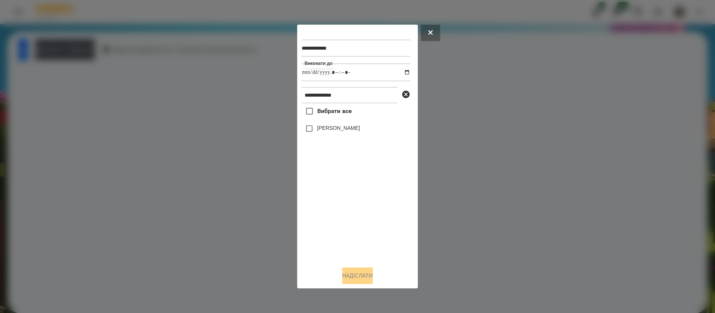
click at [329, 132] on label "[PERSON_NAME]" at bounding box center [338, 127] width 43 height 7
click at [346, 276] on button "Надіслати" at bounding box center [357, 275] width 31 height 16
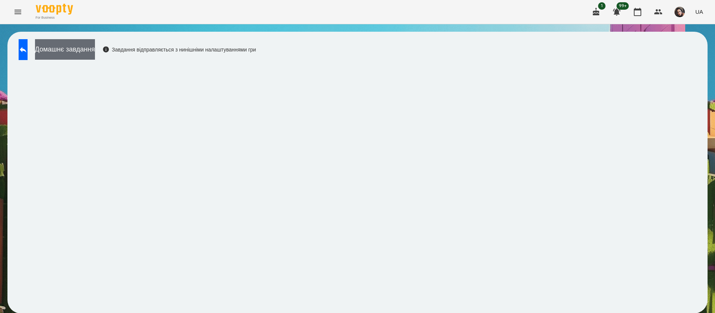
click at [88, 54] on button "Домашнє завдання" at bounding box center [65, 49] width 60 height 20
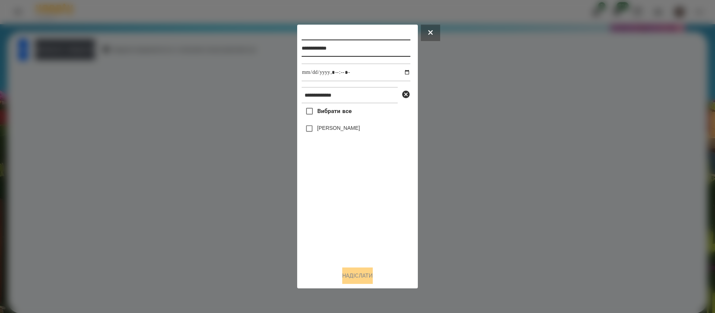
click at [359, 48] on input "**********" at bounding box center [356, 48] width 109 height 17
type input "**********"
click at [339, 131] on label "[PERSON_NAME]" at bounding box center [338, 127] width 43 height 7
click at [343, 272] on button "Надіслати" at bounding box center [357, 275] width 31 height 16
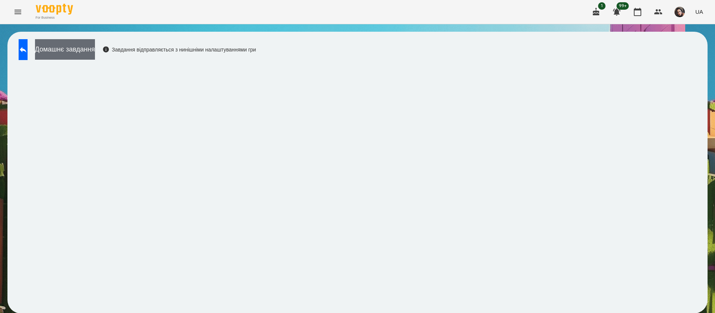
click at [83, 45] on button "Домашнє завдання" at bounding box center [65, 49] width 60 height 20
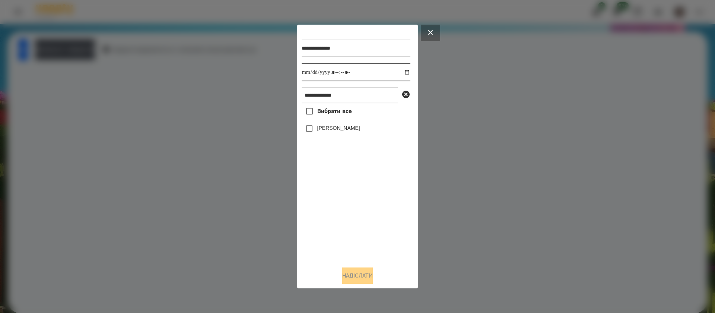
click at [310, 71] on input "datetime-local" at bounding box center [356, 72] width 109 height 18
type input "**********"
click at [326, 127] on label "[PERSON_NAME]" at bounding box center [338, 127] width 43 height 7
click at [359, 278] on button "Надіслати" at bounding box center [357, 275] width 31 height 16
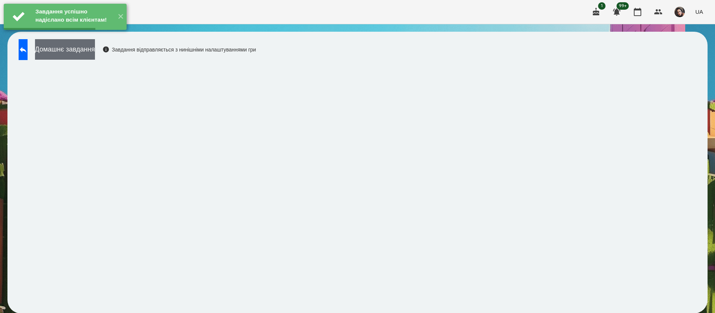
click at [95, 56] on button "Домашнє завдання" at bounding box center [65, 49] width 60 height 20
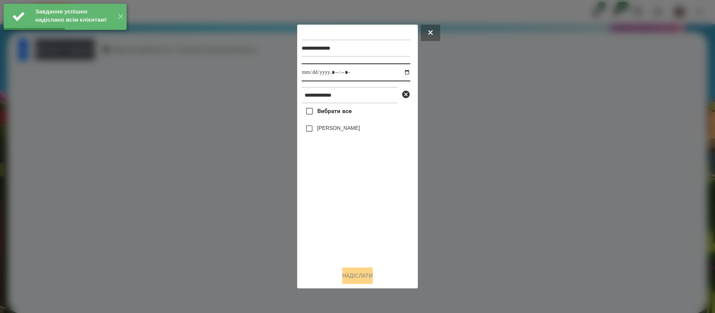
click at [312, 78] on input "datetime-local" at bounding box center [356, 72] width 109 height 18
type input "**********"
click at [329, 122] on div "[PERSON_NAME]" at bounding box center [356, 129] width 109 height 16
click at [334, 132] on label "[PERSON_NAME]" at bounding box center [338, 127] width 43 height 7
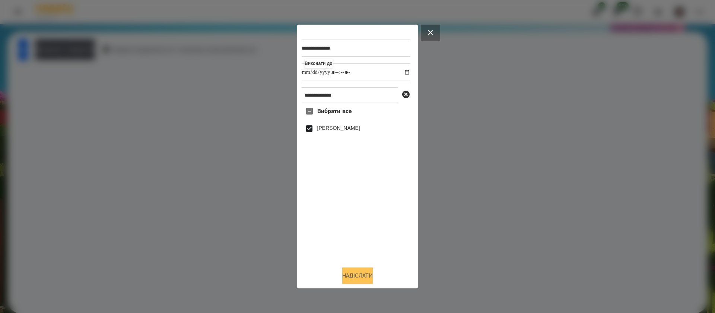
drag, startPoint x: 372, startPoint y: 277, endPoint x: 367, endPoint y: 274, distance: 6.0
click at [372, 277] on button "Надіслати" at bounding box center [357, 275] width 31 height 16
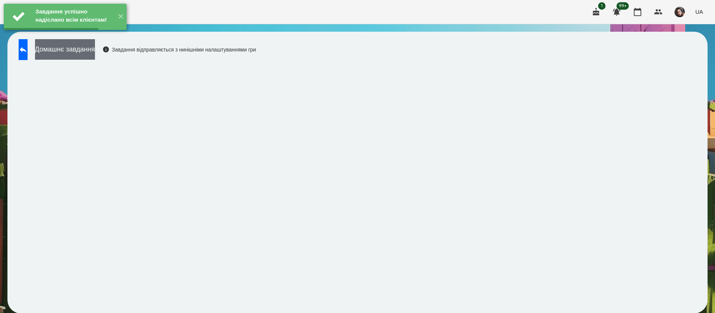
click at [93, 51] on button "Домашнє завдання" at bounding box center [65, 49] width 60 height 20
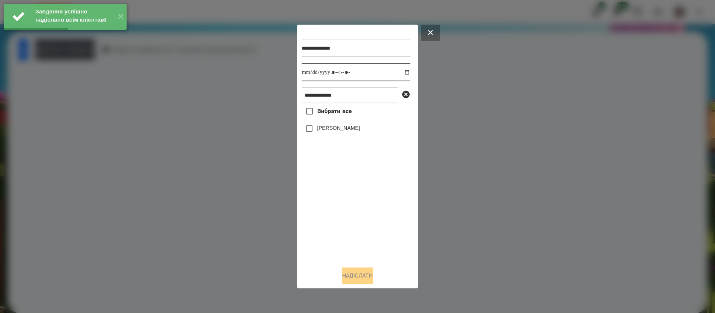
click at [309, 73] on input "datetime-local" at bounding box center [356, 72] width 109 height 18
type input "**********"
click at [366, 274] on button "Надіслати" at bounding box center [357, 275] width 31 height 16
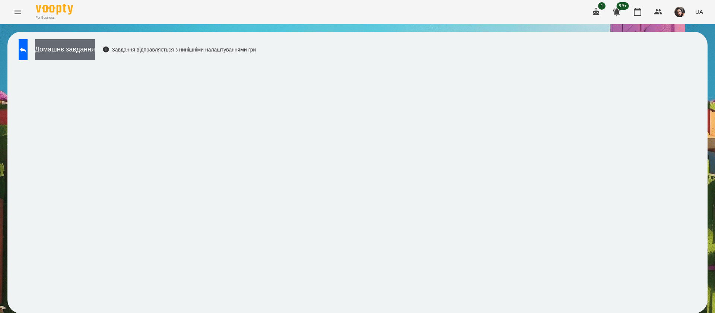
click at [95, 44] on button "Домашнє завдання" at bounding box center [65, 49] width 60 height 20
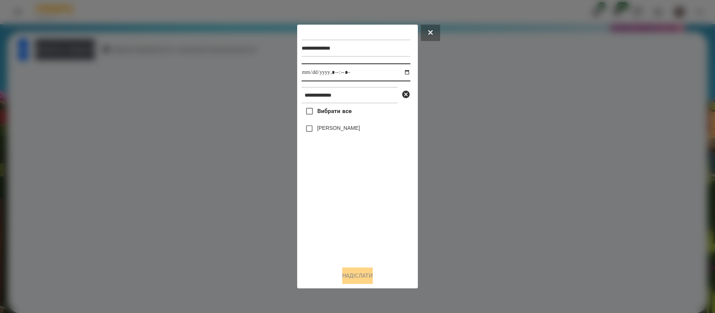
click at [314, 76] on input "datetime-local" at bounding box center [356, 72] width 109 height 18
type input "**********"
click at [322, 132] on label "[PERSON_NAME]" at bounding box center [338, 127] width 43 height 7
click at [354, 271] on button "Надіслати" at bounding box center [357, 275] width 31 height 16
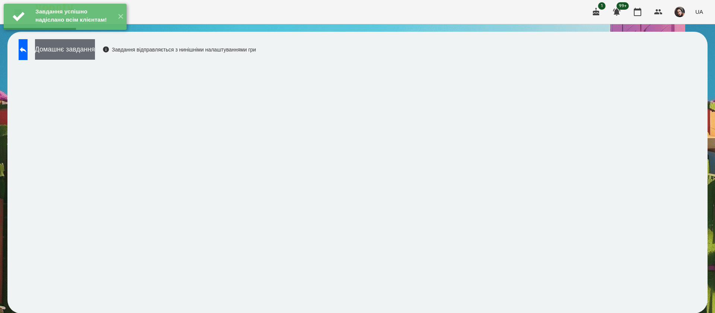
click at [83, 51] on button "Домашнє завдання" at bounding box center [65, 49] width 60 height 20
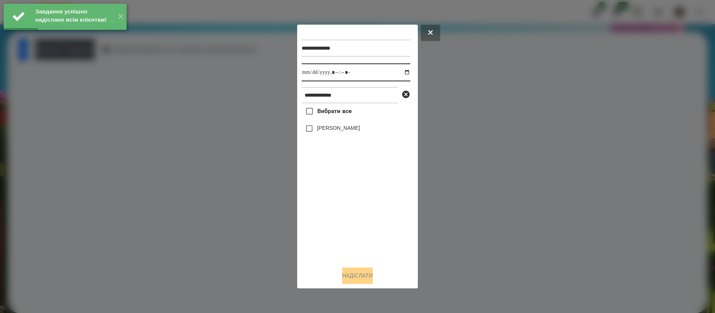
click at [313, 77] on input "datetime-local" at bounding box center [356, 72] width 109 height 18
type input "**********"
click at [331, 132] on label "[PERSON_NAME]" at bounding box center [338, 127] width 43 height 7
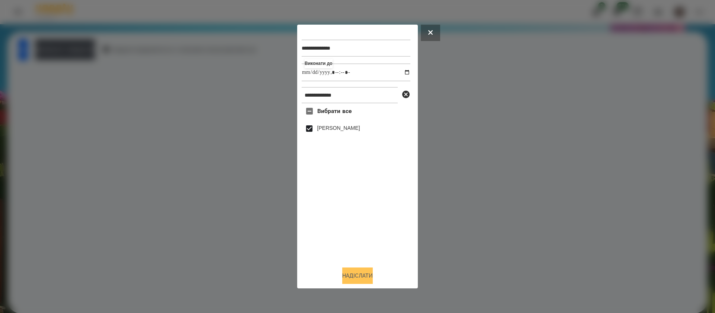
click at [369, 274] on button "Надіслати" at bounding box center [357, 275] width 31 height 16
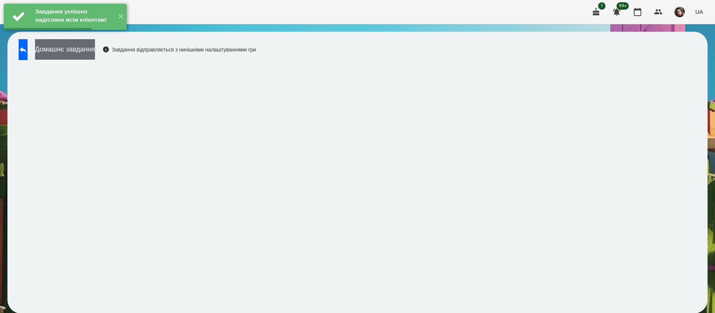
click at [84, 54] on button "Домашнє завдання" at bounding box center [65, 49] width 60 height 20
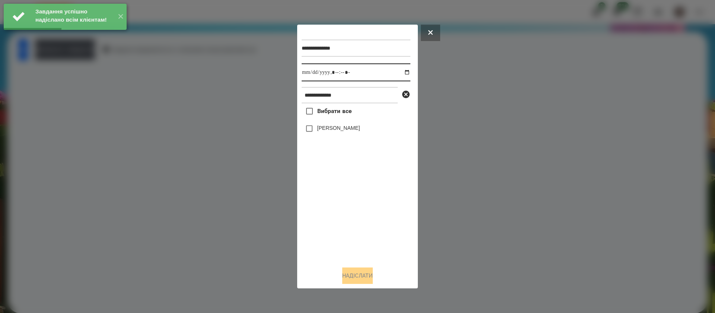
click at [309, 70] on input "datetime-local" at bounding box center [356, 72] width 109 height 18
type input "**********"
click at [329, 130] on label "[PERSON_NAME]" at bounding box center [338, 127] width 43 height 7
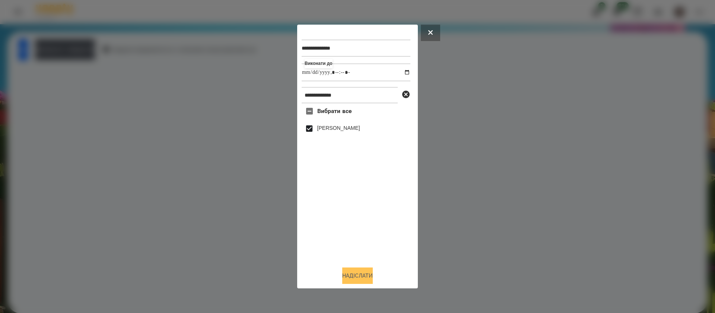
click at [360, 277] on button "Надіслати" at bounding box center [357, 275] width 31 height 16
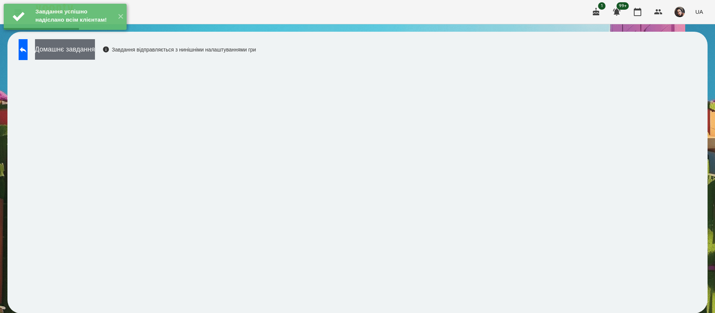
click at [95, 55] on button "Домашнє завдання" at bounding box center [65, 49] width 60 height 20
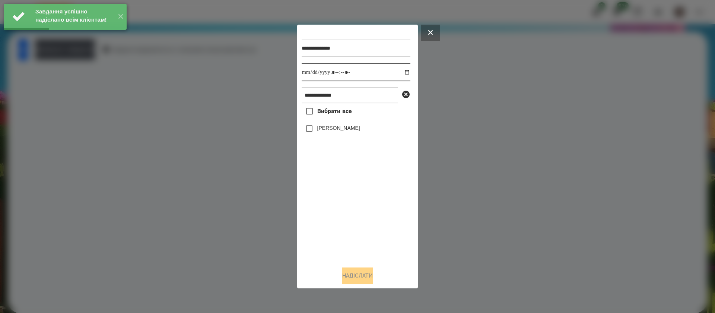
click at [311, 75] on input "datetime-local" at bounding box center [356, 72] width 109 height 18
type input "**********"
click at [332, 127] on label "[PERSON_NAME]" at bounding box center [338, 127] width 43 height 7
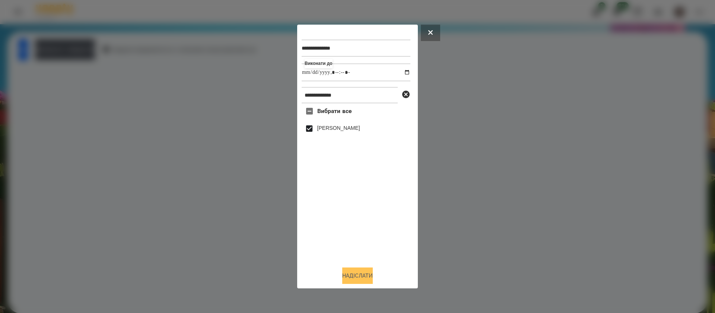
click at [362, 276] on button "Надіслати" at bounding box center [357, 275] width 31 height 16
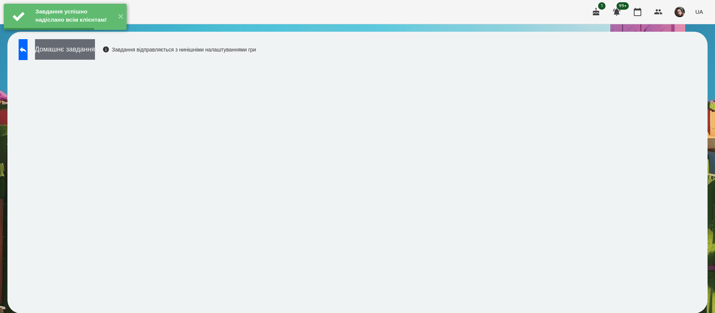
click at [79, 53] on button "Домашнє завдання" at bounding box center [65, 49] width 60 height 20
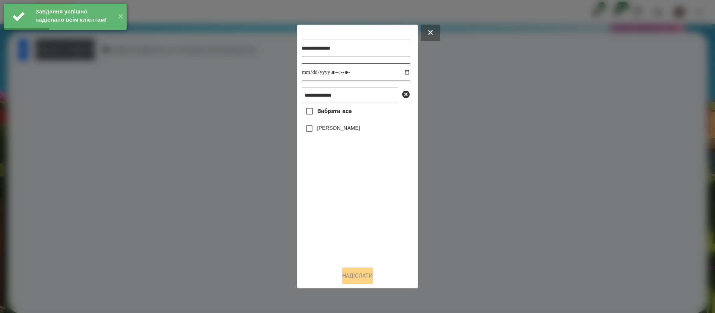
click at [310, 77] on input "datetime-local" at bounding box center [356, 72] width 109 height 18
type input "**********"
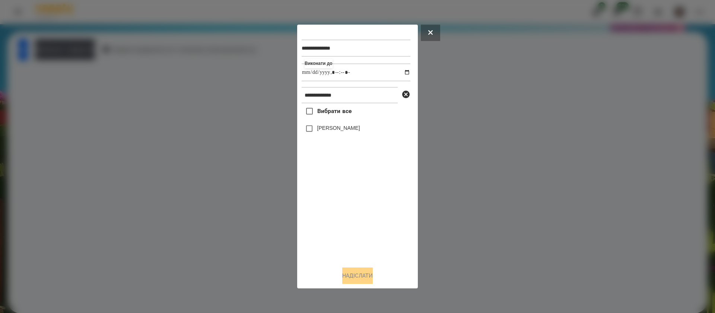
click at [329, 130] on label "[PERSON_NAME]" at bounding box center [338, 127] width 43 height 7
click at [349, 270] on button "Надіслати" at bounding box center [357, 275] width 31 height 16
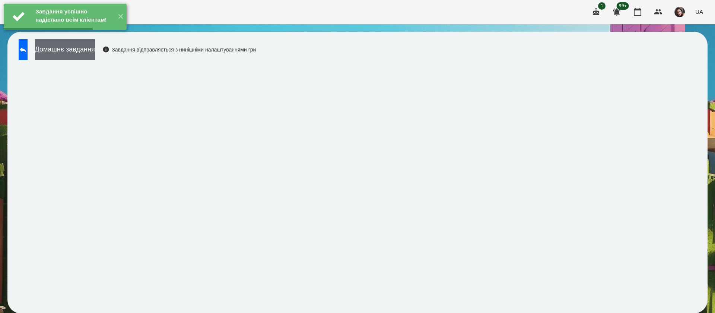
click at [59, 51] on button "Домашнє завдання" at bounding box center [65, 49] width 60 height 20
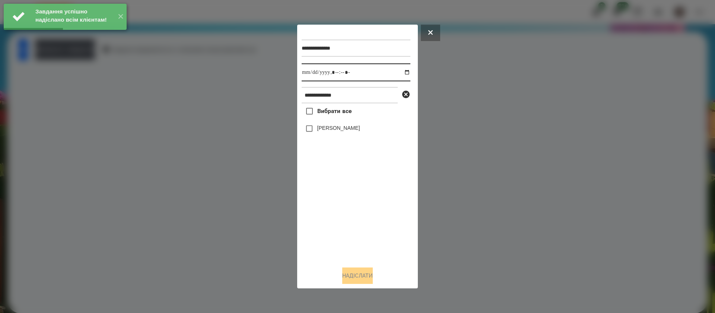
click at [307, 75] on input "datetime-local" at bounding box center [356, 72] width 109 height 18
type input "**********"
click at [330, 132] on label "[PERSON_NAME]" at bounding box center [338, 127] width 43 height 7
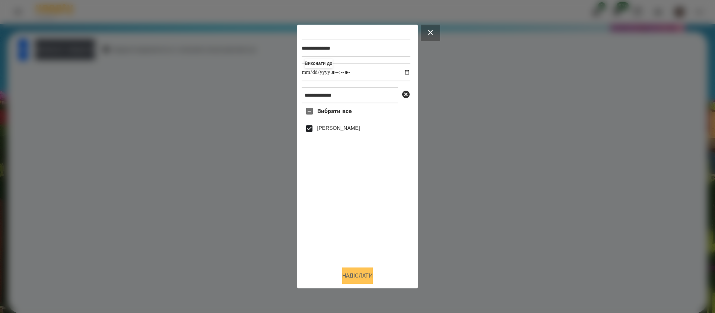
click at [370, 271] on button "Надіслати" at bounding box center [357, 275] width 31 height 16
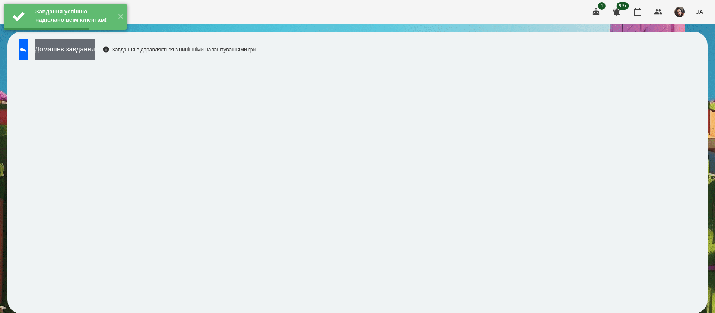
click at [95, 47] on button "Домашнє завдання" at bounding box center [65, 49] width 60 height 20
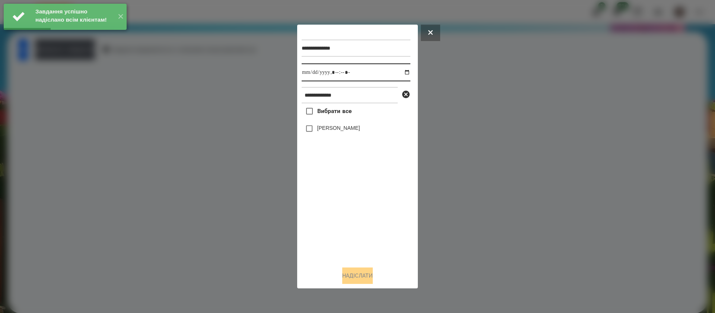
click at [313, 77] on input "datetime-local" at bounding box center [356, 72] width 109 height 18
type input "**********"
click at [326, 132] on label "[PERSON_NAME]" at bounding box center [338, 127] width 43 height 7
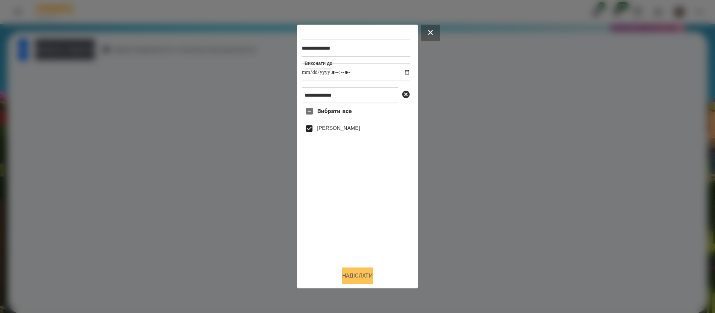
click at [363, 276] on button "Надіслати" at bounding box center [357, 275] width 31 height 16
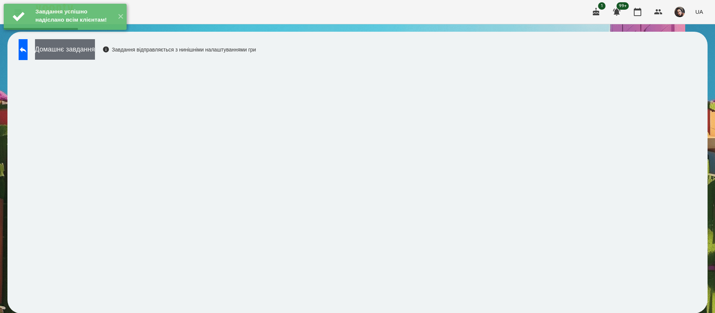
click at [69, 52] on button "Домашнє завдання" at bounding box center [65, 49] width 60 height 20
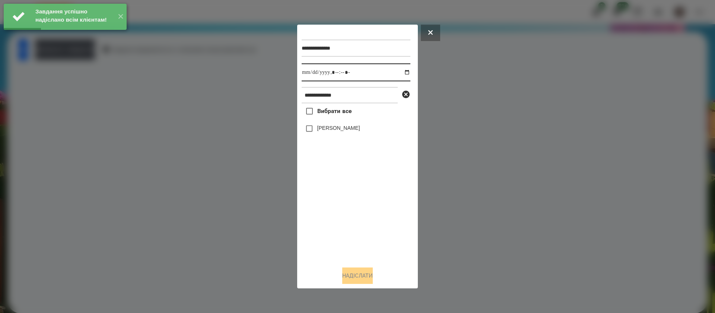
click at [311, 76] on input "datetime-local" at bounding box center [356, 72] width 109 height 18
type input "**********"
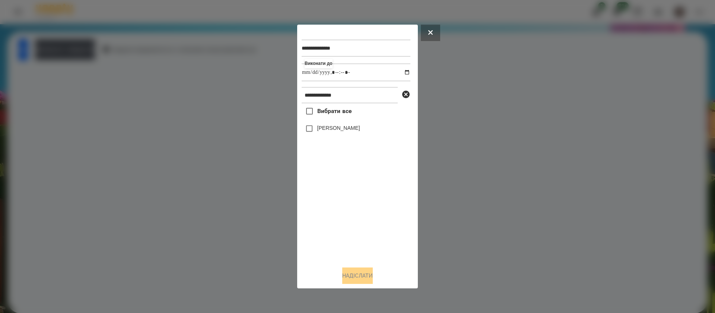
click at [325, 132] on label "[PERSON_NAME]" at bounding box center [338, 127] width 43 height 7
click at [373, 274] on button "Надіслати" at bounding box center [357, 275] width 31 height 16
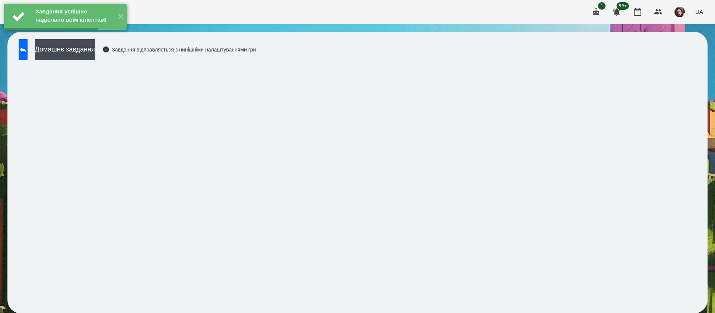
click at [87, 53] on button "Домашнє завдання" at bounding box center [65, 49] width 60 height 20
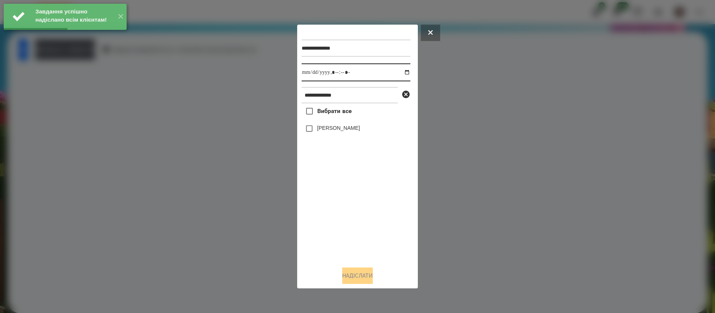
click at [307, 73] on input "datetime-local" at bounding box center [356, 72] width 109 height 18
type input "**********"
click at [319, 127] on label "[PERSON_NAME]" at bounding box center [338, 127] width 43 height 7
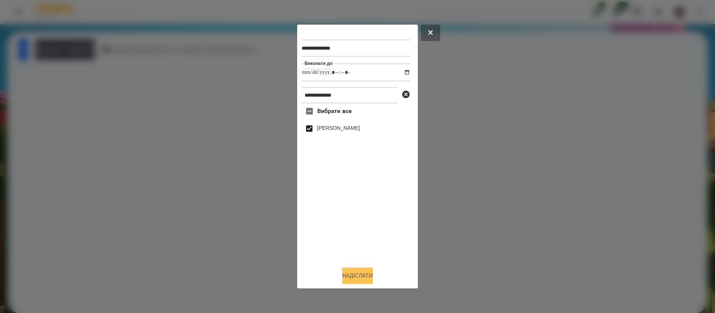
click at [350, 273] on button "Надіслати" at bounding box center [357, 275] width 31 height 16
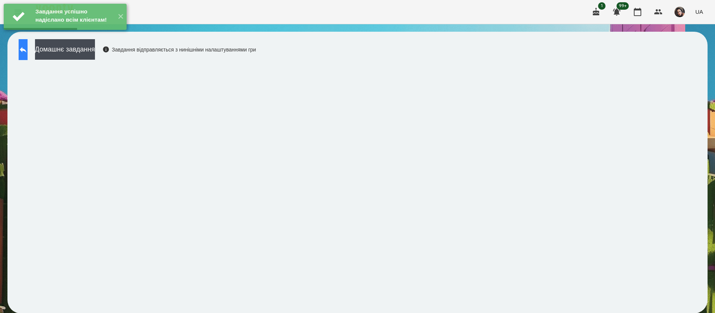
click at [28, 58] on button at bounding box center [23, 49] width 9 height 21
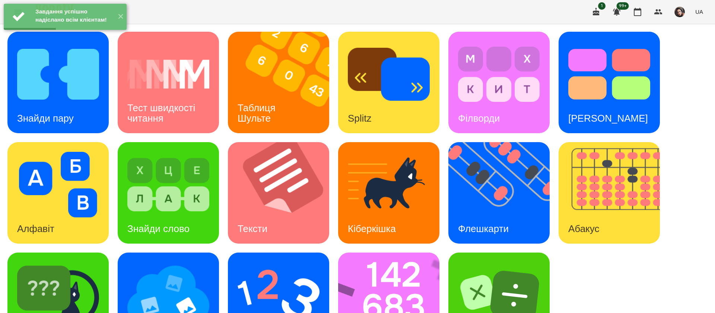
scroll to position [48, 0]
click at [101, 252] on div "[PERSON_NAME]" at bounding box center [57, 302] width 101 height 101
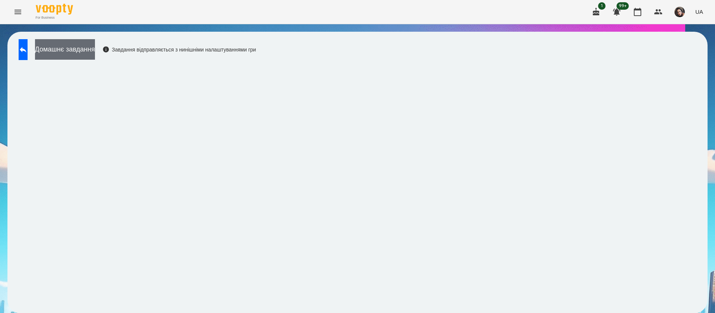
click at [95, 44] on button "Домашнє завдання" at bounding box center [65, 49] width 60 height 20
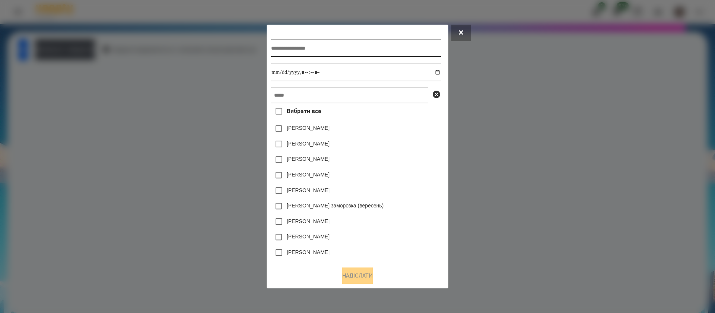
click at [288, 50] on input "text" at bounding box center [356, 48] width 170 height 17
click at [280, 49] on input "*********" at bounding box center [356, 48] width 170 height 17
type input "**********"
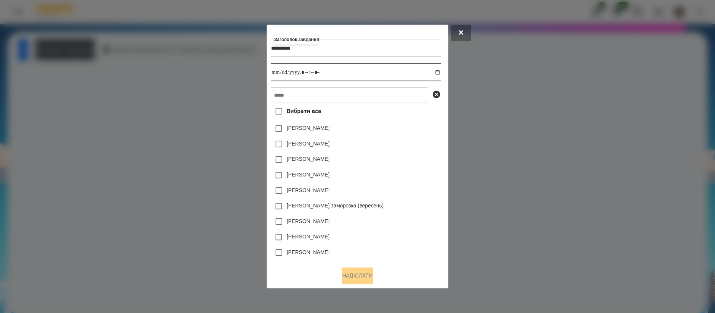
click at [440, 71] on input "datetime-local" at bounding box center [356, 72] width 170 height 18
click at [307, 73] on input "datetime-local" at bounding box center [356, 72] width 170 height 18
type input "**********"
click at [310, 99] on input "text" at bounding box center [349, 95] width 157 height 16
paste input "**********"
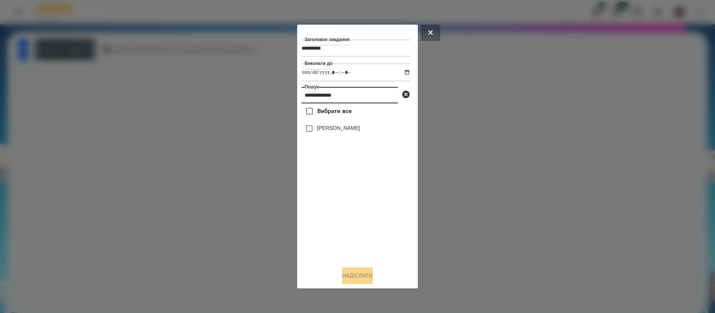
type input "**********"
click at [366, 272] on button "Надіслати" at bounding box center [357, 275] width 31 height 16
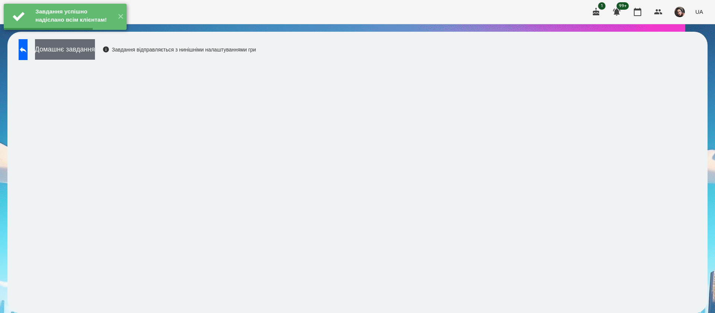
click at [95, 56] on button "Домашнє завдання" at bounding box center [65, 49] width 60 height 20
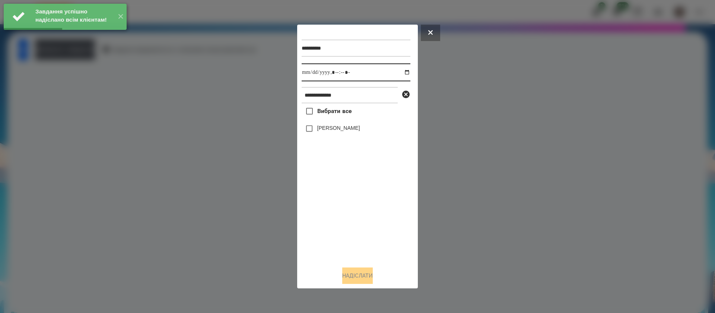
click at [309, 75] on input "datetime-local" at bounding box center [356, 72] width 109 height 18
type input "**********"
click at [328, 130] on label "[PERSON_NAME]" at bounding box center [338, 127] width 43 height 7
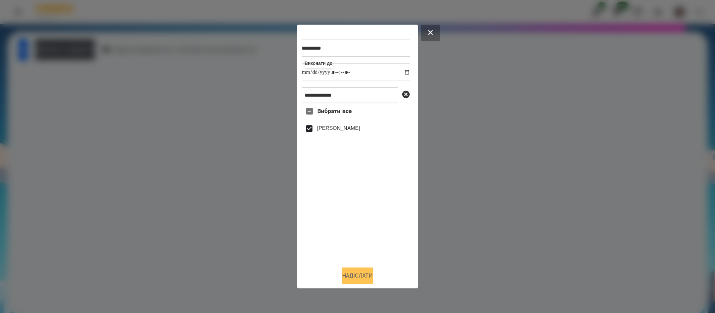
click at [367, 277] on button "Надіслати" at bounding box center [357, 275] width 31 height 16
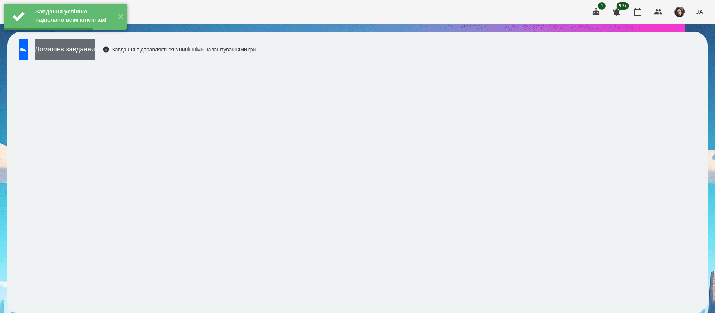
click at [95, 49] on button "Домашнє завдання" at bounding box center [65, 49] width 60 height 20
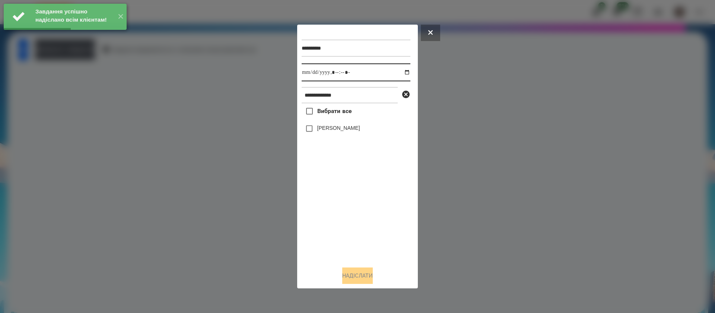
click at [309, 77] on input "datetime-local" at bounding box center [356, 72] width 109 height 18
type input "**********"
drag, startPoint x: 324, startPoint y: 126, endPoint x: 329, endPoint y: 138, distance: 12.4
click at [324, 127] on label "[PERSON_NAME]" at bounding box center [338, 127] width 43 height 7
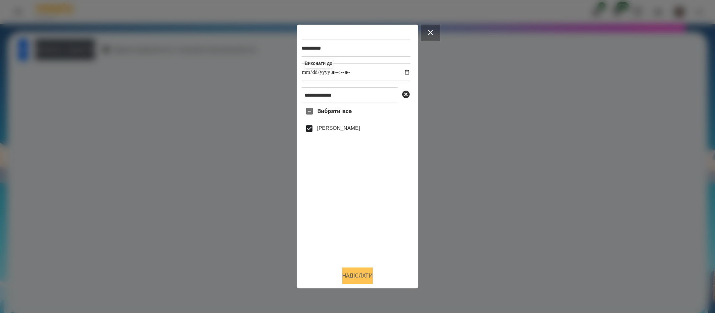
click at [357, 275] on button "Надіслати" at bounding box center [357, 275] width 31 height 16
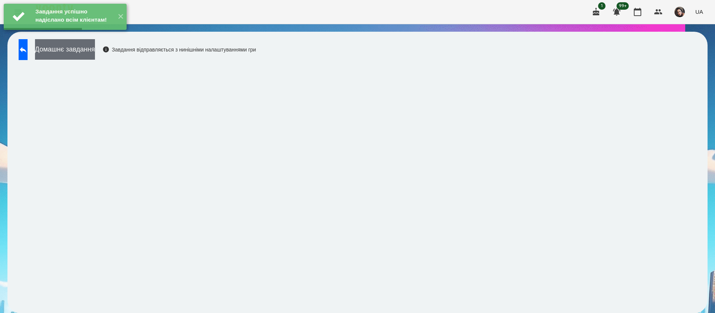
click at [72, 53] on button "Домашнє завдання" at bounding box center [65, 49] width 60 height 20
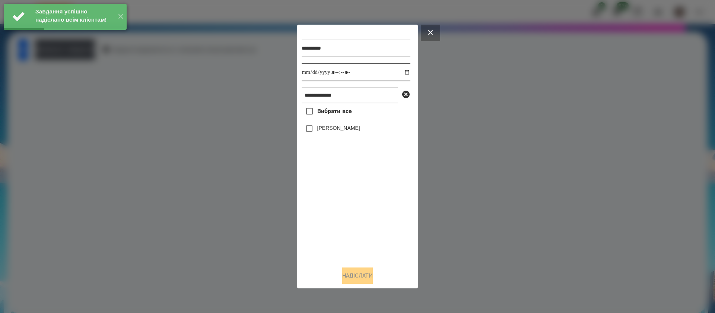
click at [312, 74] on input "datetime-local" at bounding box center [356, 72] width 109 height 18
type input "**********"
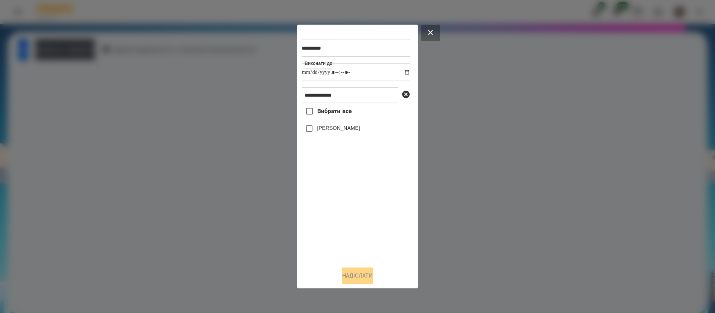
click at [326, 129] on label "[PERSON_NAME]" at bounding box center [338, 127] width 43 height 7
click at [368, 274] on button "Надіслати" at bounding box center [357, 275] width 31 height 16
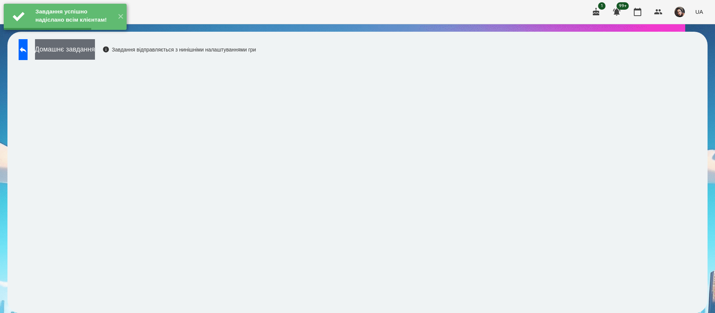
click at [87, 52] on button "Домашнє завдання" at bounding box center [65, 49] width 60 height 20
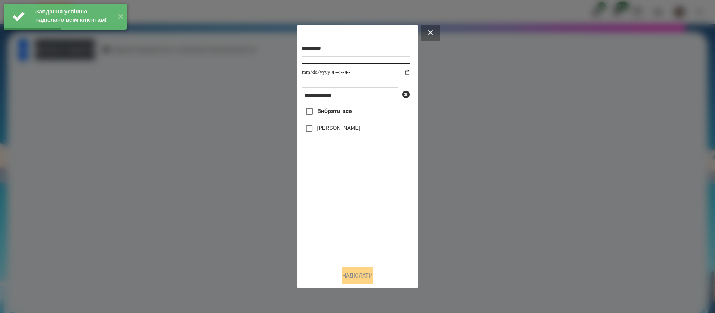
drag, startPoint x: 309, startPoint y: 75, endPoint x: 317, endPoint y: 76, distance: 9.0
click at [309, 74] on input "datetime-local" at bounding box center [356, 72] width 109 height 18
type input "**********"
click at [349, 126] on label "[PERSON_NAME]" at bounding box center [338, 127] width 43 height 7
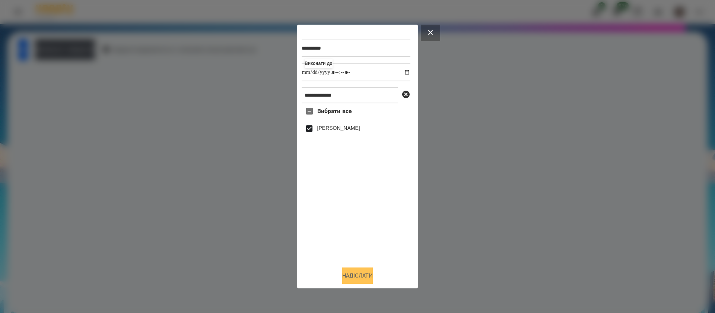
click at [371, 274] on button "Надіслати" at bounding box center [357, 275] width 31 height 16
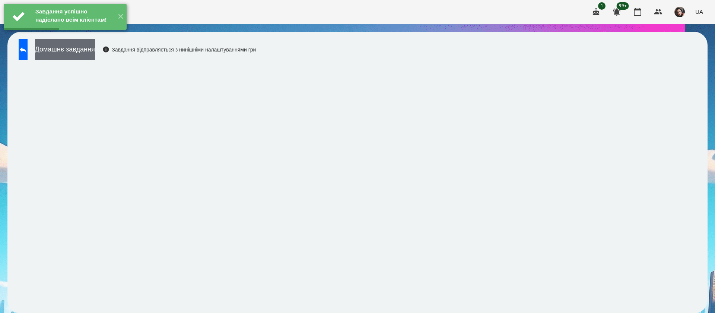
click at [95, 48] on button "Домашнє завдання" at bounding box center [65, 49] width 60 height 20
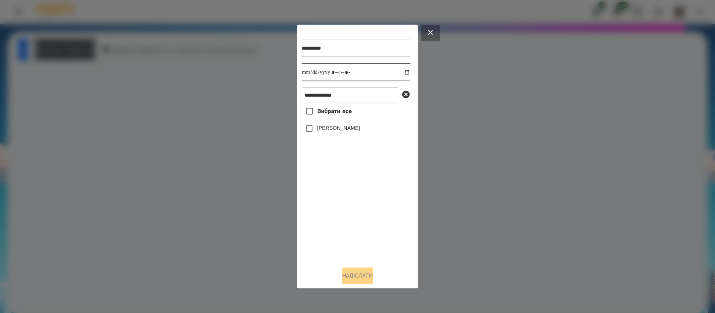
click at [307, 71] on input "datetime-local" at bounding box center [356, 72] width 109 height 18
type input "**********"
click at [324, 126] on label "[PERSON_NAME]" at bounding box center [338, 127] width 43 height 7
click at [368, 271] on button "Надіслати" at bounding box center [357, 275] width 31 height 16
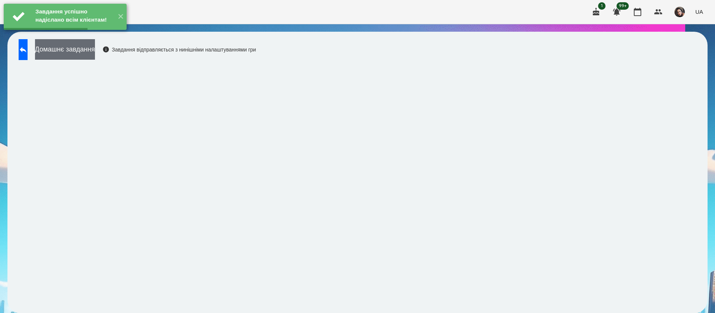
click at [95, 51] on button "Домашнє завдання" at bounding box center [65, 49] width 60 height 20
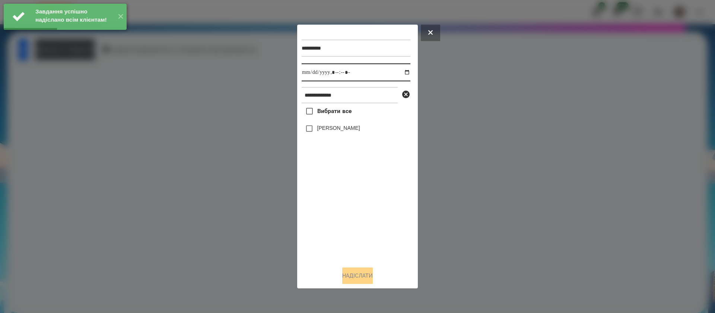
click at [314, 68] on input "datetime-local" at bounding box center [356, 72] width 109 height 18
click at [322, 130] on label "[PERSON_NAME]" at bounding box center [338, 127] width 43 height 7
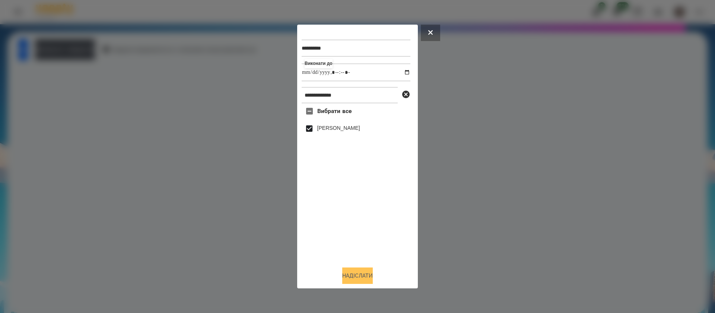
click at [368, 281] on button "Надіслати" at bounding box center [357, 275] width 31 height 16
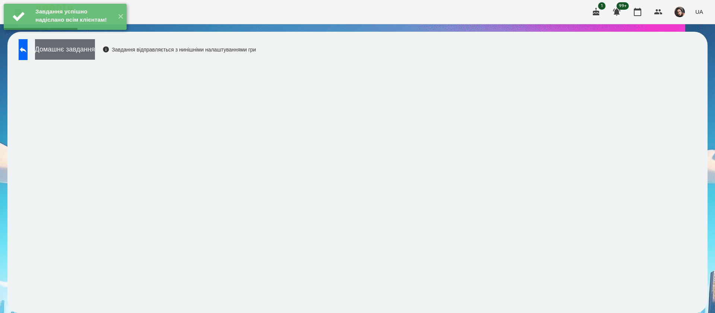
click at [95, 47] on button "Домашнє завдання" at bounding box center [65, 49] width 60 height 20
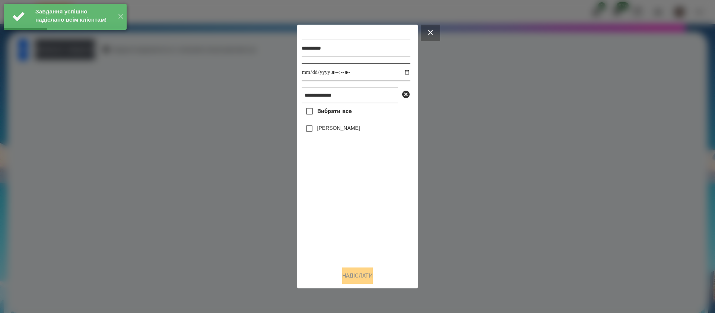
click at [313, 76] on input "datetime-local" at bounding box center [356, 72] width 109 height 18
click at [326, 132] on label "[PERSON_NAME]" at bounding box center [338, 127] width 43 height 7
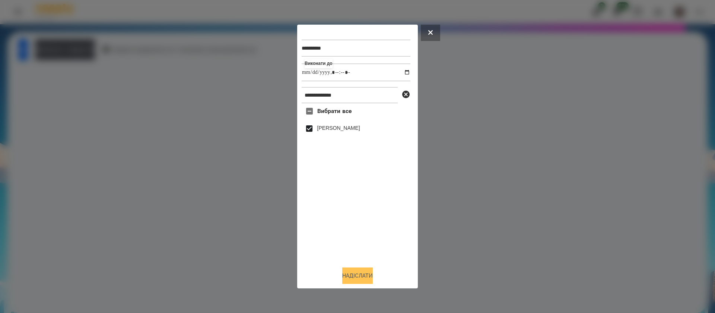
click at [367, 270] on button "Надіслати" at bounding box center [357, 275] width 31 height 16
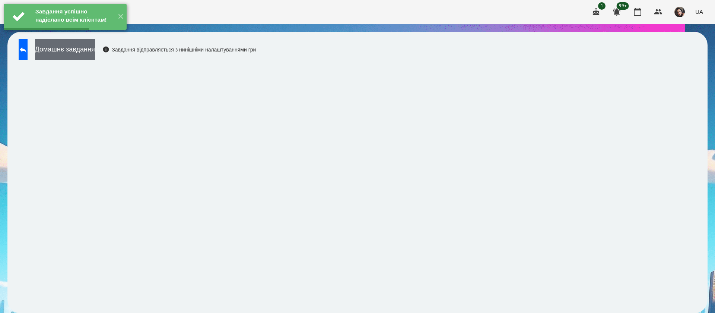
click at [95, 56] on button "Домашнє завдання" at bounding box center [65, 49] width 60 height 20
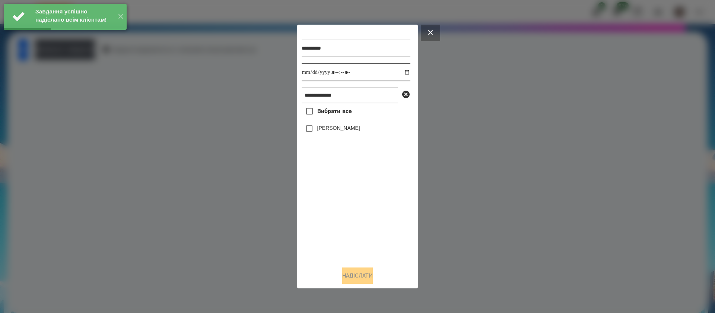
click at [309, 75] on input "datetime-local" at bounding box center [356, 72] width 109 height 18
drag, startPoint x: 324, startPoint y: 127, endPoint x: 326, endPoint y: 132, distance: 5.1
click at [325, 129] on label "[PERSON_NAME]" at bounding box center [338, 127] width 43 height 7
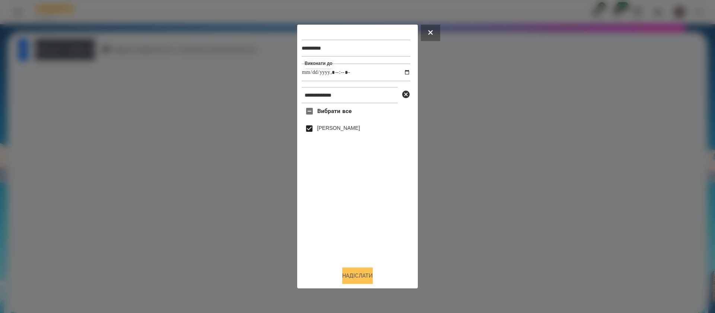
click at [368, 274] on button "Надіслати" at bounding box center [357, 275] width 31 height 16
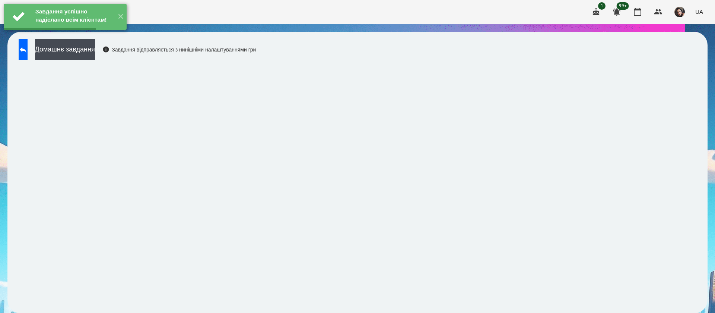
click at [92, 52] on button "Домашнє завдання" at bounding box center [65, 49] width 60 height 20
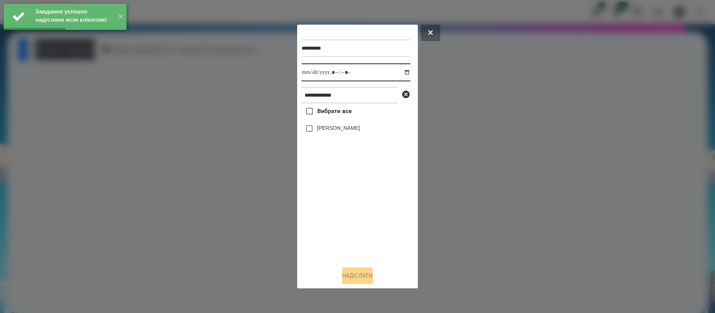
click at [310, 73] on input "datetime-local" at bounding box center [356, 72] width 109 height 18
click at [322, 132] on label "[PERSON_NAME]" at bounding box center [338, 127] width 43 height 7
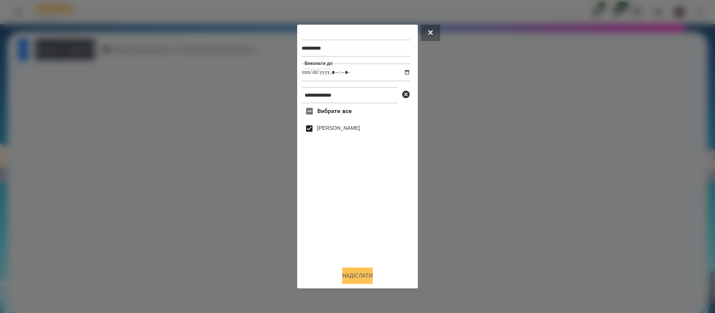
click at [366, 273] on button "Надіслати" at bounding box center [357, 275] width 31 height 16
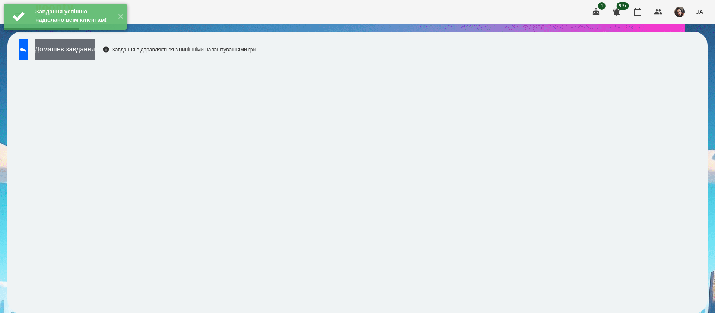
click at [95, 55] on button "Домашнє завдання" at bounding box center [65, 49] width 60 height 20
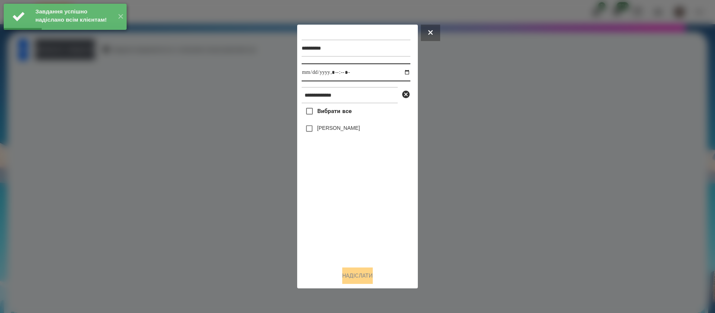
click at [306, 76] on input "datetime-local" at bounding box center [356, 72] width 109 height 18
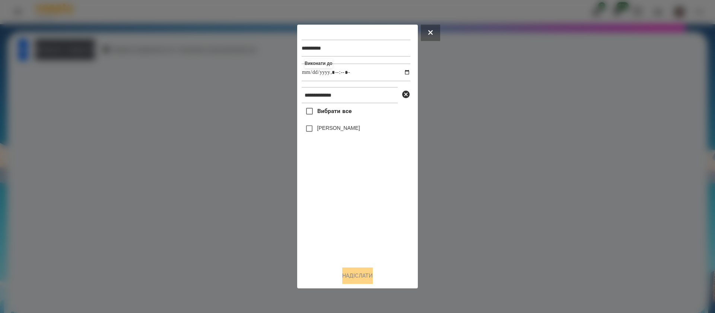
click at [320, 127] on label "[PERSON_NAME]" at bounding box center [338, 127] width 43 height 7
click at [369, 275] on button "Надіслати" at bounding box center [357, 275] width 31 height 16
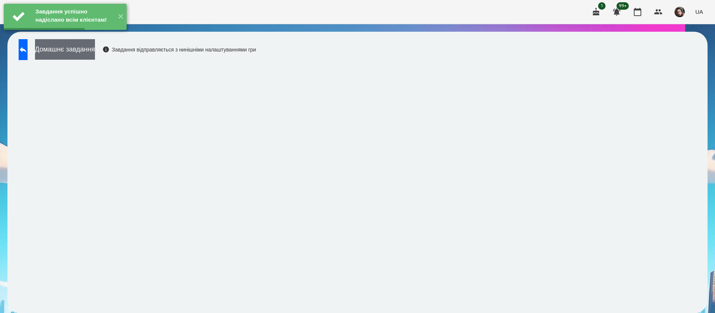
click at [95, 57] on button "Домашнє завдання" at bounding box center [65, 49] width 60 height 20
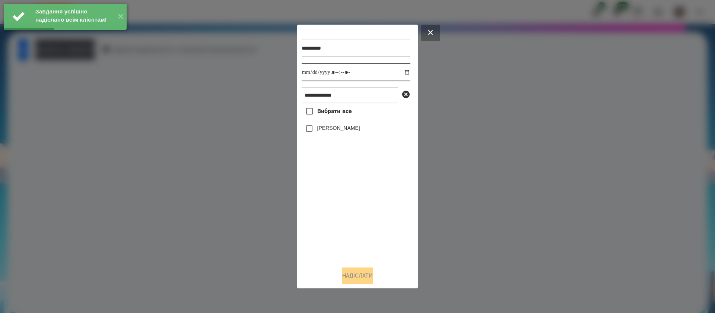
click at [310, 72] on input "datetime-local" at bounding box center [356, 72] width 109 height 18
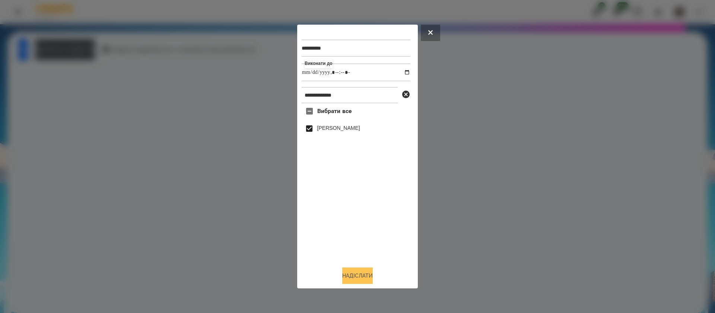
click at [368, 278] on button "Надіслати" at bounding box center [357, 275] width 31 height 16
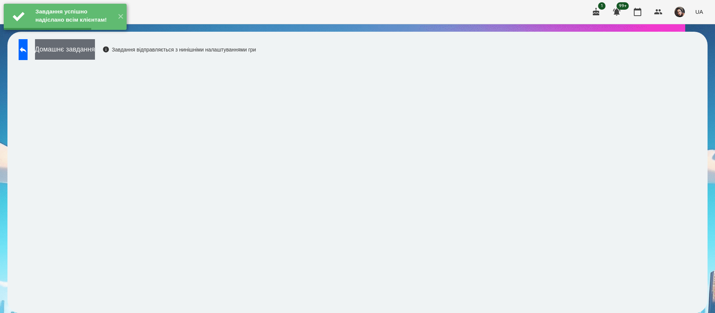
click at [95, 55] on button "Домашнє завдання" at bounding box center [65, 49] width 60 height 20
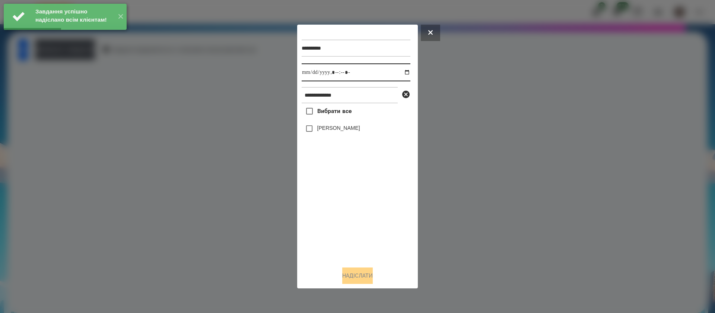
click at [307, 72] on input "datetime-local" at bounding box center [356, 72] width 109 height 18
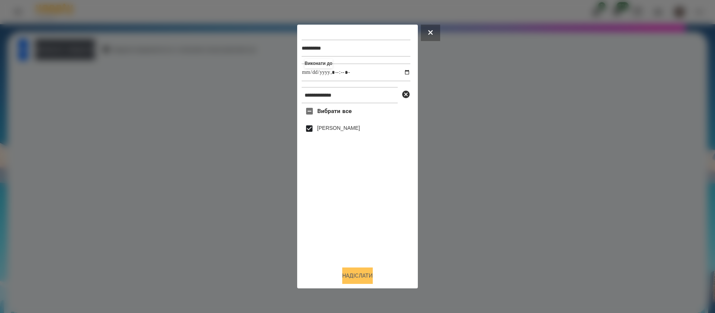
click at [358, 277] on button "Надіслати" at bounding box center [357, 275] width 31 height 16
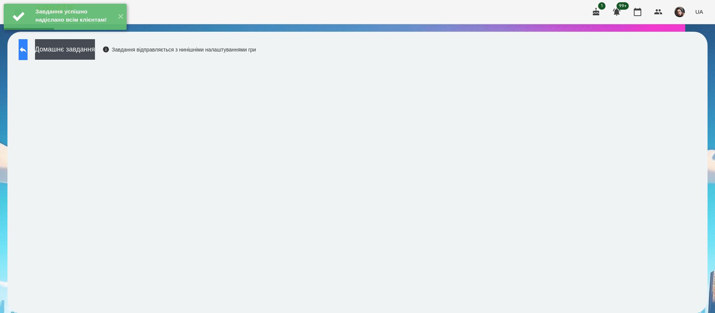
click at [28, 53] on button at bounding box center [23, 49] width 9 height 21
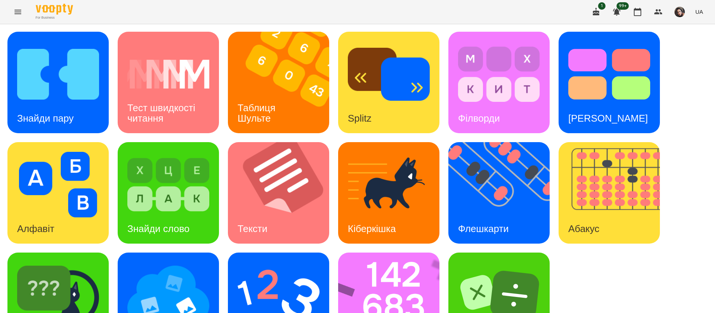
scroll to position [48, 0]
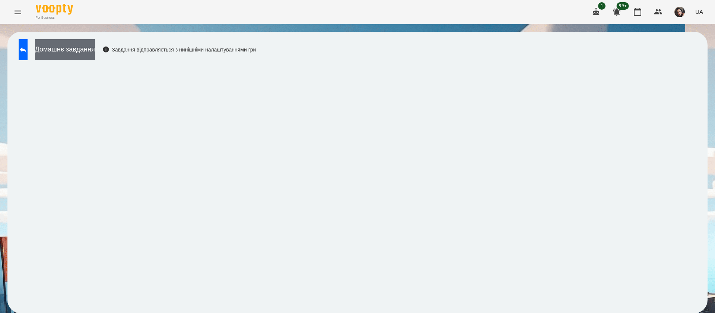
click at [83, 55] on button "Домашнє завдання" at bounding box center [65, 49] width 60 height 20
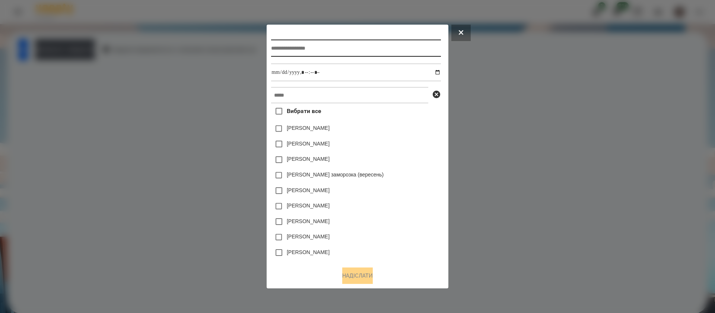
click at [280, 53] on input "text" at bounding box center [356, 48] width 170 height 17
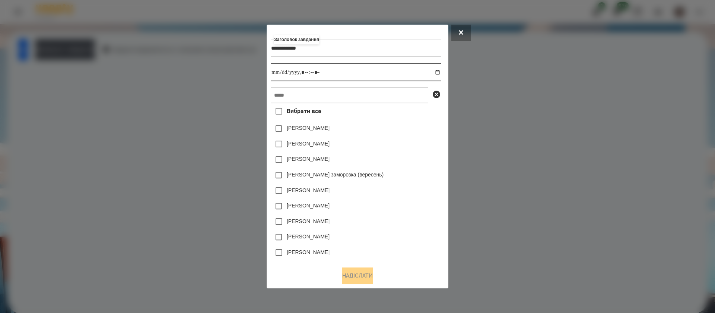
click at [440, 74] on input "datetime-local" at bounding box center [356, 72] width 170 height 18
click at [308, 75] on input "datetime-local" at bounding box center [356, 72] width 170 height 18
click at [310, 93] on input "text" at bounding box center [349, 95] width 157 height 16
paste input "**********"
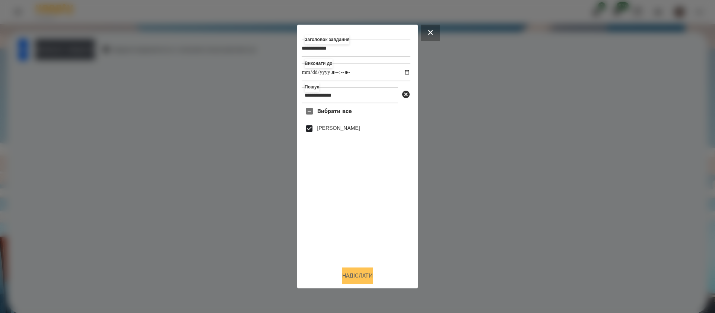
click at [354, 275] on button "Надіслати" at bounding box center [357, 275] width 31 height 16
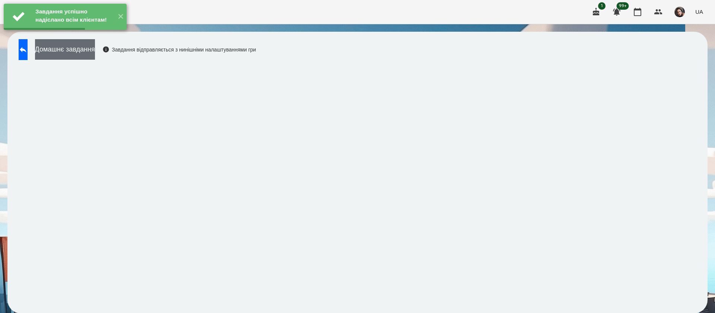
click at [95, 55] on button "Домашнє завдання" at bounding box center [65, 49] width 60 height 20
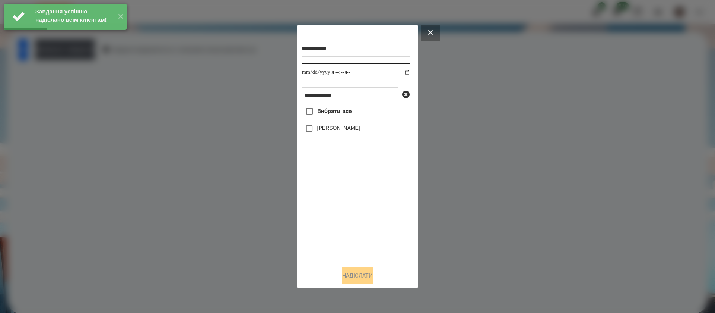
click at [311, 75] on input "datetime-local" at bounding box center [356, 72] width 109 height 18
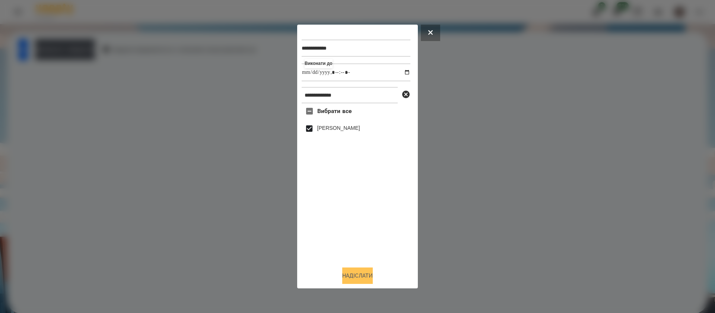
drag, startPoint x: 353, startPoint y: 277, endPoint x: 345, endPoint y: 269, distance: 11.6
click at [353, 276] on button "Надіслати" at bounding box center [357, 275] width 31 height 16
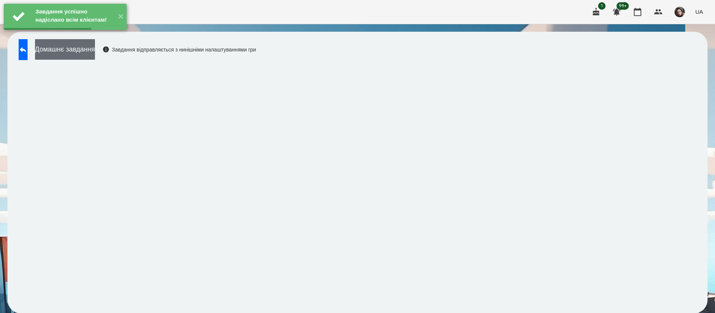
click at [95, 52] on button "Домашнє завдання" at bounding box center [65, 49] width 60 height 20
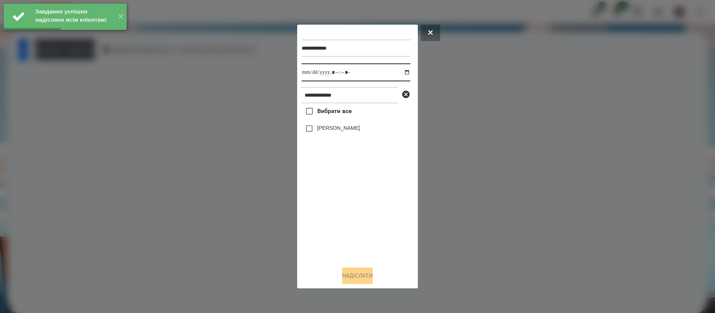
click at [311, 75] on input "datetime-local" at bounding box center [356, 72] width 109 height 18
click at [328, 129] on label "[PERSON_NAME]" at bounding box center [338, 127] width 43 height 7
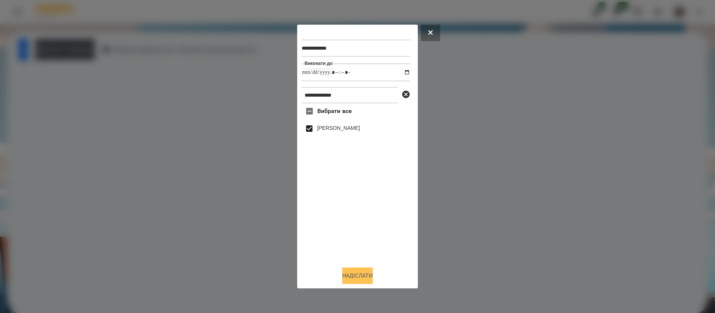
click at [366, 272] on button "Надіслати" at bounding box center [357, 275] width 31 height 16
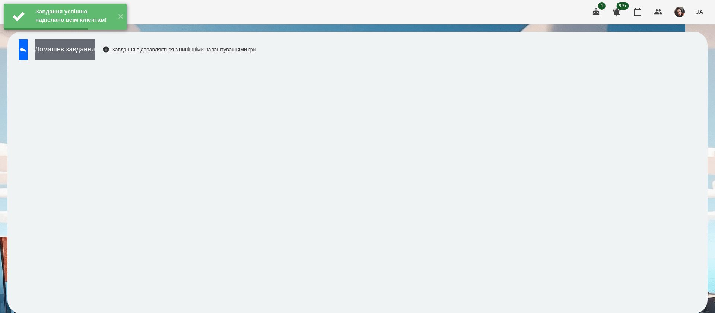
click at [95, 57] on button "Домашнє завдання" at bounding box center [65, 49] width 60 height 20
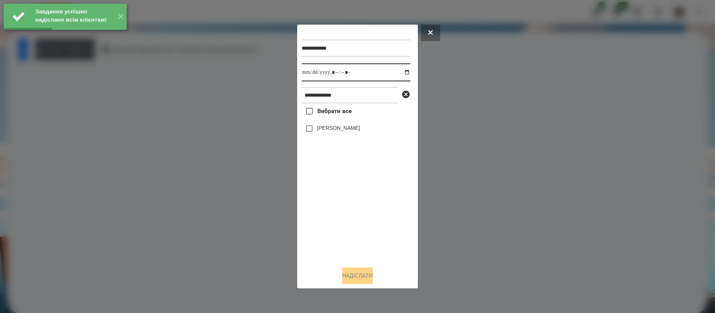
click at [310, 76] on input "datetime-local" at bounding box center [356, 72] width 109 height 18
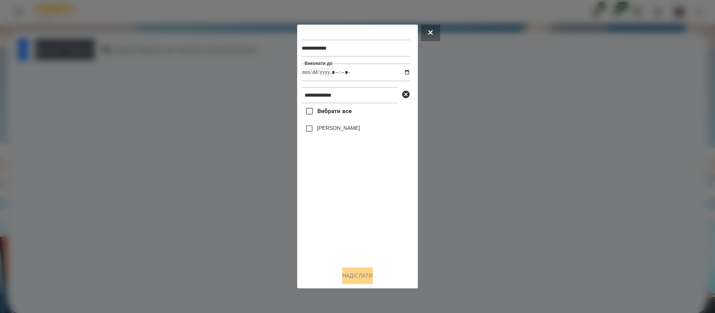
click at [323, 130] on label "[PERSON_NAME]" at bounding box center [338, 127] width 43 height 7
click at [364, 273] on button "Надіслати" at bounding box center [357, 275] width 31 height 16
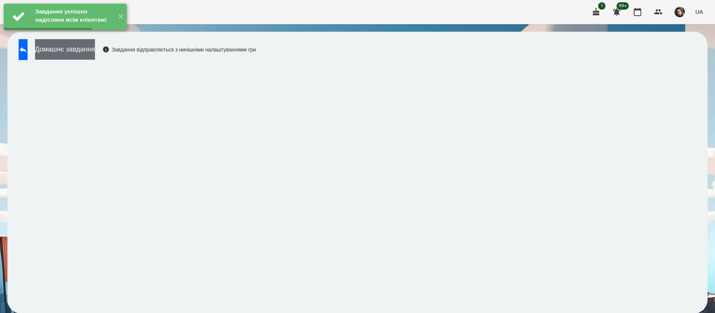
click at [63, 50] on button "Домашнє завдання" at bounding box center [65, 49] width 60 height 20
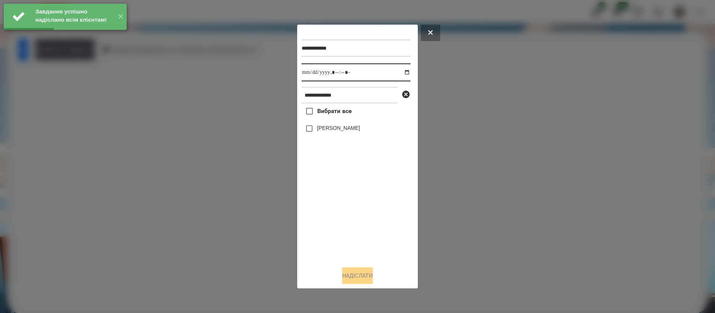
click at [310, 74] on input "datetime-local" at bounding box center [356, 72] width 109 height 18
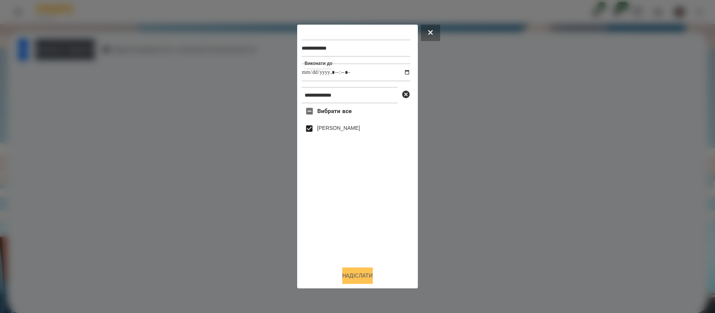
click at [369, 277] on button "Надіслати" at bounding box center [357, 275] width 31 height 16
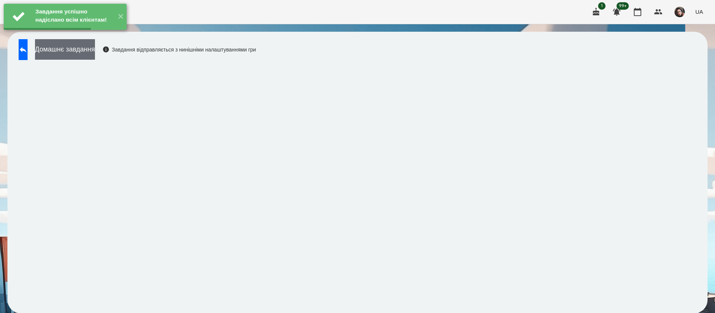
click at [71, 53] on button "Домашнє завдання" at bounding box center [65, 49] width 60 height 20
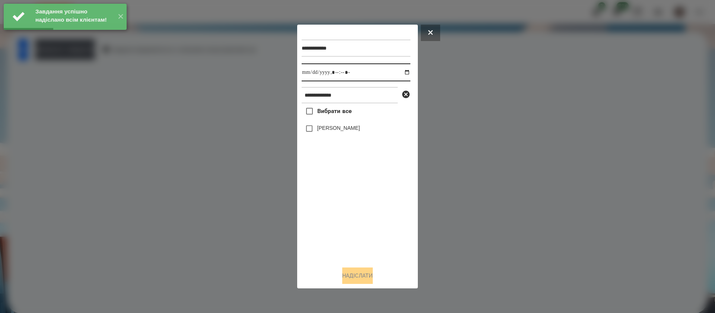
click at [310, 75] on input "datetime-local" at bounding box center [356, 72] width 109 height 18
click at [324, 132] on label "[PERSON_NAME]" at bounding box center [338, 127] width 43 height 7
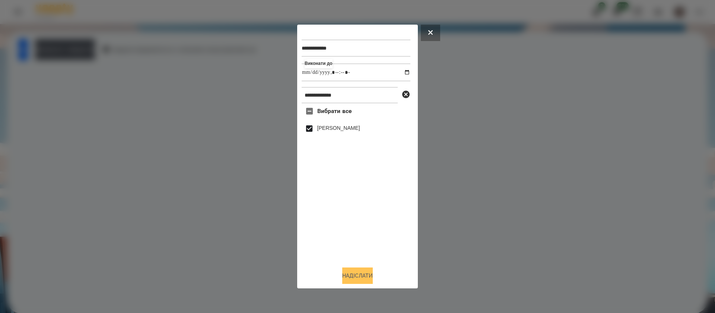
click at [346, 278] on button "Надіслати" at bounding box center [357, 275] width 31 height 16
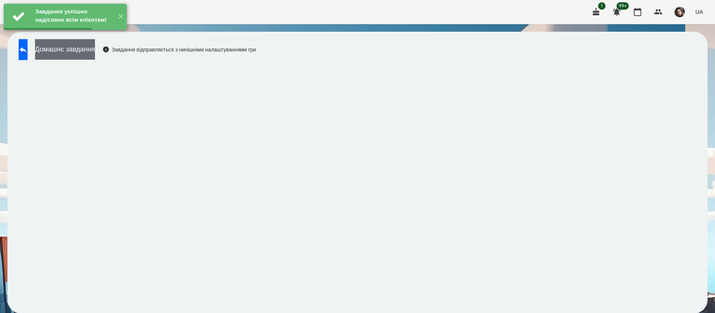
click at [95, 54] on button "Домашнє завдання" at bounding box center [65, 49] width 60 height 20
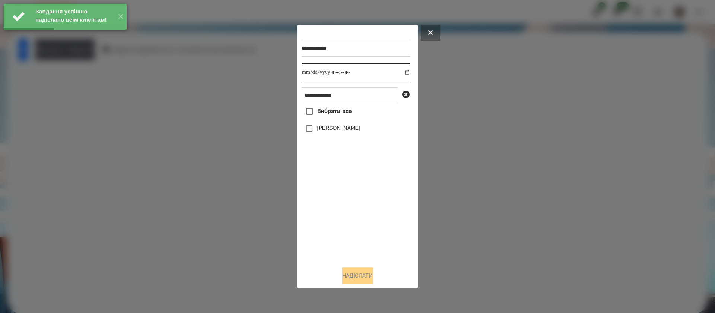
click at [307, 77] on input "datetime-local" at bounding box center [356, 72] width 109 height 18
click at [326, 132] on label "[PERSON_NAME]" at bounding box center [338, 127] width 43 height 7
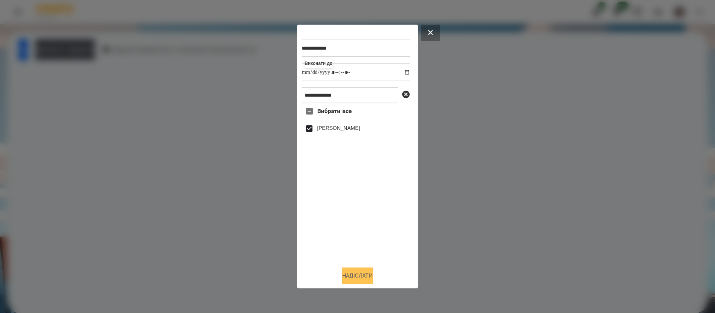
click at [360, 273] on button "Надіслати" at bounding box center [357, 275] width 31 height 16
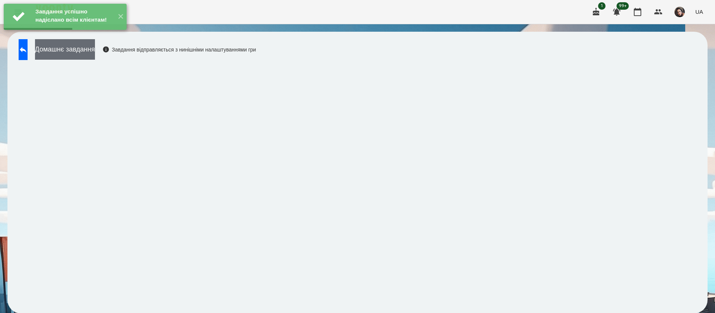
click at [87, 50] on button "Домашнє завдання" at bounding box center [65, 49] width 60 height 20
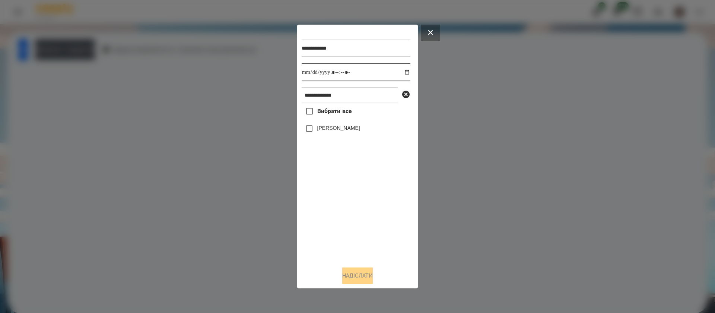
click at [309, 72] on input "datetime-local" at bounding box center [356, 72] width 109 height 18
click at [318, 127] on label "[PERSON_NAME]" at bounding box center [338, 127] width 43 height 7
click at [343, 280] on button "Надіслати" at bounding box center [357, 275] width 31 height 16
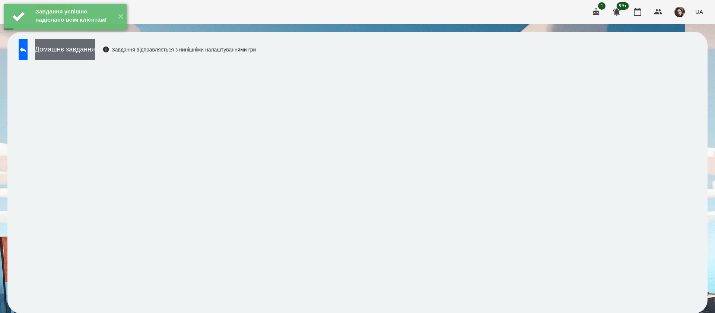
click at [93, 47] on button "Домашнє завдання" at bounding box center [65, 49] width 60 height 20
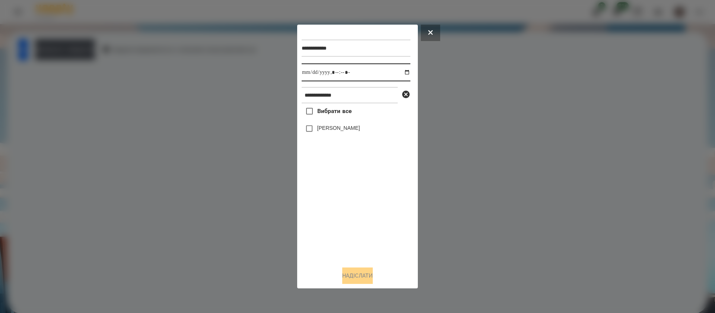
click at [315, 72] on input "datetime-local" at bounding box center [356, 72] width 109 height 18
click at [323, 129] on label "[PERSON_NAME]" at bounding box center [338, 127] width 43 height 7
click at [349, 272] on button "Надіслати" at bounding box center [357, 275] width 31 height 16
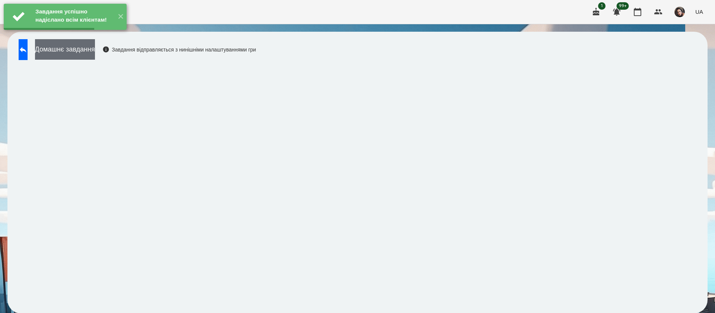
click at [95, 48] on button "Домашнє завдання" at bounding box center [65, 49] width 60 height 20
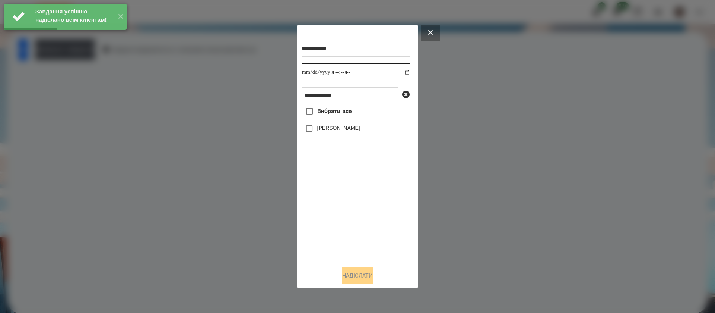
click at [312, 74] on input "datetime-local" at bounding box center [356, 72] width 109 height 18
click at [322, 128] on label "[PERSON_NAME]" at bounding box center [338, 127] width 43 height 7
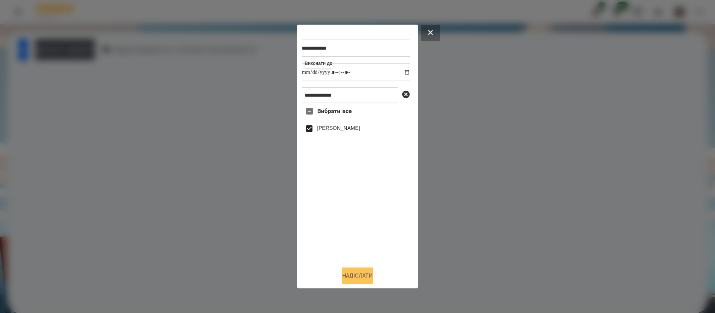
click at [351, 278] on button "Надіслати" at bounding box center [357, 275] width 31 height 16
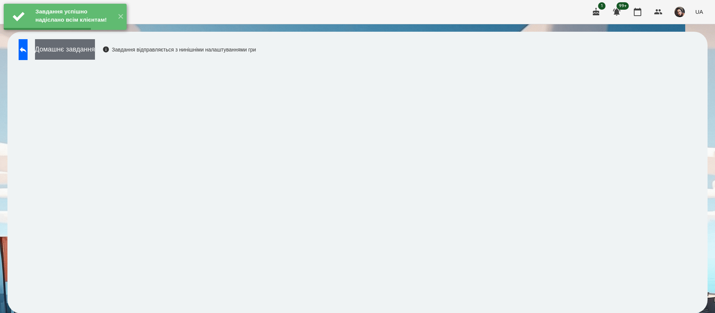
click at [95, 50] on button "Домашнє завдання" at bounding box center [65, 49] width 60 height 20
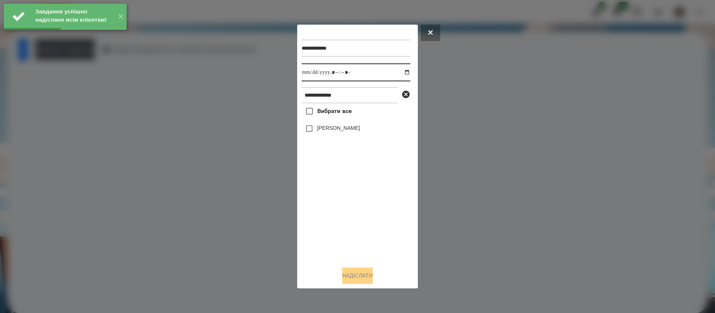
click at [309, 72] on input "datetime-local" at bounding box center [356, 72] width 109 height 18
click at [329, 132] on div "[PERSON_NAME]" at bounding box center [356, 129] width 109 height 16
drag, startPoint x: 326, startPoint y: 130, endPoint x: 339, endPoint y: 170, distance: 41.2
click at [326, 130] on label "[PERSON_NAME]" at bounding box center [338, 127] width 43 height 7
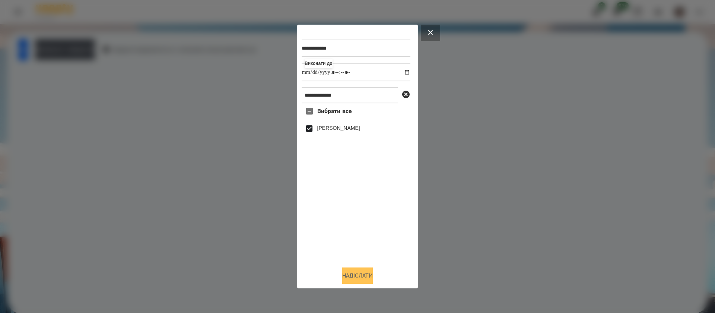
click at [366, 277] on button "Надіслати" at bounding box center [357, 275] width 31 height 16
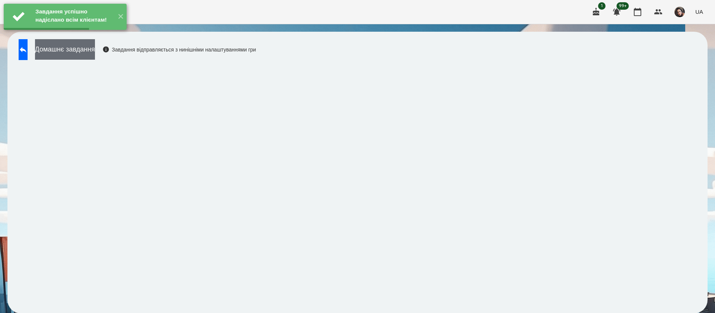
click at [71, 57] on button "Домашнє завдання" at bounding box center [65, 49] width 60 height 20
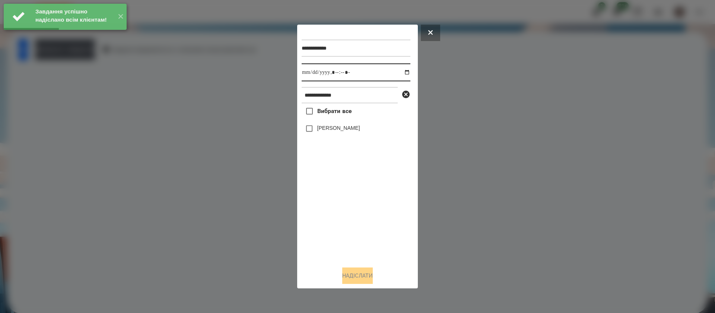
click at [307, 73] on input "datetime-local" at bounding box center [356, 72] width 109 height 18
drag, startPoint x: 322, startPoint y: 135, endPoint x: 319, endPoint y: 131, distance: 4.5
click at [320, 132] on div "[PERSON_NAME]" at bounding box center [356, 129] width 109 height 16
click at [319, 132] on label "[PERSON_NAME]" at bounding box center [338, 127] width 43 height 7
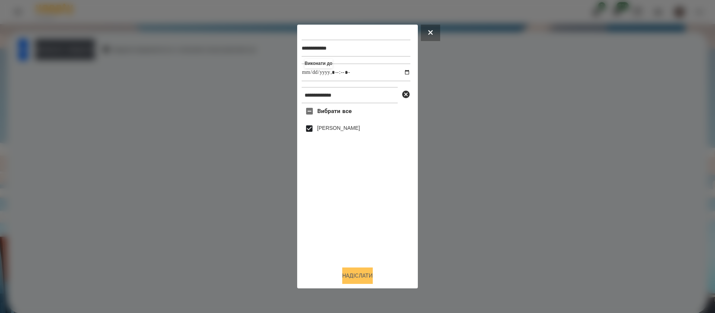
click at [351, 276] on button "Надіслати" at bounding box center [357, 275] width 31 height 16
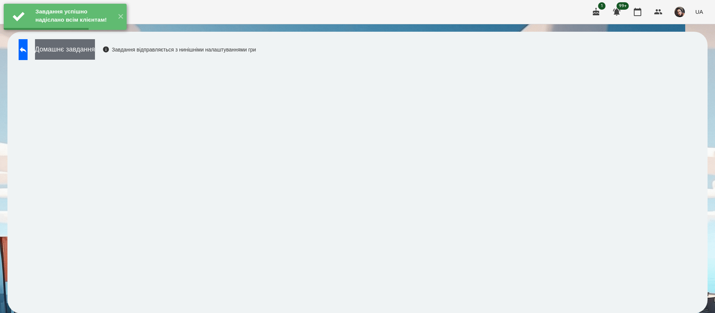
click at [88, 50] on button "Домашнє завдання" at bounding box center [65, 49] width 60 height 20
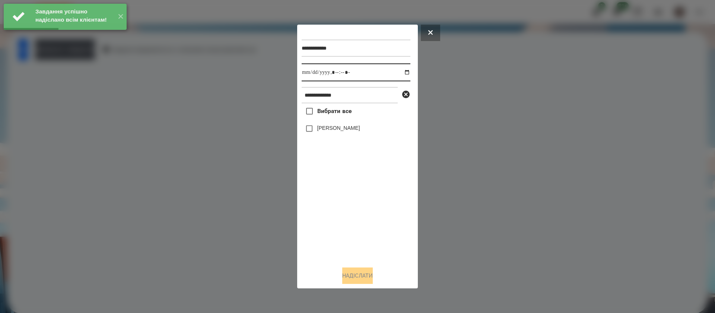
click at [310, 72] on input "datetime-local" at bounding box center [356, 72] width 109 height 18
click at [320, 130] on label "[PERSON_NAME]" at bounding box center [338, 127] width 43 height 7
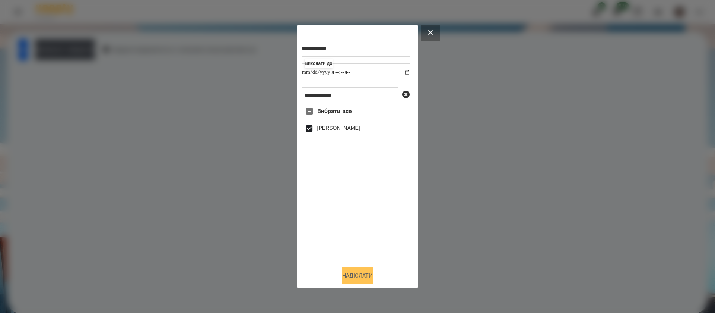
click at [368, 276] on button "Надіслати" at bounding box center [357, 275] width 31 height 16
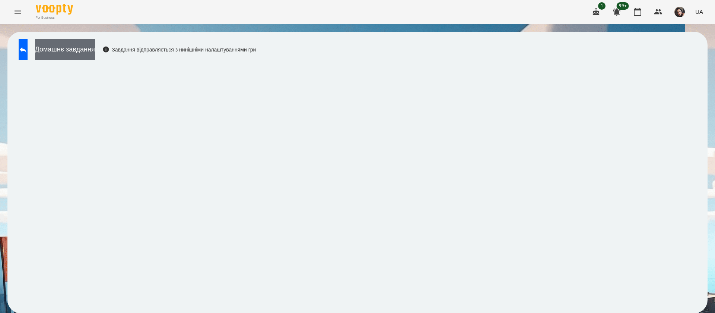
click at [62, 53] on button "Домашнє завдання" at bounding box center [65, 49] width 60 height 20
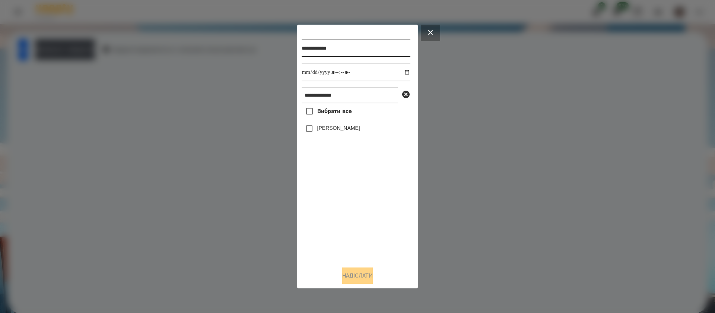
click at [360, 48] on input "**********" at bounding box center [356, 48] width 109 height 17
click at [357, 132] on label "[PERSON_NAME]" at bounding box center [338, 127] width 43 height 7
click at [342, 277] on button "Надіслати" at bounding box center [357, 275] width 31 height 16
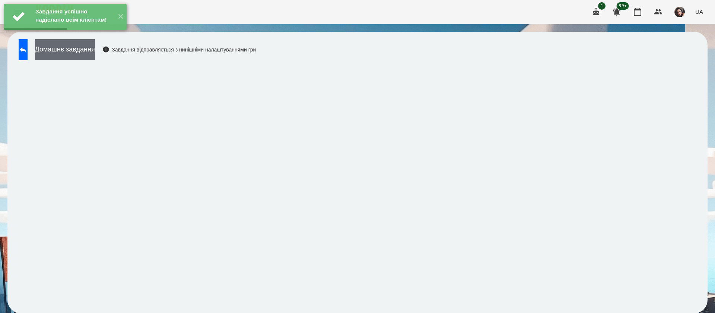
click at [95, 49] on button "Домашнє завдання" at bounding box center [65, 49] width 60 height 20
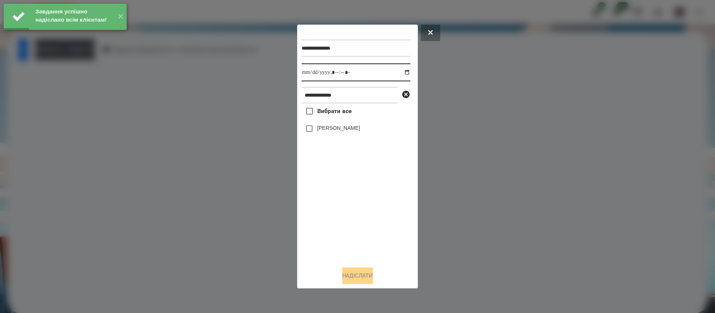
click at [308, 74] on input "datetime-local" at bounding box center [356, 72] width 109 height 18
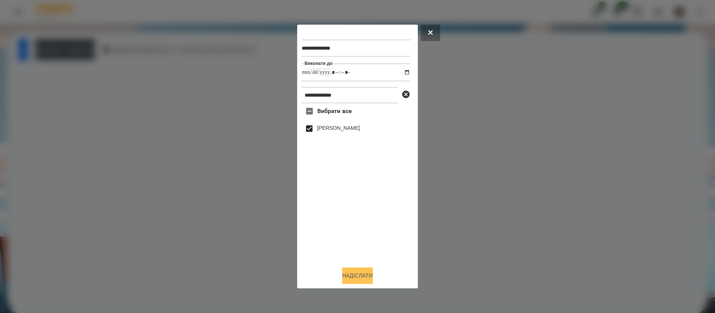
click at [365, 275] on button "Надіслати" at bounding box center [357, 275] width 31 height 16
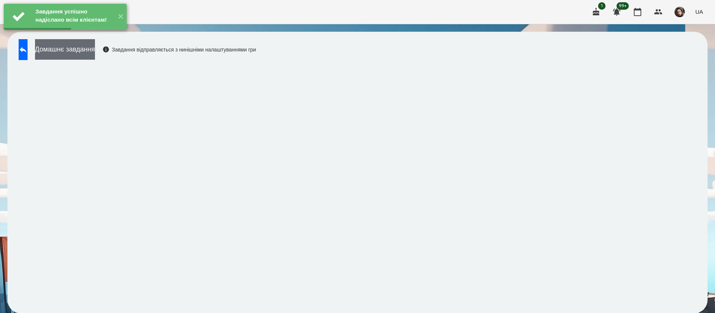
click at [92, 52] on button "Домашнє завдання" at bounding box center [65, 49] width 60 height 20
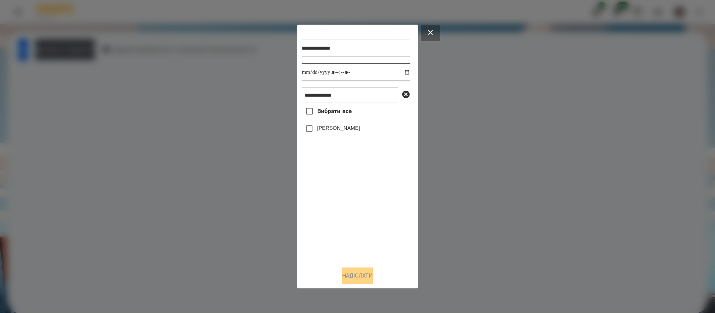
click at [308, 73] on input "datetime-local" at bounding box center [356, 72] width 109 height 18
click at [319, 132] on label "[PERSON_NAME]" at bounding box center [338, 127] width 43 height 7
click at [329, 131] on label "[PERSON_NAME]" at bounding box center [338, 127] width 43 height 7
click at [352, 281] on button "Надіслати" at bounding box center [357, 275] width 31 height 16
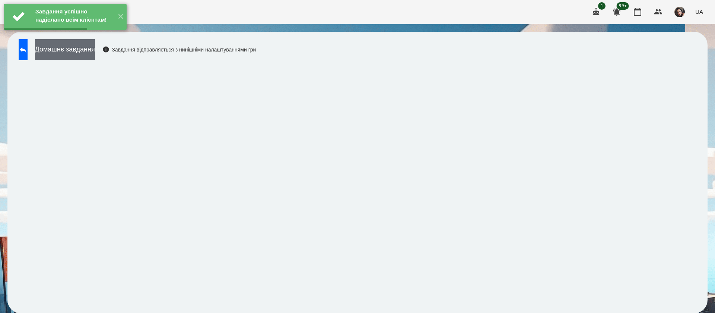
click at [95, 50] on button "Домашнє завдання" at bounding box center [65, 49] width 60 height 20
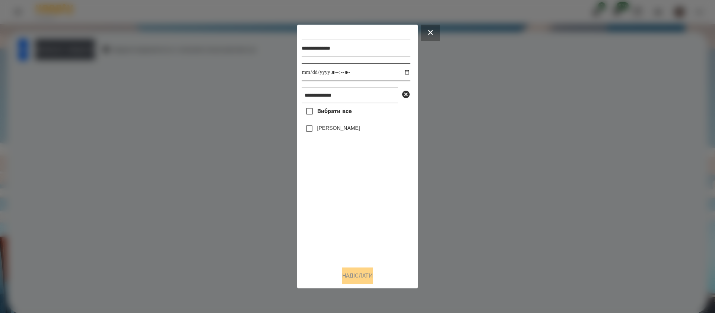
click at [310, 75] on input "datetime-local" at bounding box center [356, 72] width 109 height 18
click at [329, 132] on label "[PERSON_NAME]" at bounding box center [338, 127] width 43 height 7
click at [354, 273] on button "Надіслати" at bounding box center [357, 275] width 31 height 16
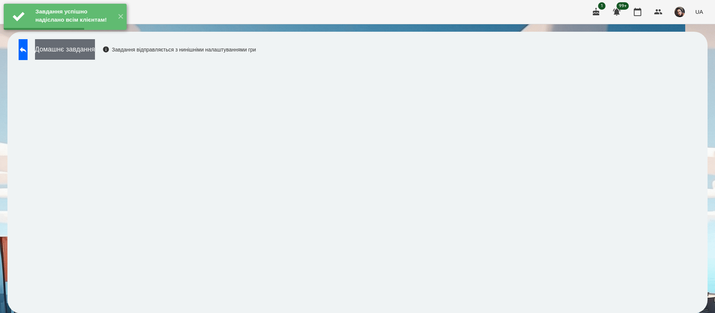
click at [95, 54] on button "Домашнє завдання" at bounding box center [65, 49] width 60 height 20
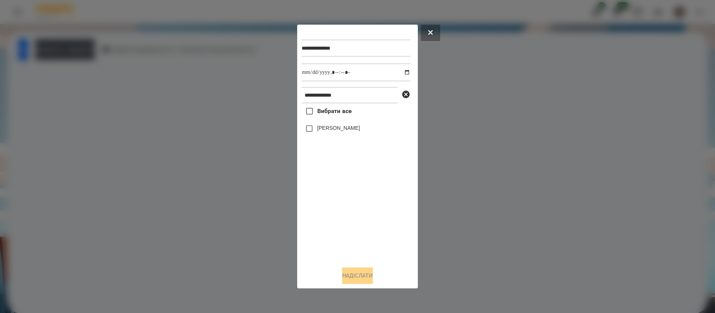
click at [343, 131] on label "[PERSON_NAME]" at bounding box center [338, 127] width 43 height 7
click at [373, 277] on button "Надіслати" at bounding box center [357, 275] width 31 height 16
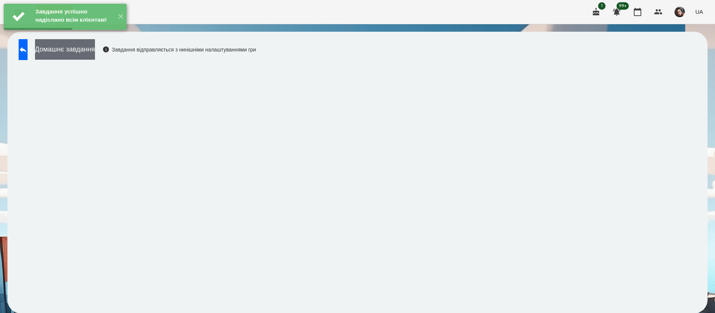
click at [76, 54] on button "Домашнє завдання" at bounding box center [65, 49] width 60 height 20
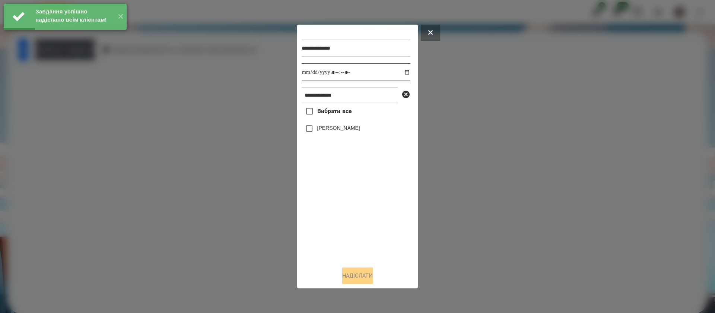
click at [311, 72] on input "datetime-local" at bounding box center [356, 72] width 109 height 18
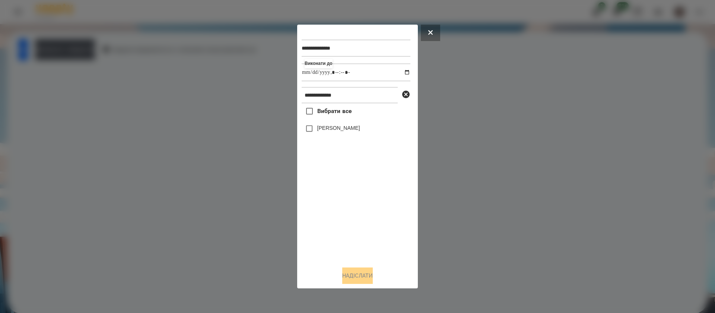
click at [320, 131] on label "[PERSON_NAME]" at bounding box center [338, 127] width 43 height 7
click at [361, 274] on button "Надіслати" at bounding box center [357, 275] width 31 height 16
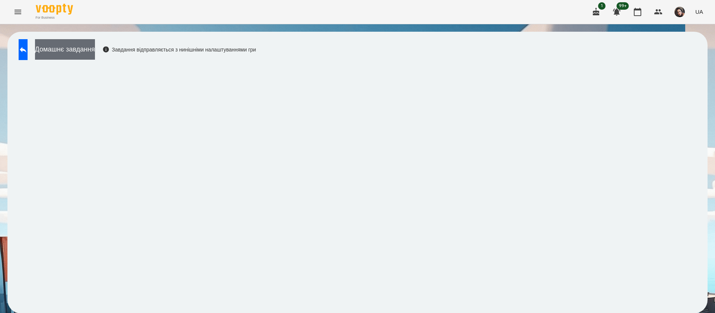
click at [95, 45] on button "Домашнє завдання" at bounding box center [65, 49] width 60 height 20
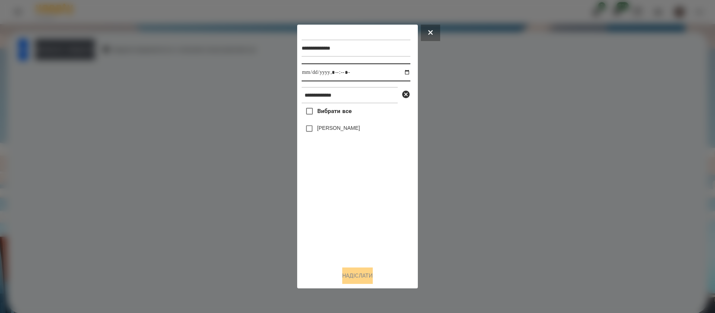
click at [309, 73] on input "datetime-local" at bounding box center [356, 72] width 109 height 18
click at [321, 130] on label "[PERSON_NAME]" at bounding box center [338, 127] width 43 height 7
click at [373, 276] on button "Надіслати" at bounding box center [357, 275] width 31 height 16
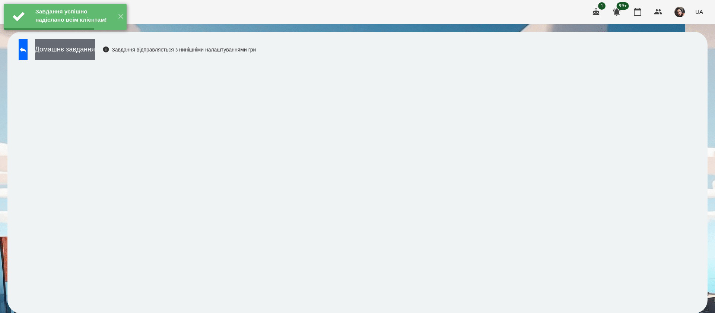
click at [95, 50] on button "Домашнє завдання" at bounding box center [65, 49] width 60 height 20
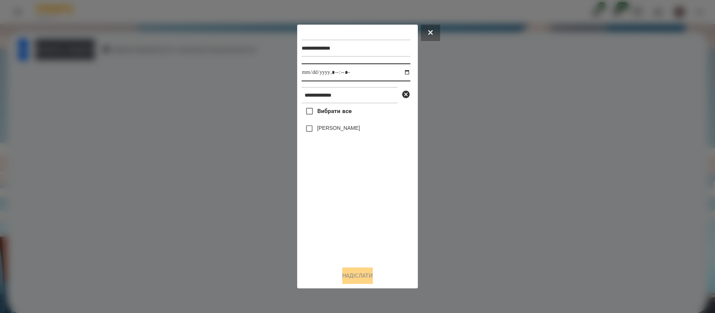
click at [307, 75] on input "datetime-local" at bounding box center [356, 72] width 109 height 18
click at [321, 132] on label "[PERSON_NAME]" at bounding box center [338, 127] width 43 height 7
click at [353, 269] on button "Надіслати" at bounding box center [357, 275] width 31 height 16
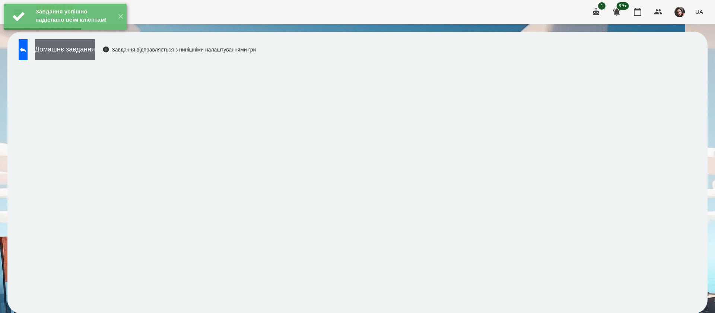
click at [88, 51] on button "Домашнє завдання" at bounding box center [65, 49] width 60 height 20
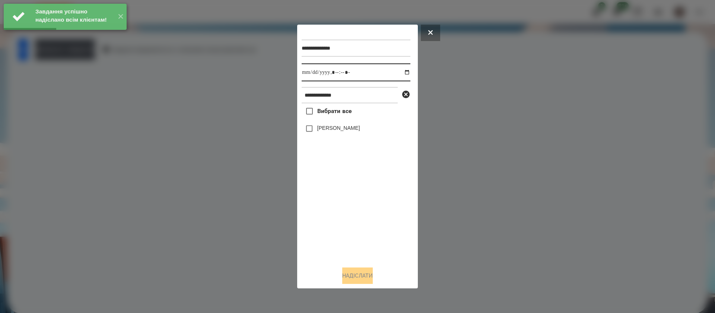
click at [308, 74] on input "datetime-local" at bounding box center [356, 72] width 109 height 18
click at [338, 130] on label "[PERSON_NAME]" at bounding box center [338, 127] width 43 height 7
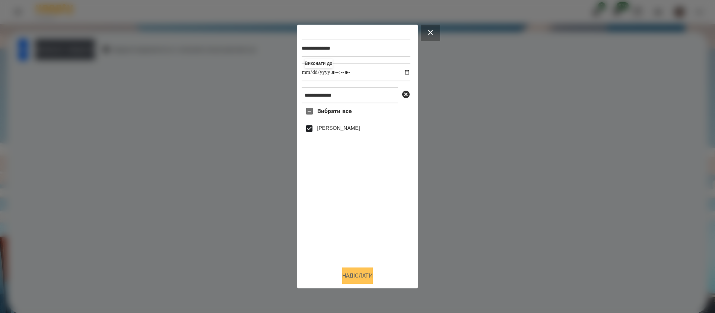
click at [370, 275] on button "Надіслати" at bounding box center [357, 275] width 31 height 16
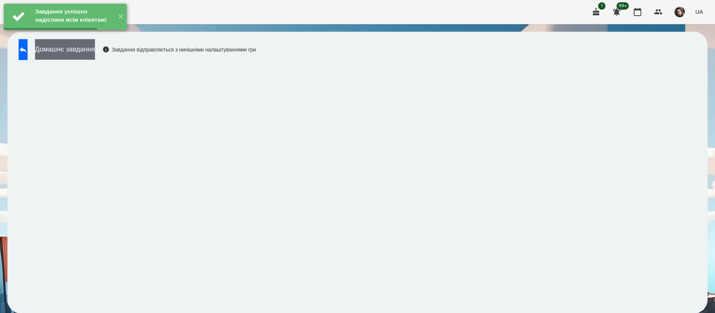
click at [95, 54] on button "Домашнє завдання" at bounding box center [65, 49] width 60 height 20
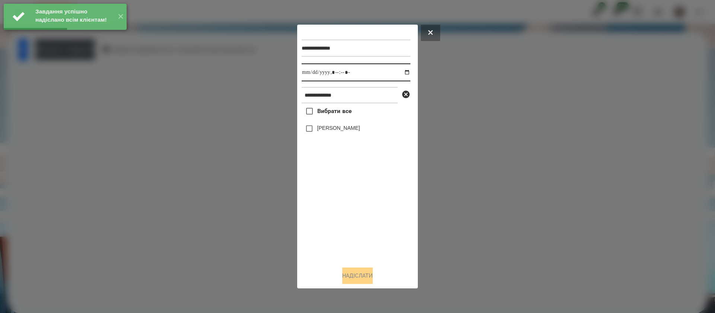
click at [308, 74] on input "datetime-local" at bounding box center [356, 72] width 109 height 18
click at [325, 131] on label "[PERSON_NAME]" at bounding box center [338, 127] width 43 height 7
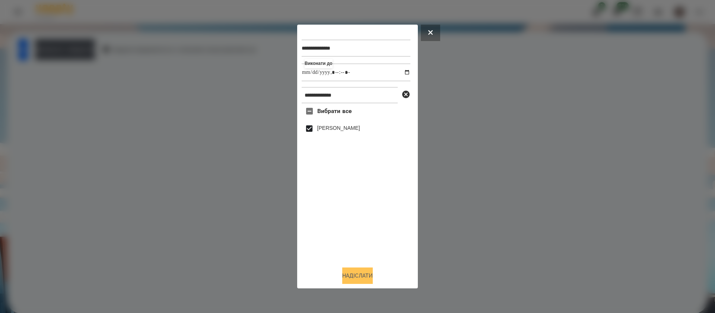
click at [373, 278] on button "Надіслати" at bounding box center [357, 275] width 31 height 16
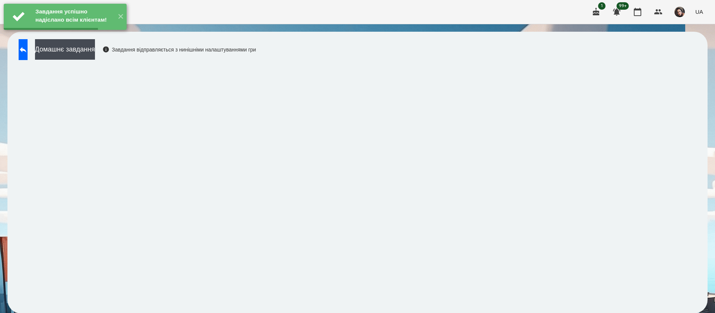
click at [95, 55] on button "Домашнє завдання" at bounding box center [65, 49] width 60 height 20
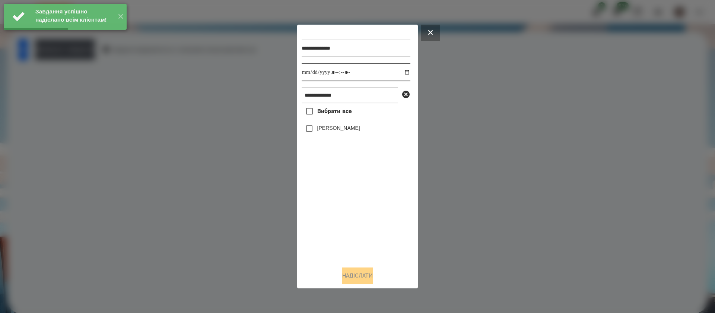
click at [306, 74] on input "datetime-local" at bounding box center [356, 72] width 109 height 18
click at [328, 128] on label "[PERSON_NAME]" at bounding box center [338, 127] width 43 height 7
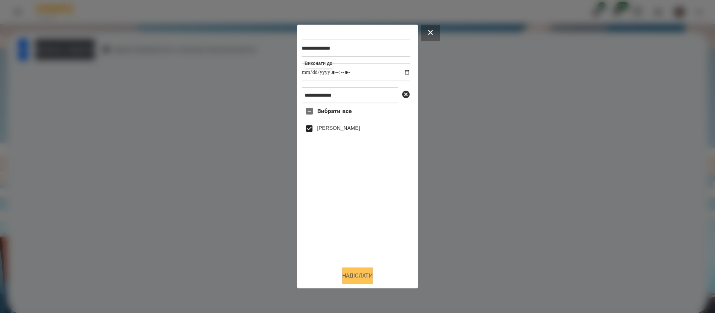
click at [362, 275] on button "Надіслати" at bounding box center [357, 275] width 31 height 16
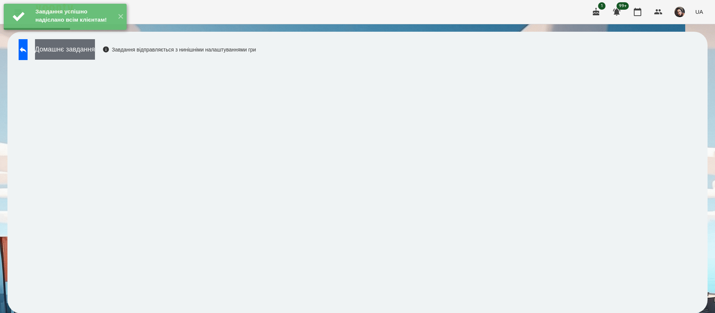
click at [95, 51] on button "Домашнє завдання" at bounding box center [65, 49] width 60 height 20
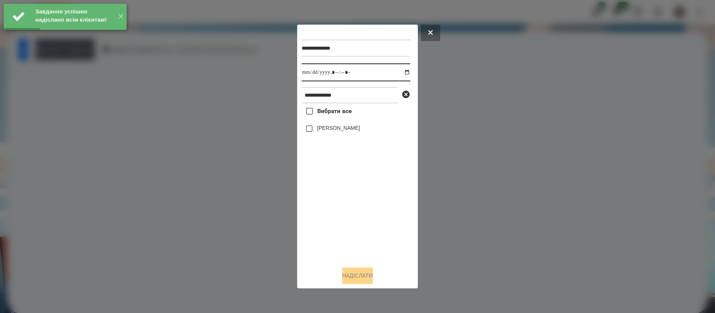
click at [311, 72] on input "datetime-local" at bounding box center [356, 72] width 109 height 18
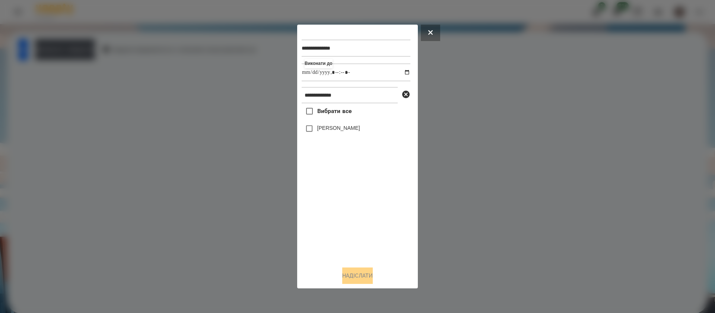
click at [325, 130] on label "[PERSON_NAME]" at bounding box center [338, 127] width 43 height 7
click at [364, 277] on button "Надіслати" at bounding box center [357, 275] width 31 height 16
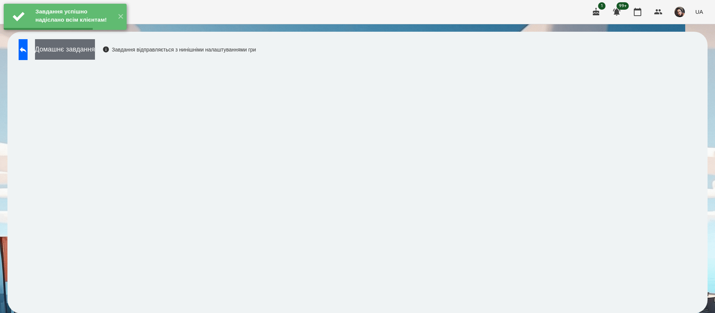
click at [93, 53] on button "Домашнє завдання" at bounding box center [65, 49] width 60 height 20
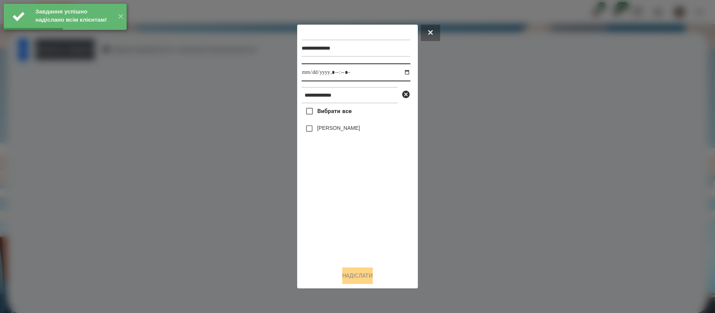
click at [305, 72] on input "datetime-local" at bounding box center [356, 72] width 109 height 18
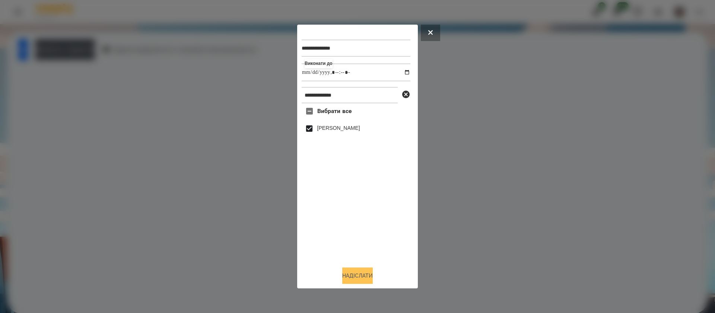
click at [361, 274] on button "Надіслати" at bounding box center [357, 275] width 31 height 16
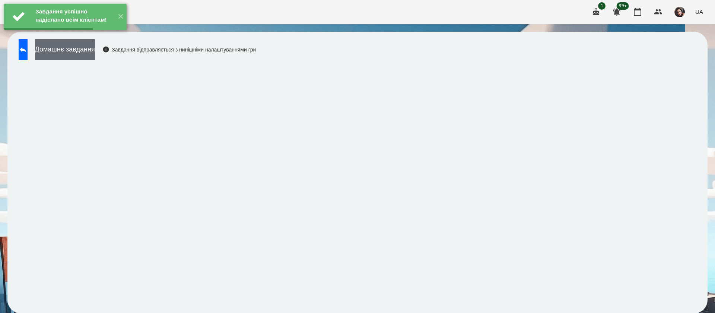
click at [95, 54] on button "Домашнє завдання" at bounding box center [65, 49] width 60 height 20
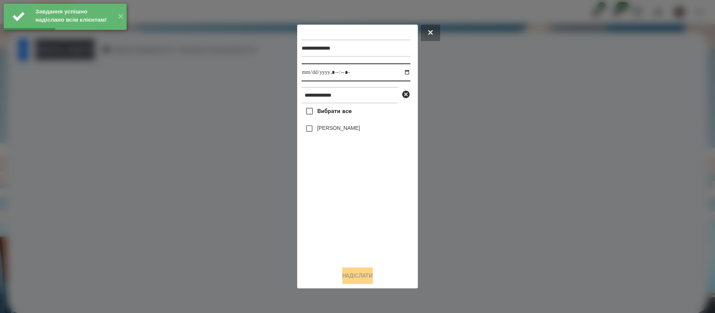
click at [307, 71] on input "datetime-local" at bounding box center [356, 72] width 109 height 18
click at [317, 130] on label "[PERSON_NAME]" at bounding box center [338, 127] width 43 height 7
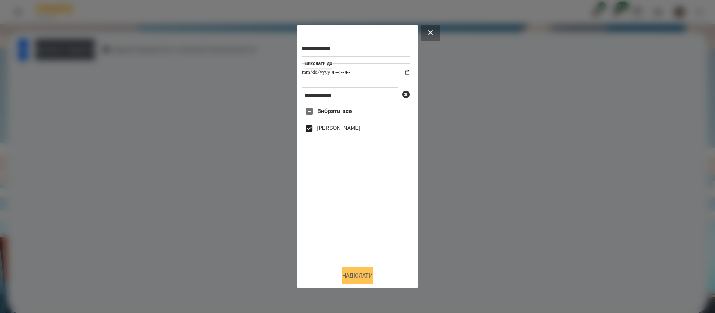
click at [364, 276] on button "Надіслати" at bounding box center [357, 275] width 31 height 16
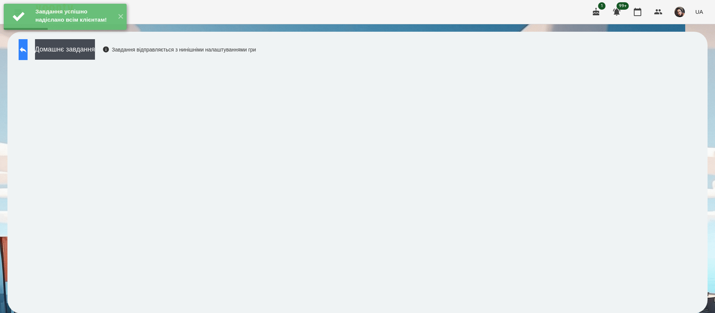
click at [28, 47] on button at bounding box center [23, 49] width 9 height 21
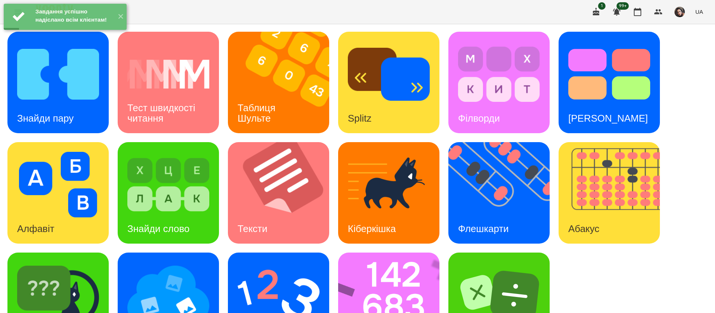
scroll to position [48, 0]
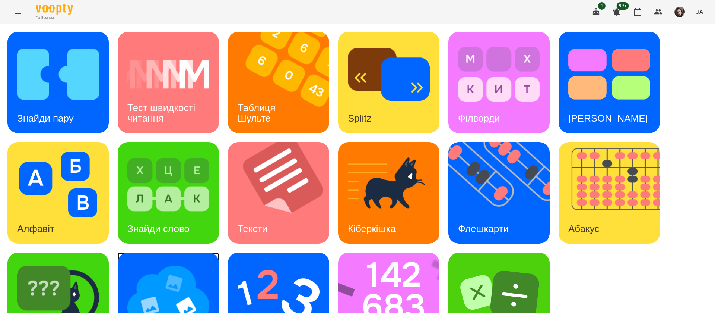
click at [198, 271] on img at bounding box center [168, 295] width 82 height 66
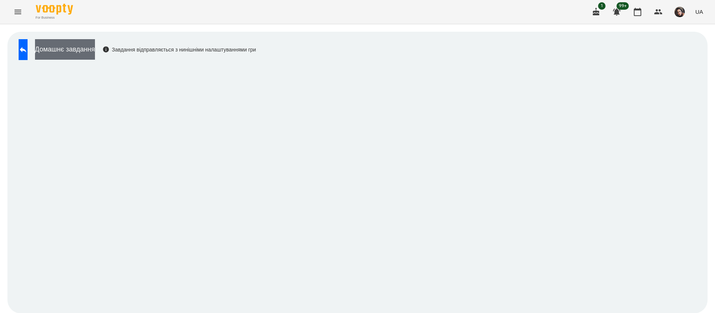
click at [76, 46] on button "Домашнє завдання" at bounding box center [65, 49] width 60 height 20
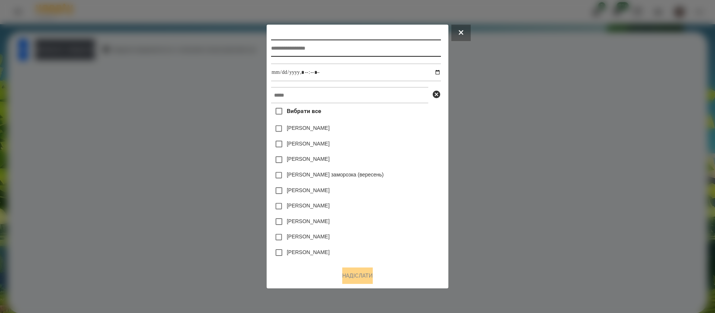
click at [274, 50] on input "text" at bounding box center [356, 48] width 170 height 17
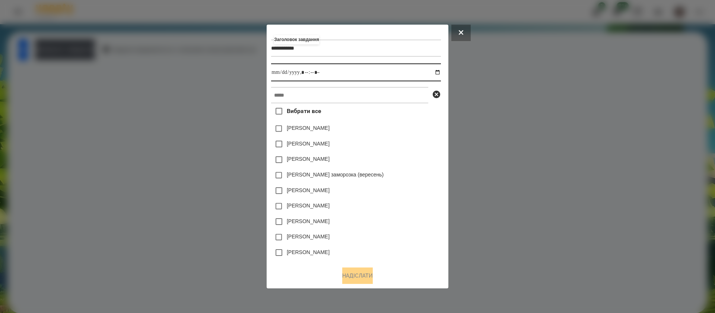
click at [439, 69] on input "datetime-local" at bounding box center [356, 72] width 170 height 18
click at [310, 76] on input "datetime-local" at bounding box center [356, 72] width 170 height 18
click at [307, 76] on input "datetime-local" at bounding box center [356, 72] width 170 height 18
drag, startPoint x: 310, startPoint y: 67, endPoint x: 307, endPoint y: 75, distance: 8.2
click at [310, 71] on input "datetime-local" at bounding box center [356, 72] width 170 height 18
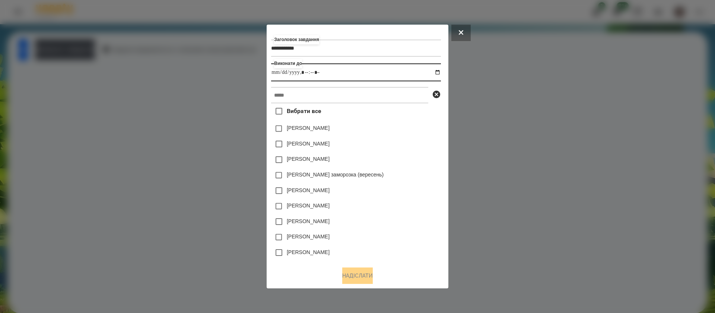
click at [305, 71] on input "datetime-local" at bounding box center [356, 72] width 170 height 18
click at [311, 95] on input "text" at bounding box center [349, 95] width 157 height 16
paste input "**********"
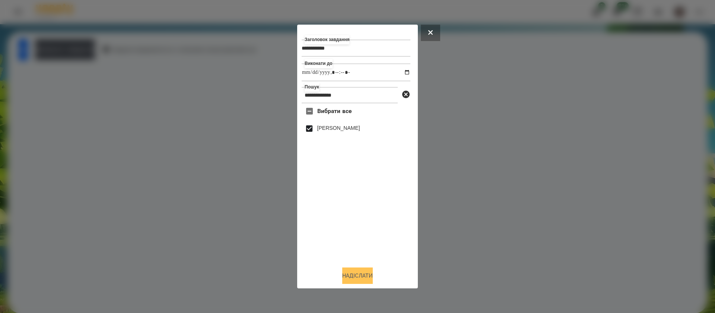
click at [342, 278] on button "Надіслати" at bounding box center [357, 275] width 31 height 16
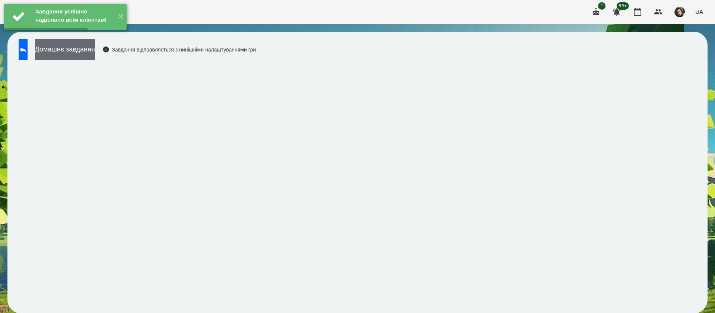
click at [88, 51] on button "Домашнє завдання" at bounding box center [65, 49] width 60 height 20
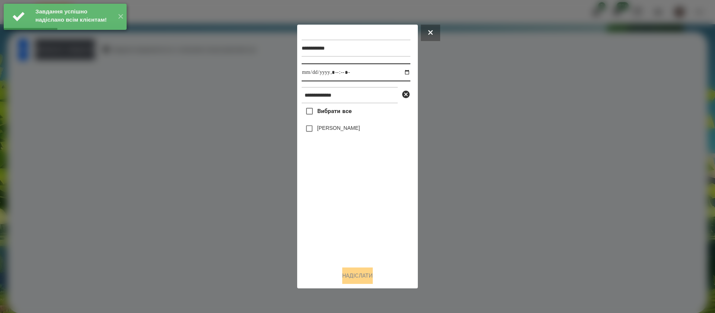
click at [307, 73] on input "datetime-local" at bounding box center [356, 72] width 109 height 18
click at [328, 132] on label "[PERSON_NAME]" at bounding box center [338, 127] width 43 height 7
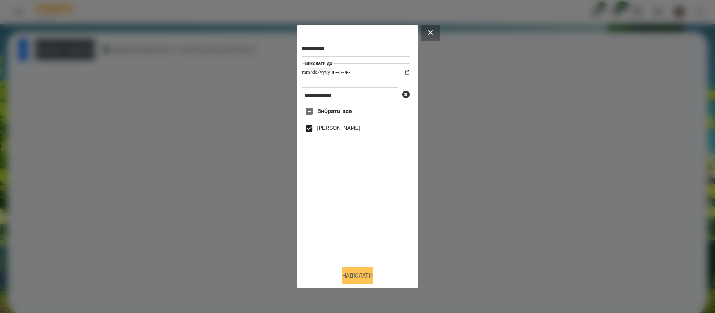
click at [351, 278] on button "Надіслати" at bounding box center [357, 275] width 31 height 16
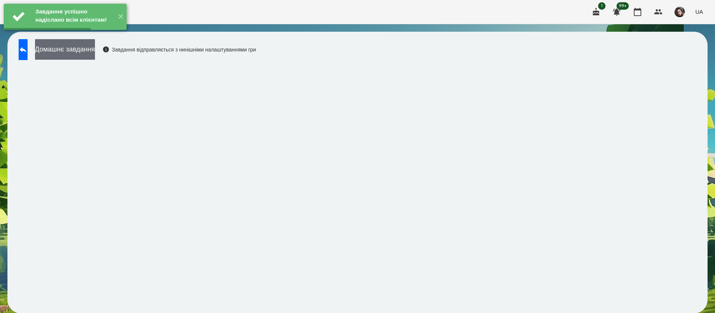
click at [92, 55] on button "Домашнє завдання" at bounding box center [65, 49] width 60 height 20
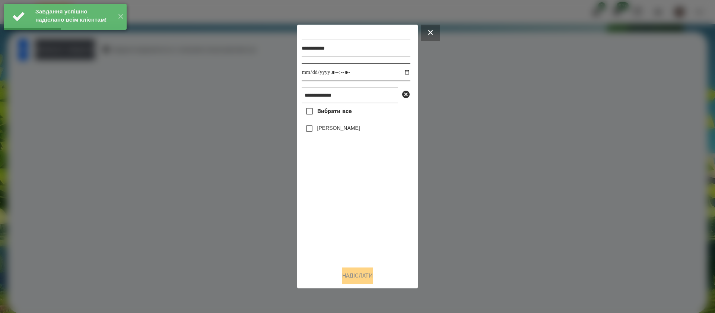
click at [314, 69] on input "datetime-local" at bounding box center [356, 72] width 109 height 18
click at [328, 126] on label "[PERSON_NAME]" at bounding box center [338, 127] width 43 height 7
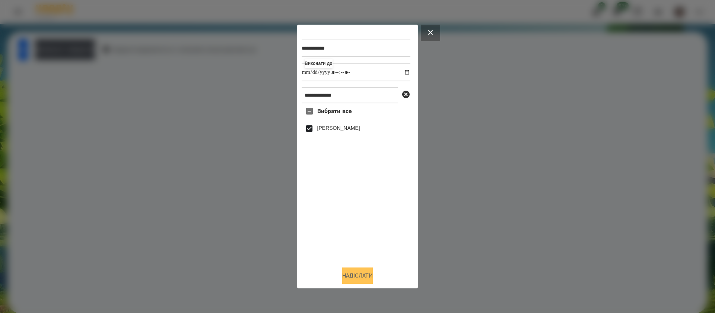
click at [362, 276] on button "Надіслати" at bounding box center [357, 275] width 31 height 16
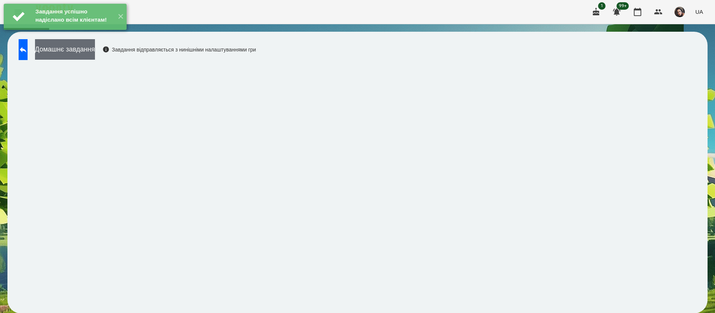
click at [73, 56] on button "Домашнє завдання" at bounding box center [65, 49] width 60 height 20
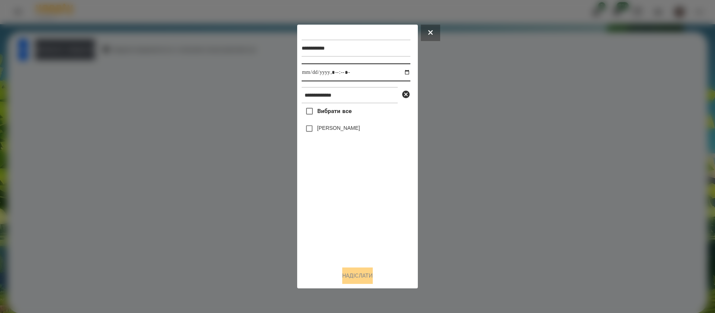
click at [309, 70] on input "datetime-local" at bounding box center [356, 72] width 109 height 18
click at [326, 129] on label "[PERSON_NAME]" at bounding box center [338, 127] width 43 height 7
click at [370, 280] on button "Надіслати" at bounding box center [357, 275] width 31 height 16
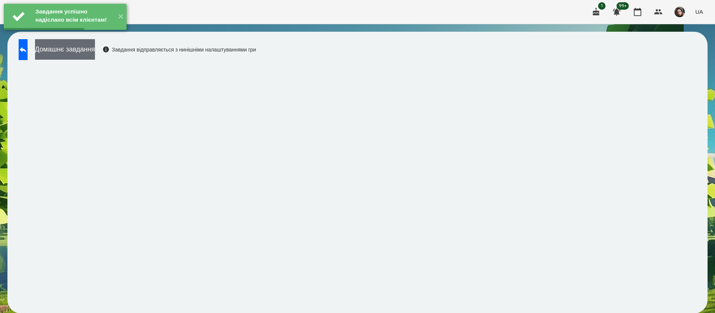
click at [89, 53] on button "Домашнє завдання" at bounding box center [65, 49] width 60 height 20
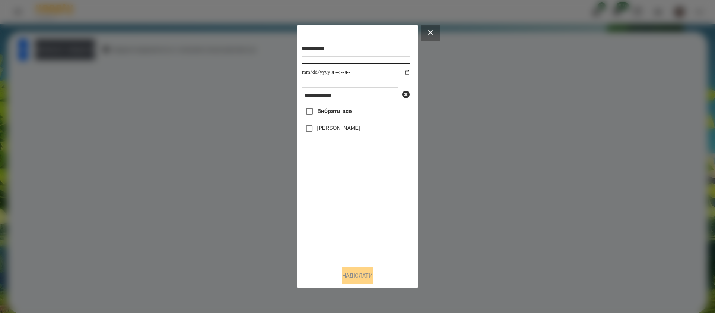
click at [306, 73] on input "datetime-local" at bounding box center [356, 72] width 109 height 18
click at [324, 130] on label "[PERSON_NAME]" at bounding box center [338, 127] width 43 height 7
click at [361, 274] on button "Надіслати" at bounding box center [357, 275] width 31 height 16
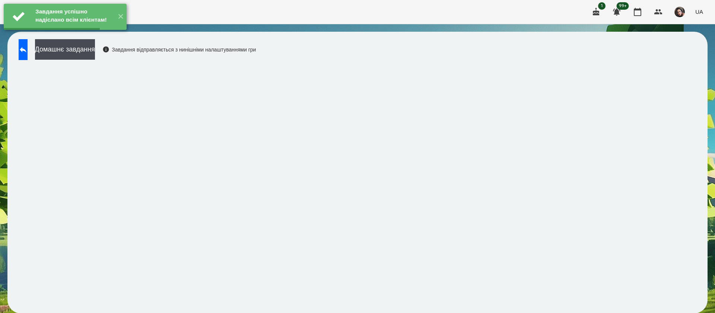
click at [94, 34] on div "Завдання успішно надіслано всім клієнтам! ✕" at bounding box center [65, 17] width 130 height 34
click at [120, 34] on div "Завдання успішно надіслано всім клієнтам! ✕" at bounding box center [65, 17] width 130 height 34
click at [95, 49] on button "Домашнє завдання" at bounding box center [65, 49] width 60 height 20
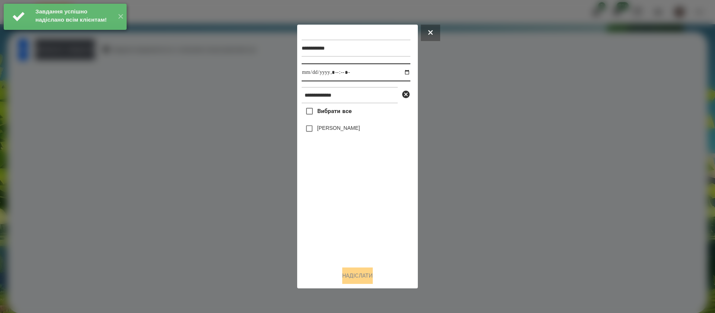
click at [311, 72] on input "datetime-local" at bounding box center [356, 72] width 109 height 18
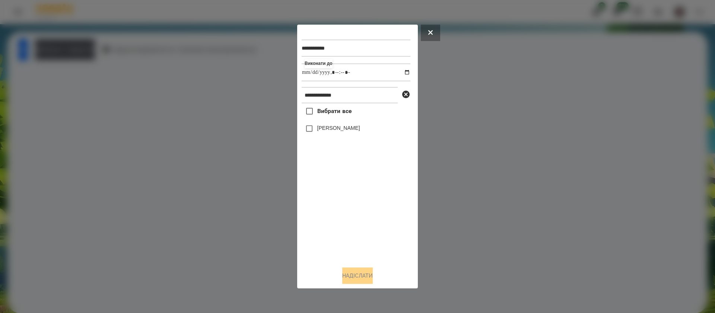
click at [326, 129] on label "[PERSON_NAME]" at bounding box center [338, 127] width 43 height 7
click at [359, 278] on button "Надіслати" at bounding box center [357, 275] width 31 height 16
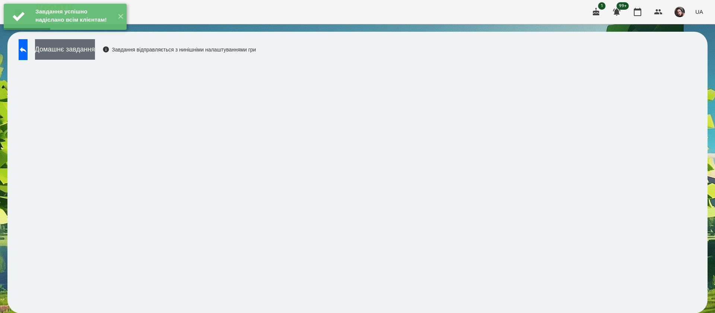
click at [80, 53] on button "Домашнє завдання" at bounding box center [65, 49] width 60 height 20
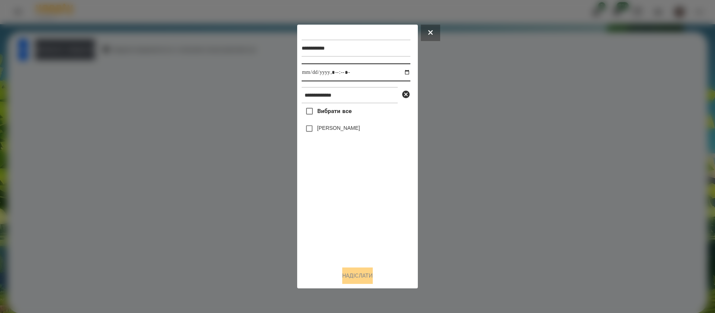
click at [315, 76] on input "datetime-local" at bounding box center [356, 72] width 109 height 18
click at [317, 129] on label "[PERSON_NAME]" at bounding box center [338, 127] width 43 height 7
click at [369, 277] on button "Надіслати" at bounding box center [357, 275] width 31 height 16
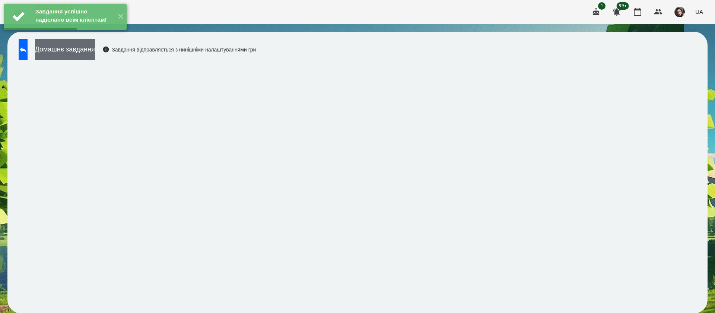
click at [88, 51] on button "Домашнє завдання" at bounding box center [65, 49] width 60 height 20
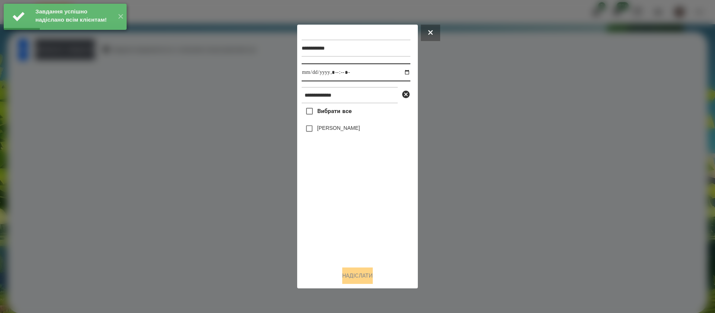
click at [312, 76] on input "datetime-local" at bounding box center [356, 72] width 109 height 18
click at [326, 132] on label "[PERSON_NAME]" at bounding box center [338, 127] width 43 height 7
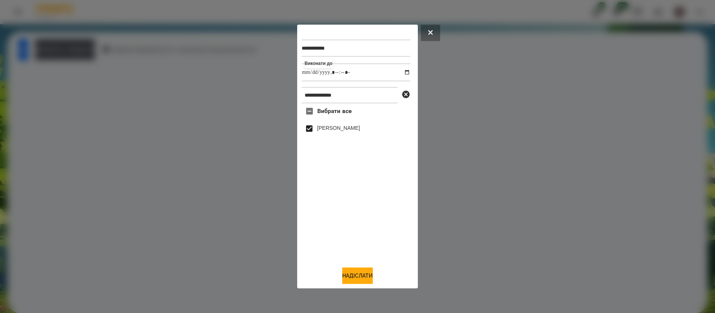
drag, startPoint x: 372, startPoint y: 279, endPoint x: 339, endPoint y: 254, distance: 41.4
click at [372, 279] on button "Надіслати" at bounding box center [357, 275] width 31 height 16
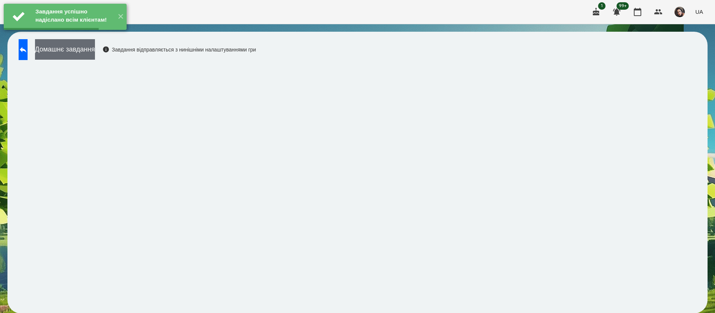
click at [76, 47] on button "Домашнє завдання" at bounding box center [65, 49] width 60 height 20
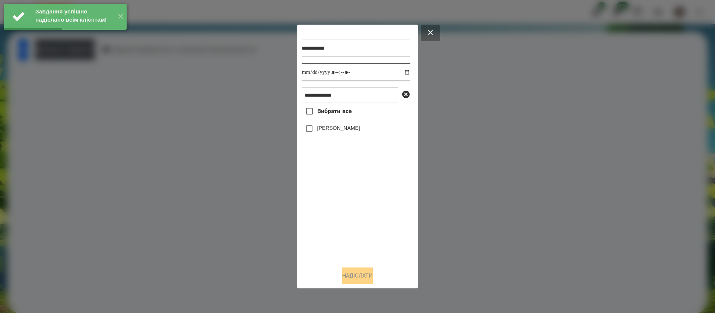
click at [309, 75] on input "datetime-local" at bounding box center [356, 72] width 109 height 18
click at [319, 131] on label "[PERSON_NAME]" at bounding box center [338, 127] width 43 height 7
click at [356, 269] on button "Надіслати" at bounding box center [357, 275] width 31 height 16
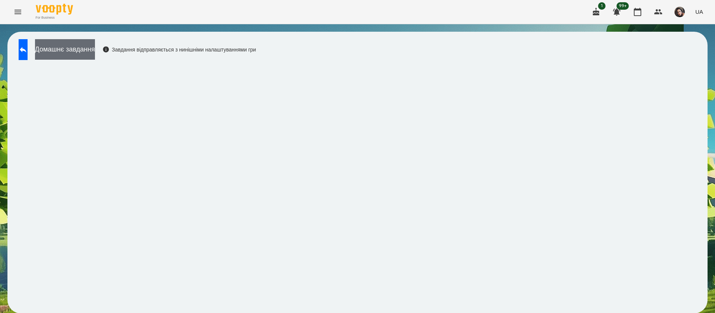
click at [95, 47] on button "Домашнє завдання" at bounding box center [65, 49] width 60 height 20
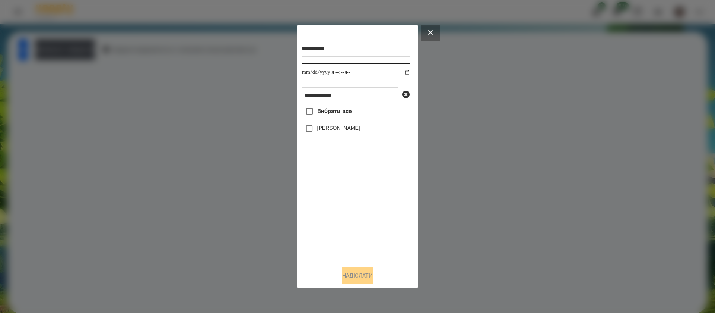
click at [312, 76] on input "datetime-local" at bounding box center [356, 72] width 109 height 18
click at [320, 131] on label "[PERSON_NAME]" at bounding box center [338, 127] width 43 height 7
click at [367, 275] on button "Надіслати" at bounding box center [357, 275] width 31 height 16
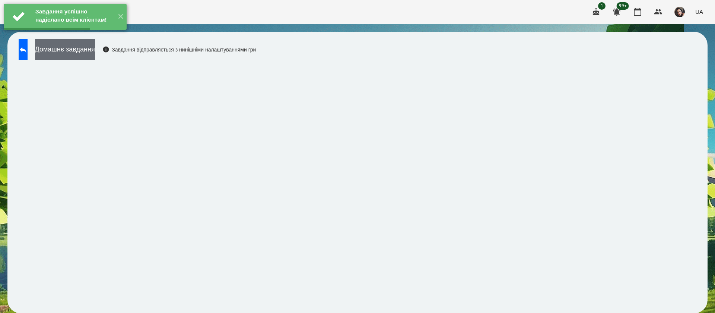
click at [68, 56] on button "Домашнє завдання" at bounding box center [65, 49] width 60 height 20
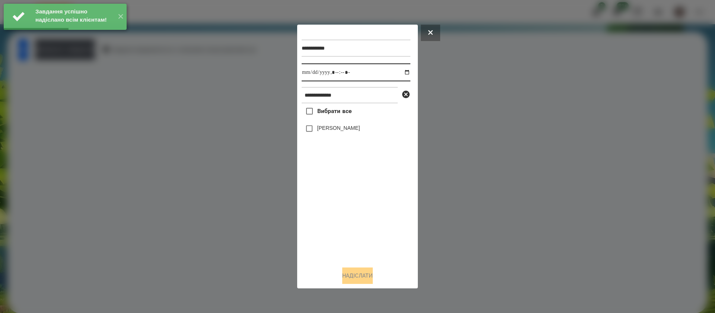
click at [315, 70] on input "datetime-local" at bounding box center [356, 72] width 109 height 18
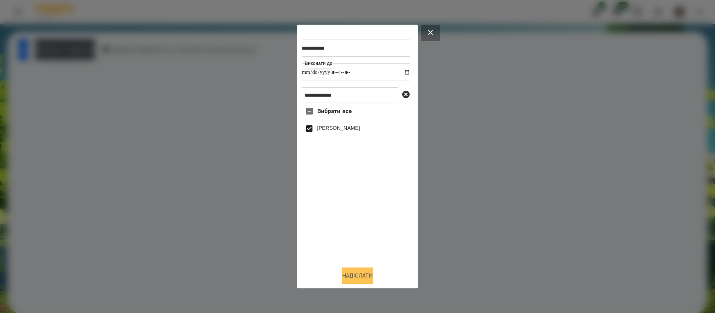
click at [363, 276] on button "Надіслати" at bounding box center [357, 275] width 31 height 16
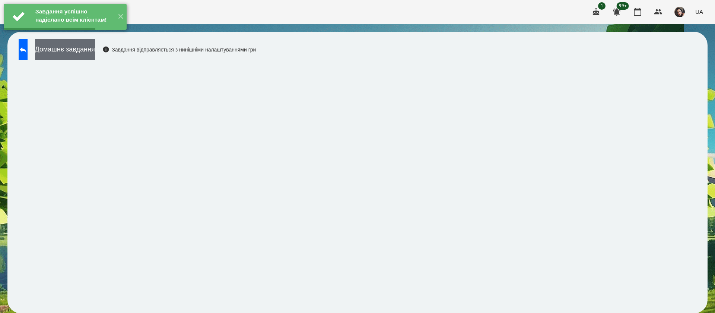
click at [95, 54] on button "Домашнє завдання" at bounding box center [65, 49] width 60 height 20
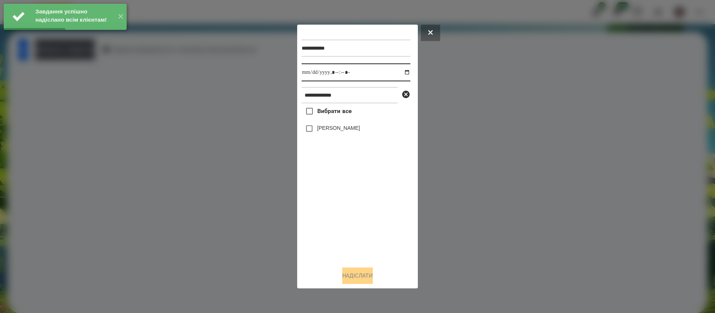
click at [313, 72] on input "datetime-local" at bounding box center [356, 72] width 109 height 18
click at [325, 129] on label "[PERSON_NAME]" at bounding box center [338, 127] width 43 height 7
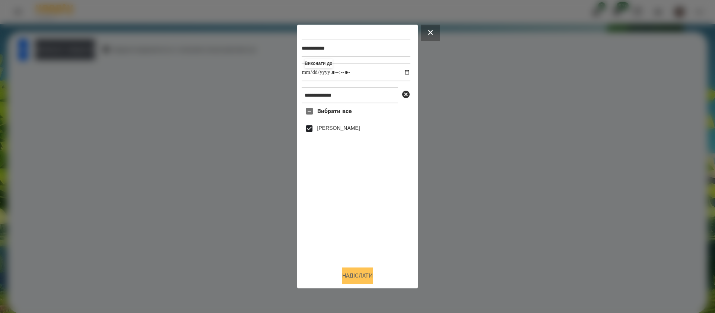
click at [357, 279] on button "Надіслати" at bounding box center [357, 275] width 31 height 16
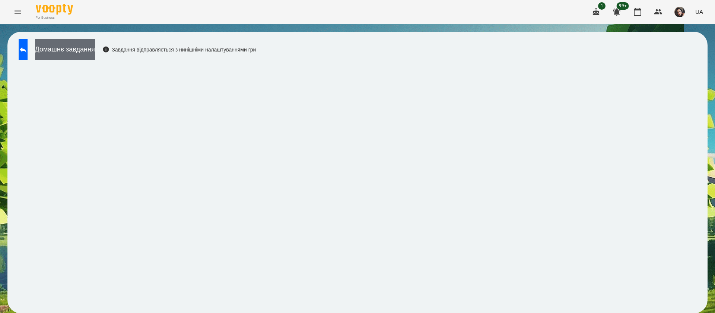
click at [95, 51] on button "Домашнє завдання" at bounding box center [65, 49] width 60 height 20
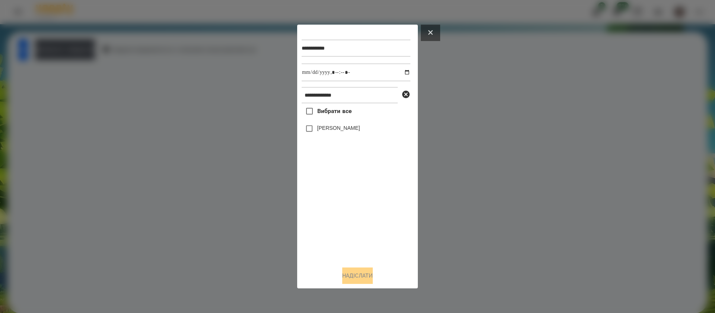
click at [427, 32] on button at bounding box center [430, 33] width 19 height 16
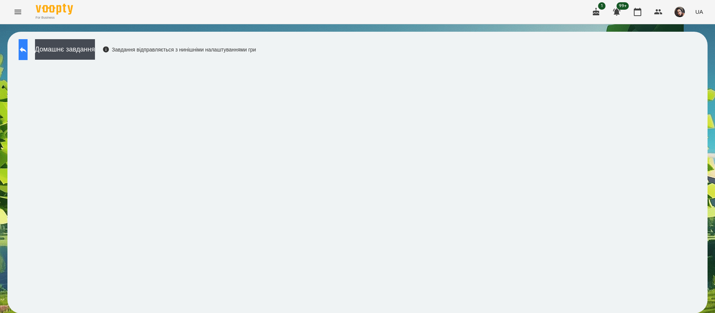
click at [28, 53] on button at bounding box center [23, 49] width 9 height 21
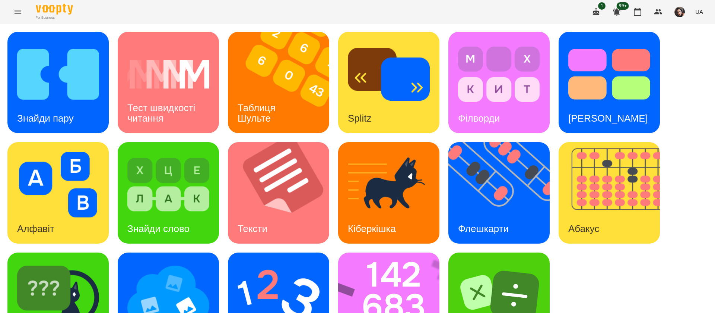
scroll to position [48, 0]
click at [385, 252] on img at bounding box center [393, 302] width 111 height 101
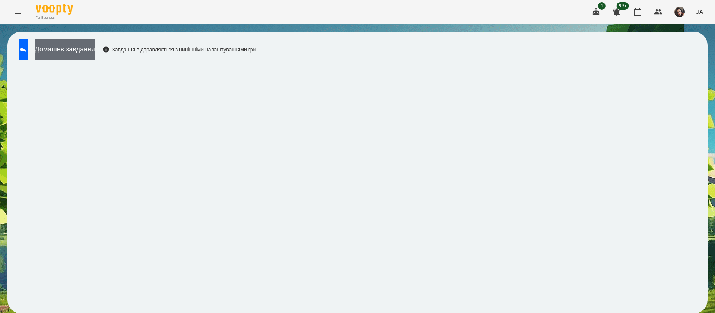
click at [95, 53] on button "Домашнє завдання" at bounding box center [65, 49] width 60 height 20
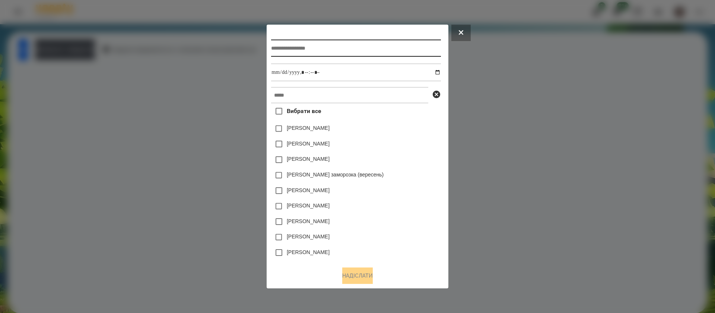
click at [277, 43] on input "text" at bounding box center [356, 48] width 170 height 17
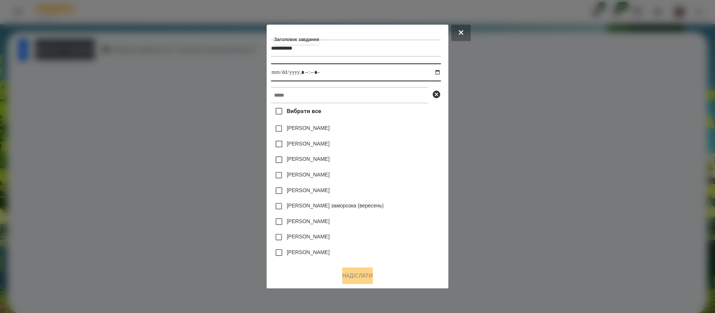
click at [441, 68] on input "datetime-local" at bounding box center [356, 72] width 170 height 18
click at [439, 72] on input "datetime-local" at bounding box center [356, 72] width 170 height 18
click at [308, 71] on input "datetime-local" at bounding box center [356, 72] width 170 height 18
click at [313, 92] on input "text" at bounding box center [349, 95] width 157 height 16
paste input "**********"
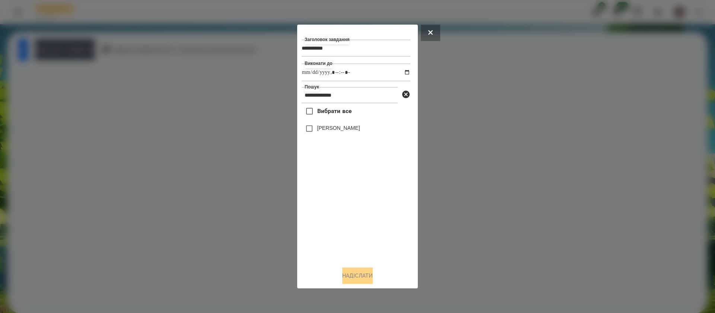
click at [317, 125] on label "[PERSON_NAME]" at bounding box center [338, 127] width 43 height 7
drag, startPoint x: 356, startPoint y: 279, endPoint x: 352, endPoint y: 273, distance: 7.2
click at [356, 278] on button "Надіслати" at bounding box center [357, 275] width 31 height 16
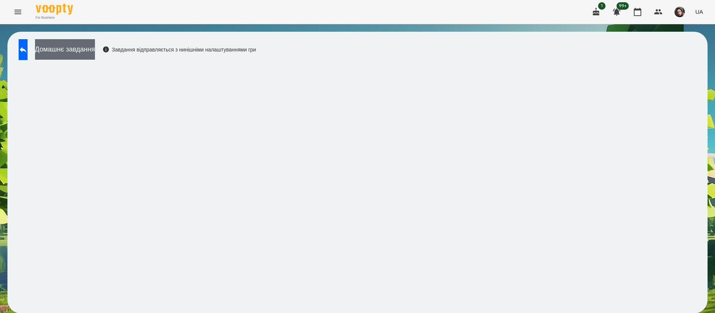
click at [95, 41] on button "Домашнє завдання" at bounding box center [65, 49] width 60 height 20
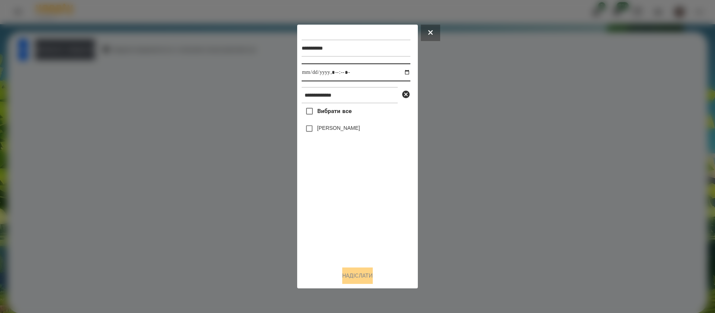
click at [308, 73] on input "datetime-local" at bounding box center [356, 72] width 109 height 18
click at [321, 130] on label "[PERSON_NAME]" at bounding box center [338, 127] width 43 height 7
click at [357, 277] on button "Надіслати" at bounding box center [357, 275] width 31 height 16
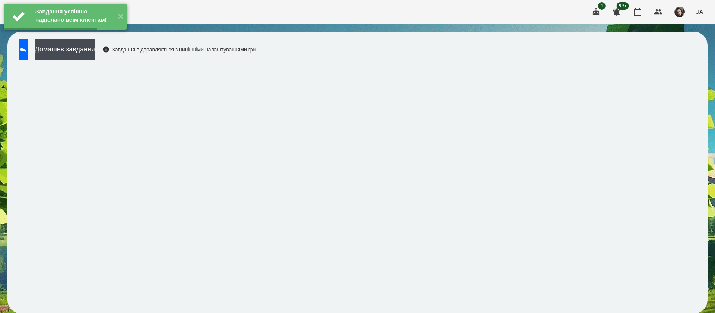
click at [95, 51] on button "Домашнє завдання" at bounding box center [65, 49] width 60 height 20
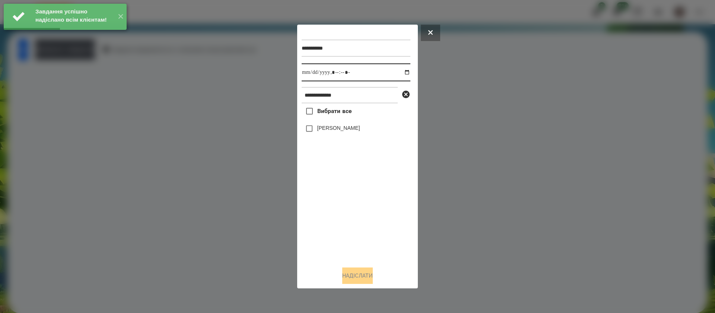
click at [310, 72] on input "datetime-local" at bounding box center [356, 72] width 109 height 18
click at [319, 132] on label "[PERSON_NAME]" at bounding box center [338, 127] width 43 height 7
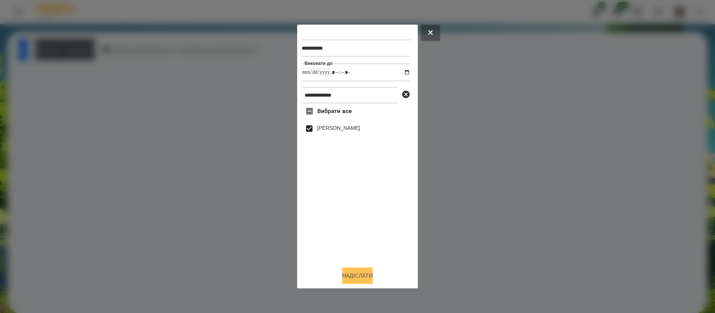
click at [355, 276] on button "Надіслати" at bounding box center [357, 275] width 31 height 16
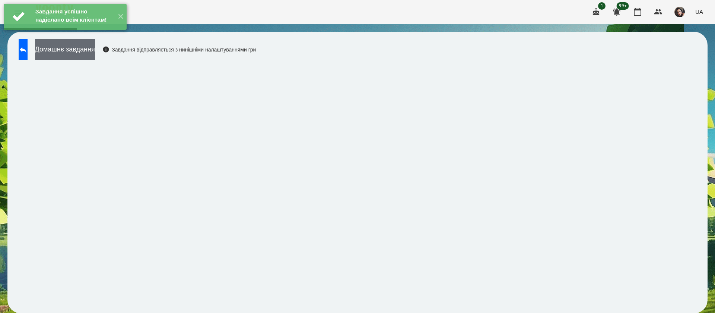
click at [95, 45] on button "Домашнє завдання" at bounding box center [65, 49] width 60 height 20
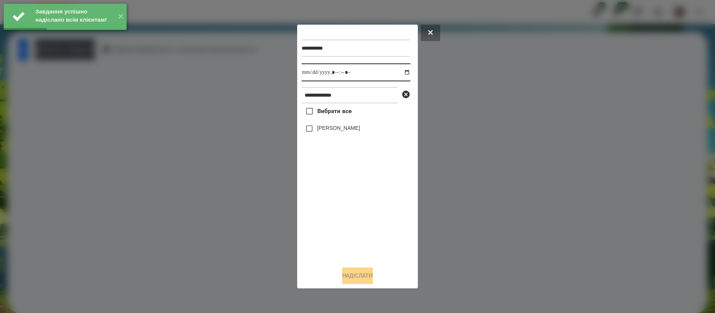
click at [305, 72] on input "datetime-local" at bounding box center [356, 72] width 109 height 18
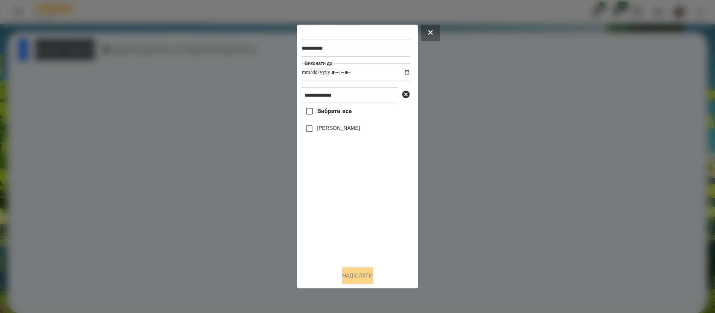
click at [318, 129] on label "[PERSON_NAME]" at bounding box center [338, 127] width 43 height 7
click at [357, 277] on button "Надіслати" at bounding box center [357, 275] width 31 height 16
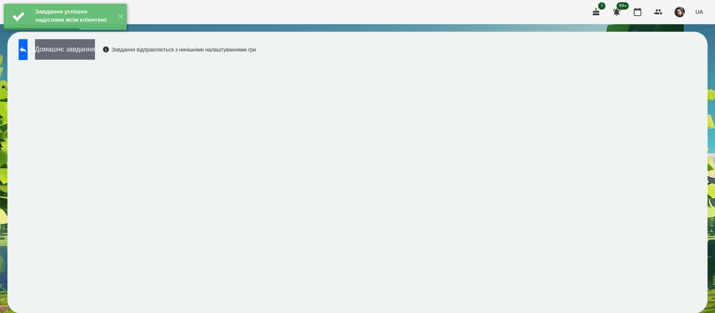
click at [95, 53] on button "Домашнє завдання" at bounding box center [65, 49] width 60 height 20
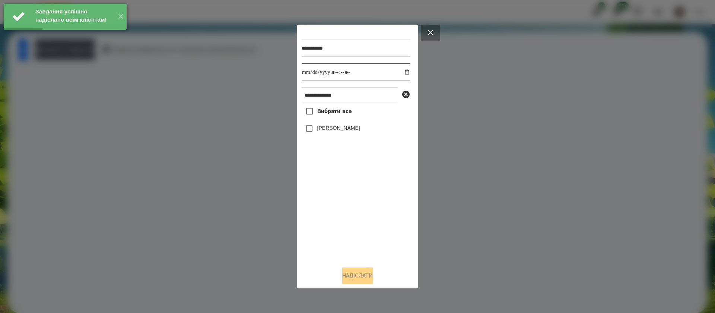
click at [311, 72] on input "datetime-local" at bounding box center [356, 72] width 109 height 18
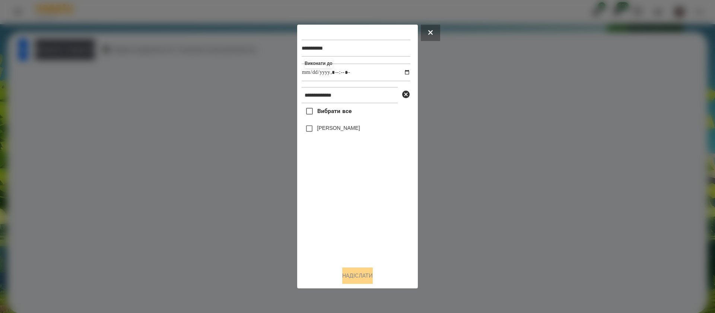
click at [320, 130] on label "[PERSON_NAME]" at bounding box center [338, 127] width 43 height 7
click at [352, 278] on button "Надіслати" at bounding box center [357, 275] width 31 height 16
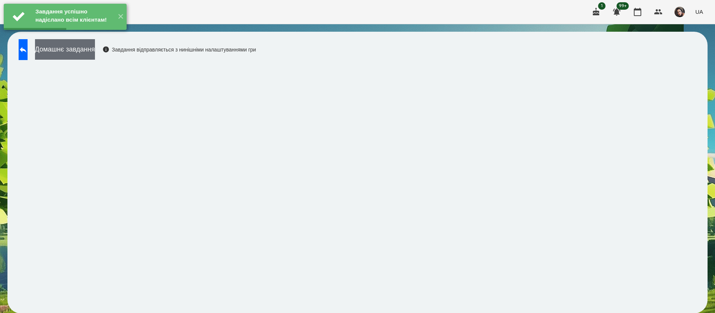
click at [66, 50] on button "Домашнє завдання" at bounding box center [65, 49] width 60 height 20
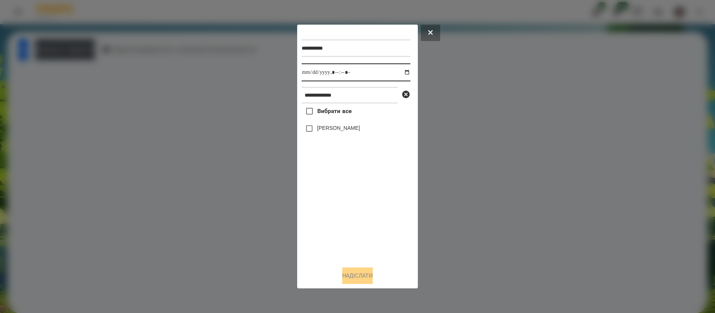
click at [311, 73] on input "datetime-local" at bounding box center [356, 72] width 109 height 18
click at [319, 129] on label "[PERSON_NAME]" at bounding box center [338, 127] width 43 height 7
click at [356, 269] on button "Надіслати" at bounding box center [357, 275] width 31 height 16
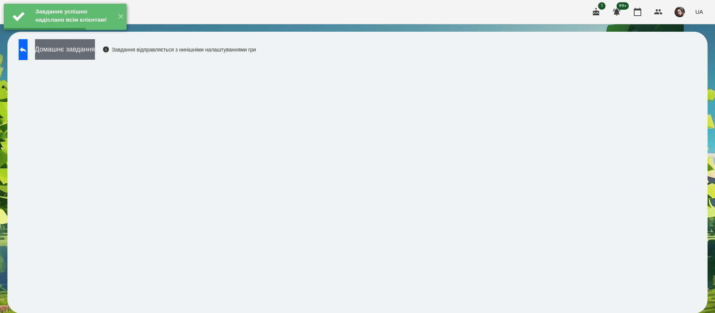
click at [95, 57] on button "Домашнє завдання" at bounding box center [65, 49] width 60 height 20
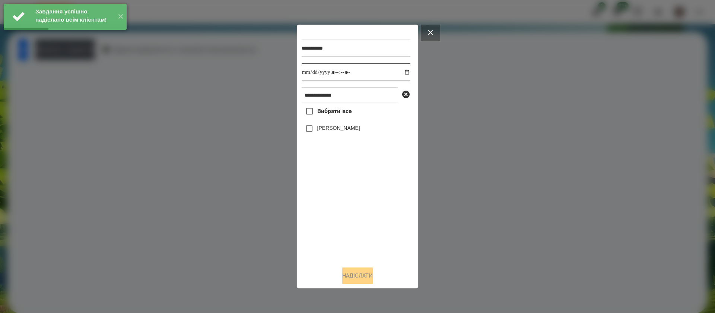
click at [310, 74] on input "datetime-local" at bounding box center [356, 72] width 109 height 18
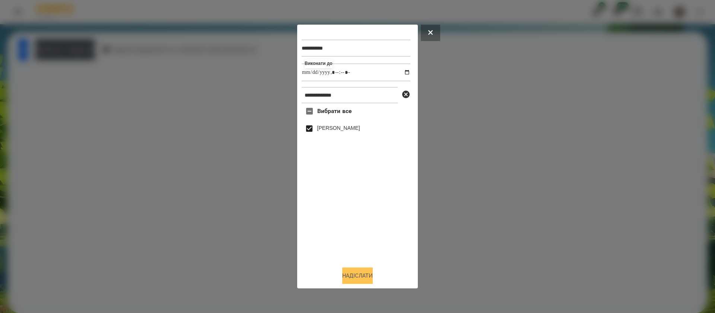
click at [362, 272] on button "Надіслати" at bounding box center [357, 275] width 31 height 16
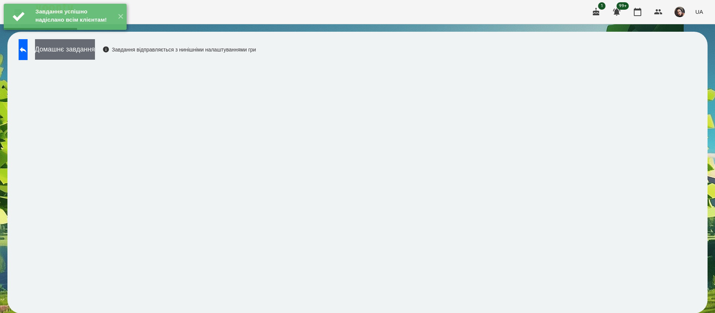
click at [78, 59] on button "Домашнє завдання" at bounding box center [65, 49] width 60 height 20
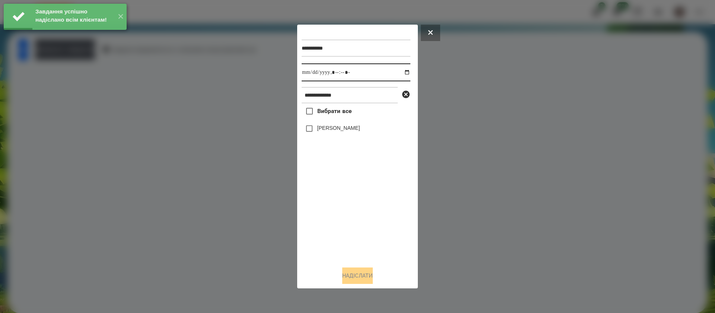
click at [311, 75] on input "datetime-local" at bounding box center [356, 72] width 109 height 18
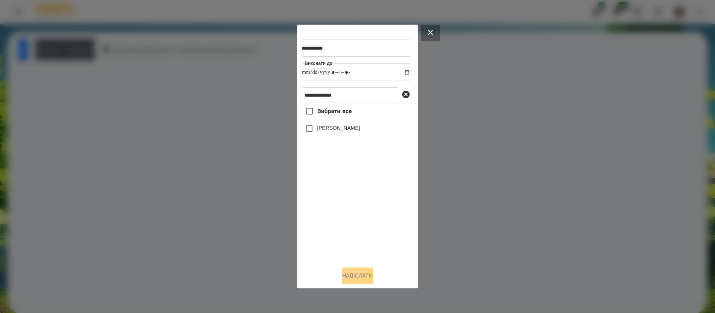
click at [325, 131] on label "[PERSON_NAME]" at bounding box center [338, 127] width 43 height 7
click at [361, 274] on button "Надіслати" at bounding box center [357, 275] width 31 height 16
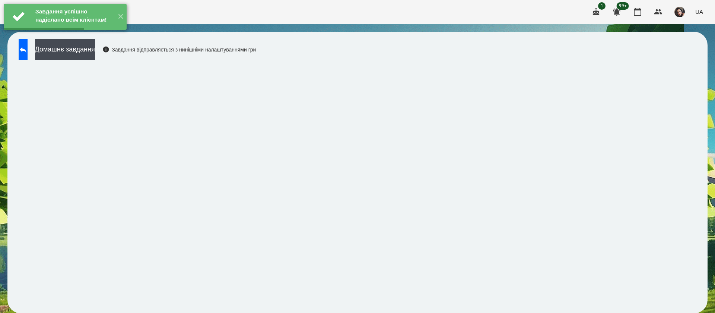
click at [86, 49] on button "Домашнє завдання" at bounding box center [65, 49] width 60 height 20
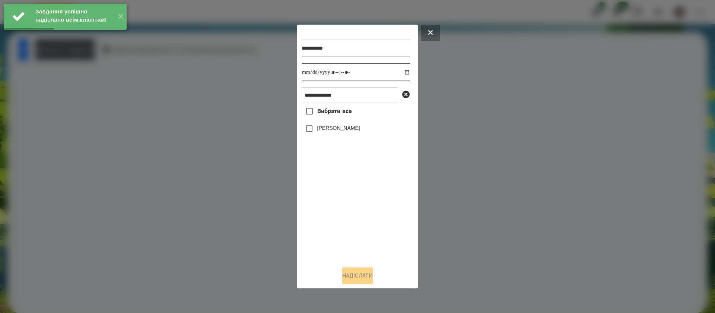
click at [307, 73] on input "datetime-local" at bounding box center [356, 72] width 109 height 18
click at [331, 131] on label "[PERSON_NAME]" at bounding box center [338, 127] width 43 height 7
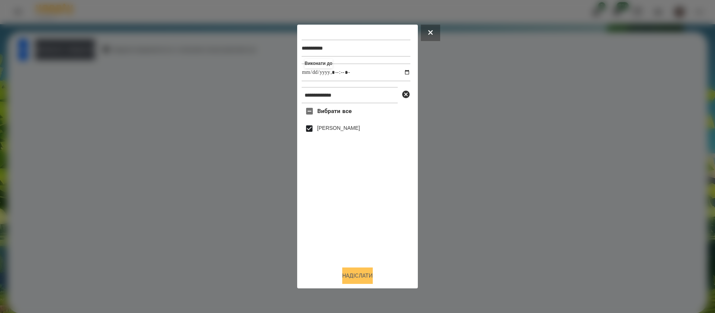
drag, startPoint x: 370, startPoint y: 281, endPoint x: 367, endPoint y: 277, distance: 5.5
click at [370, 280] on button "Надіслати" at bounding box center [357, 275] width 31 height 16
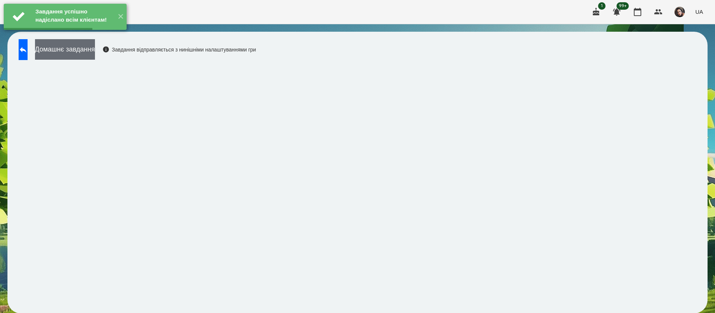
click at [72, 56] on button "Домашнє завдання" at bounding box center [65, 49] width 60 height 20
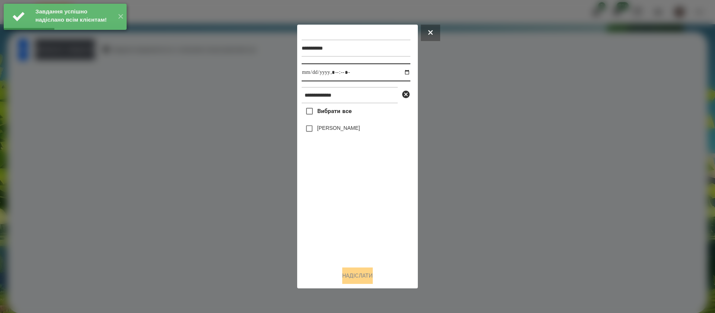
click at [307, 71] on input "datetime-local" at bounding box center [356, 72] width 109 height 18
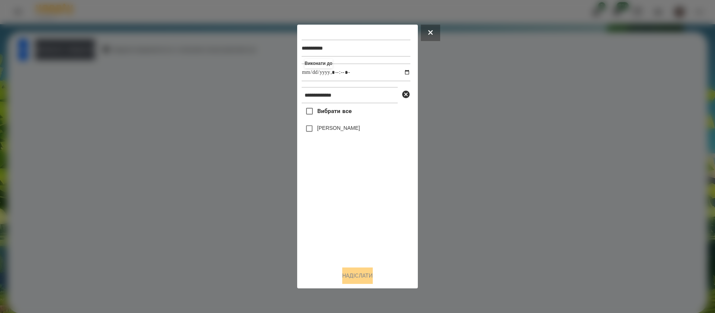
click at [328, 132] on label "[PERSON_NAME]" at bounding box center [338, 127] width 43 height 7
click at [360, 277] on button "Надіслати" at bounding box center [357, 275] width 31 height 16
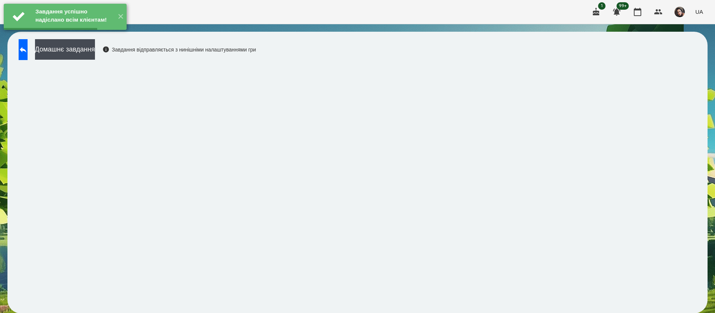
click at [95, 51] on button "Домашнє завдання" at bounding box center [65, 49] width 60 height 20
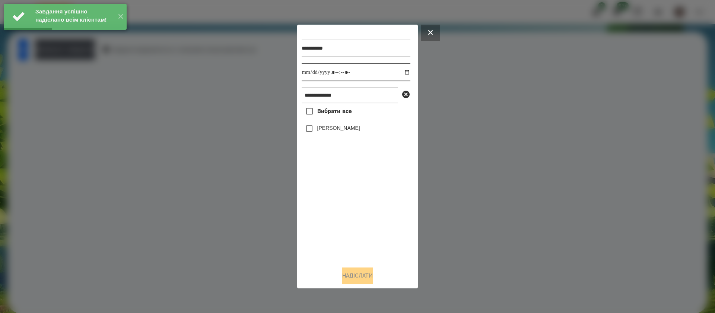
click at [311, 76] on input "datetime-local" at bounding box center [356, 72] width 109 height 18
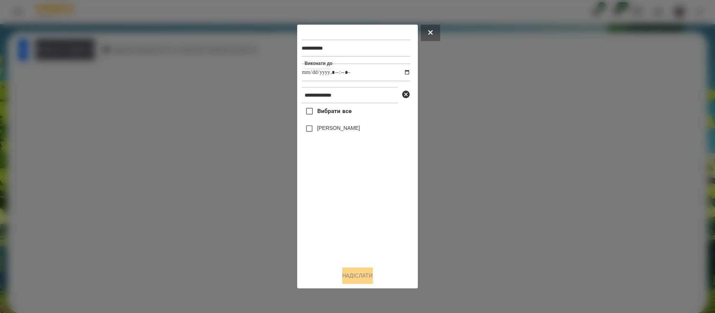
click at [322, 129] on label "[PERSON_NAME]" at bounding box center [338, 127] width 43 height 7
click at [368, 276] on button "Надіслати" at bounding box center [357, 275] width 31 height 16
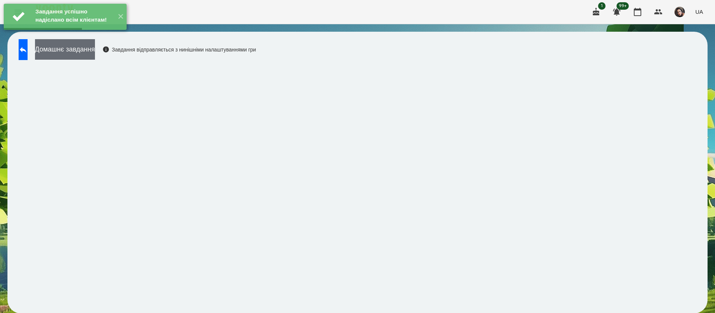
click at [95, 56] on button "Домашнє завдання" at bounding box center [65, 49] width 60 height 20
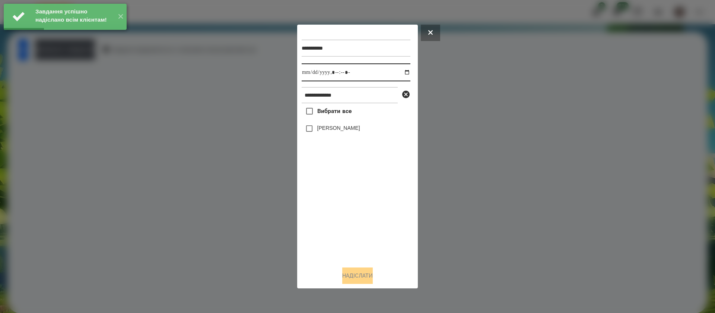
click at [311, 76] on input "datetime-local" at bounding box center [356, 72] width 109 height 18
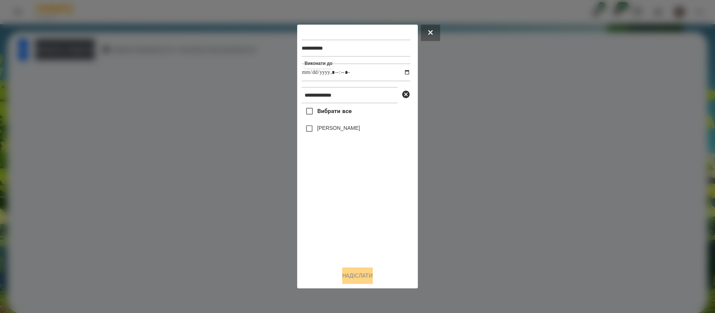
click at [332, 128] on label "[PERSON_NAME]" at bounding box center [338, 127] width 43 height 7
click at [348, 279] on button "Надіслати" at bounding box center [357, 275] width 31 height 16
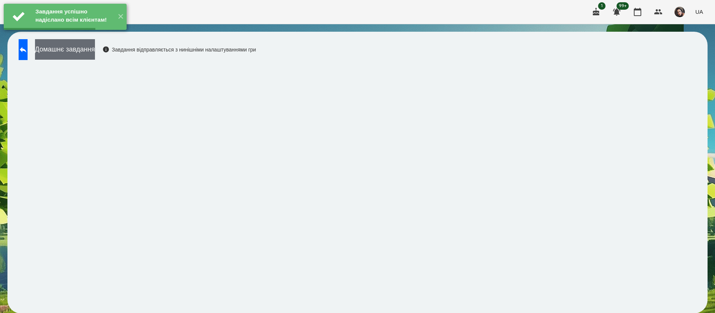
click at [95, 53] on button "Домашнє завдання" at bounding box center [65, 49] width 60 height 20
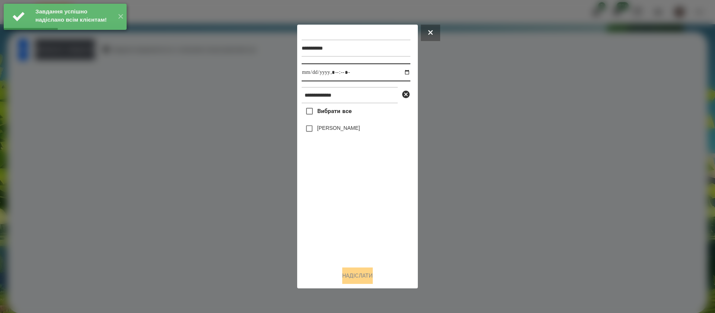
click at [311, 75] on input "datetime-local" at bounding box center [356, 72] width 109 height 18
click at [332, 132] on label "[PERSON_NAME]" at bounding box center [338, 127] width 43 height 7
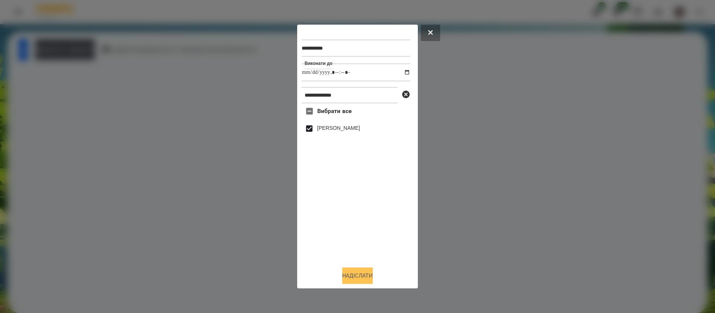
click at [368, 282] on button "Надіслати" at bounding box center [357, 275] width 31 height 16
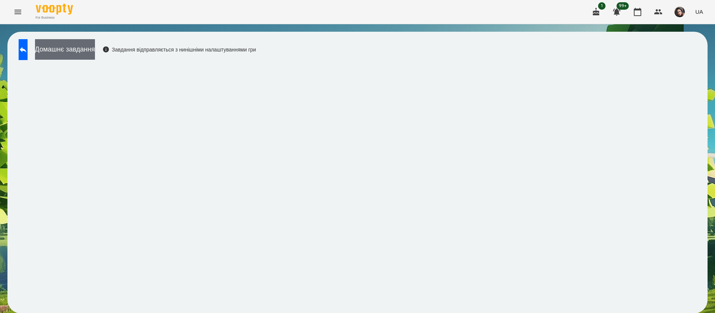
click at [95, 45] on button "Домашнє завдання" at bounding box center [65, 49] width 60 height 20
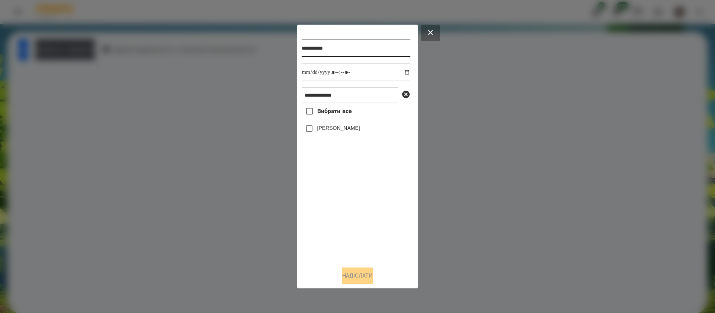
click at [341, 47] on input "**********" at bounding box center [356, 48] width 109 height 17
click at [347, 131] on label "[PERSON_NAME]" at bounding box center [338, 127] width 43 height 7
click at [355, 277] on button "Надіслати" at bounding box center [357, 275] width 31 height 16
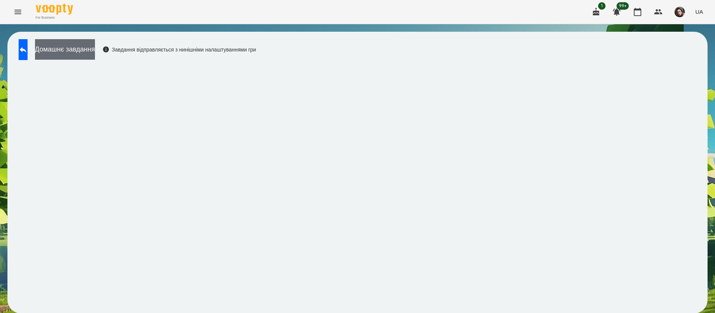
click at [68, 52] on button "Домашнє завдання" at bounding box center [65, 49] width 60 height 20
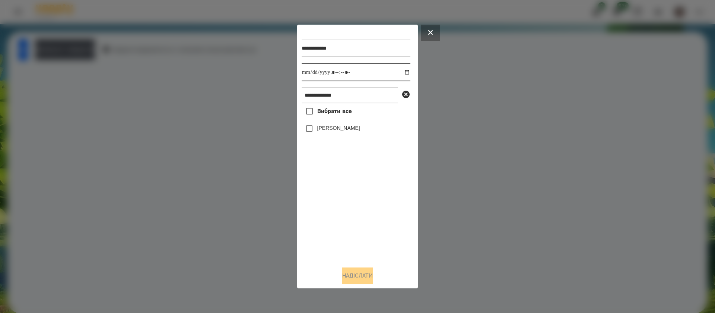
click at [310, 75] on input "datetime-local" at bounding box center [356, 72] width 109 height 18
click at [325, 126] on label "[PERSON_NAME]" at bounding box center [338, 127] width 43 height 7
drag, startPoint x: 361, startPoint y: 276, endPoint x: 334, endPoint y: 259, distance: 31.5
click at [360, 275] on button "Надіслати" at bounding box center [357, 275] width 31 height 16
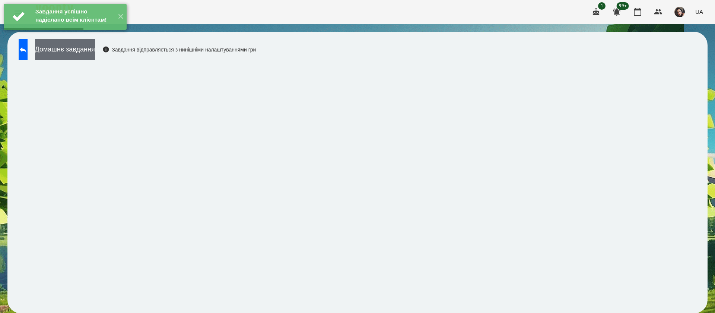
click at [69, 50] on button "Домашнє завдання" at bounding box center [65, 49] width 60 height 20
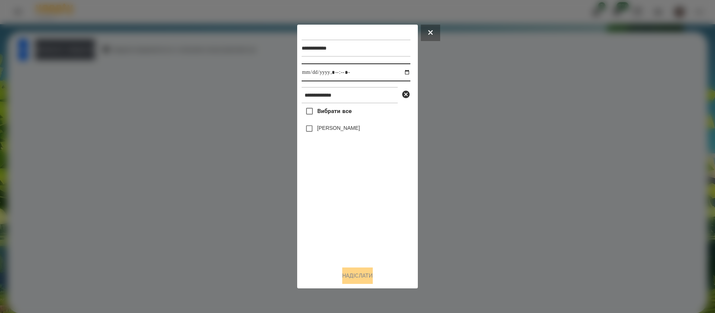
click at [309, 72] on input "datetime-local" at bounding box center [356, 72] width 109 height 18
click at [324, 129] on label "[PERSON_NAME]" at bounding box center [338, 127] width 43 height 7
click at [367, 277] on button "Надіслати" at bounding box center [357, 275] width 31 height 16
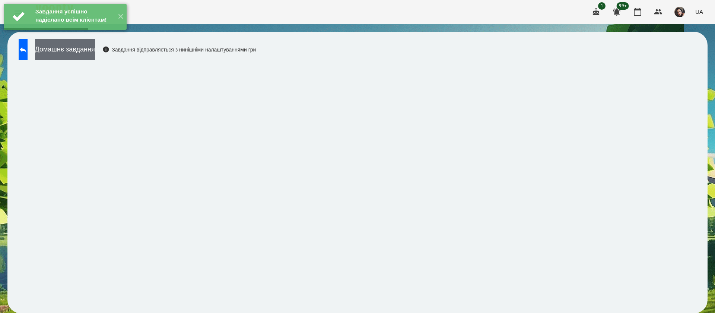
click at [95, 50] on button "Домашнє завдання" at bounding box center [65, 49] width 60 height 20
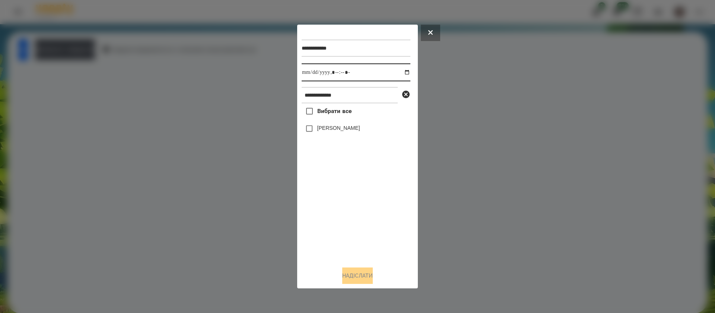
click at [309, 74] on input "datetime-local" at bounding box center [356, 72] width 109 height 18
click at [322, 130] on label "[PERSON_NAME]" at bounding box center [338, 127] width 43 height 7
click at [365, 283] on button "Надіслати" at bounding box center [357, 275] width 31 height 16
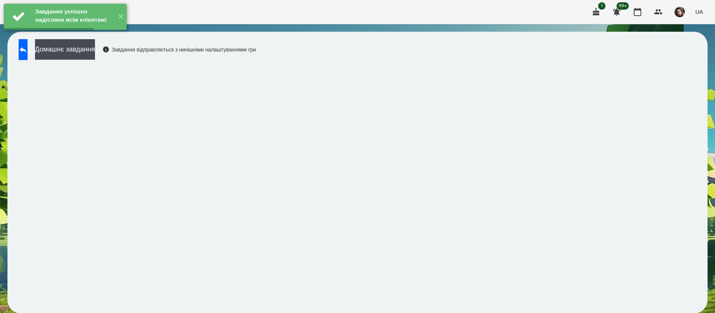
click at [87, 49] on button "Домашнє завдання" at bounding box center [65, 49] width 60 height 20
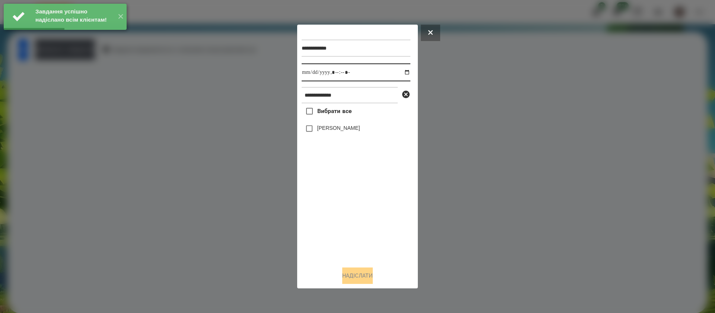
click at [307, 72] on input "datetime-local" at bounding box center [356, 72] width 109 height 18
drag, startPoint x: 323, startPoint y: 128, endPoint x: 329, endPoint y: 146, distance: 19.0
click at [323, 130] on label "[PERSON_NAME]" at bounding box center [338, 127] width 43 height 7
click at [342, 275] on button "Надіслати" at bounding box center [357, 275] width 31 height 16
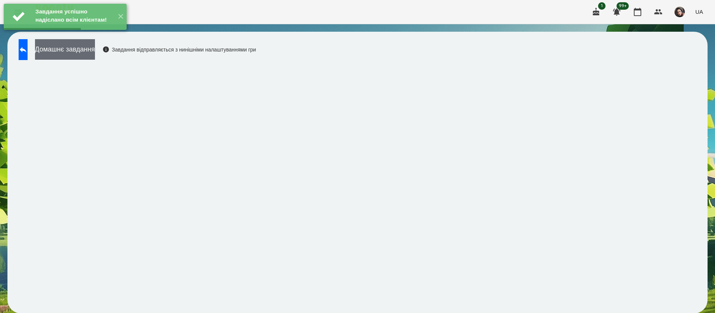
click at [95, 55] on button "Домашнє завдання" at bounding box center [65, 49] width 60 height 20
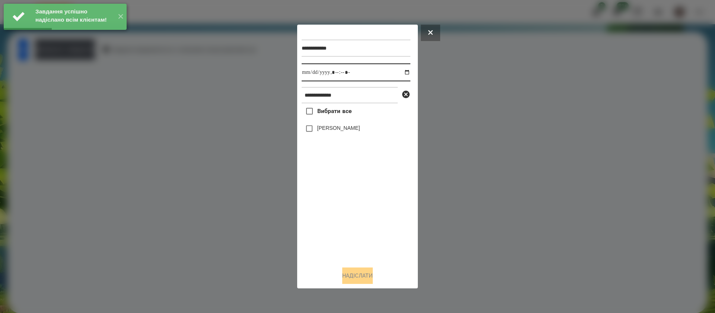
click at [306, 78] on input "datetime-local" at bounding box center [356, 72] width 109 height 18
click at [321, 132] on label "[PERSON_NAME]" at bounding box center [338, 127] width 43 height 7
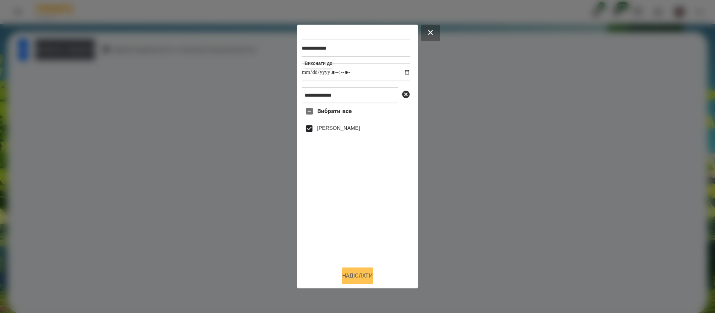
click at [361, 274] on button "Надіслати" at bounding box center [357, 275] width 31 height 16
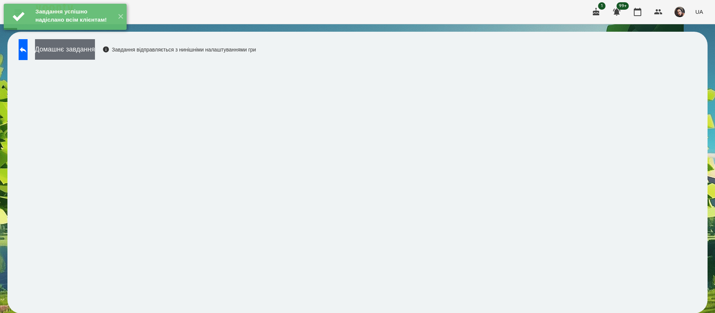
click at [95, 47] on button "Домашнє завдання" at bounding box center [65, 49] width 60 height 20
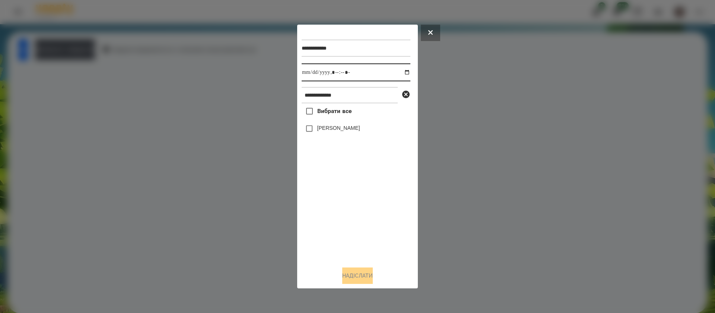
click at [315, 77] on input "datetime-local" at bounding box center [356, 72] width 109 height 18
click at [363, 271] on button "Надіслати" at bounding box center [357, 275] width 31 height 16
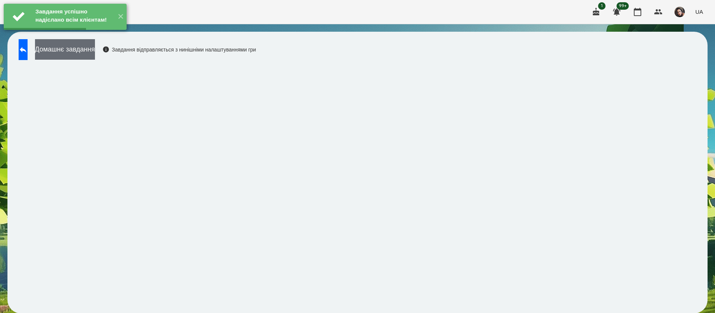
click at [95, 51] on button "Домашнє завдання" at bounding box center [65, 49] width 60 height 20
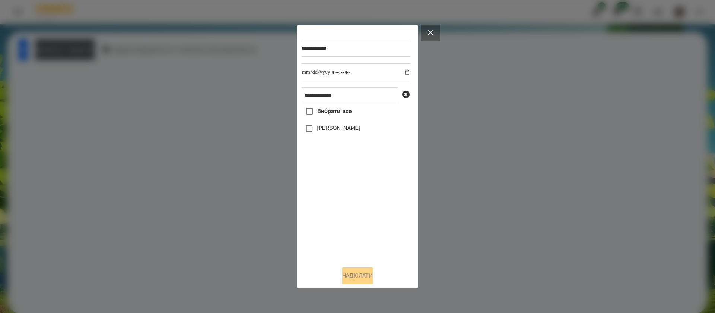
click at [340, 132] on label "[PERSON_NAME]" at bounding box center [338, 127] width 43 height 7
click at [373, 275] on button "Надіслати" at bounding box center [357, 275] width 31 height 16
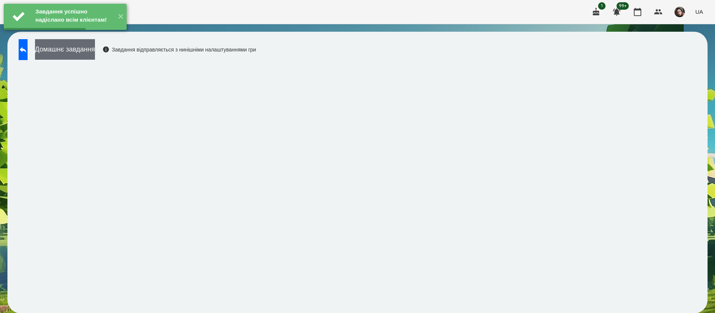
click at [95, 50] on button "Домашнє завдання" at bounding box center [65, 49] width 60 height 20
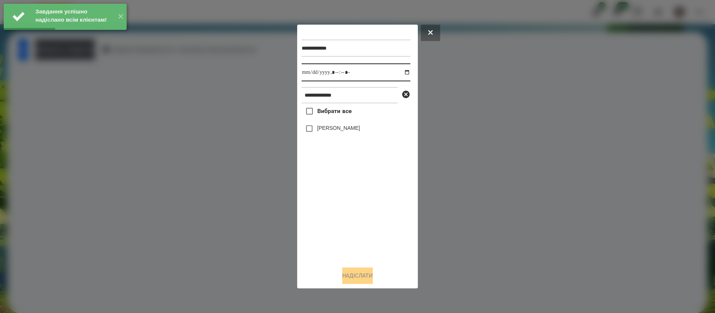
click at [312, 75] on input "datetime-local" at bounding box center [356, 72] width 109 height 18
click at [318, 131] on label "[PERSON_NAME]" at bounding box center [338, 127] width 43 height 7
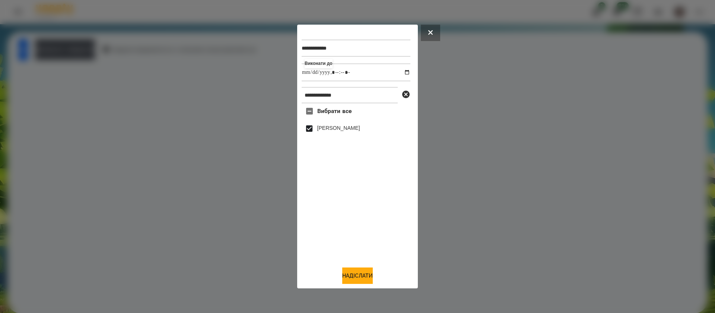
click at [347, 267] on div "**********" at bounding box center [358, 156] width 112 height 255
drag, startPoint x: 360, startPoint y: 277, endPoint x: 374, endPoint y: 269, distance: 16.2
click at [360, 277] on button "Надіслати" at bounding box center [357, 275] width 31 height 16
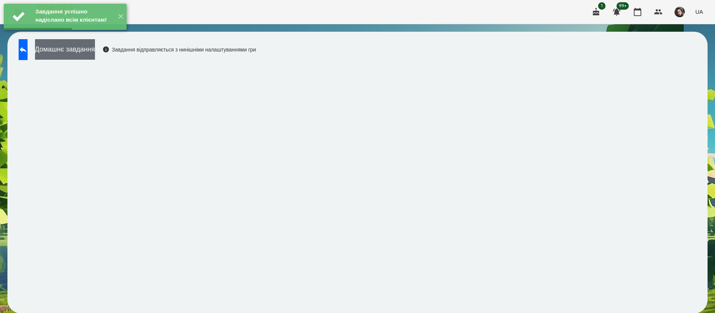
click at [87, 50] on button "Домашнє завдання" at bounding box center [65, 49] width 60 height 20
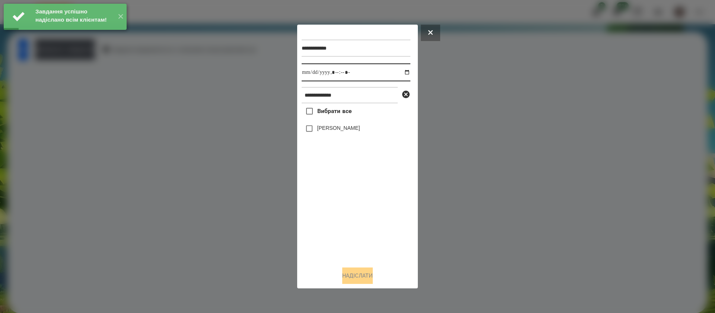
click at [308, 73] on input "datetime-local" at bounding box center [356, 72] width 109 height 18
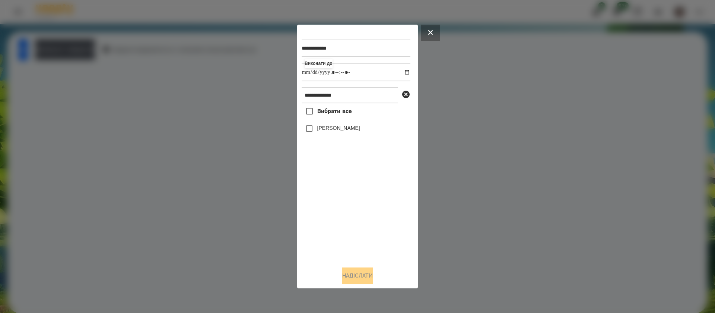
click at [318, 127] on label "[PERSON_NAME]" at bounding box center [338, 127] width 43 height 7
click at [349, 278] on button "Надіслати" at bounding box center [357, 275] width 31 height 16
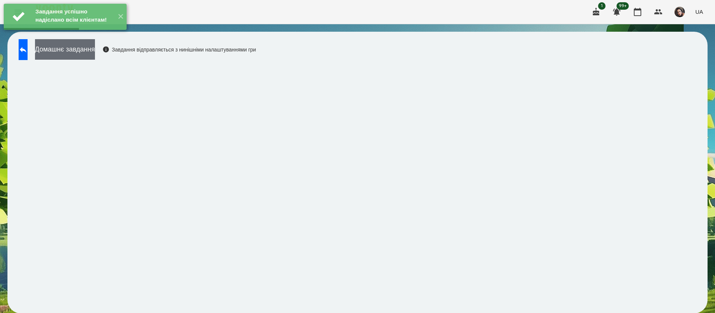
click at [95, 50] on button "Домашнє завдання" at bounding box center [65, 49] width 60 height 20
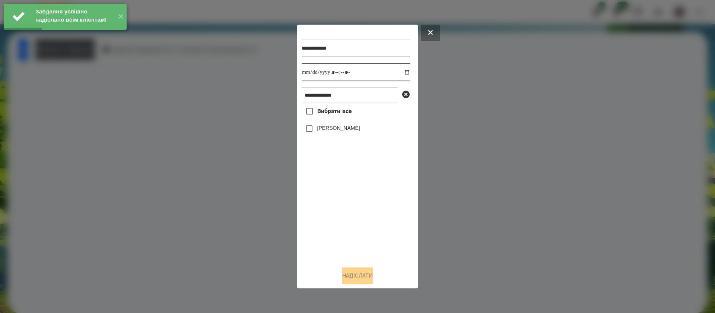
click at [310, 75] on input "datetime-local" at bounding box center [356, 72] width 109 height 18
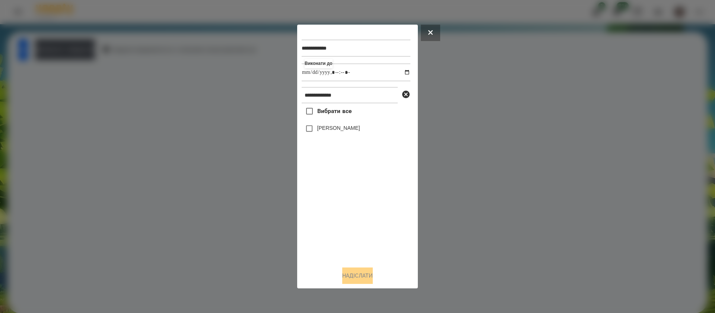
click at [324, 130] on label "[PERSON_NAME]" at bounding box center [338, 127] width 43 height 7
click at [364, 280] on button "Надіслати" at bounding box center [357, 275] width 31 height 16
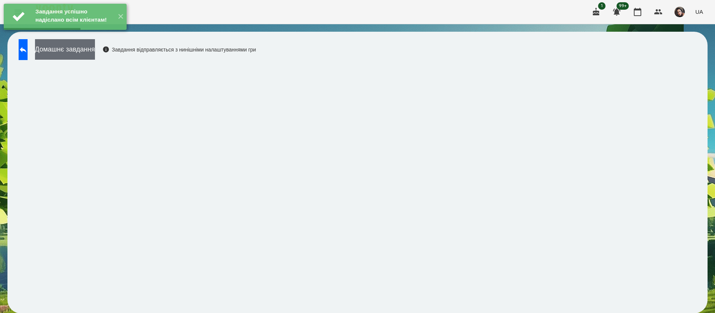
click at [95, 54] on button "Домашнє завдання" at bounding box center [65, 49] width 60 height 20
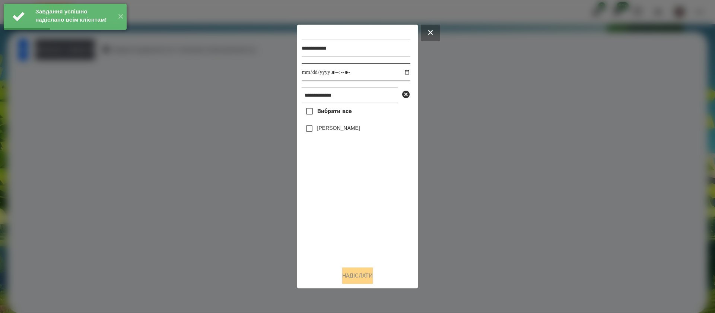
click at [310, 71] on input "datetime-local" at bounding box center [356, 72] width 109 height 18
click at [325, 131] on label "[PERSON_NAME]" at bounding box center [338, 127] width 43 height 7
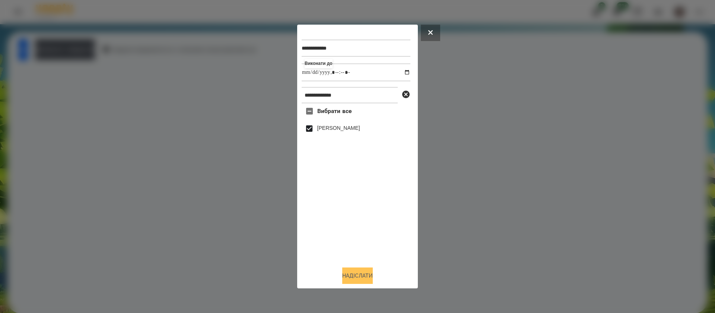
click at [357, 274] on button "Надіслати" at bounding box center [357, 275] width 31 height 16
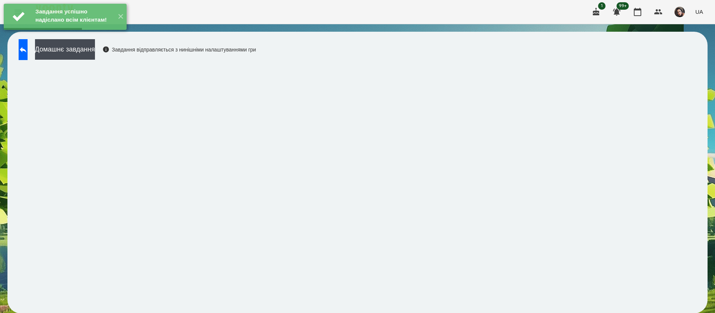
click at [95, 54] on button "Домашнє завдання" at bounding box center [65, 49] width 60 height 20
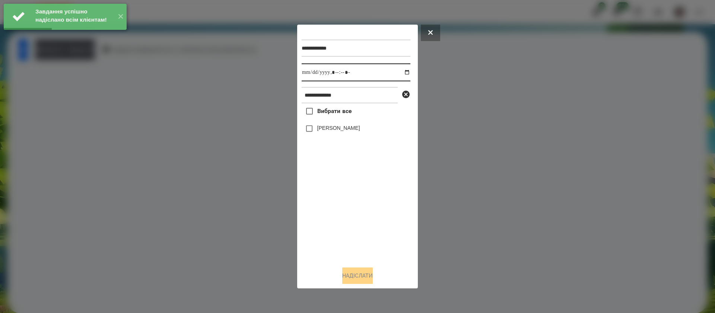
click at [312, 73] on input "datetime-local" at bounding box center [356, 72] width 109 height 18
click at [334, 132] on label "[PERSON_NAME]" at bounding box center [338, 127] width 43 height 7
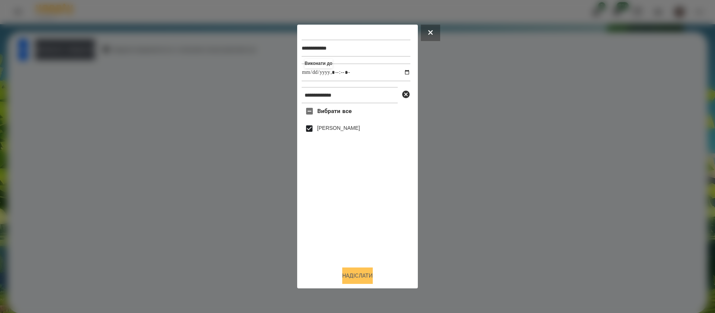
click at [370, 275] on button "Надіслати" at bounding box center [357, 275] width 31 height 16
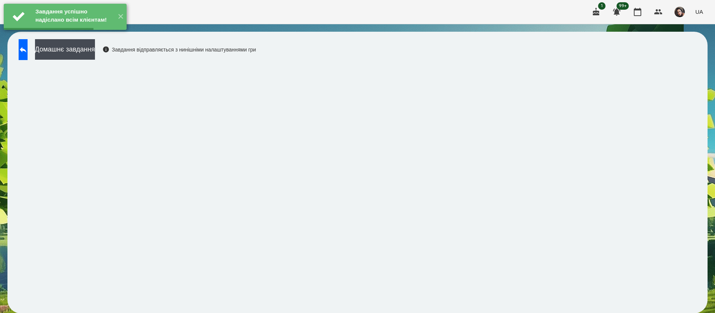
click at [95, 52] on button "Домашнє завдання" at bounding box center [65, 49] width 60 height 20
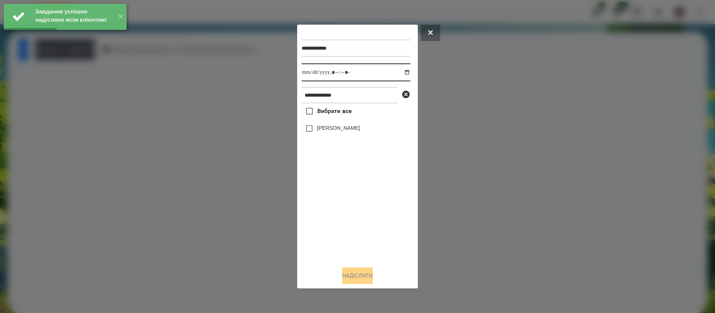
click at [308, 72] on input "datetime-local" at bounding box center [356, 72] width 109 height 18
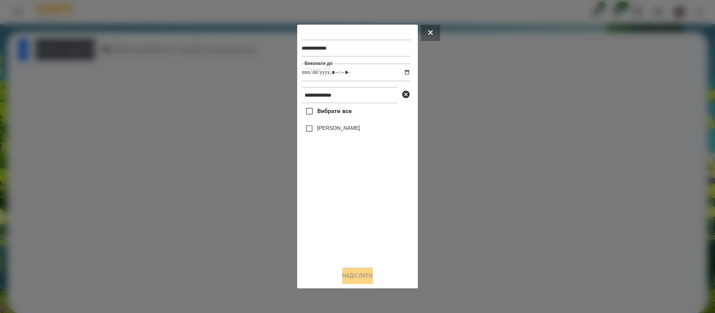
click at [329, 129] on label "[PERSON_NAME]" at bounding box center [338, 127] width 43 height 7
click at [361, 271] on button "Надіслати" at bounding box center [357, 275] width 31 height 16
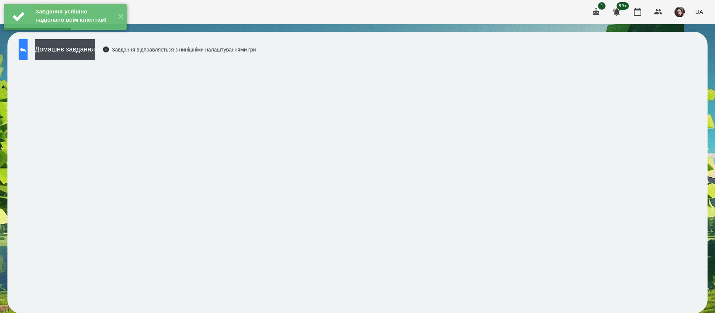
click at [28, 51] on icon at bounding box center [23, 49] width 9 height 9
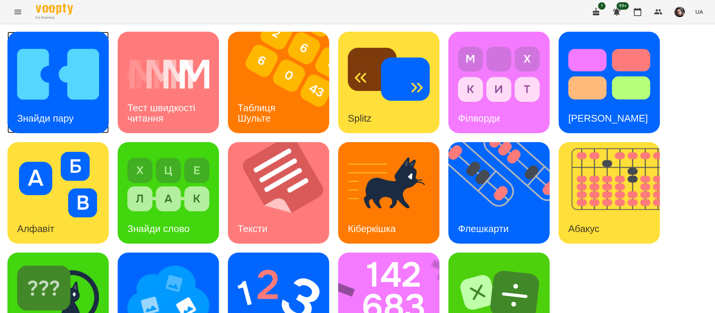
click at [72, 101] on img at bounding box center [58, 74] width 82 height 66
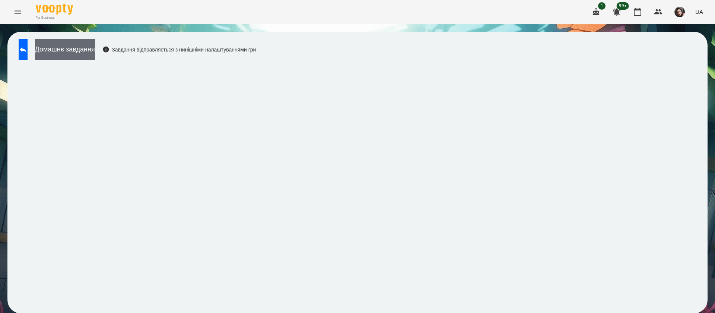
click at [95, 52] on button "Домашнє завдання" at bounding box center [65, 49] width 60 height 20
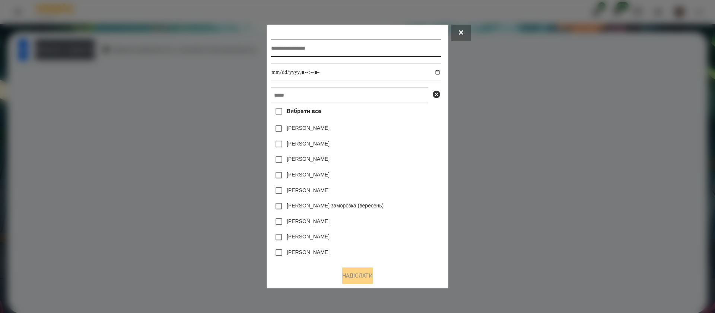
click at [276, 50] on input "text" at bounding box center [356, 48] width 170 height 17
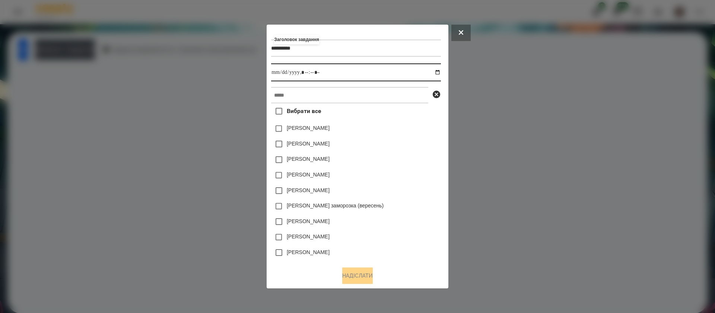
click at [439, 72] on input "datetime-local" at bounding box center [356, 72] width 170 height 18
click at [307, 73] on input "datetime-local" at bounding box center [356, 72] width 170 height 18
click at [314, 93] on input "text" at bounding box center [349, 95] width 157 height 16
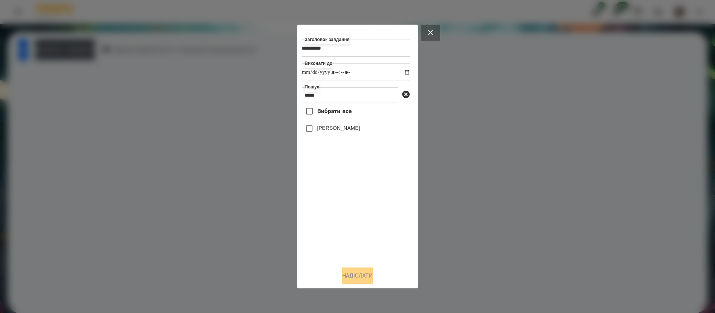
click at [320, 129] on label "[PERSON_NAME]" at bounding box center [338, 127] width 43 height 7
click at [352, 279] on button "Надіслати" at bounding box center [357, 275] width 31 height 16
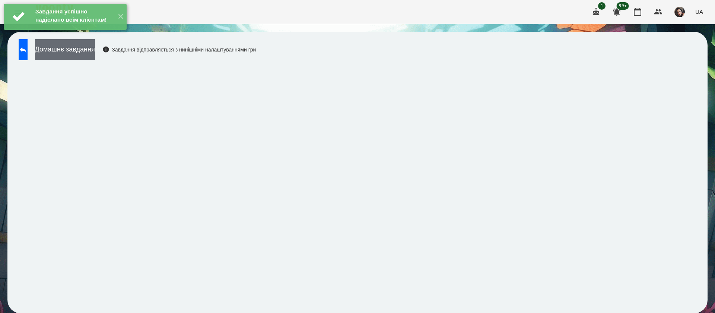
click at [95, 52] on button "Домашнє завдання" at bounding box center [65, 49] width 60 height 20
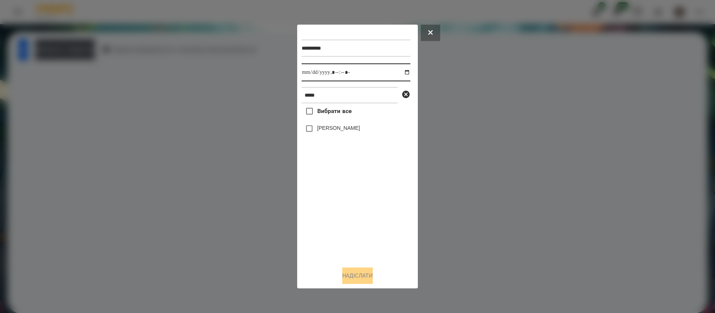
click at [310, 72] on input "datetime-local" at bounding box center [356, 72] width 109 height 18
click at [429, 34] on button at bounding box center [430, 33] width 19 height 16
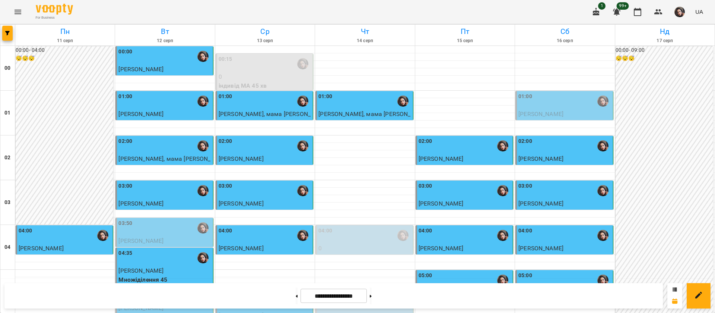
scroll to position [736, 0]
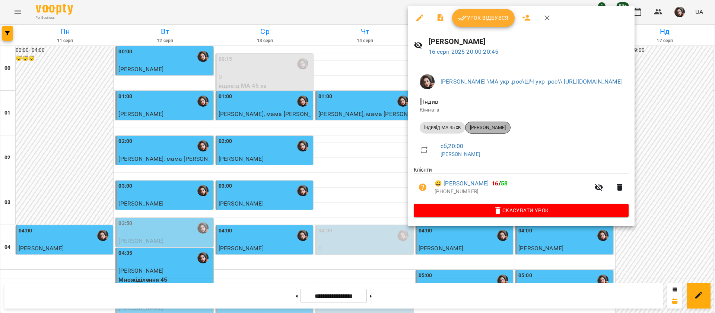
click at [476, 127] on span "[PERSON_NAME]" at bounding box center [488, 127] width 45 height 7
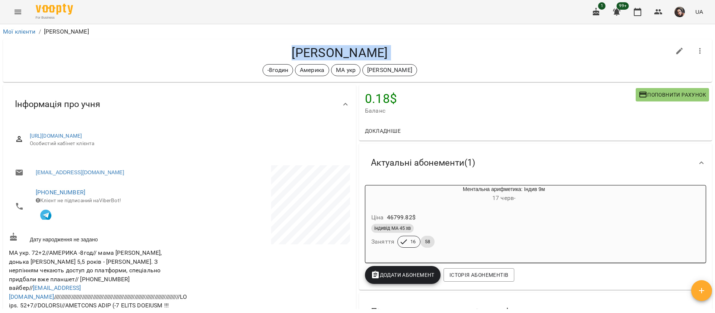
drag, startPoint x: 292, startPoint y: 48, endPoint x: 356, endPoint y: 62, distance: 65.6
click at [356, 62] on div "Jasmine Ponych -8годин Америка МА укр Сорока Христина" at bounding box center [340, 60] width 662 height 31
copy div "Jasmine Ponych -8годин Америка МА укр Сорока Христина"
click at [18, 13] on icon "Menu" at bounding box center [17, 11] width 9 height 9
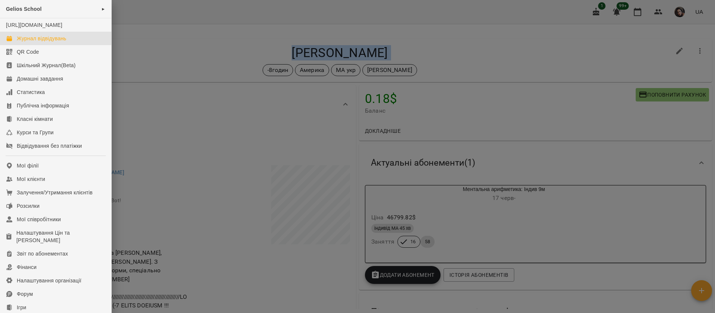
click at [23, 42] on div "Журнал відвідувань" at bounding box center [42, 38] width 50 height 7
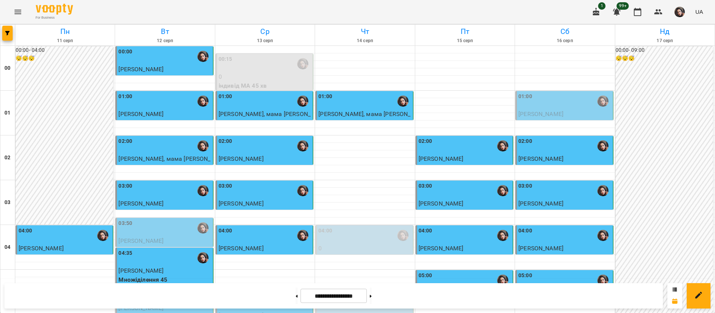
scroll to position [391, 0]
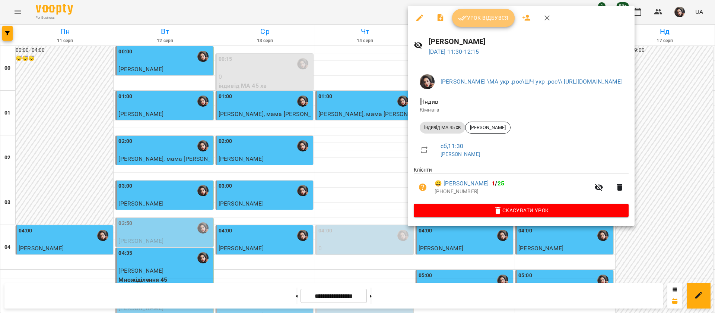
click at [474, 14] on span "Урок відбувся" at bounding box center [483, 17] width 51 height 9
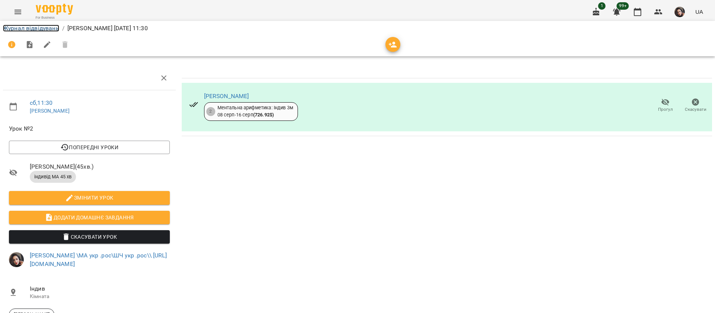
click at [44, 29] on link "Журнал відвідувань" at bounding box center [31, 28] width 56 height 7
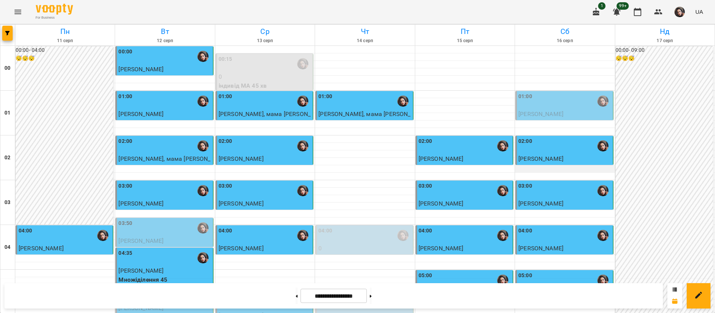
scroll to position [840, 0]
click at [372, 298] on button at bounding box center [371, 295] width 2 height 16
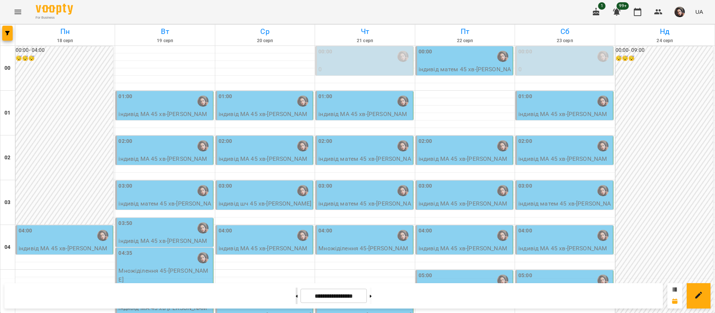
click at [296, 298] on button at bounding box center [297, 295] width 2 height 16
type input "**********"
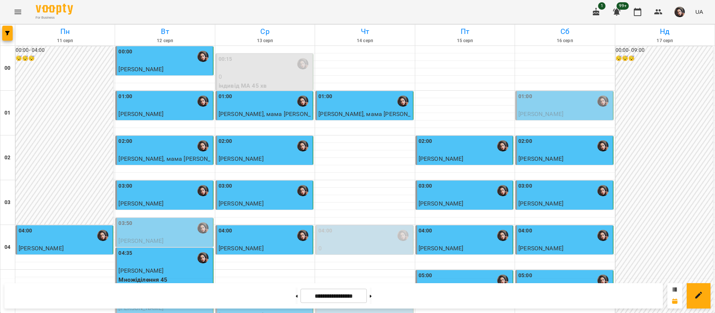
scroll to position [728, 0]
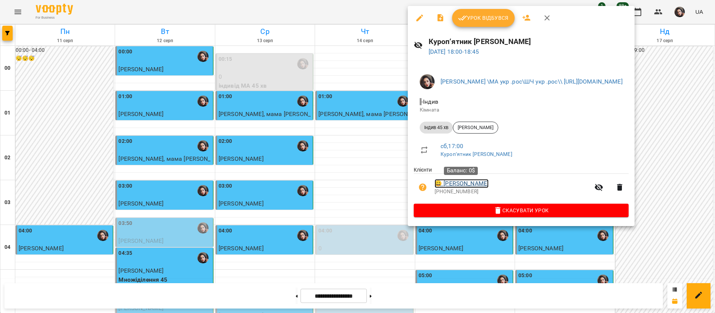
click at [478, 183] on link "😀 Адам Обрезков" at bounding box center [462, 183] width 54 height 9
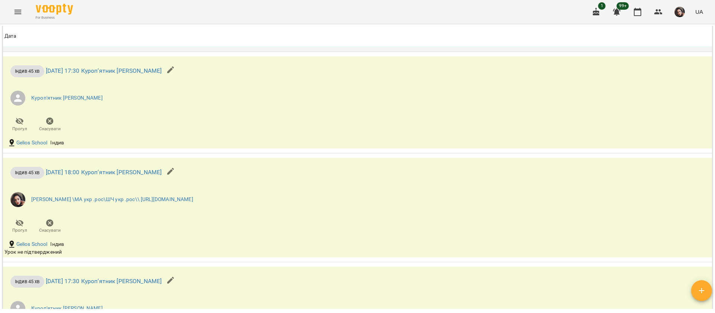
scroll to position [783, 0]
